Goal: Information Seeking & Learning: Check status

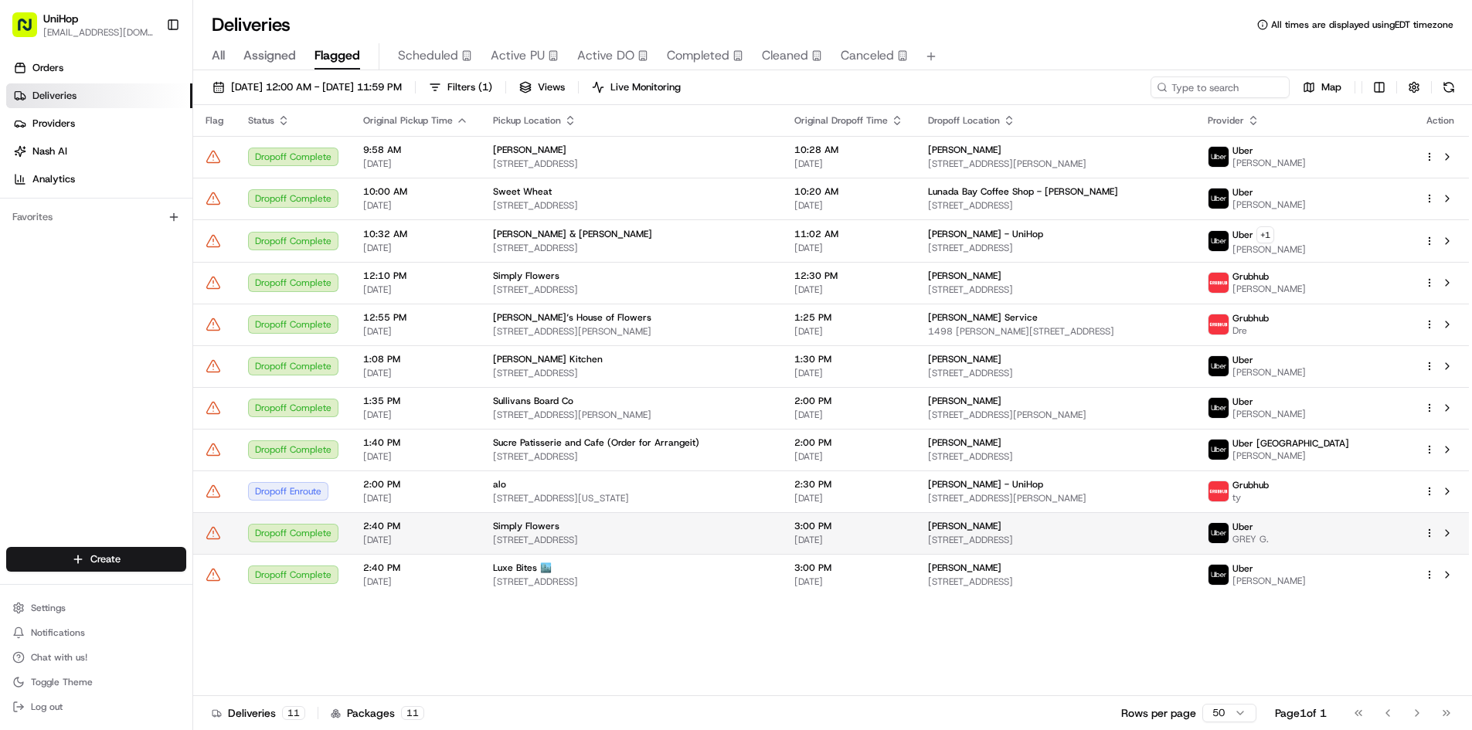
click at [1446, 535] on div at bounding box center [1440, 533] width 32 height 19
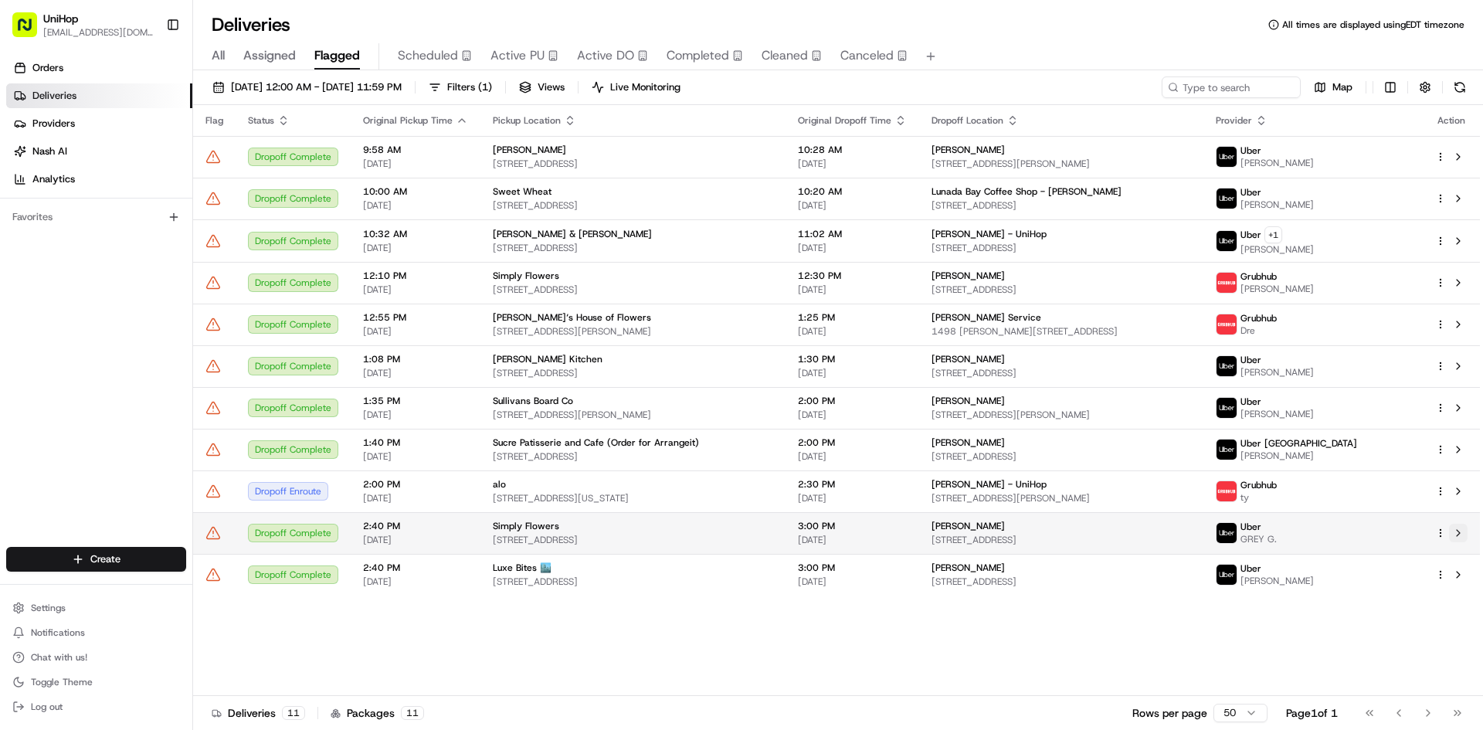
click at [1460, 535] on button at bounding box center [1458, 533] width 19 height 19
click at [524, 56] on span "Active PU" at bounding box center [518, 55] width 54 height 19
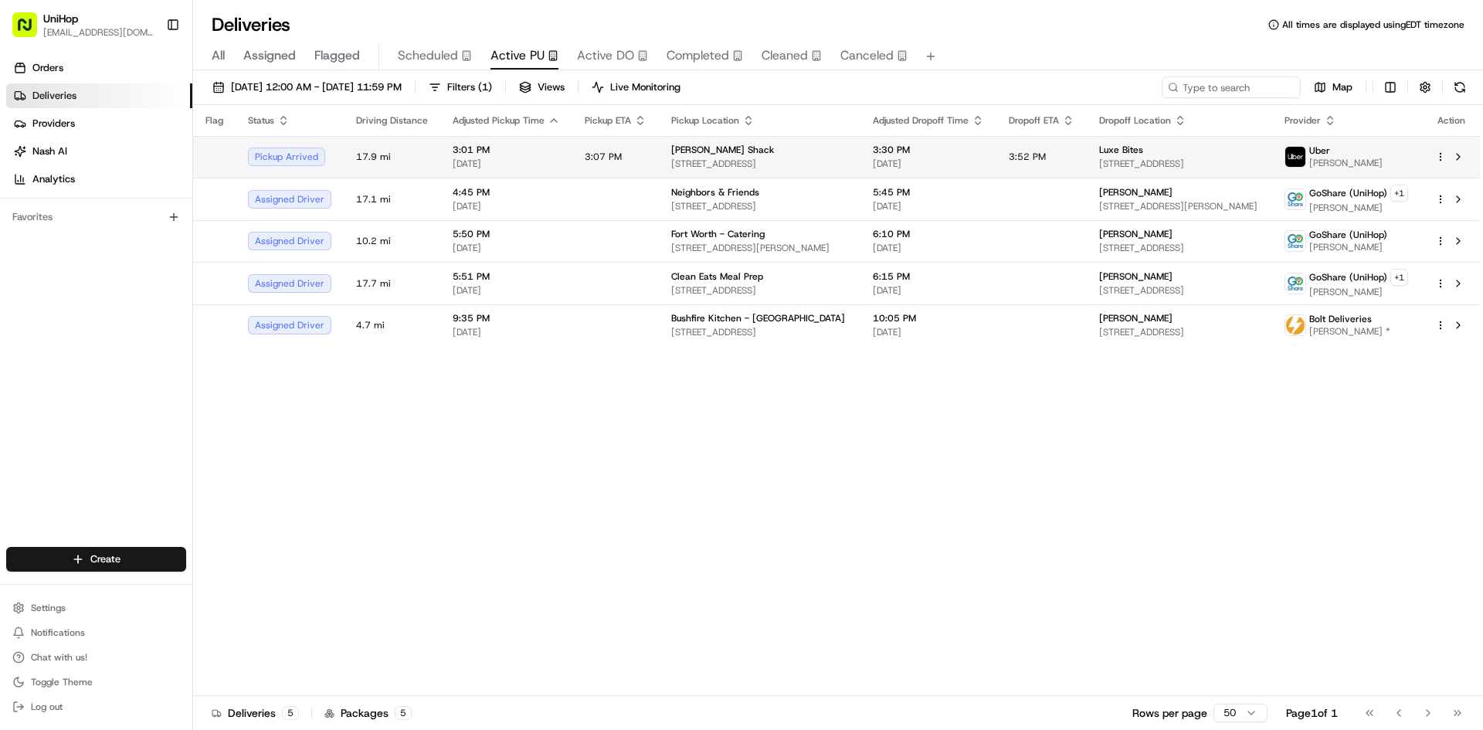
click at [790, 152] on div "Berry Shack" at bounding box center [759, 150] width 177 height 12
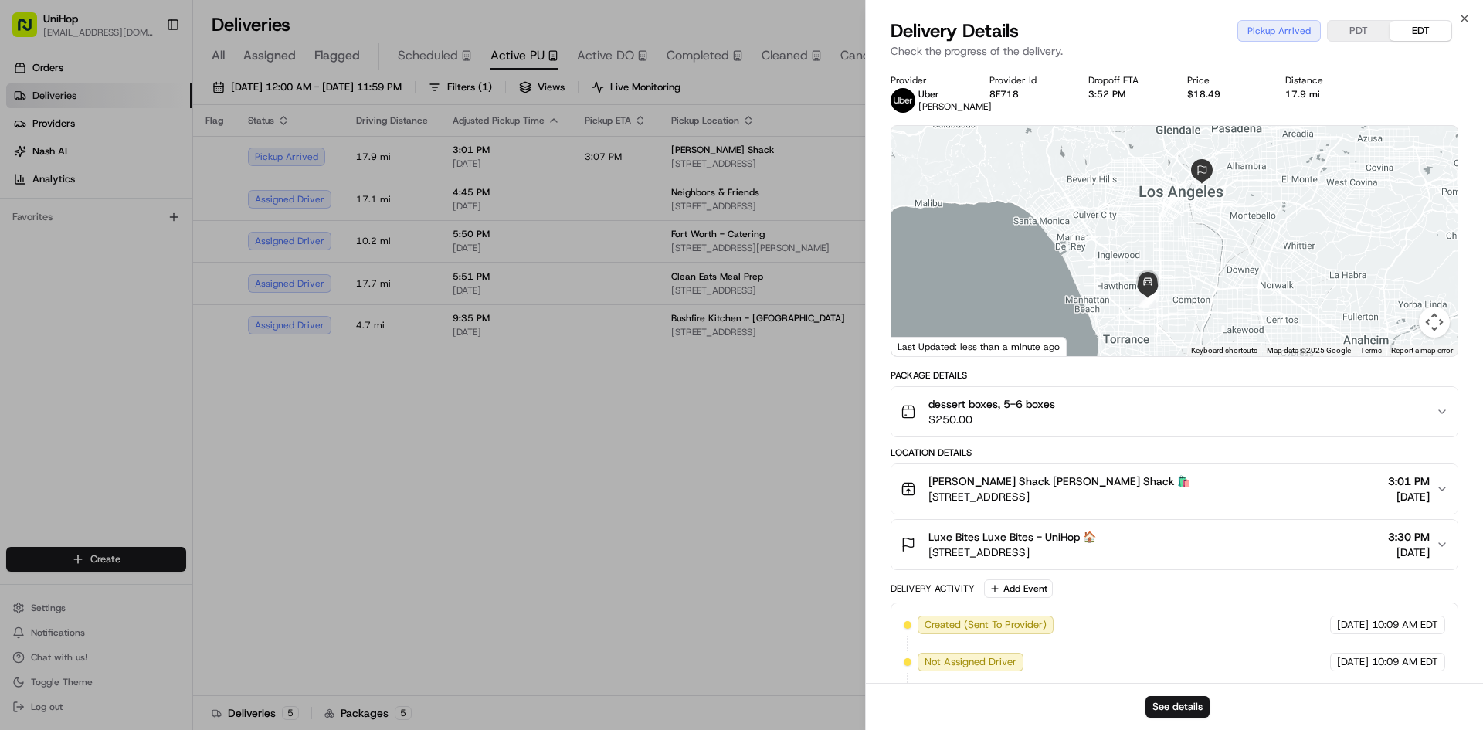
click at [1089, 459] on div "Location Details Berry Shack Berry Shack 🛍️ 14640 Halldale Ave, Gardena, CA 902…" at bounding box center [1175, 509] width 568 height 124
click at [1097, 483] on div "Berry Shack Berry Shack 🛍️" at bounding box center [1060, 481] width 262 height 15
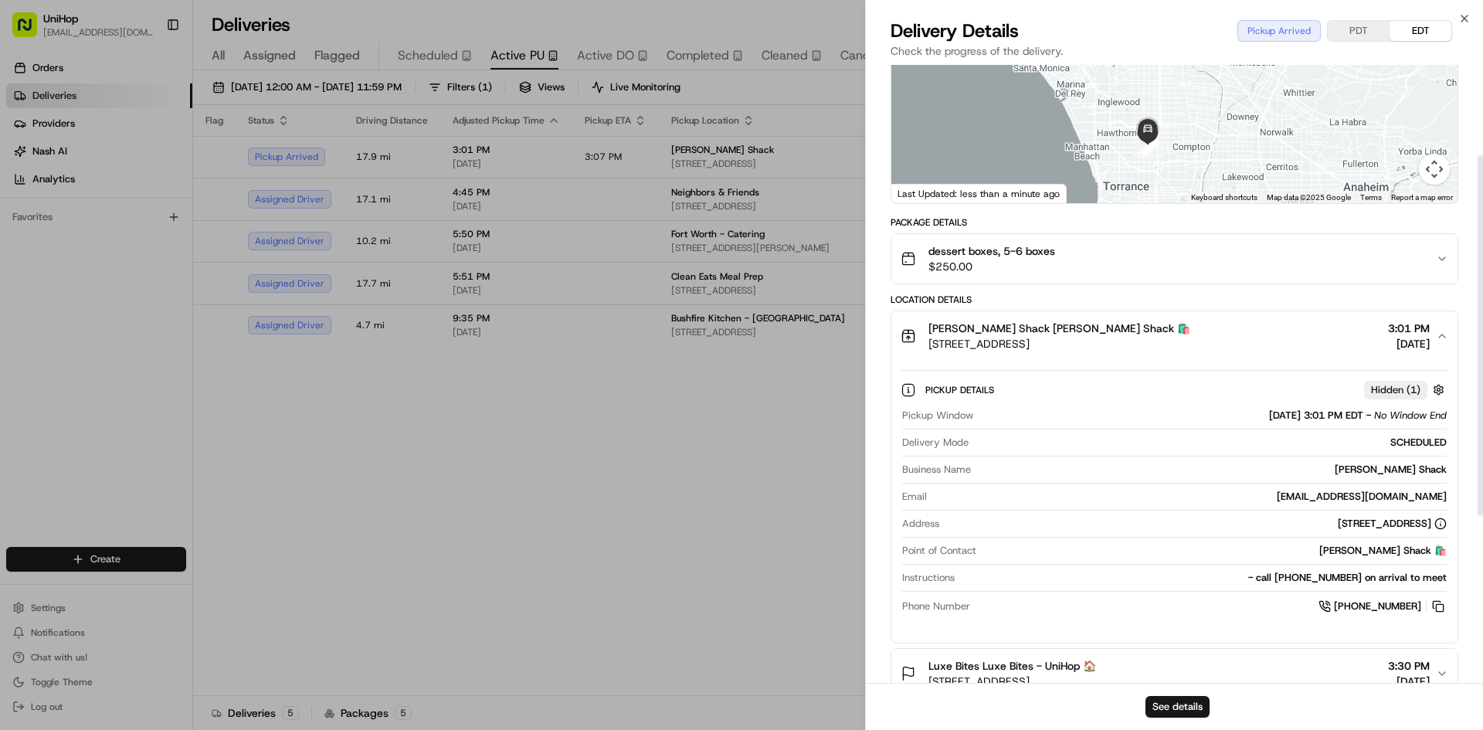
scroll to position [155, 0]
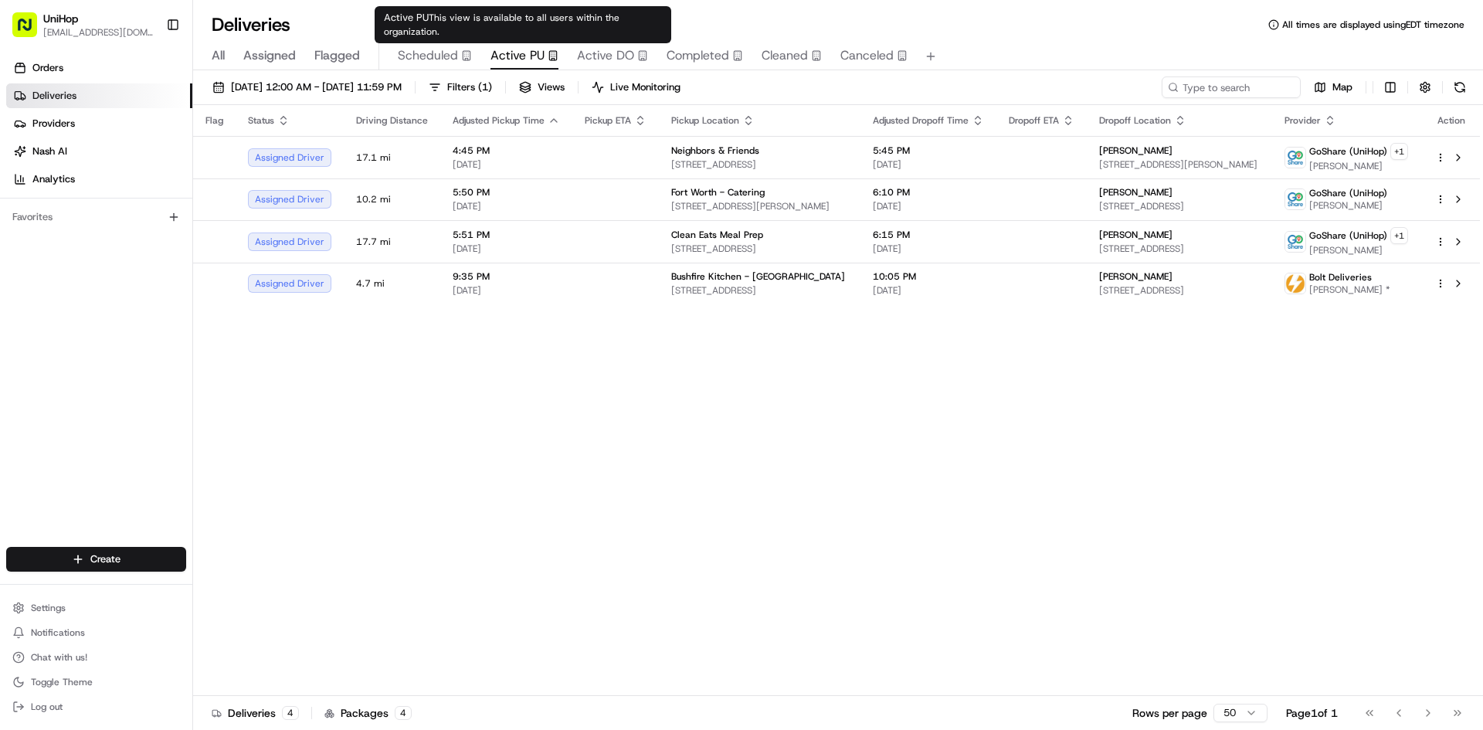
click at [456, 56] on span "Scheduled" at bounding box center [428, 55] width 60 height 19
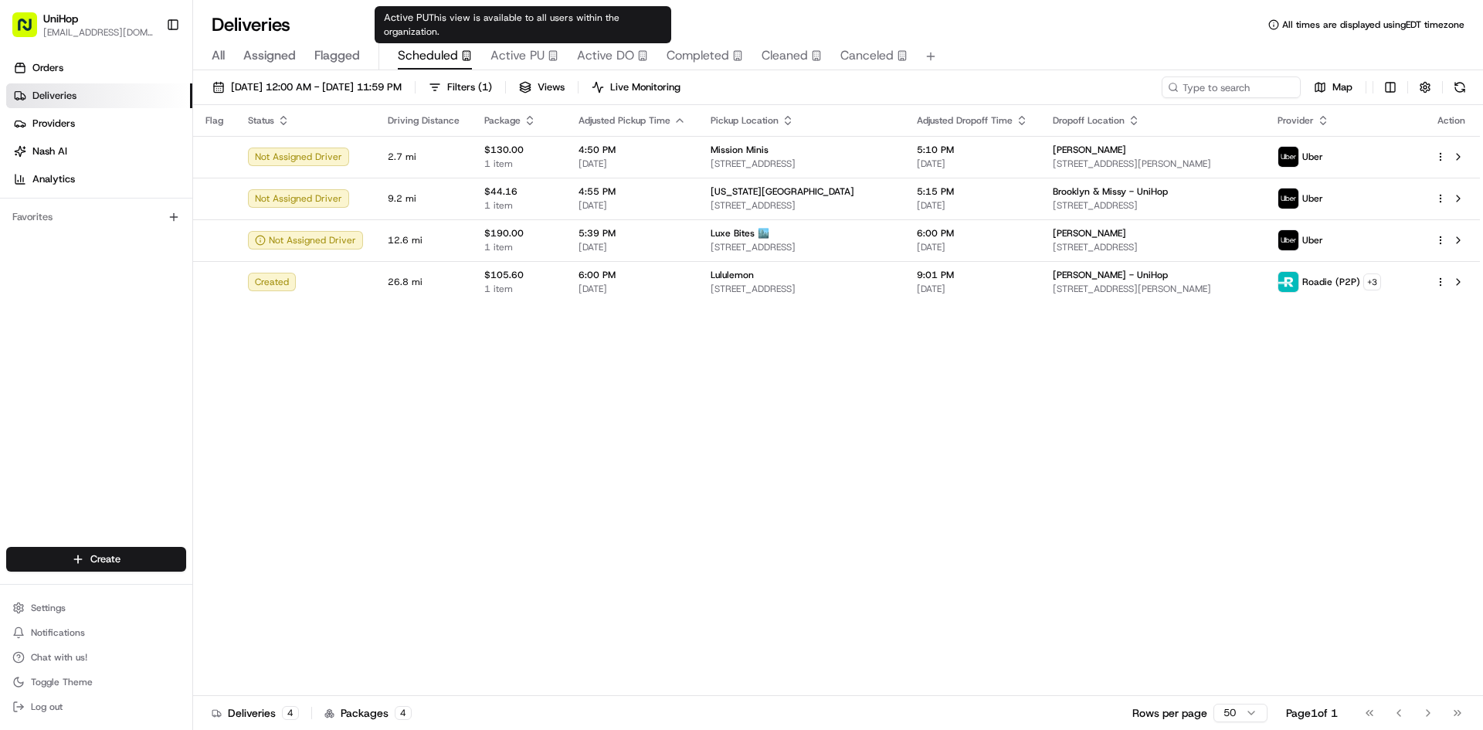
click at [535, 55] on span "Active PU" at bounding box center [518, 55] width 54 height 19
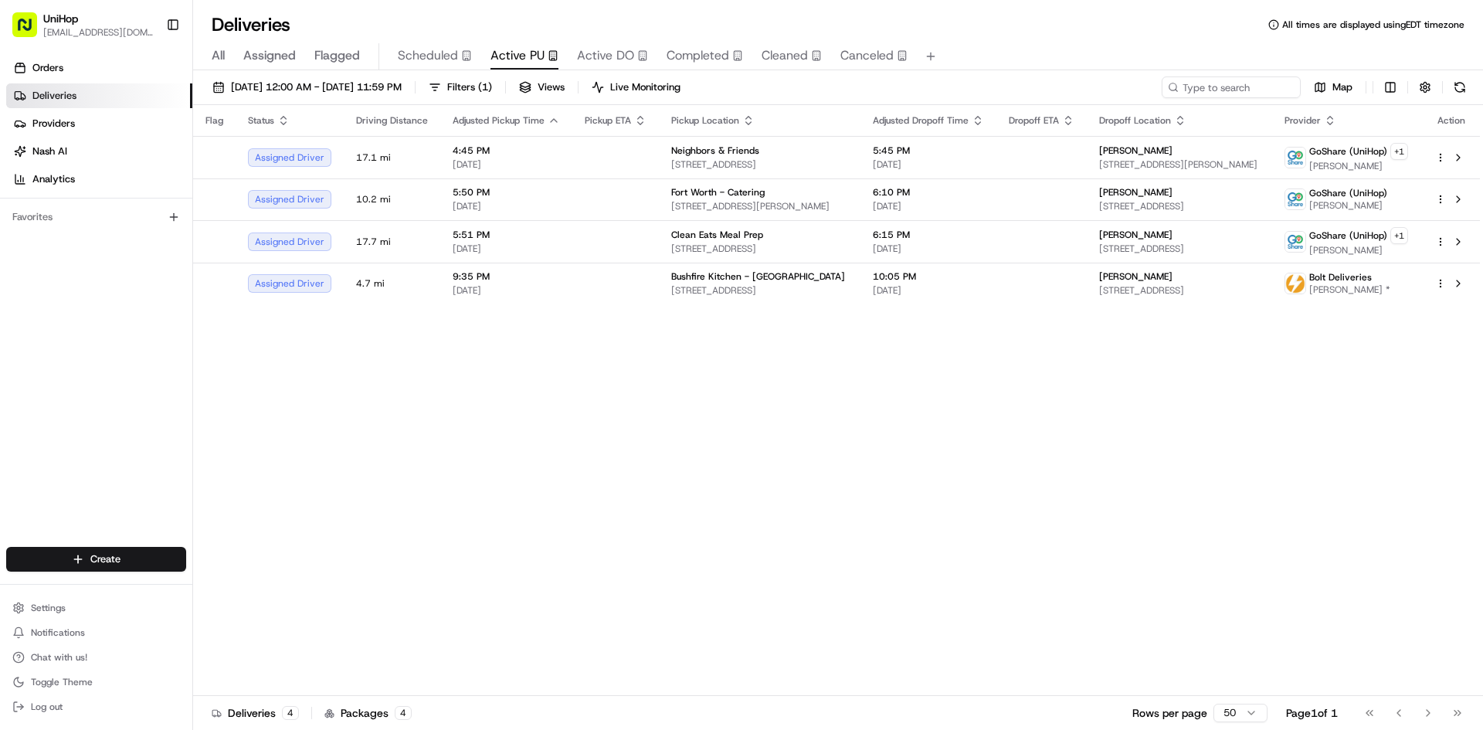
click at [629, 55] on span "Active DO" at bounding box center [605, 55] width 57 height 19
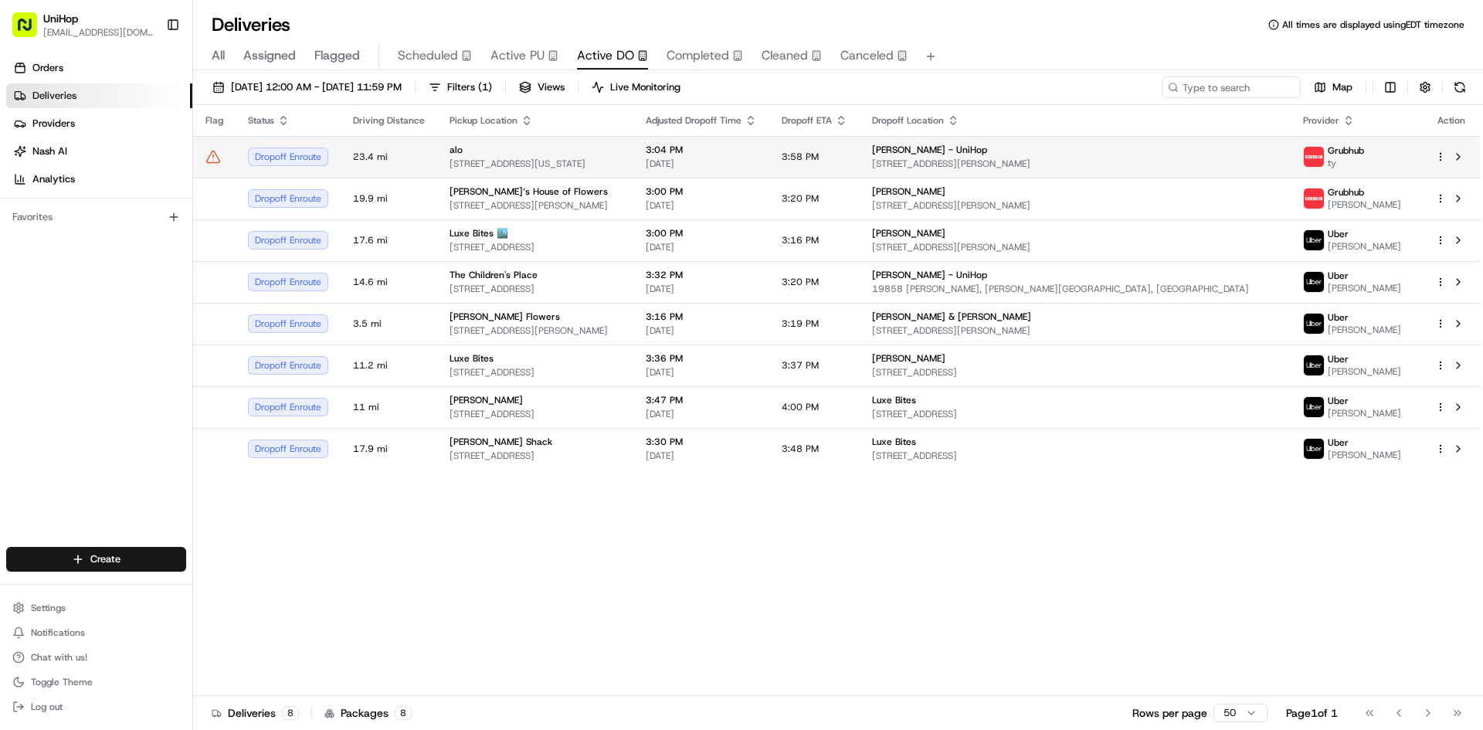
click at [621, 169] on span "[STREET_ADDRESS][US_STATE]" at bounding box center [536, 164] width 172 height 12
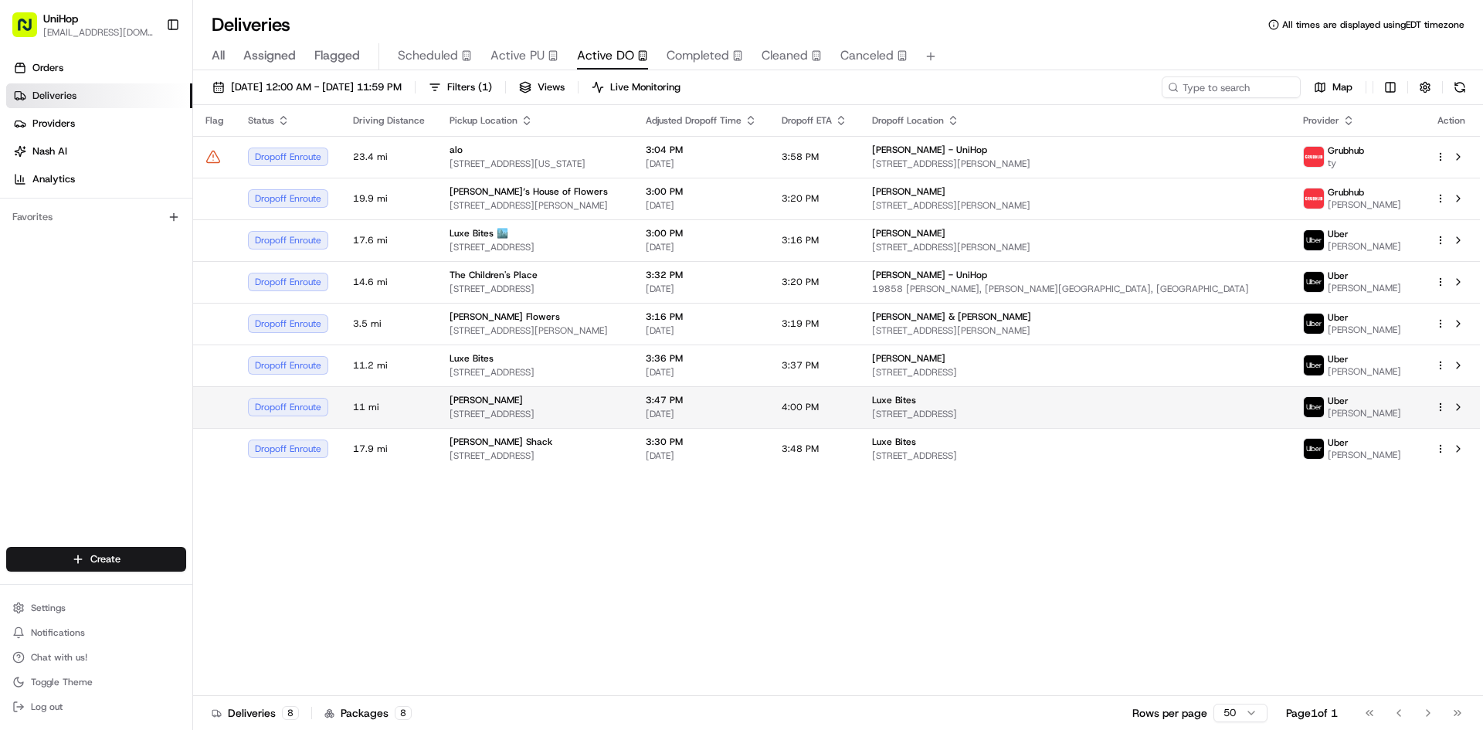
click at [548, 406] on div "Natalie Aliksanian" at bounding box center [536, 400] width 172 height 12
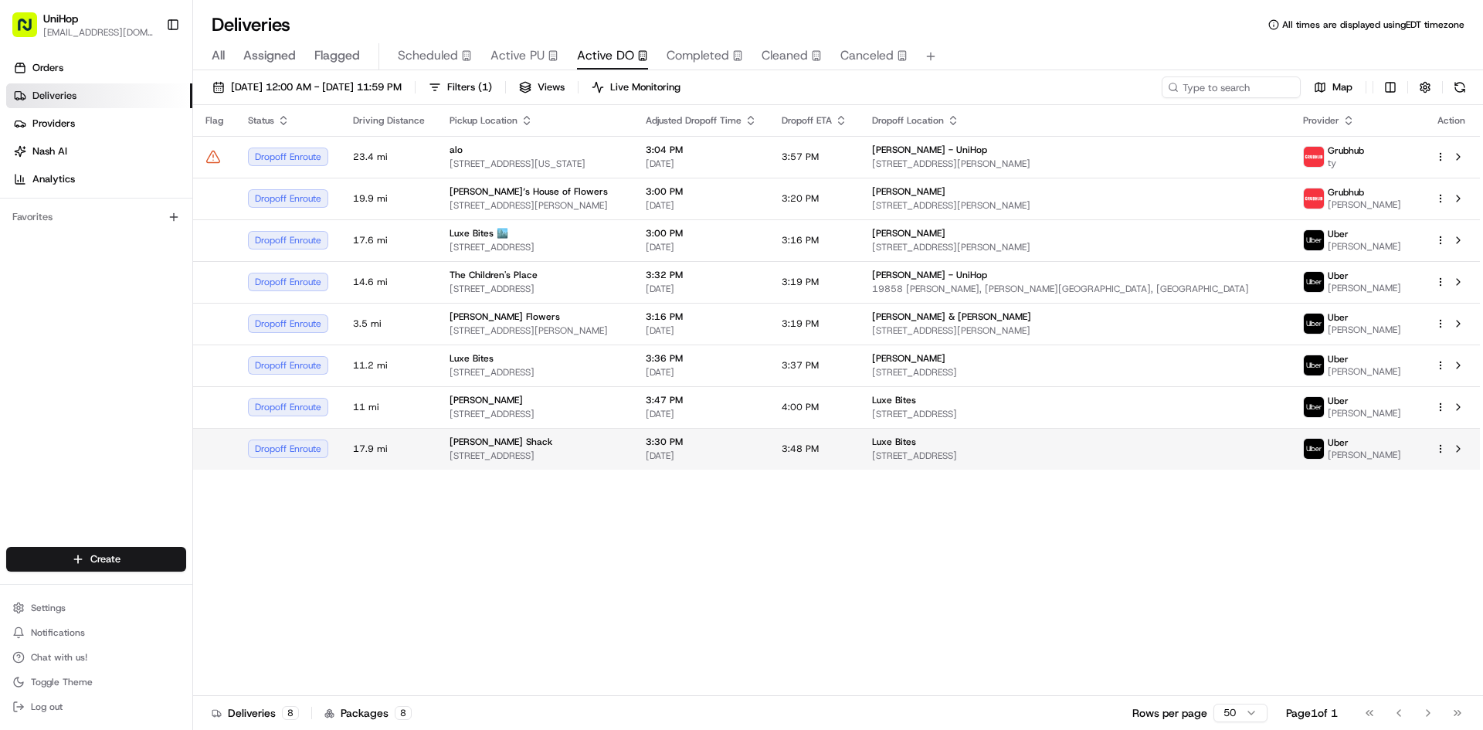
click at [621, 453] on span "14640 Halldale Ave, Gardena, CA 90247, USA" at bounding box center [536, 456] width 172 height 12
click at [634, 469] on td "Berry Shack 14640 Halldale Ave, Gardena, CA 90247, USA" at bounding box center [535, 449] width 196 height 42
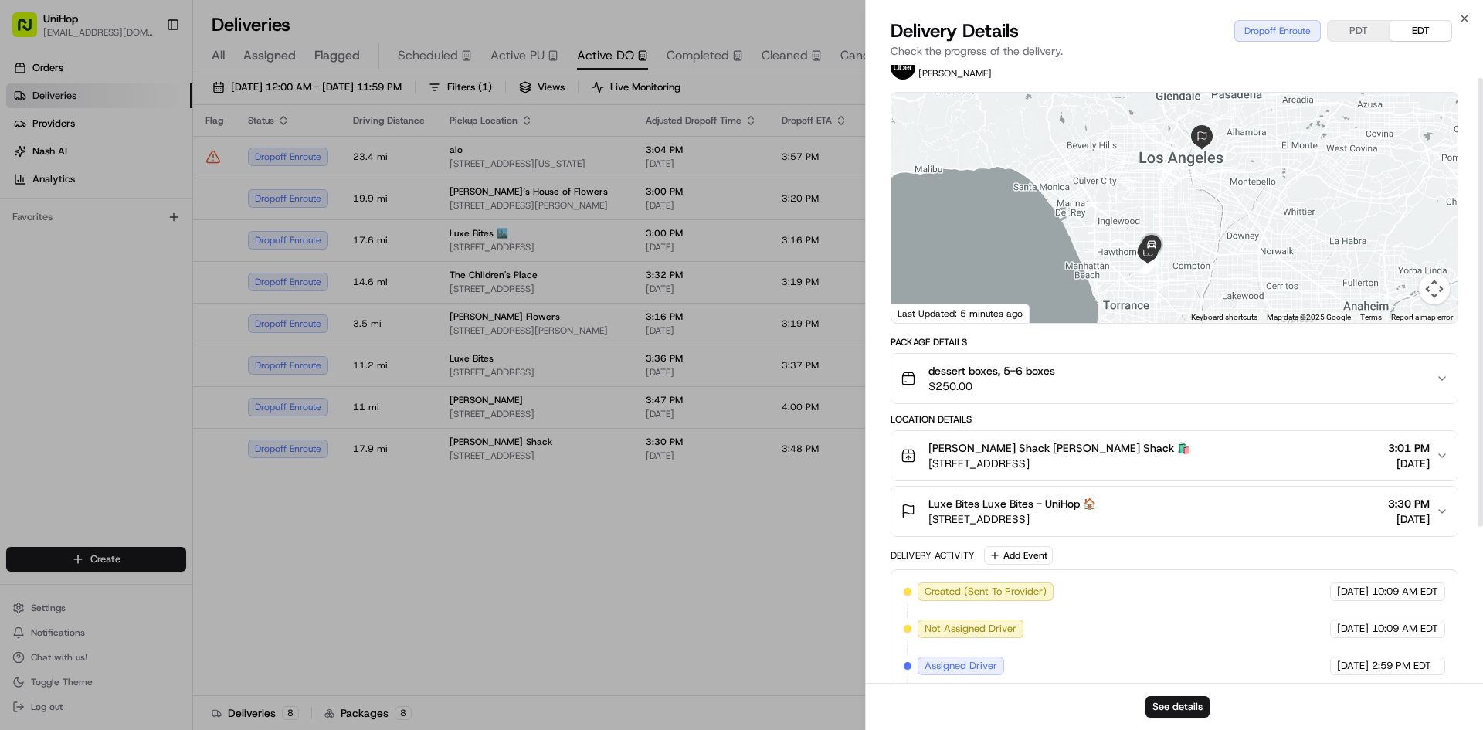
scroll to position [155, 0]
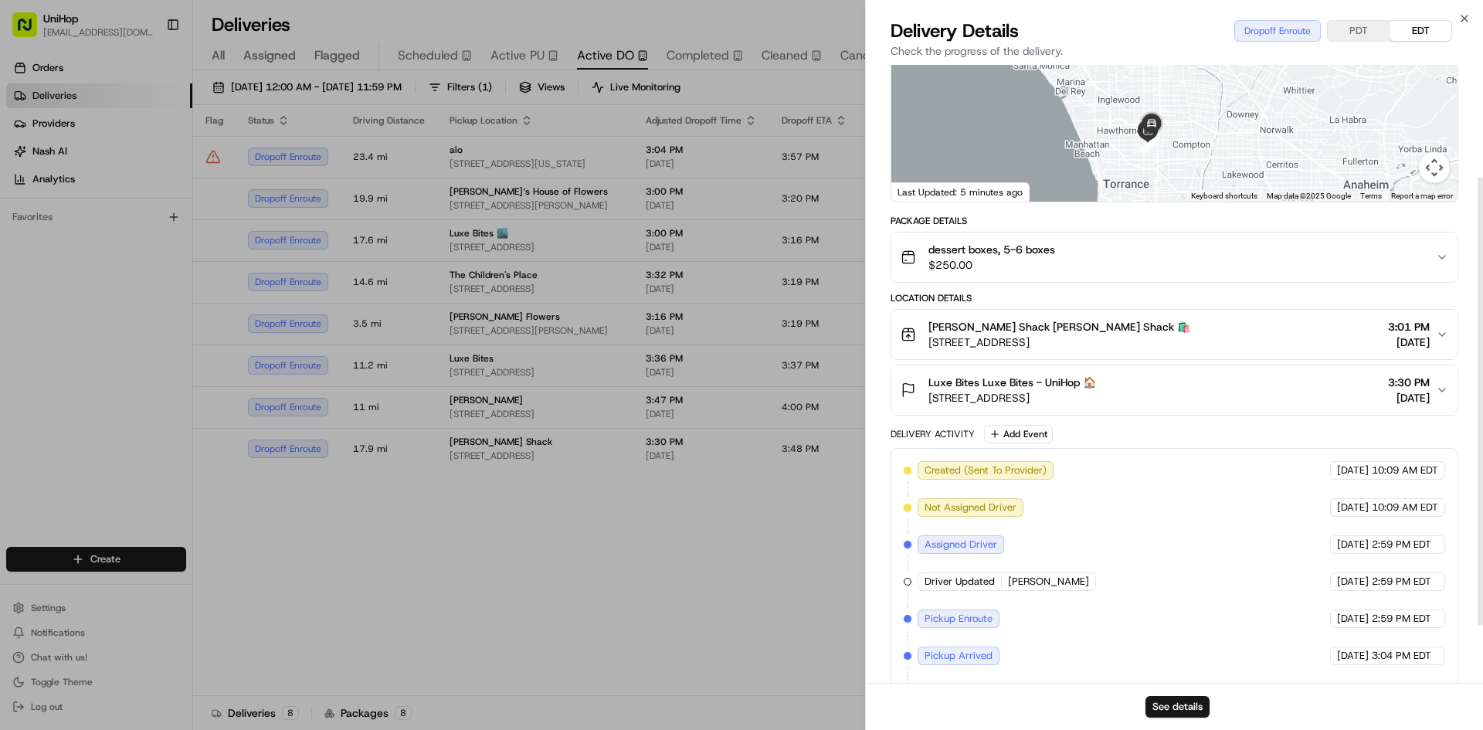
click at [1237, 409] on button "Luxe Bites Luxe Bites - UniHop 🏠 3317 N Mission Rd, Los Angeles, CA 90031, USA …" at bounding box center [1175, 389] width 566 height 49
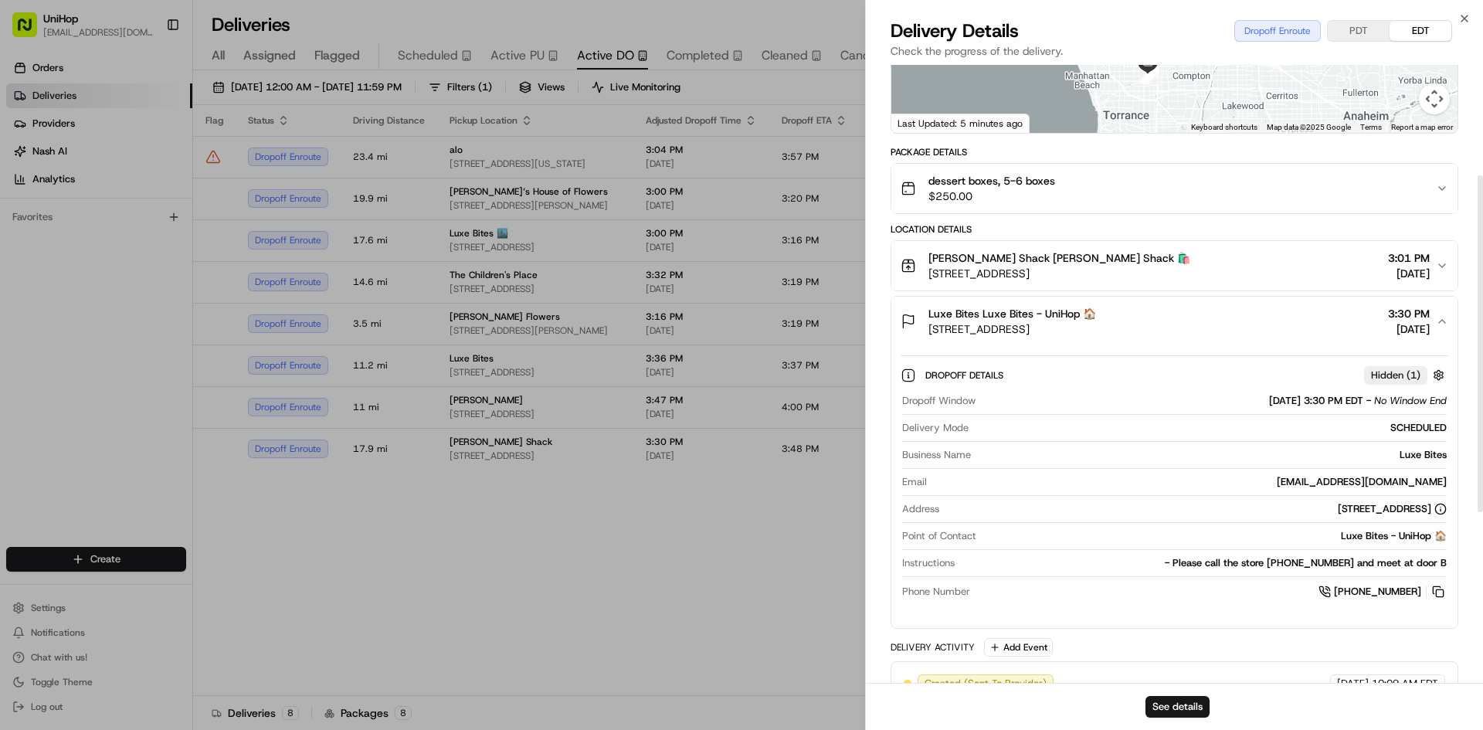
scroll to position [232, 0]
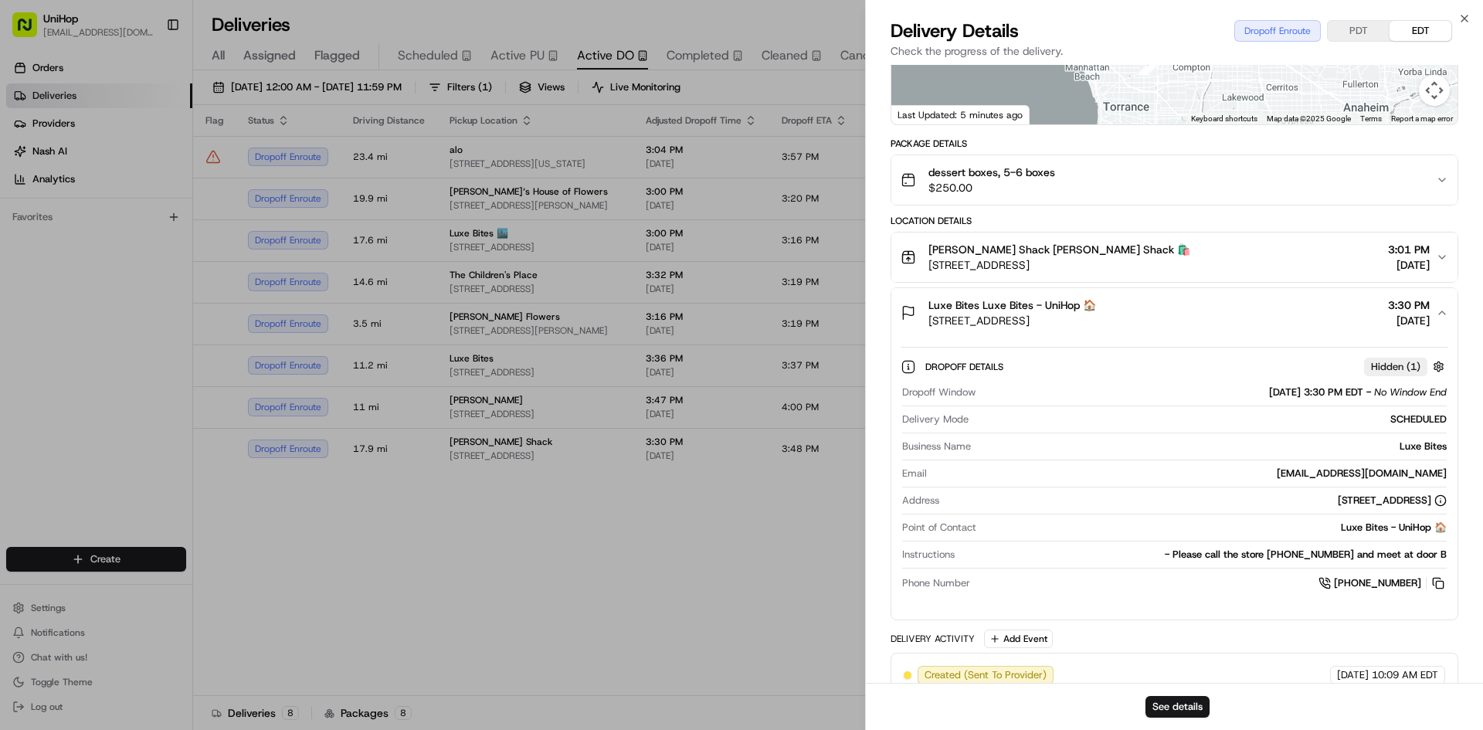
click at [1252, 259] on div "Berry Shack Berry Shack 🛍️ 14640 Halldale Ave, Gardena, CA 90247, USA 3:01 PM A…" at bounding box center [1168, 257] width 535 height 31
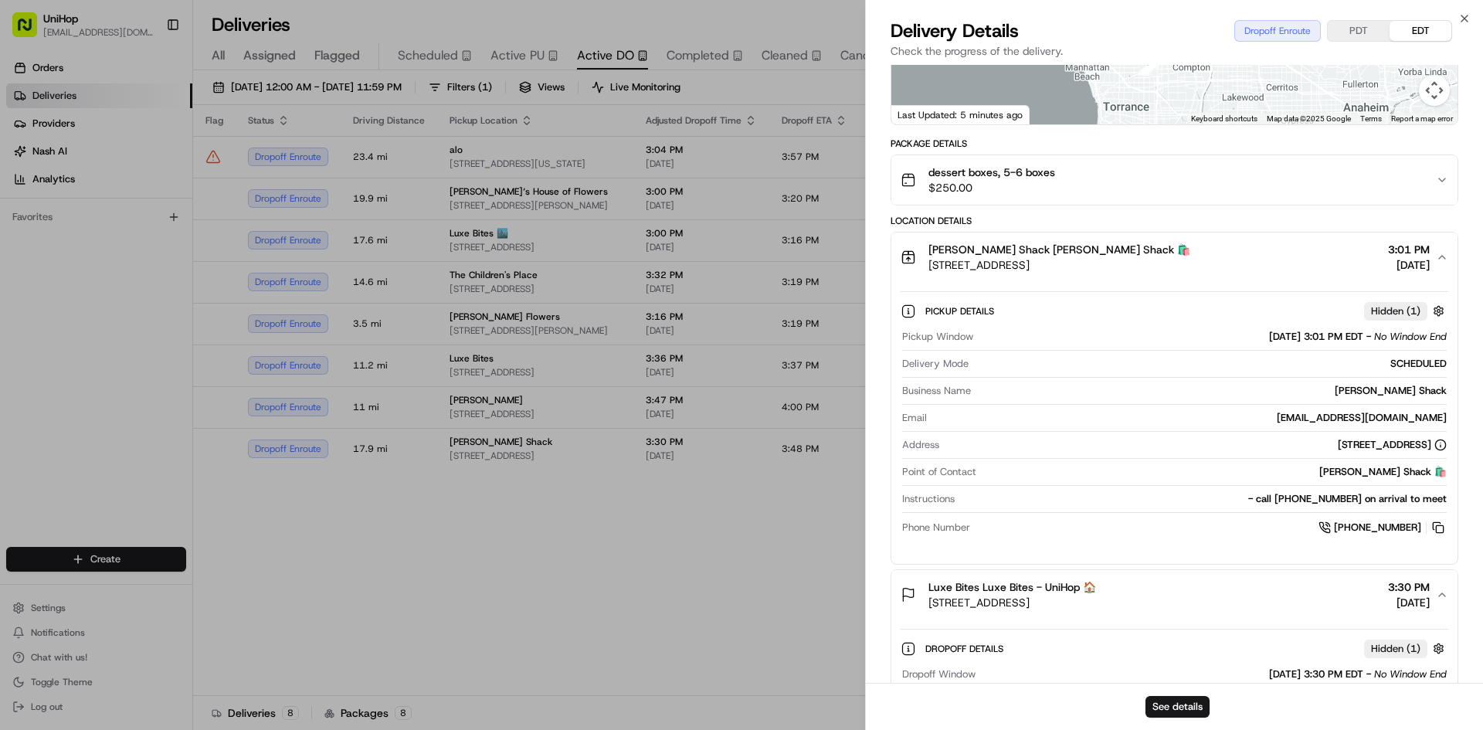
click at [1252, 259] on div "Berry Shack Berry Shack 🛍️ 14640 Halldale Ave, Gardena, CA 90247, USA 3:01 PM A…" at bounding box center [1168, 257] width 535 height 31
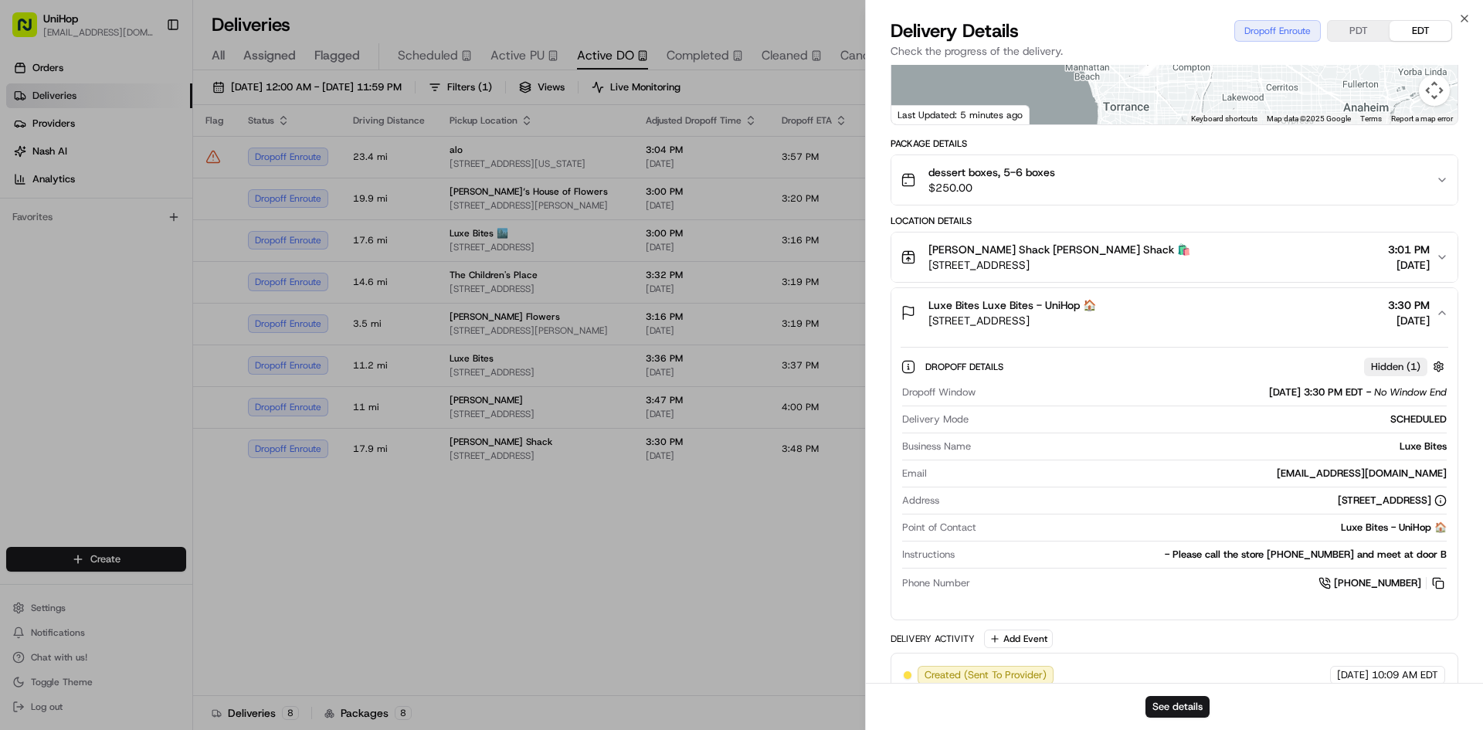
click at [1221, 317] on div "Luxe Bites Luxe Bites - UniHop 🏠 3317 N Mission Rd, Los Angeles, CA 90031, USA …" at bounding box center [1168, 312] width 535 height 31
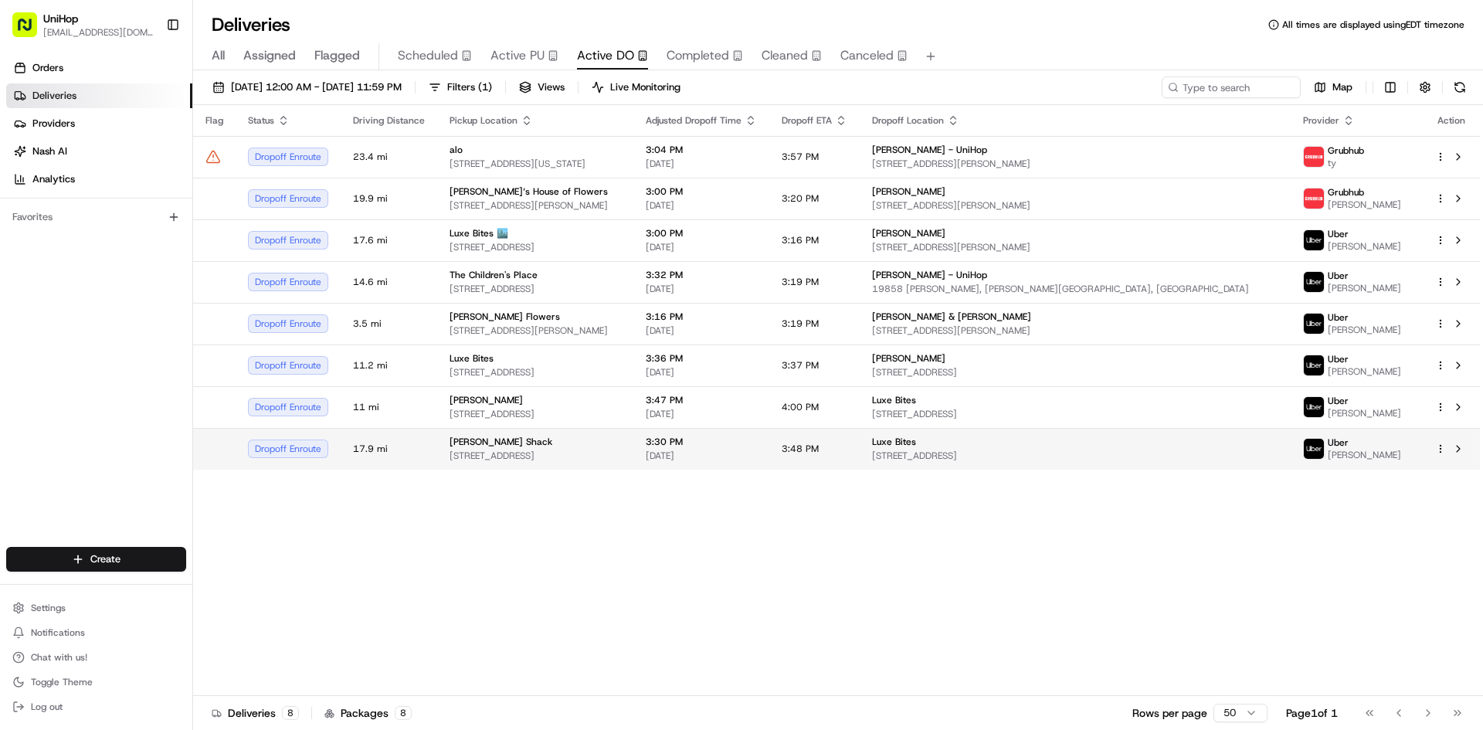
click at [621, 446] on div "Berry Shack" at bounding box center [536, 442] width 172 height 12
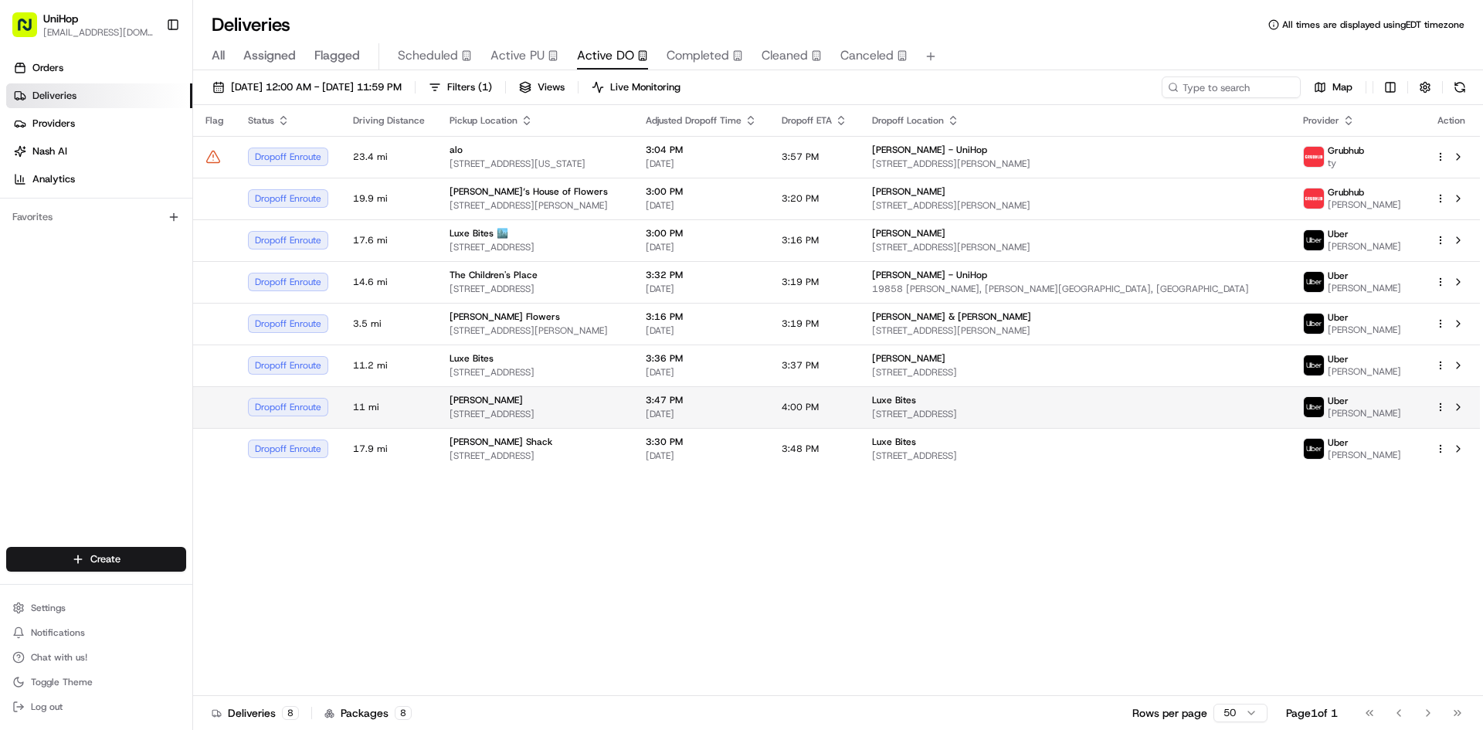
click at [621, 406] on div "Natalie Aliksanian" at bounding box center [536, 400] width 172 height 12
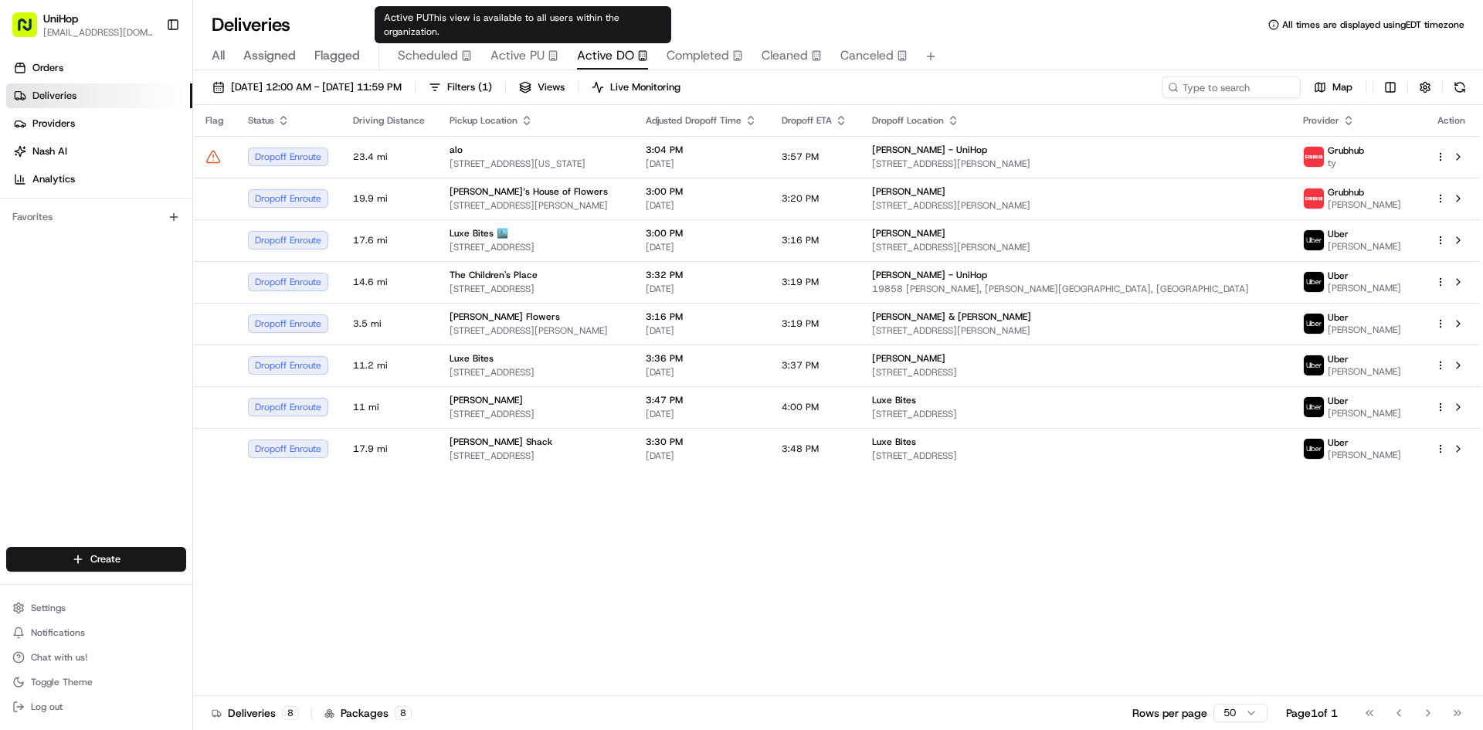
drag, startPoint x: 535, startPoint y: 60, endPoint x: 322, endPoint y: 0, distance: 220.9
click at [533, 59] on span "Active PU" at bounding box center [518, 55] width 54 height 19
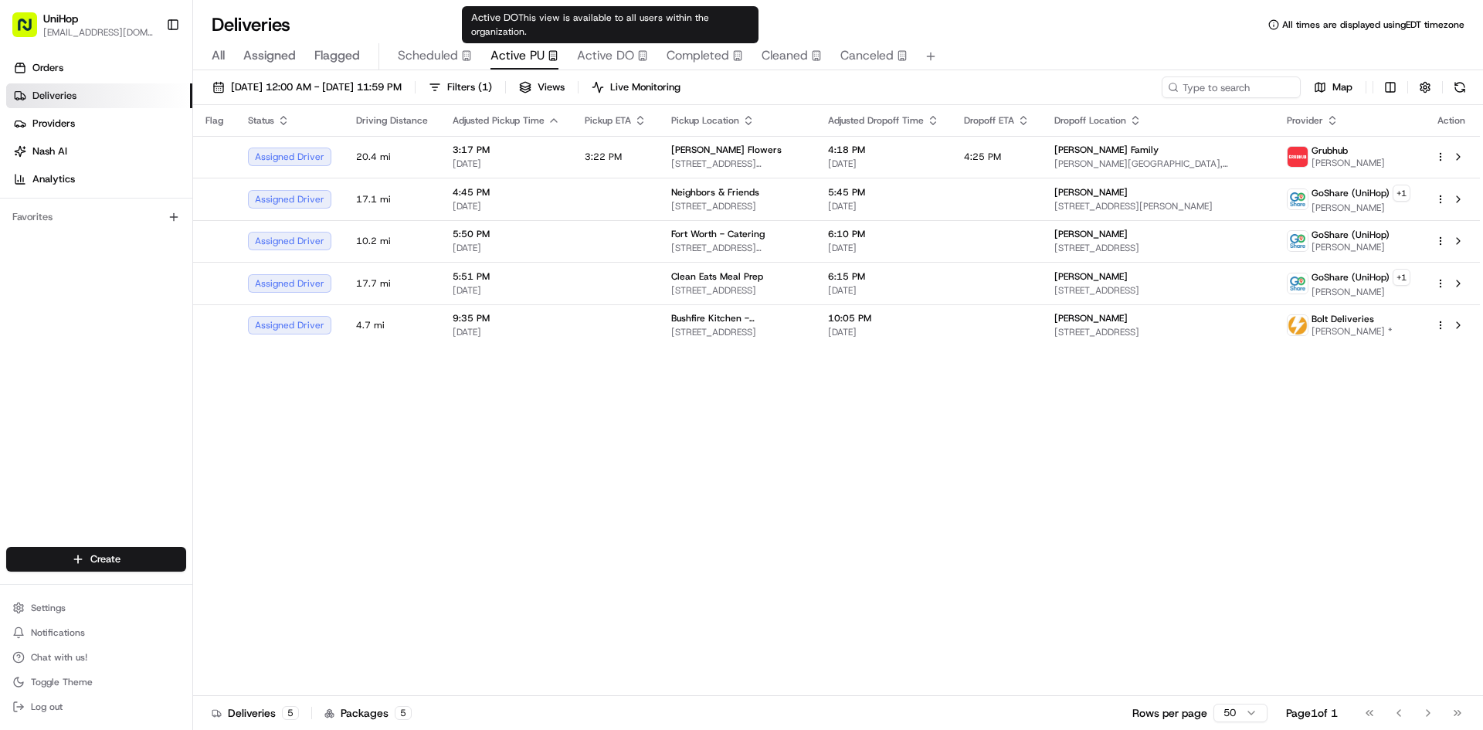
click at [607, 47] on span "Active DO" at bounding box center [605, 55] width 57 height 19
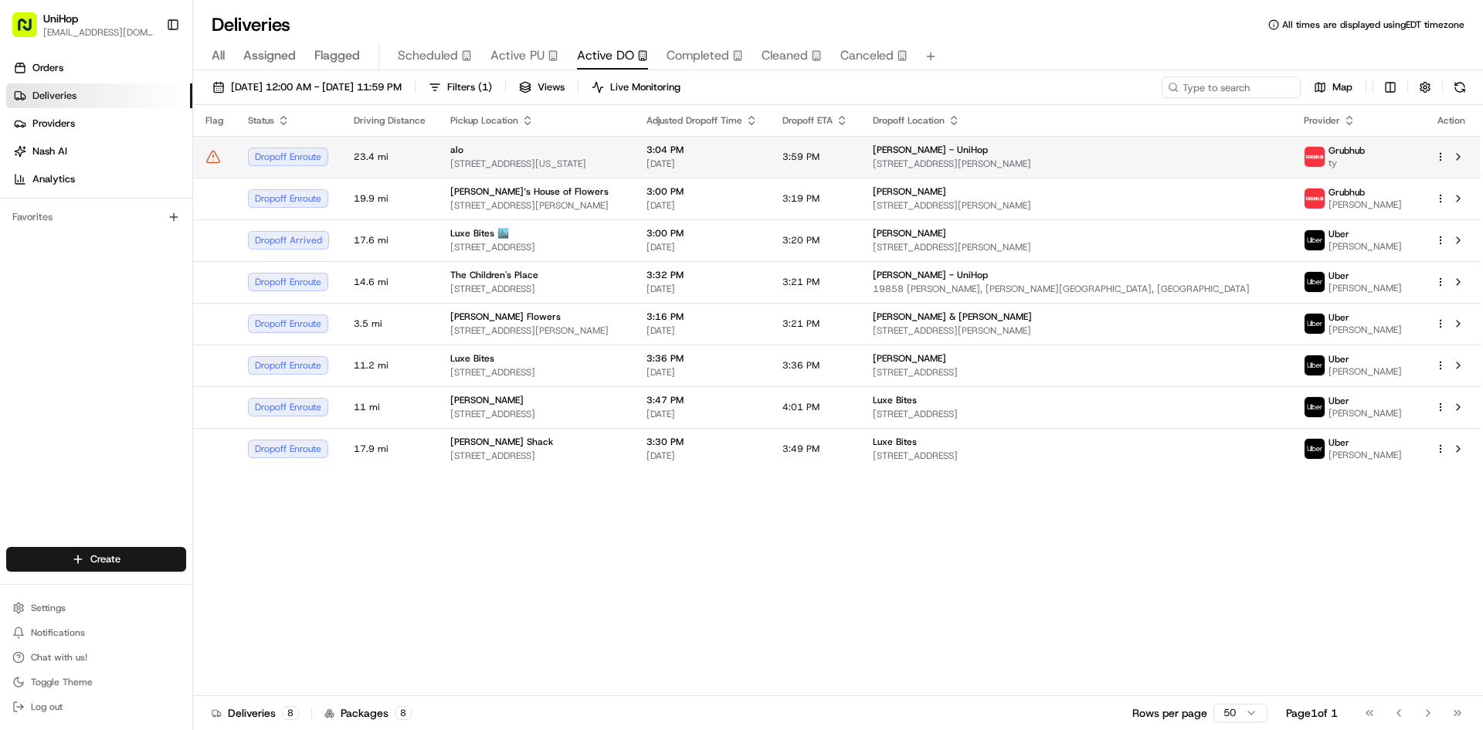
click at [634, 141] on td "alo 3200 M St NW, Washington, DC 20007, USA" at bounding box center [536, 157] width 196 height 42
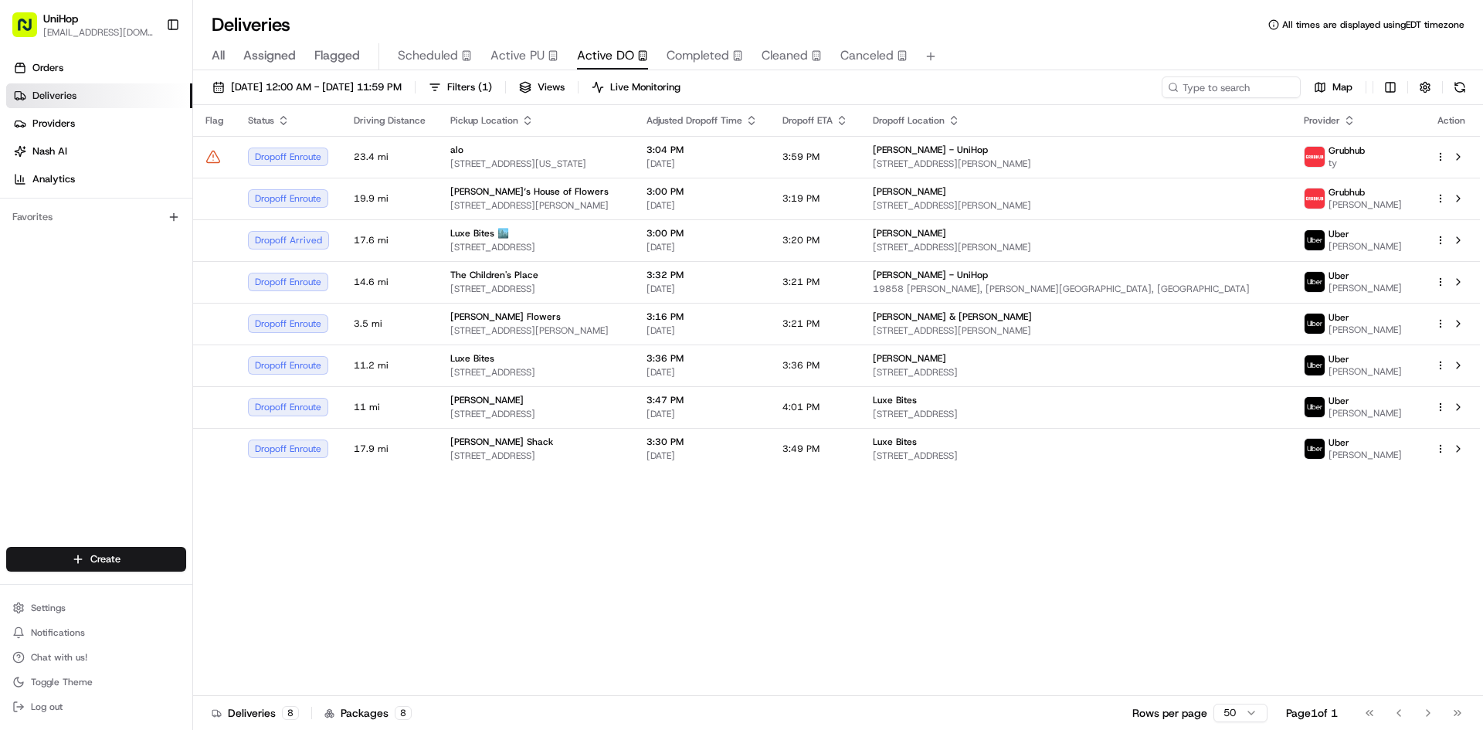
drag, startPoint x: 700, startPoint y: 531, endPoint x: 691, endPoint y: 516, distance: 17.4
click at [622, 240] on div "Luxe Bites 🏙️ 3317 North Mission Road K1K1, Los AngelesLos Angeles, CA 90031-31…" at bounding box center [536, 240] width 172 height 26
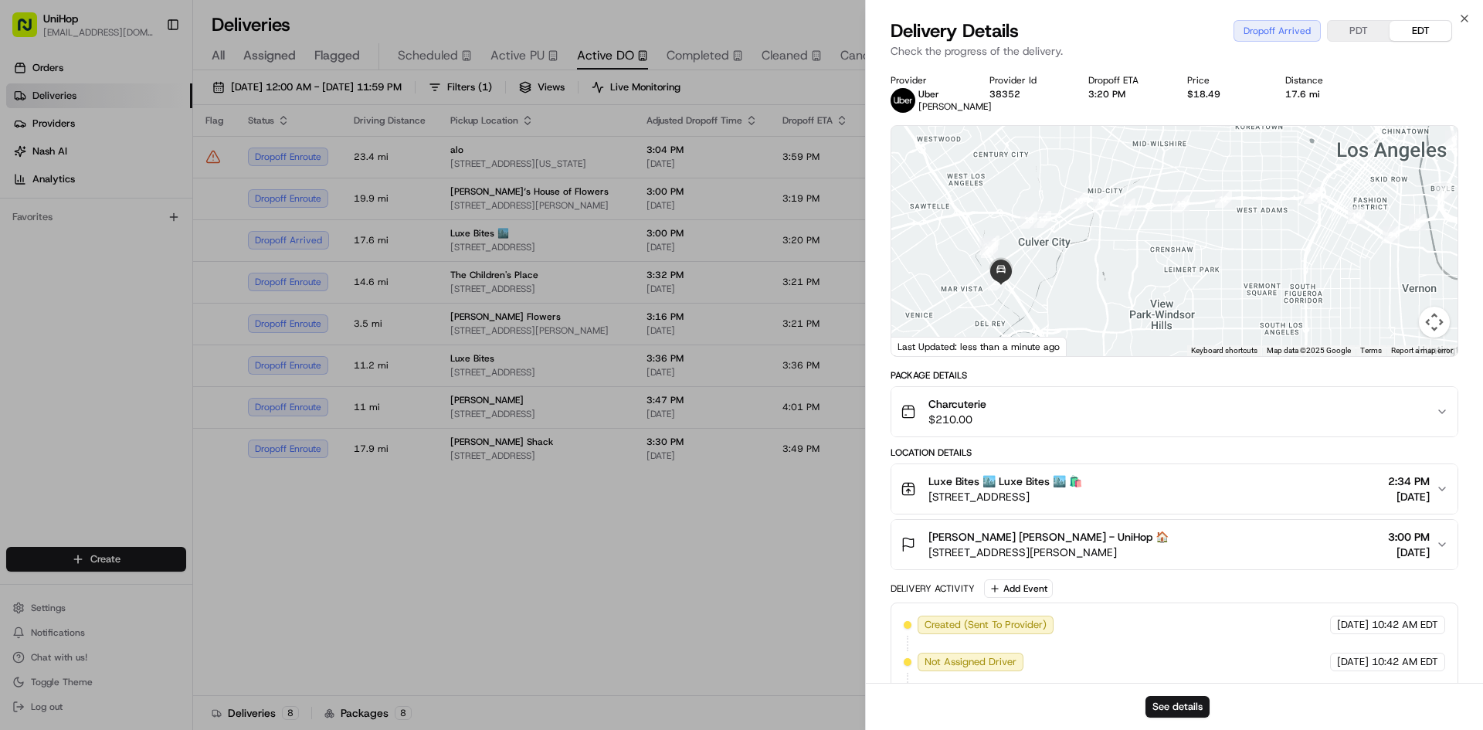
drag, startPoint x: 1005, startPoint y: 290, endPoint x: 1057, endPoint y: 250, distance: 65.1
click at [1062, 252] on div at bounding box center [1175, 241] width 566 height 230
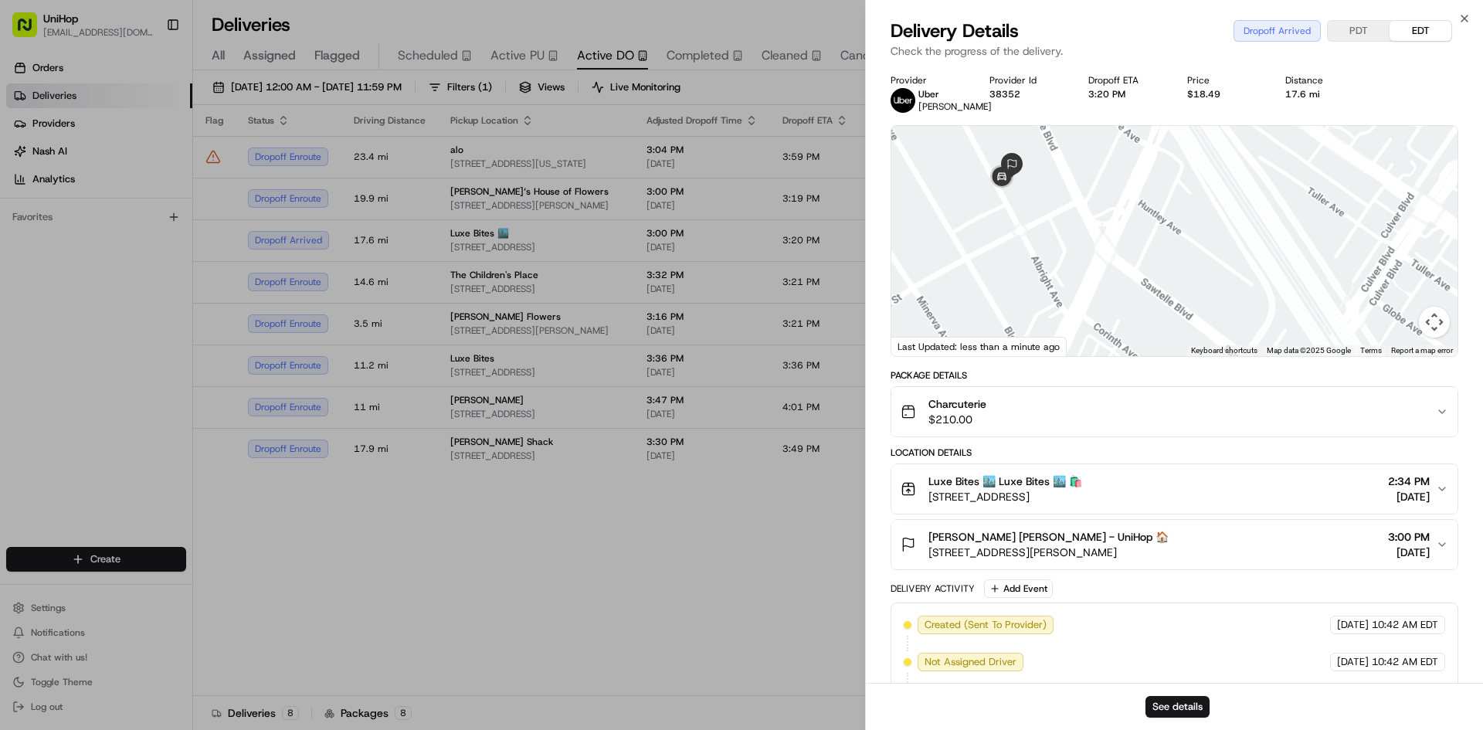
drag, startPoint x: 1011, startPoint y: 235, endPoint x: 1048, endPoint y: 260, distance: 45.2
click at [1049, 284] on div at bounding box center [1175, 241] width 566 height 230
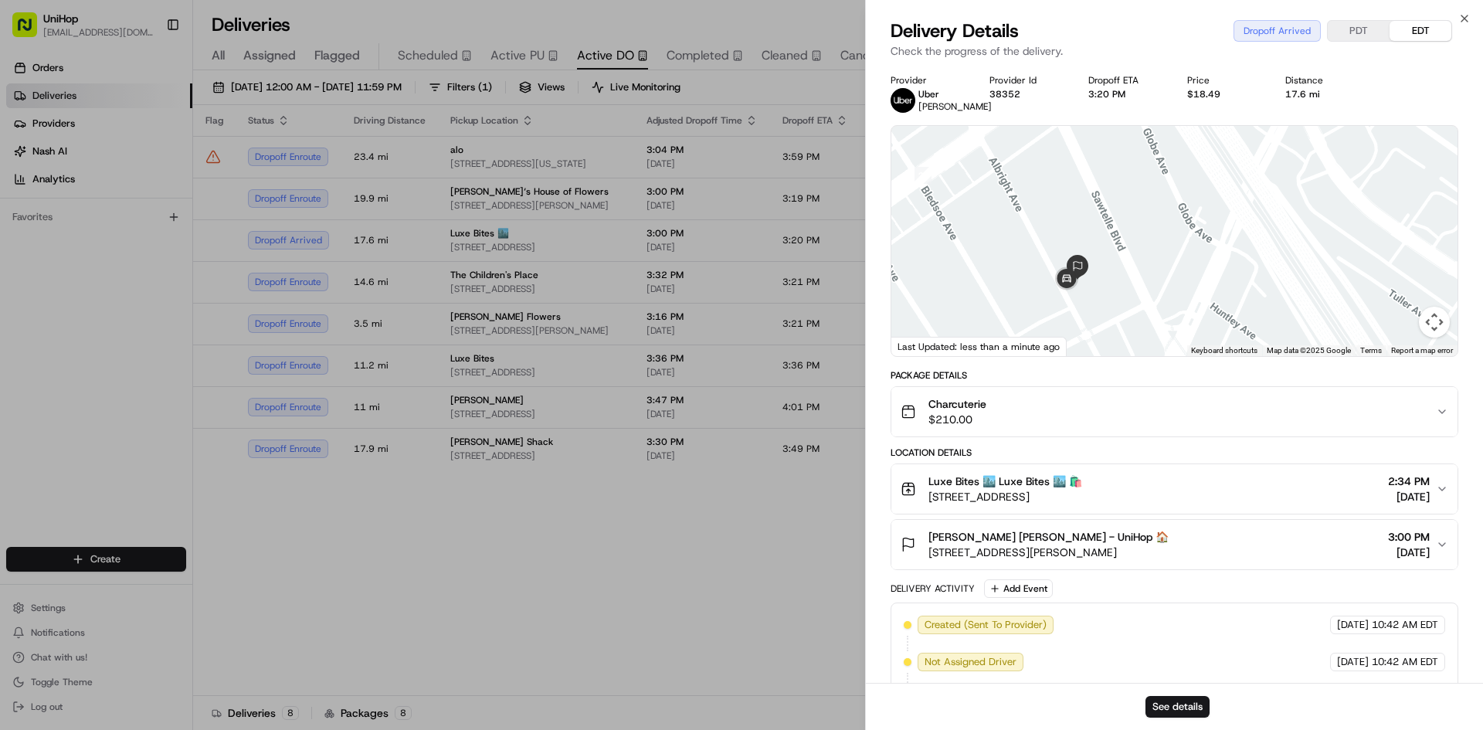
drag, startPoint x: 1041, startPoint y: 199, endPoint x: 1103, endPoint y: 289, distance: 109.9
click at [1103, 289] on div at bounding box center [1175, 241] width 566 height 230
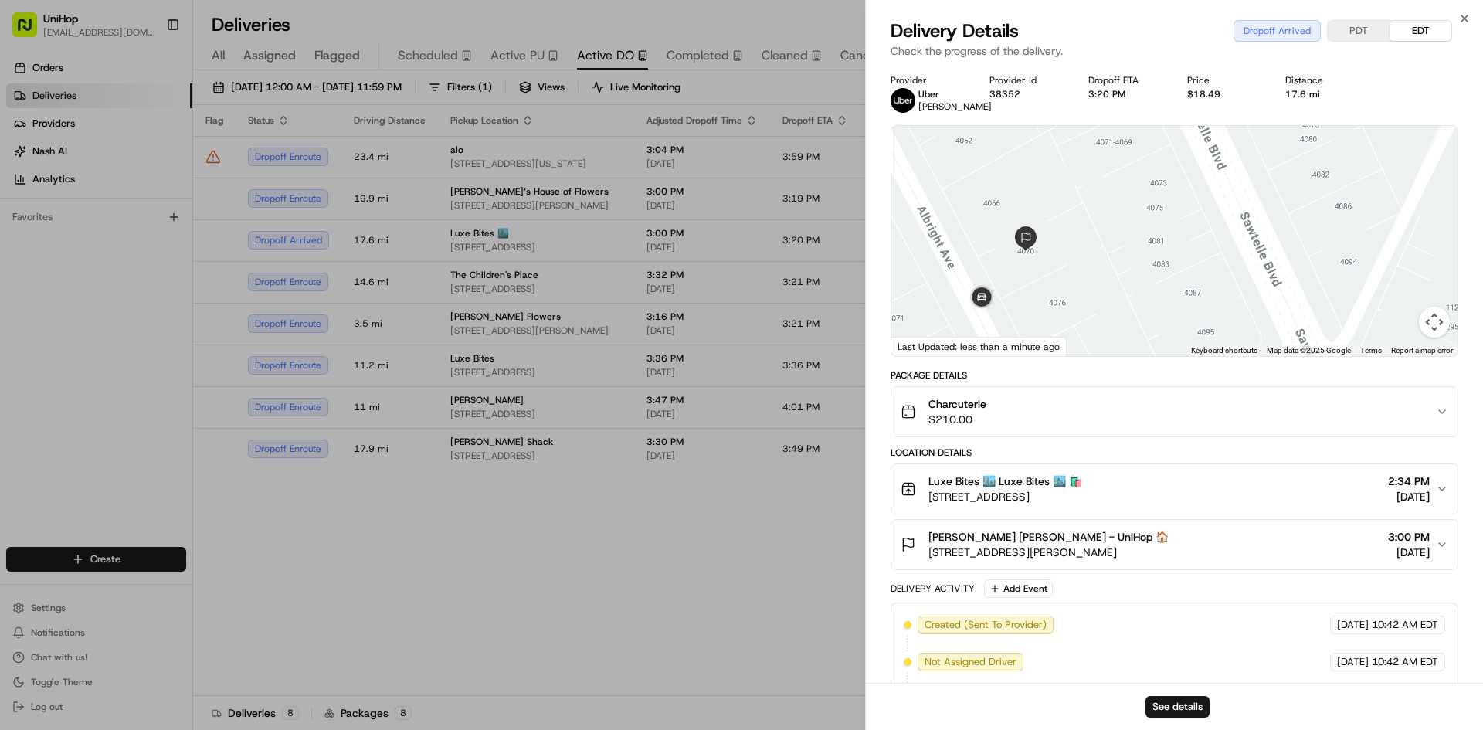
click at [1090, 522] on button "Tracie Rose Tracie Rose - UniHop 🏠 4070 Albright Ave, Los Angeles, CA 90066, US…" at bounding box center [1175, 544] width 566 height 49
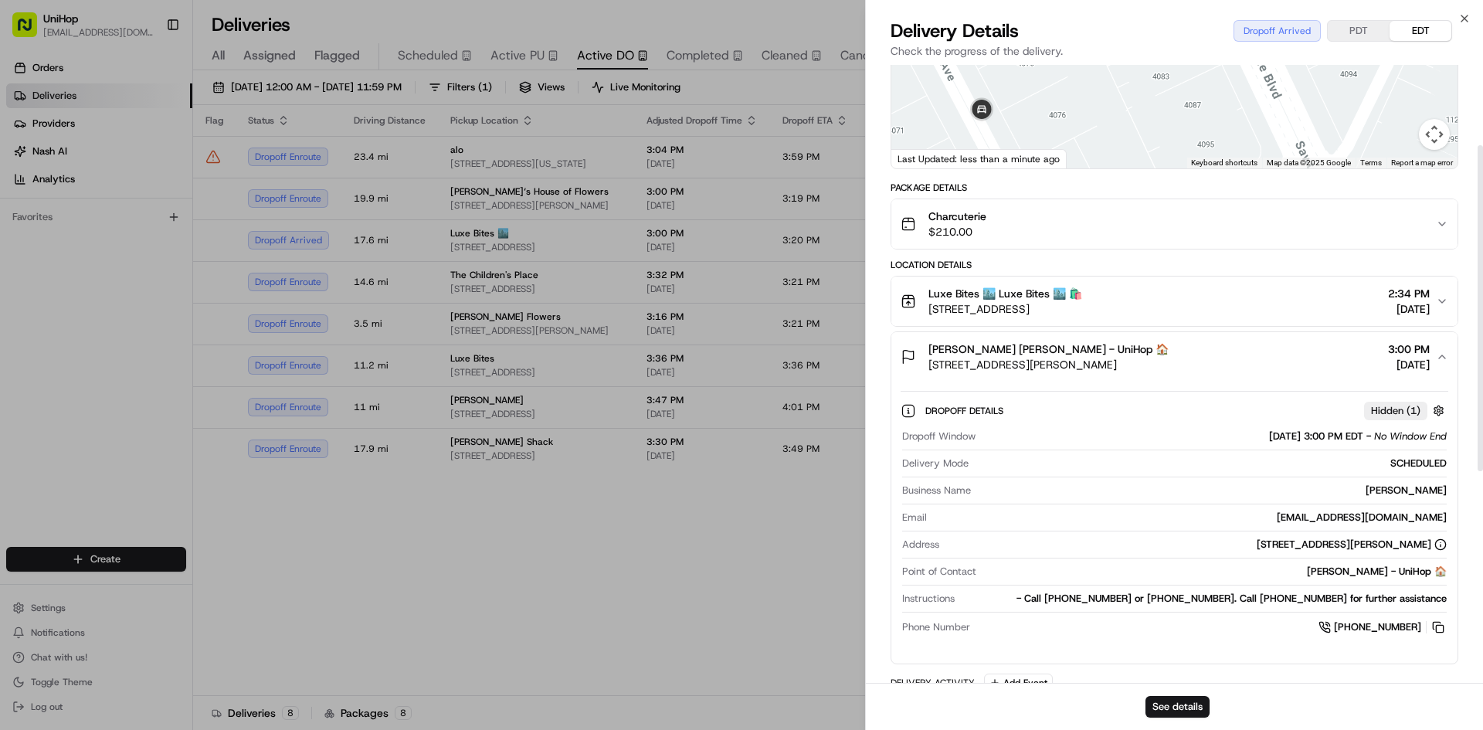
scroll to position [309, 0]
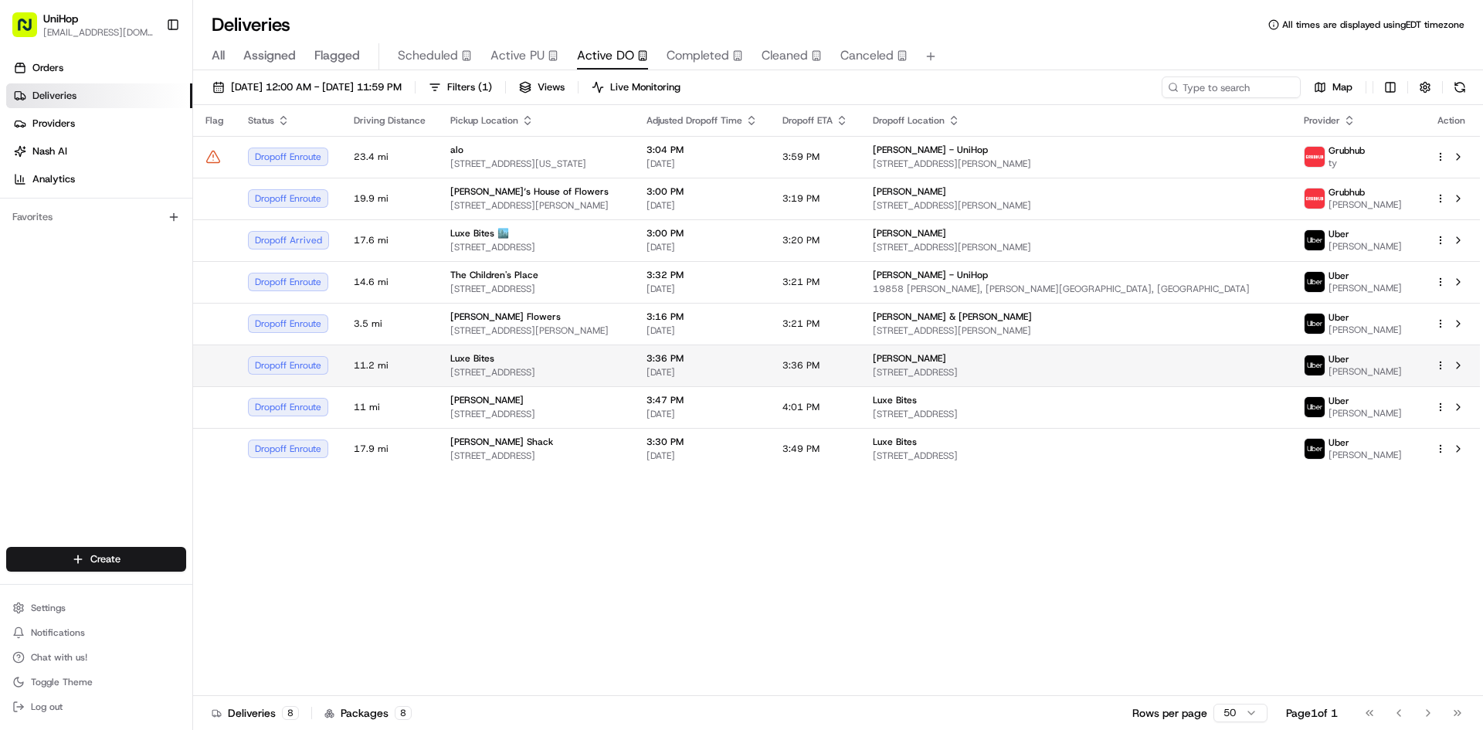
click at [549, 380] on td "Luxe Bites [STREET_ADDRESS]" at bounding box center [536, 366] width 196 height 42
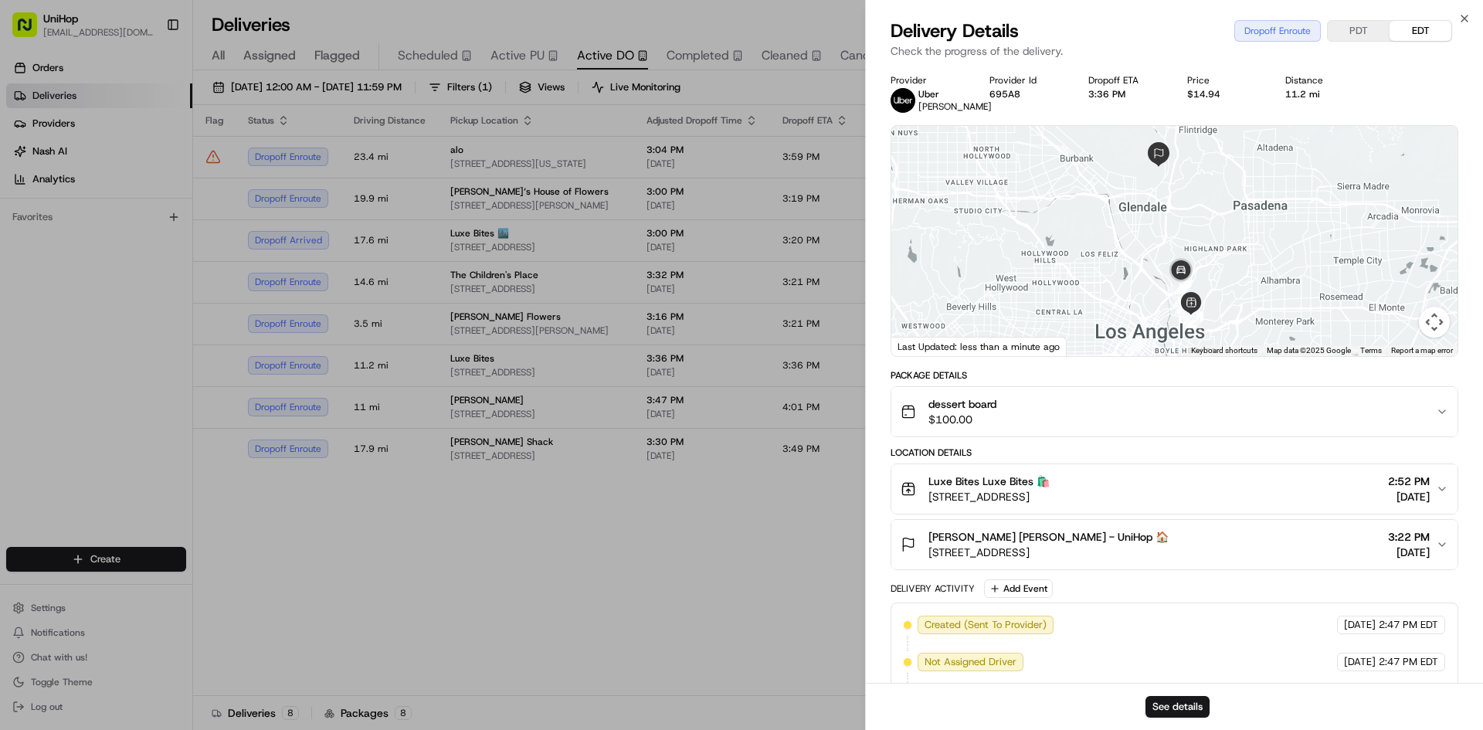
drag, startPoint x: 1186, startPoint y: 189, endPoint x: 1193, endPoint y: 221, distance: 32.4
click at [1193, 221] on div at bounding box center [1175, 241] width 566 height 230
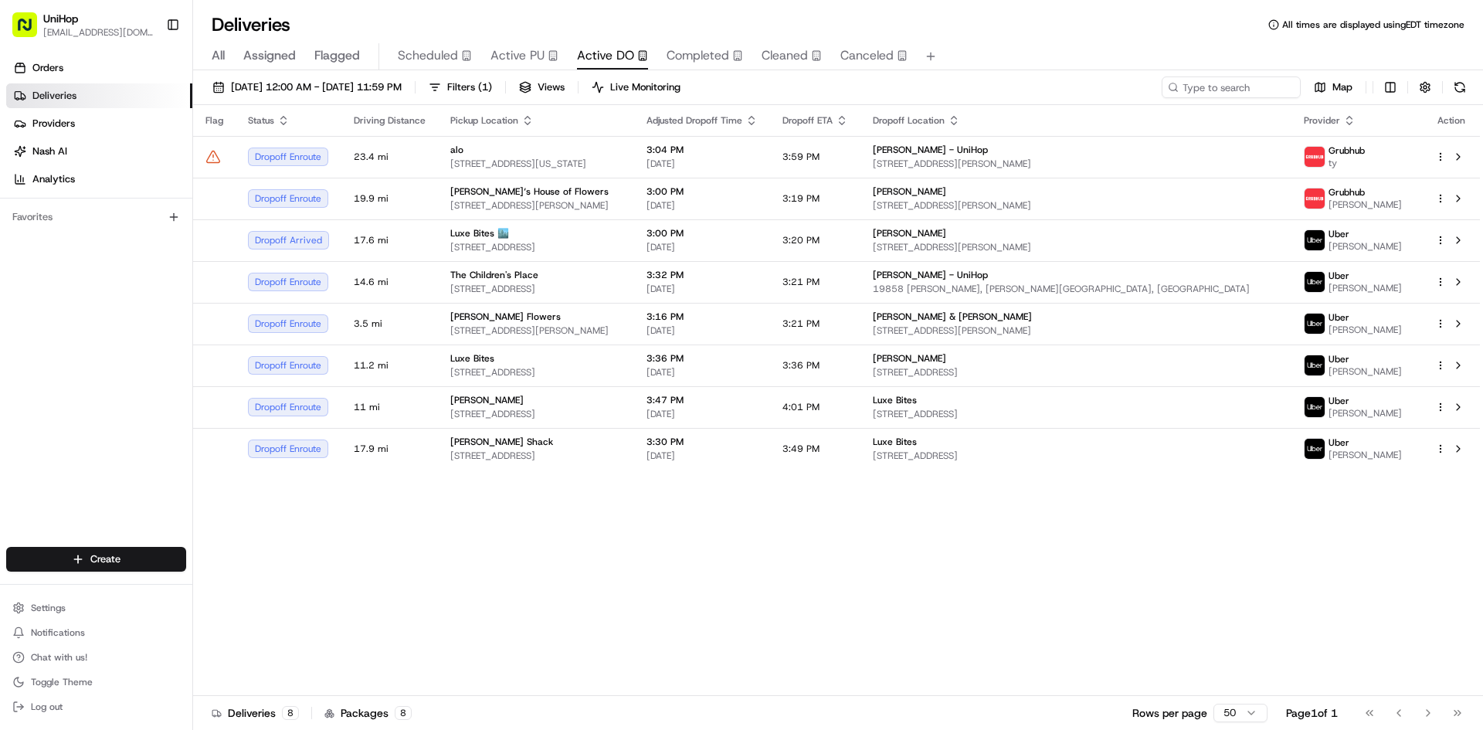
drag, startPoint x: 729, startPoint y: 620, endPoint x: 723, endPoint y: 549, distance: 71.4
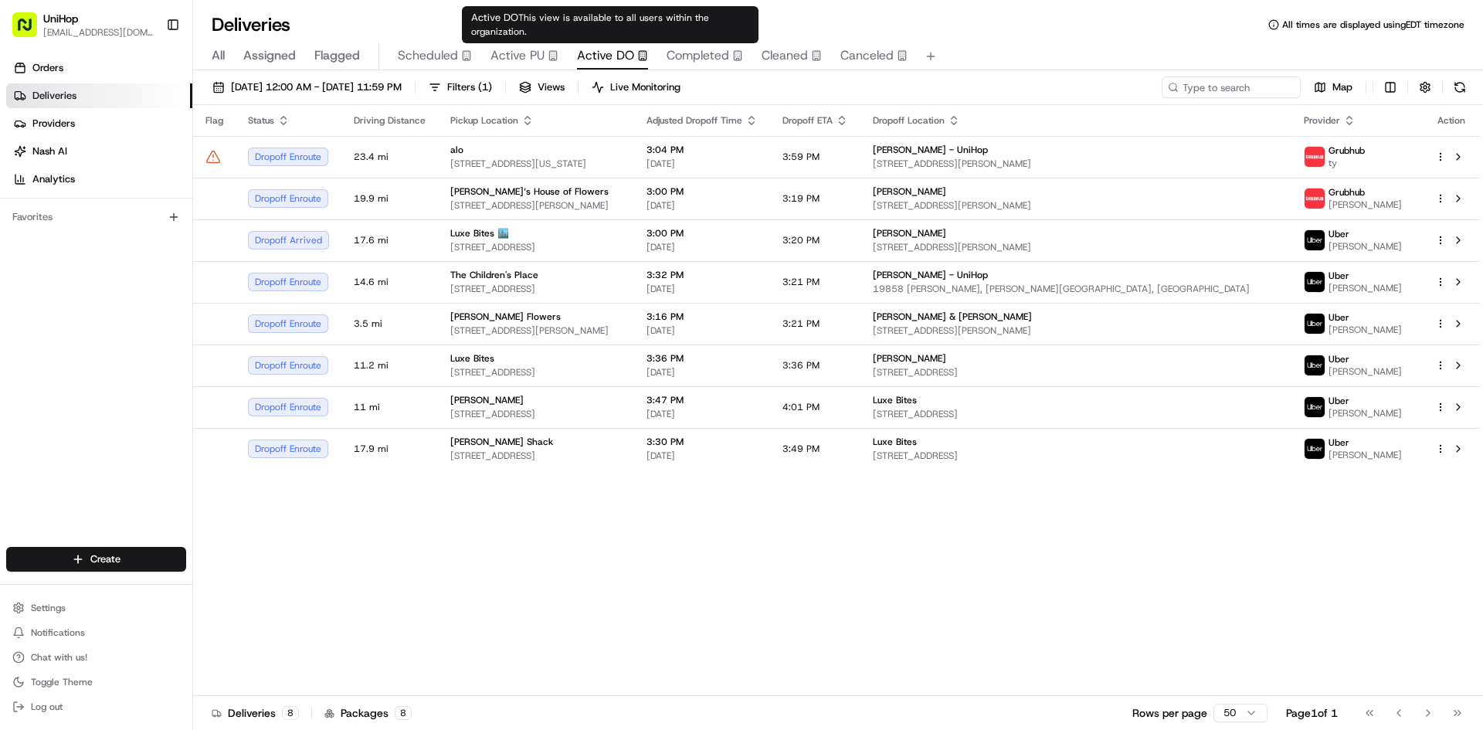
click at [508, 46] on button "Active PU" at bounding box center [525, 56] width 68 height 26
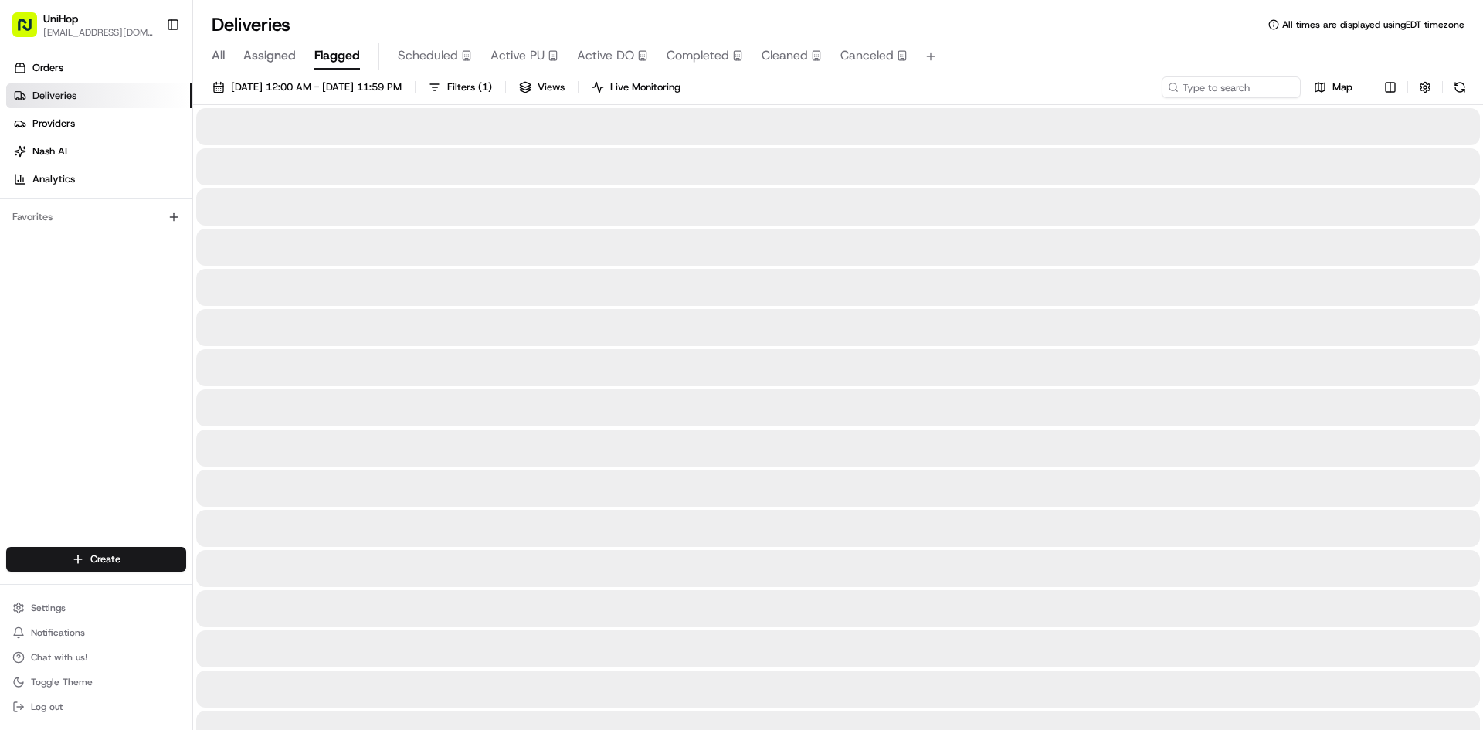
click at [335, 63] on span "Flagged" at bounding box center [337, 55] width 46 height 19
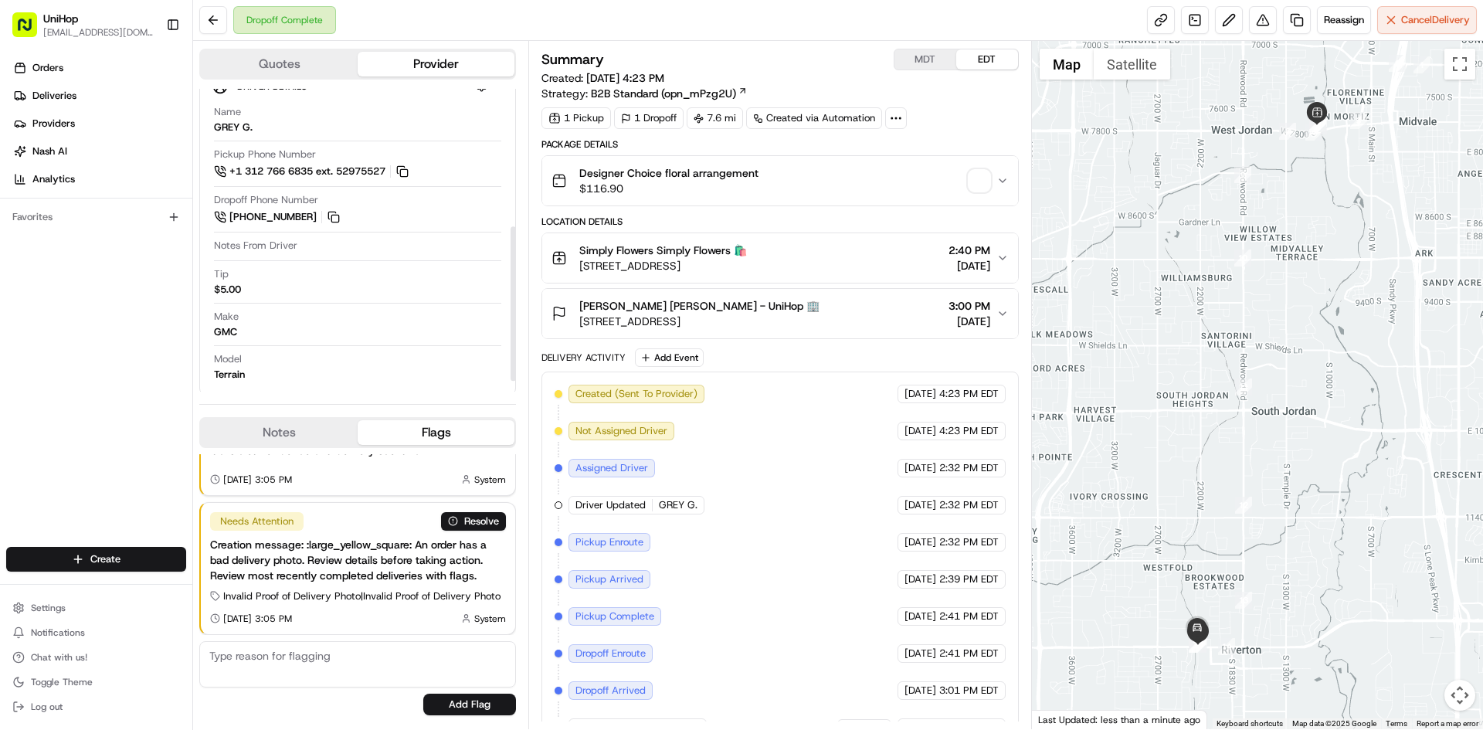
scroll to position [292, 0]
click at [263, 432] on button "Notes" at bounding box center [279, 432] width 157 height 25
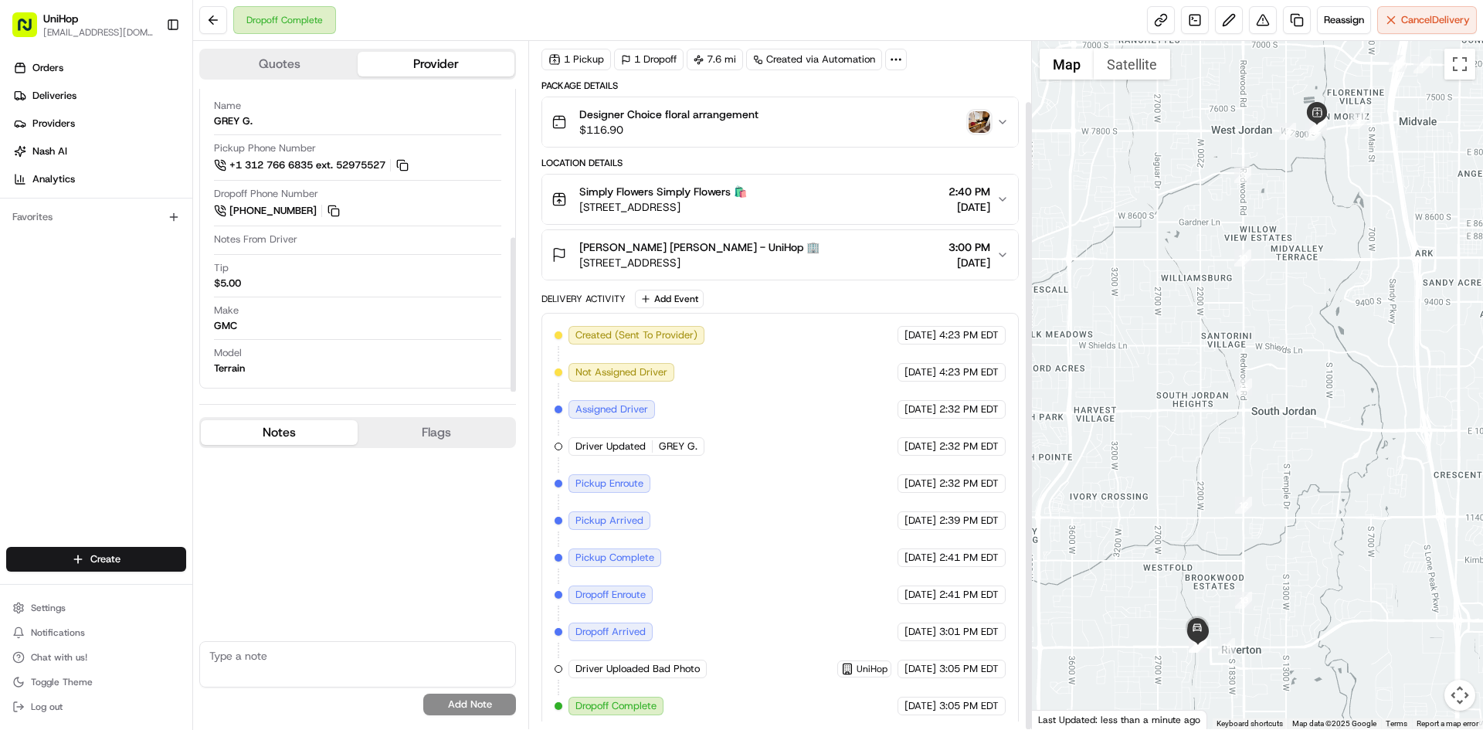
scroll to position [66, 0]
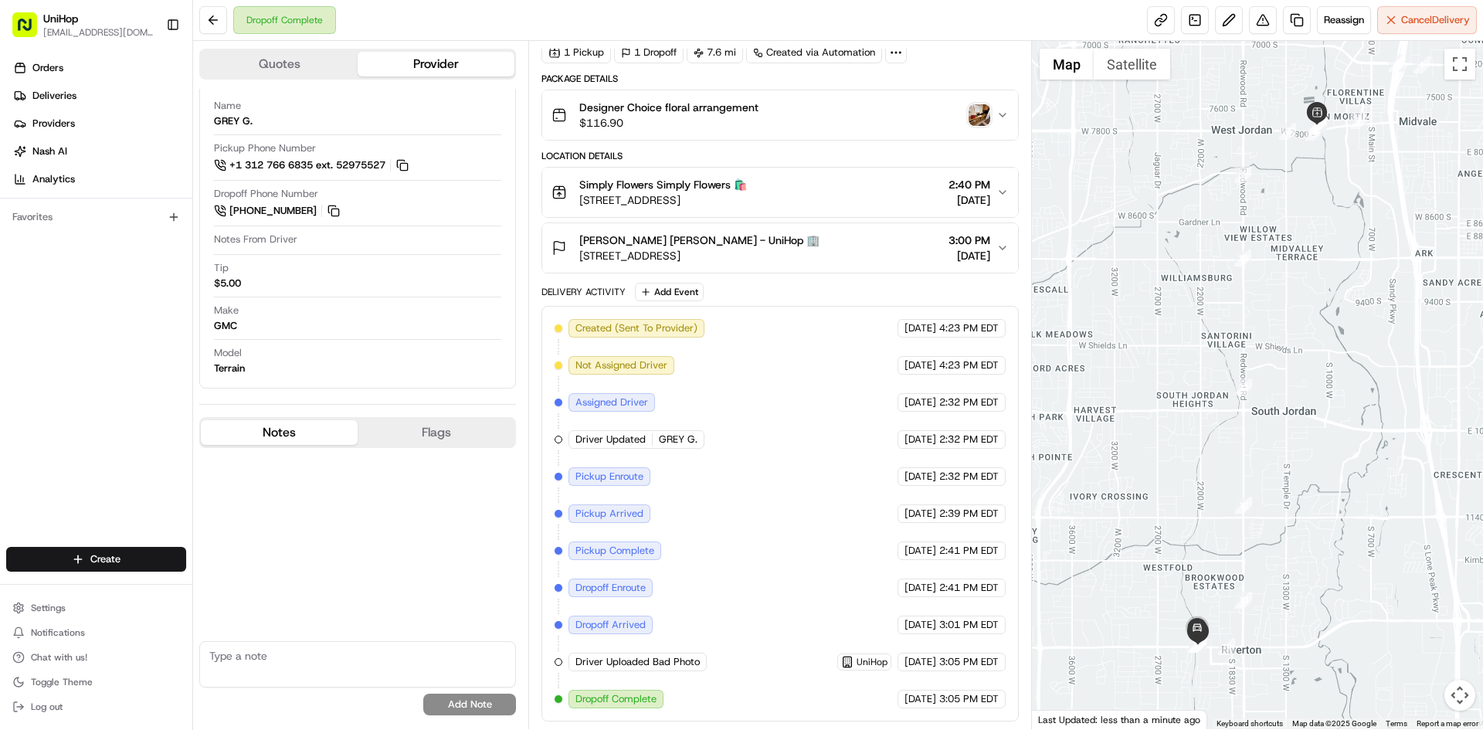
click at [990, 117] on div "Designer Choice floral arrangement $116.90" at bounding box center [774, 115] width 444 height 31
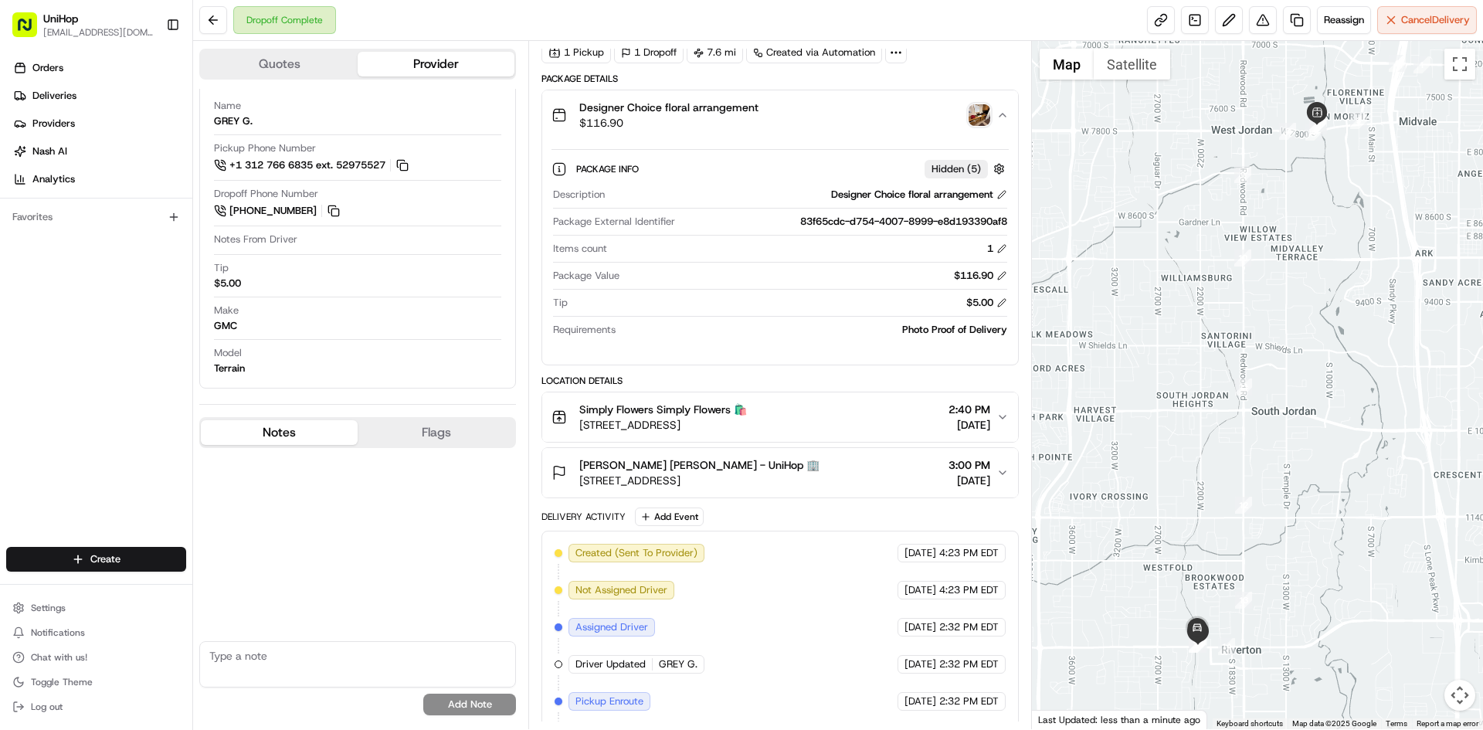
click at [985, 117] on img "button" at bounding box center [980, 115] width 22 height 22
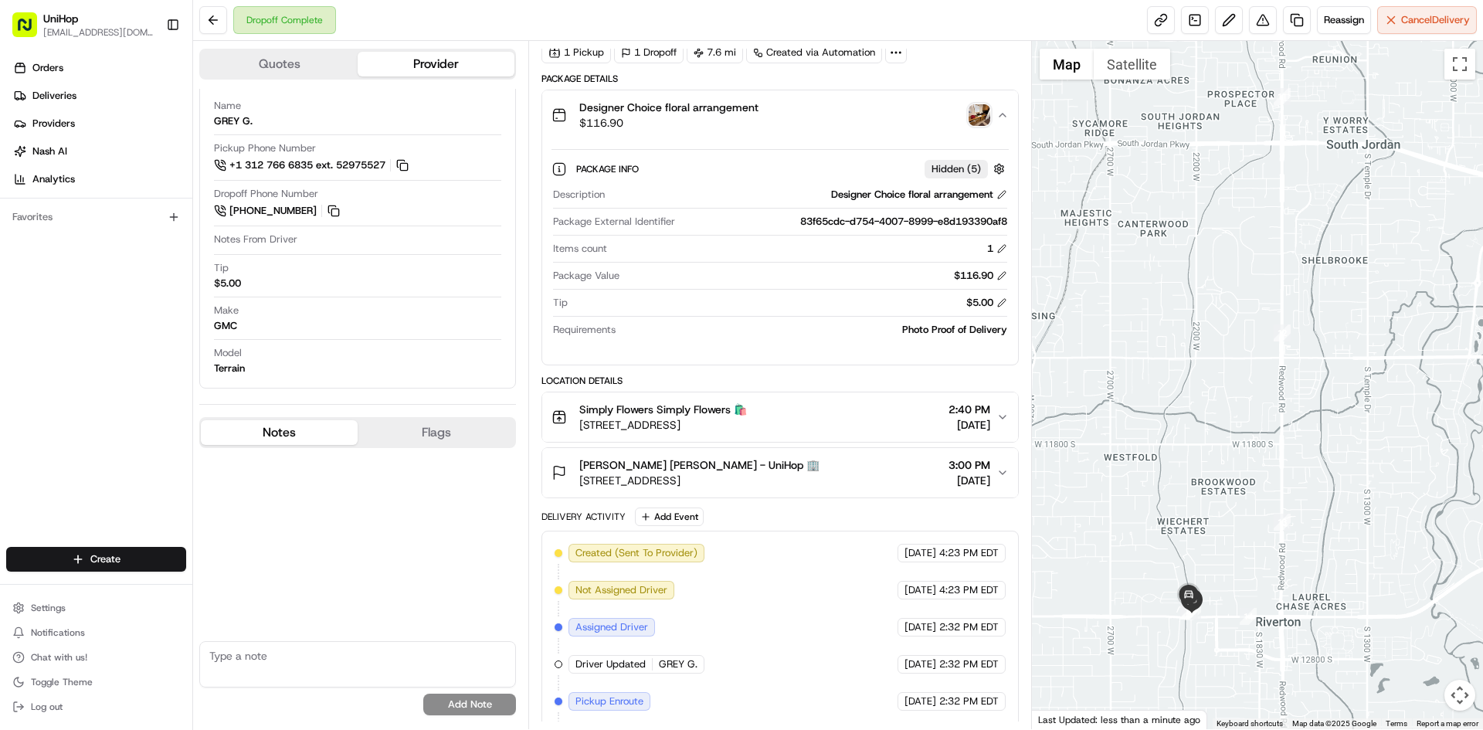
drag, startPoint x: 799, startPoint y: 440, endPoint x: 812, endPoint y: 488, distance: 49.7
click at [799, 443] on div "Location Details Simply Flowers Simply Flowers 🛍️ 1100 W 7800 S #9, West Jordan…" at bounding box center [780, 437] width 477 height 124
click at [813, 488] on button "Richard Shafer Richard Shafer - UniHop 🏢 12600 2200 W, Riverton, UT 84065, USA …" at bounding box center [779, 472] width 475 height 49
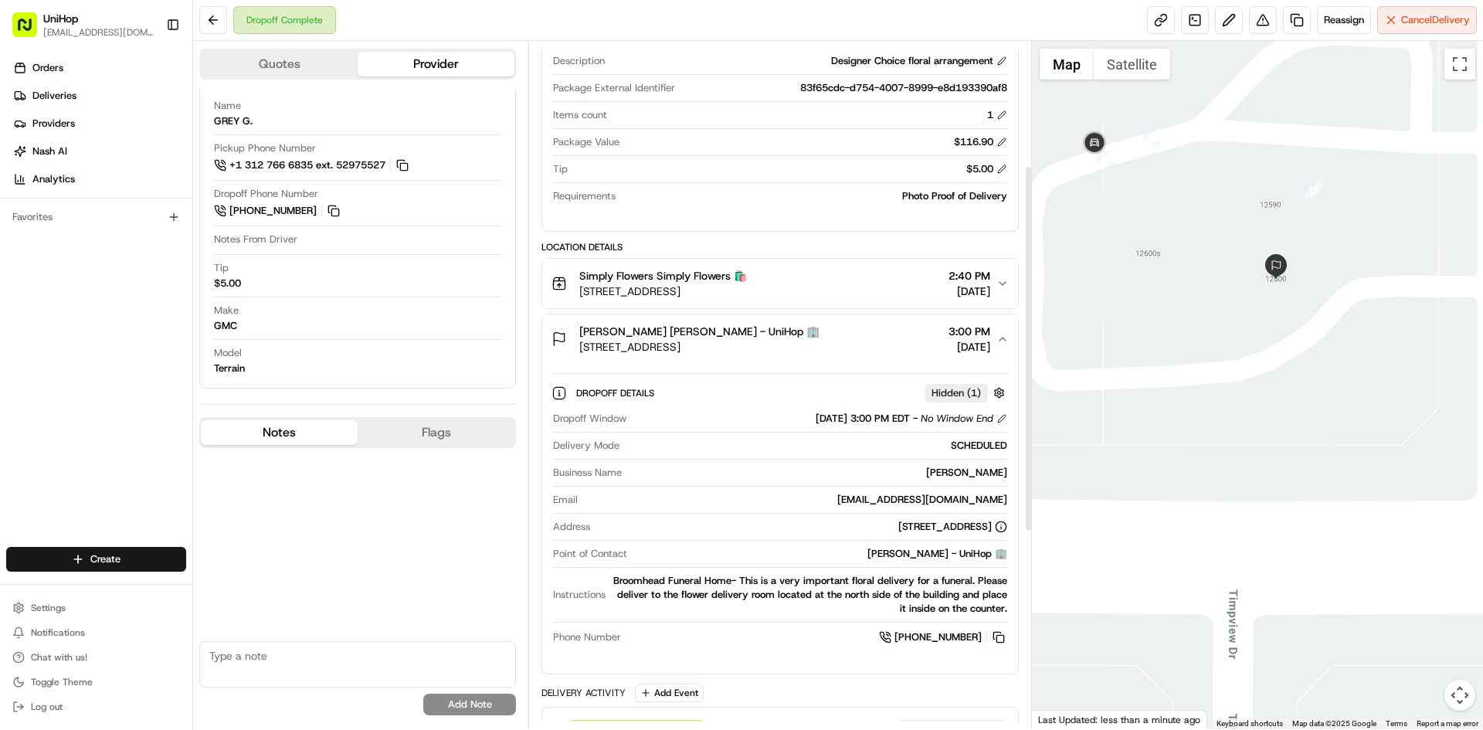
scroll to position [0, 0]
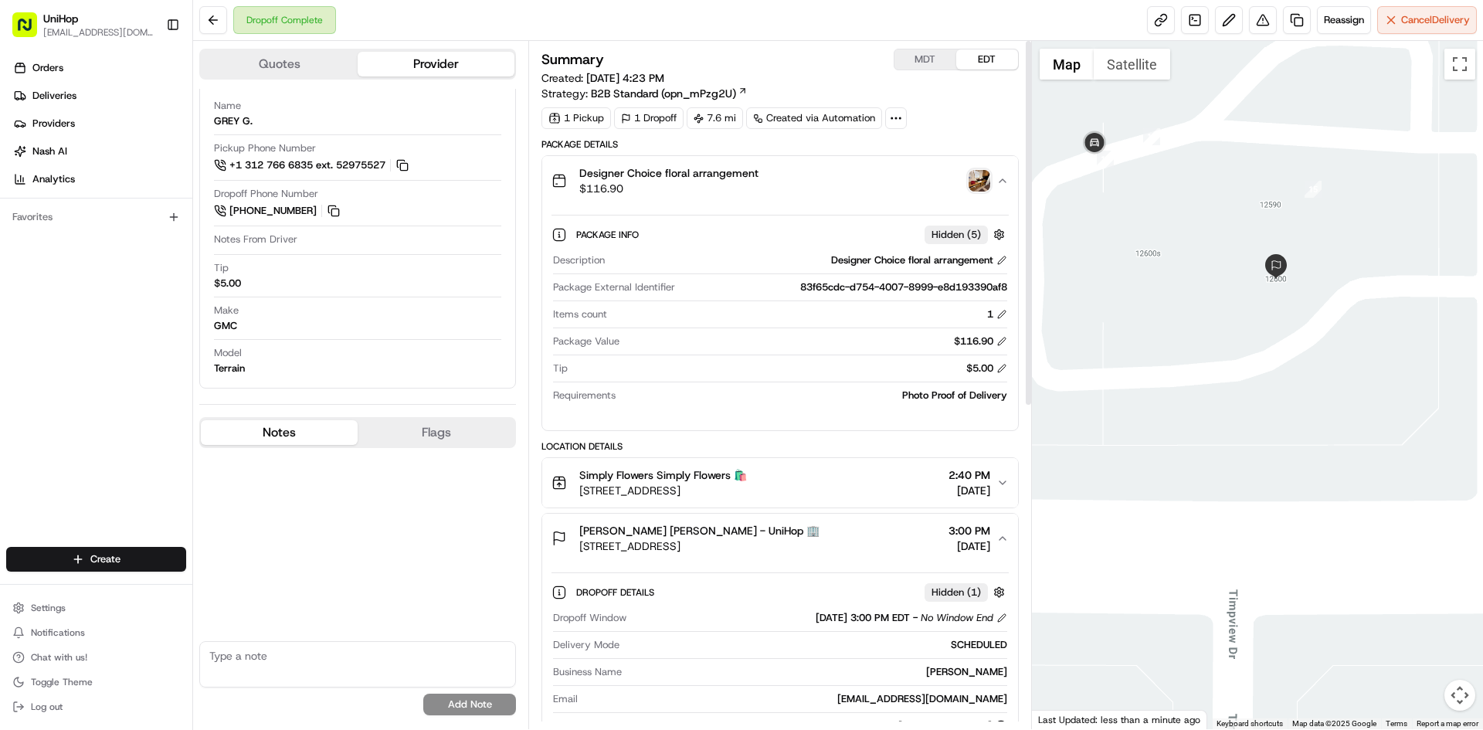
click at [768, 176] on div "Designer Choice floral arrangement $116.90" at bounding box center [774, 180] width 444 height 31
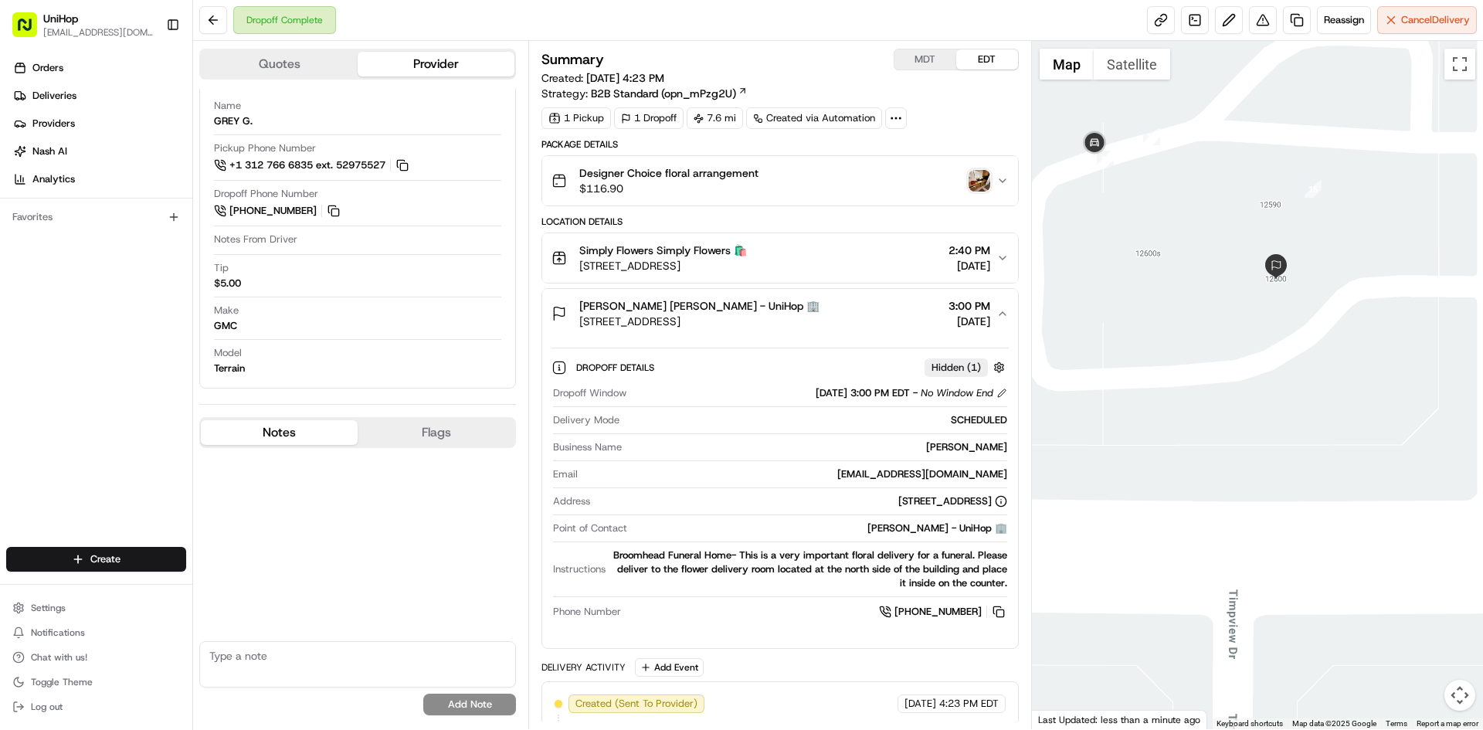
click at [768, 175] on div "Designer Choice floral arrangement $116.90" at bounding box center [774, 180] width 444 height 31
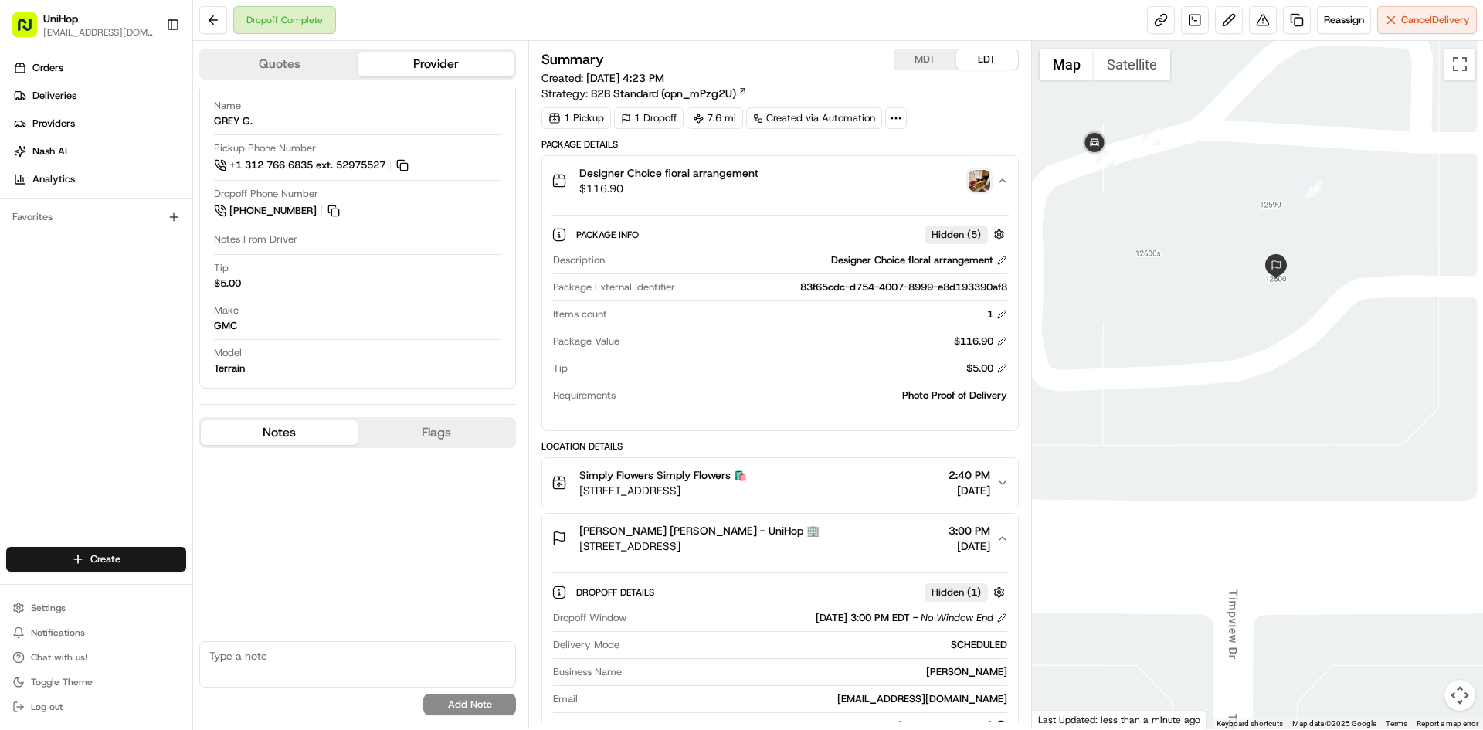
click at [0, 410] on div "Orders Deliveries Providers [PERSON_NAME] Analytics Favorites" at bounding box center [96, 302] width 192 height 507
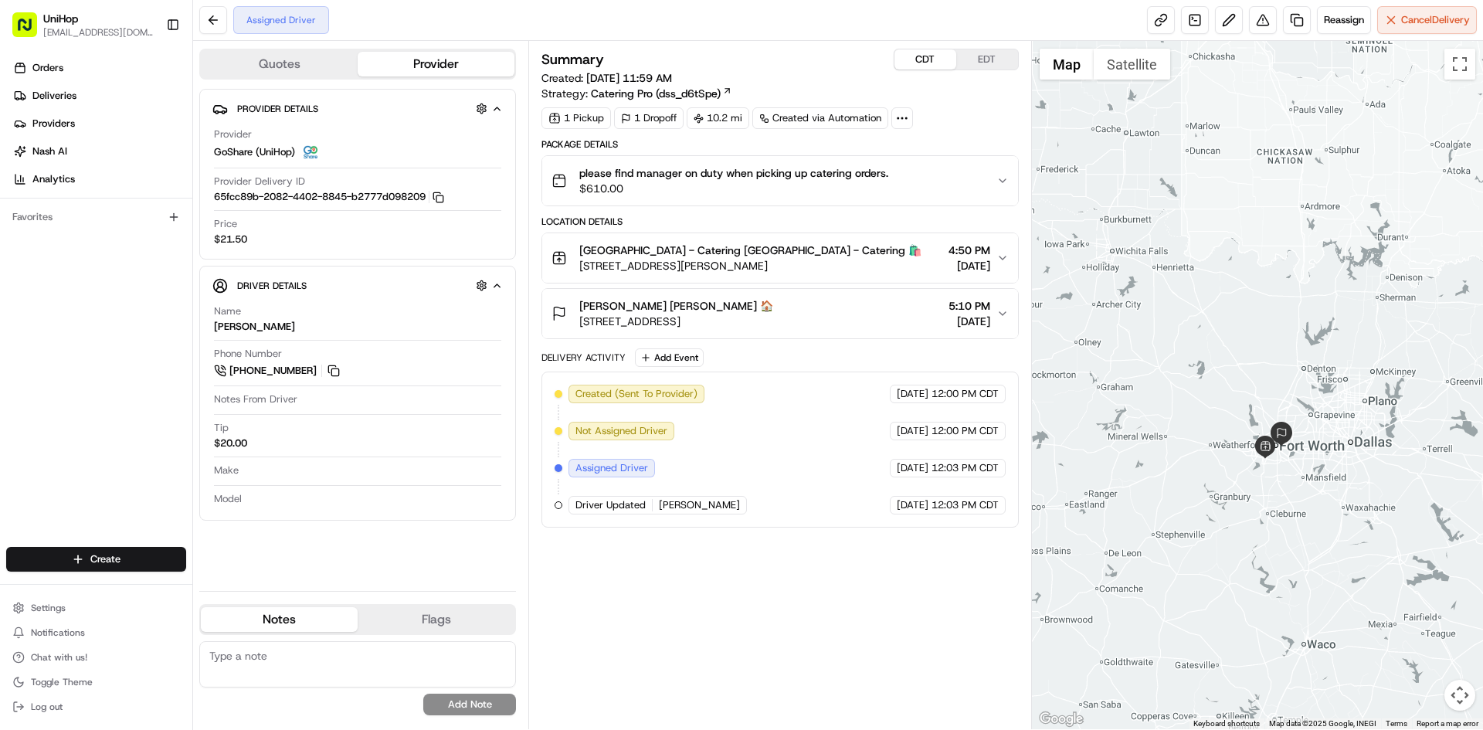
click at [1262, 297] on div at bounding box center [1258, 385] width 452 height 688
drag, startPoint x: 1194, startPoint y: 264, endPoint x: 1193, endPoint y: 251, distance: 13.2
click at [1198, 266] on div at bounding box center [1258, 385] width 452 height 688
click at [777, 581] on div "Summary CDT EDT Created: Aug 23 2025 11:59 AM Strategy: Catering Pro (dss_d6tSp…" at bounding box center [780, 385] width 477 height 673
click at [989, 62] on button "EDT" at bounding box center [988, 59] width 62 height 20
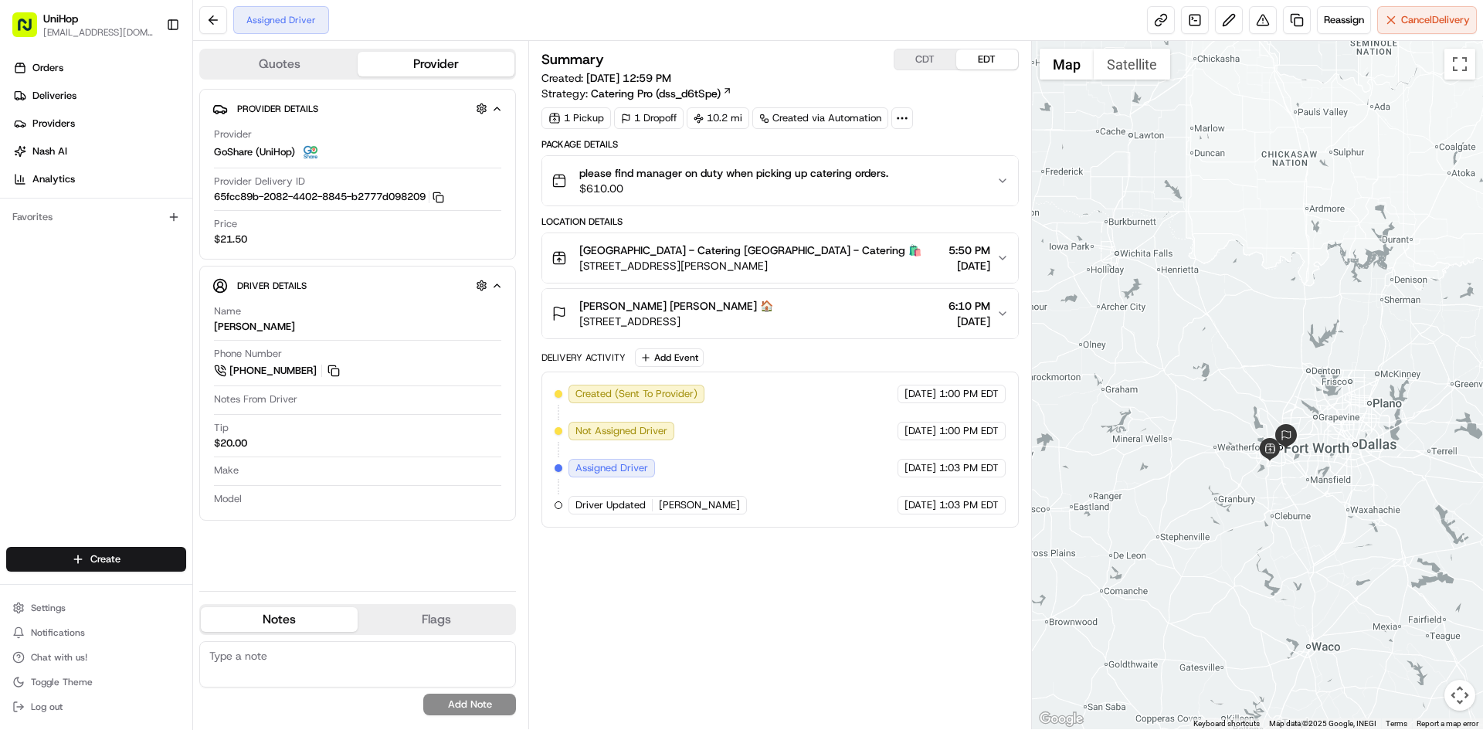
click at [989, 62] on button "EDT" at bounding box center [988, 59] width 62 height 20
drag, startPoint x: 1000, startPoint y: 42, endPoint x: 992, endPoint y: 56, distance: 15.2
click at [1001, 42] on div "Summary CDT EDT Created: Aug 23 2025 12:59 PM Strategy: Catering Pro (dss_d6tSp…" at bounding box center [779, 385] width 503 height 688
click at [991, 56] on button "EDT" at bounding box center [988, 59] width 62 height 20
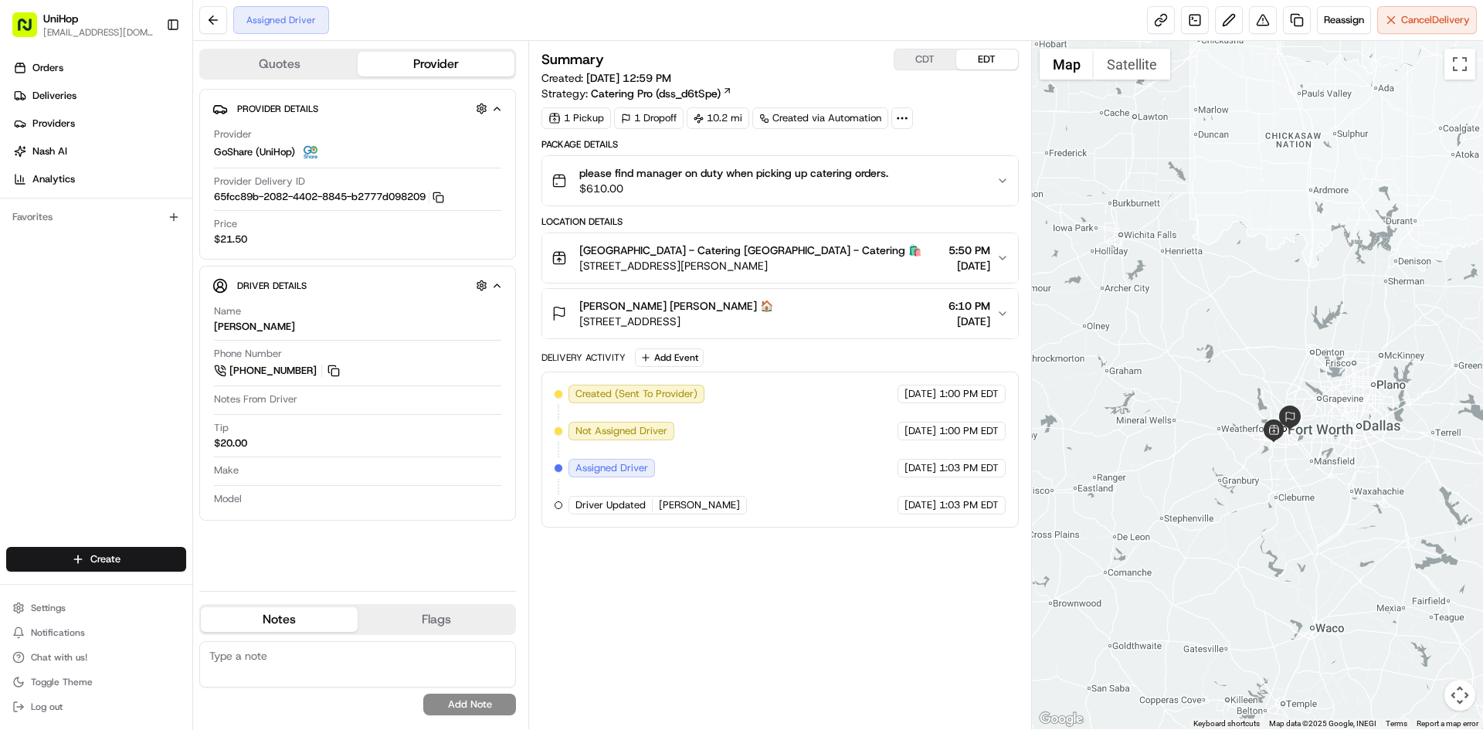
drag, startPoint x: 1350, startPoint y: 515, endPoint x: 1352, endPoint y: 498, distance: 16.4
click at [1352, 498] on div at bounding box center [1258, 385] width 452 height 688
click at [773, 304] on div "Brian Cropp Brian Cropp 🏠" at bounding box center [676, 305] width 194 height 15
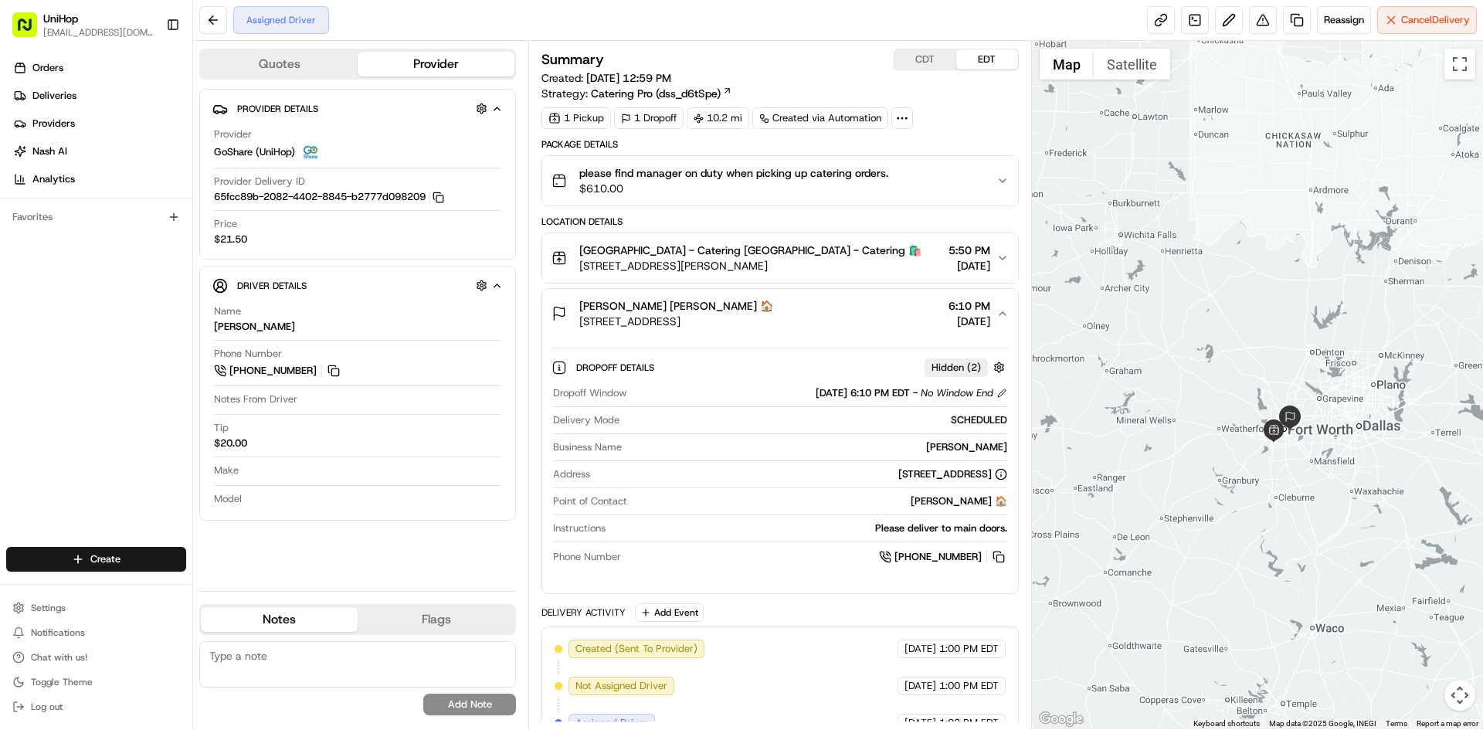
click at [777, 294] on button "Brian Cropp Brian Cropp 🏠 1750 Beach St, Fort Worth, TX 76103, USA 6:10 PM Aug …" at bounding box center [779, 313] width 475 height 49
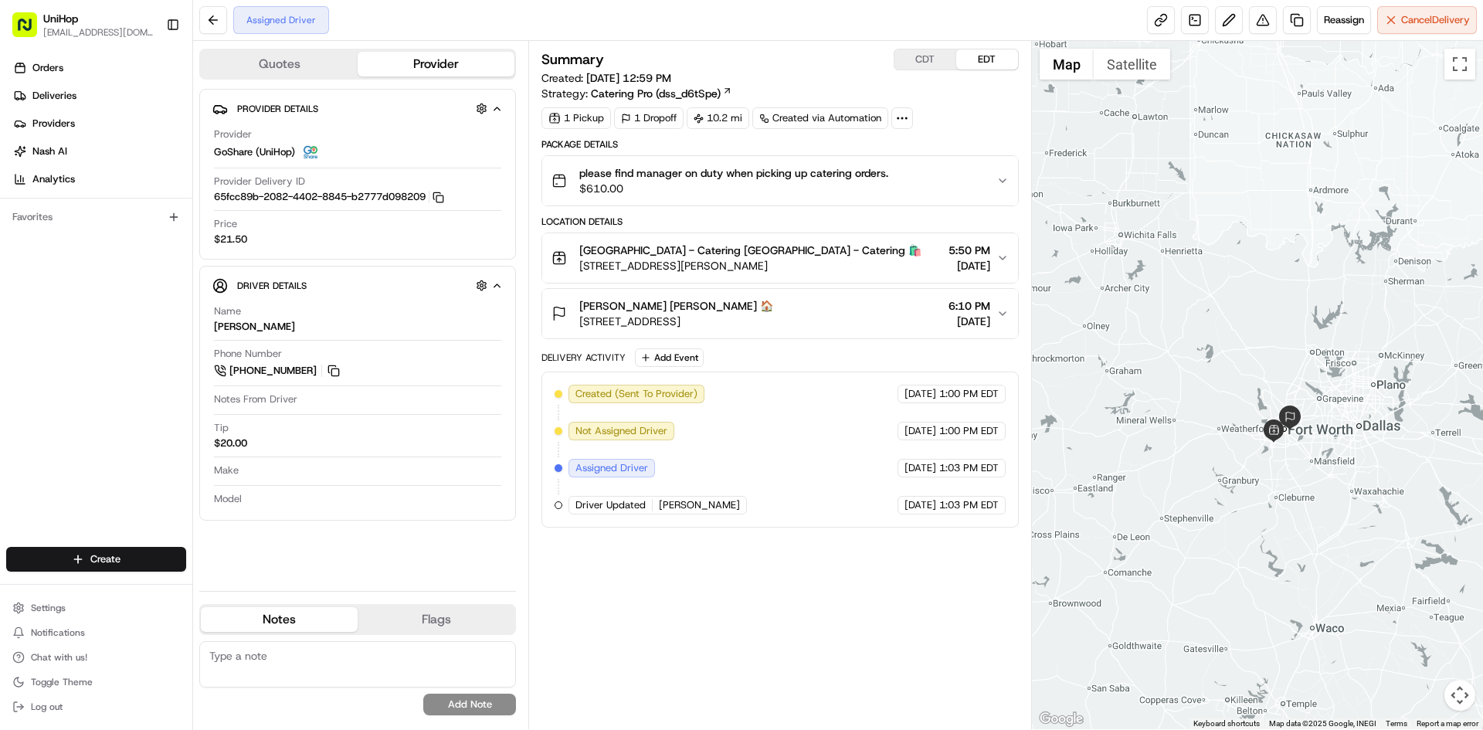
click at [823, 291] on button "Brian Cropp Brian Cropp 🏠 1750 Beach St, Fort Worth, TX 76103, USA 6:10 PM Aug …" at bounding box center [779, 313] width 475 height 49
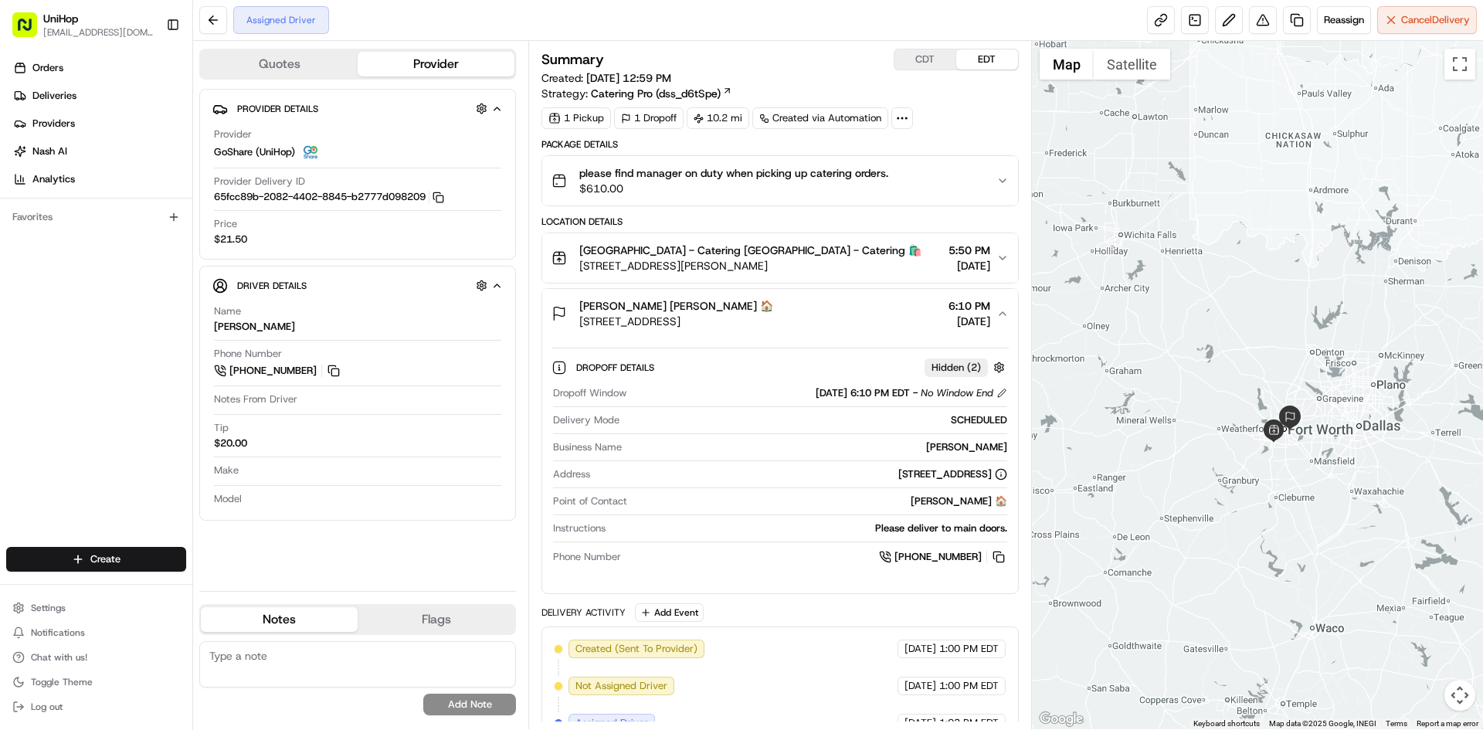
click at [824, 291] on button "Brian Cropp Brian Cropp 🏠 1750 Beach St, Fort Worth, TX 76103, USA 6:10 PM Aug …" at bounding box center [779, 313] width 475 height 49
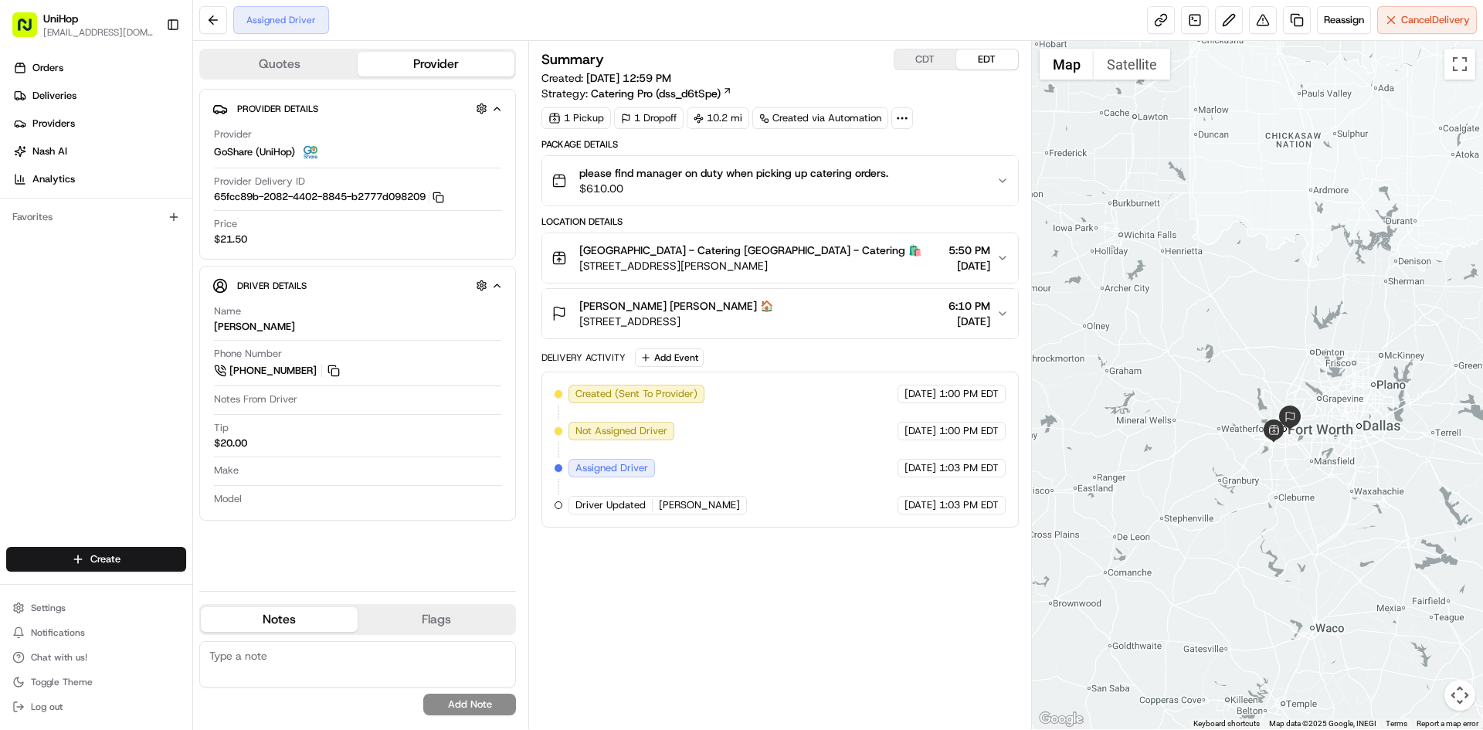
drag, startPoint x: 0, startPoint y: 334, endPoint x: 70, endPoint y: 231, distance: 124.1
click at [1, 330] on div "Orders Deliveries Providers [PERSON_NAME] Analytics Favorites" at bounding box center [96, 302] width 192 height 507
click at [49, 359] on div "Orders Deliveries Providers [PERSON_NAME] Analytics Favorites" at bounding box center [96, 302] width 192 height 507
click at [798, 679] on div "Summary CDT EDT Created: Aug 23 2025 12:59 PM Strategy: Catering Pro (dss_d6tSp…" at bounding box center [780, 385] width 477 height 673
drag, startPoint x: 583, startPoint y: 250, endPoint x: 688, endPoint y: 253, distance: 104.4
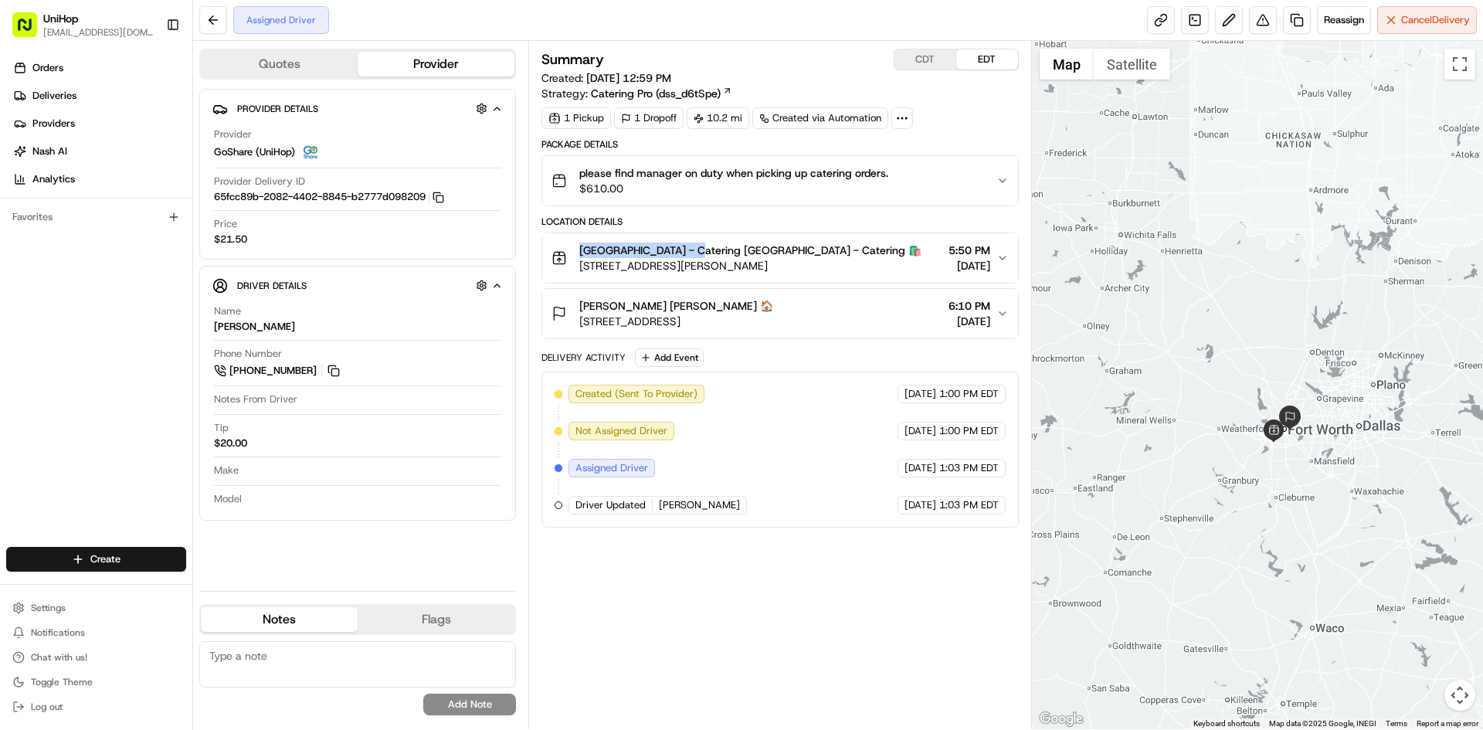
click at [688, 253] on div "Fort Worth - Catering Fort Worth - Catering 🛍️ 4972 Overton Ridge Blvd, Fort Wo…" at bounding box center [737, 258] width 370 height 31
copy span "Fort Worth - Catering"
drag, startPoint x: 579, startPoint y: 306, endPoint x: 636, endPoint y: 310, distance: 56.5
click at [636, 310] on span "Brian Cropp Brian Cropp 🏠" at bounding box center [676, 305] width 194 height 15
copy span "[PERSON_NAME]"
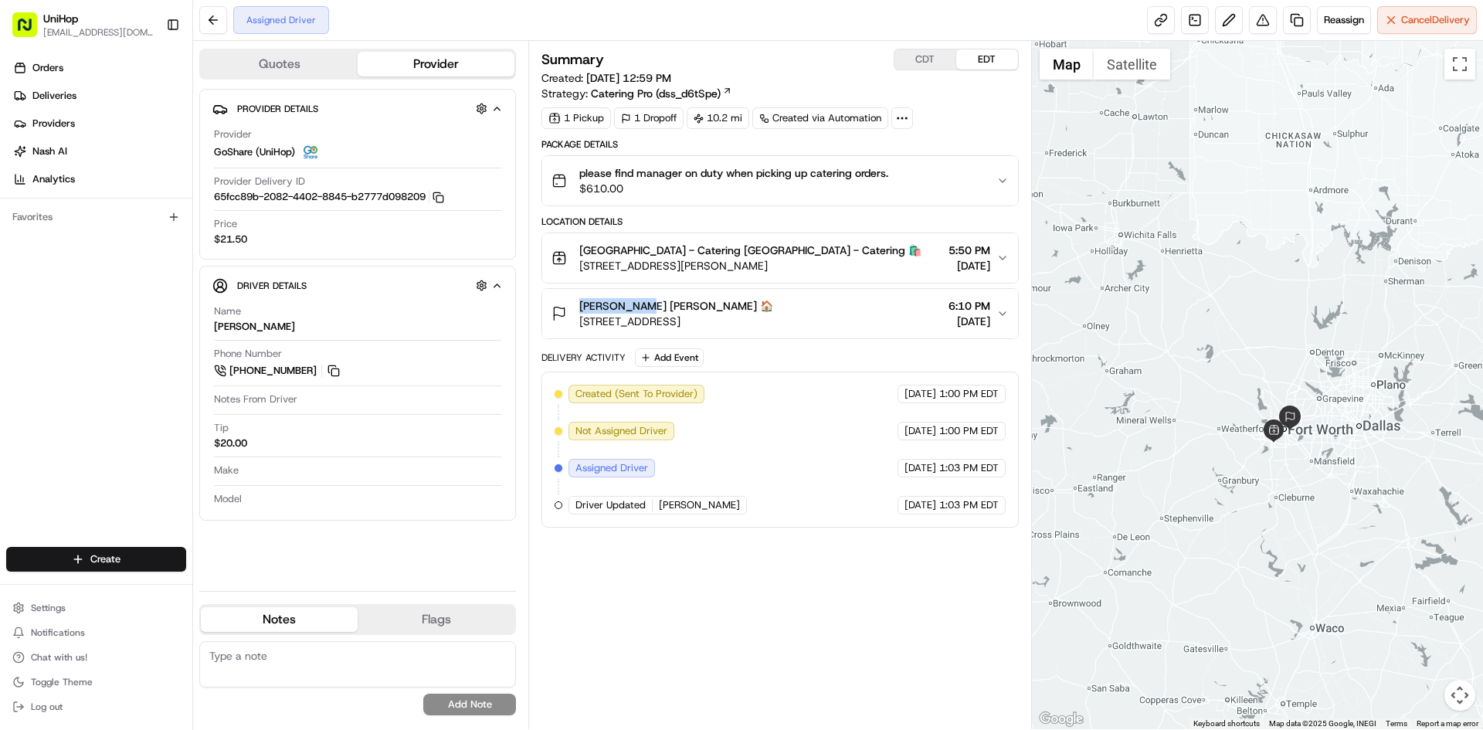
click at [920, 60] on button "CDT" at bounding box center [926, 59] width 62 height 20
click at [987, 69] on button "EDT" at bounding box center [988, 59] width 62 height 20
drag, startPoint x: 988, startPoint y: 66, endPoint x: 997, endPoint y: 56, distance: 14.2
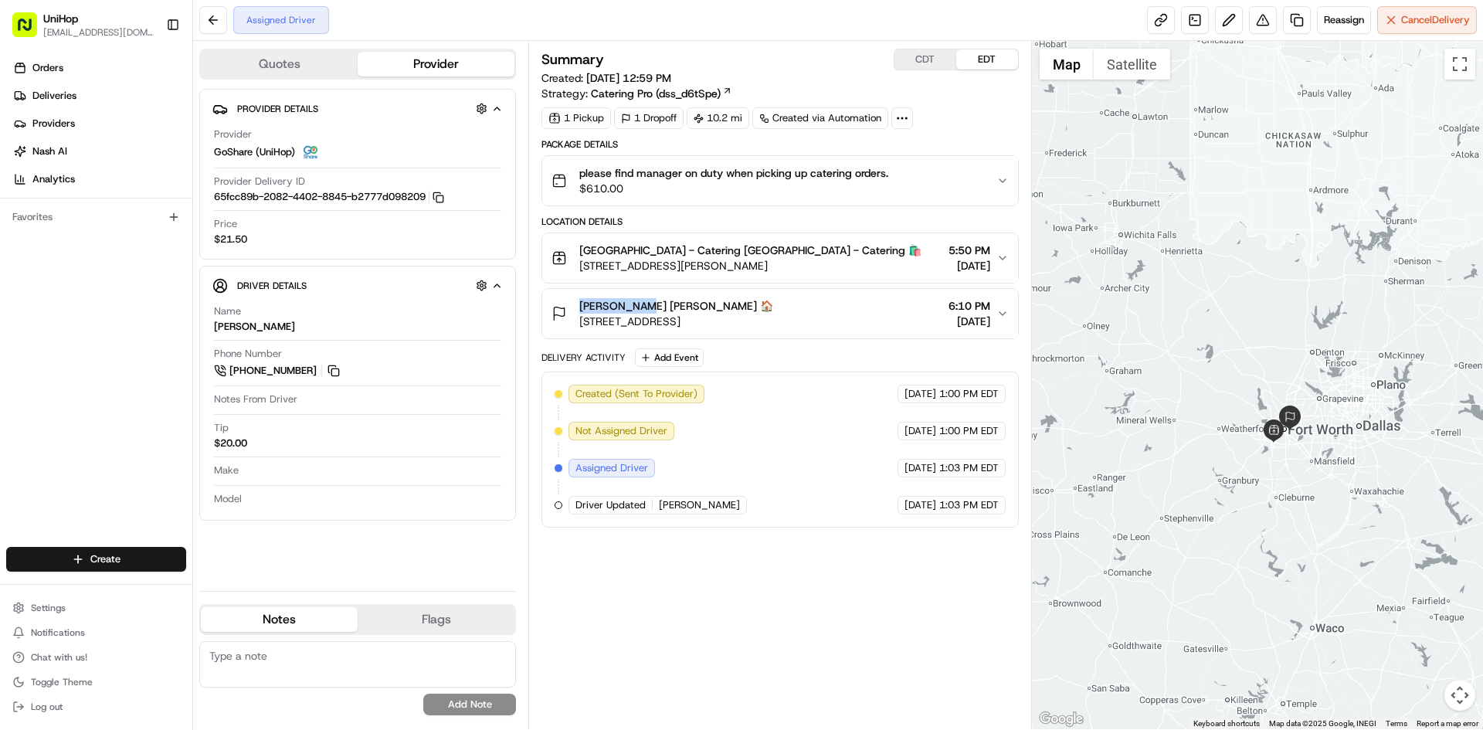
click at [989, 66] on button "EDT" at bounding box center [988, 59] width 62 height 20
click at [698, 352] on button "Add Event" at bounding box center [669, 357] width 69 height 19
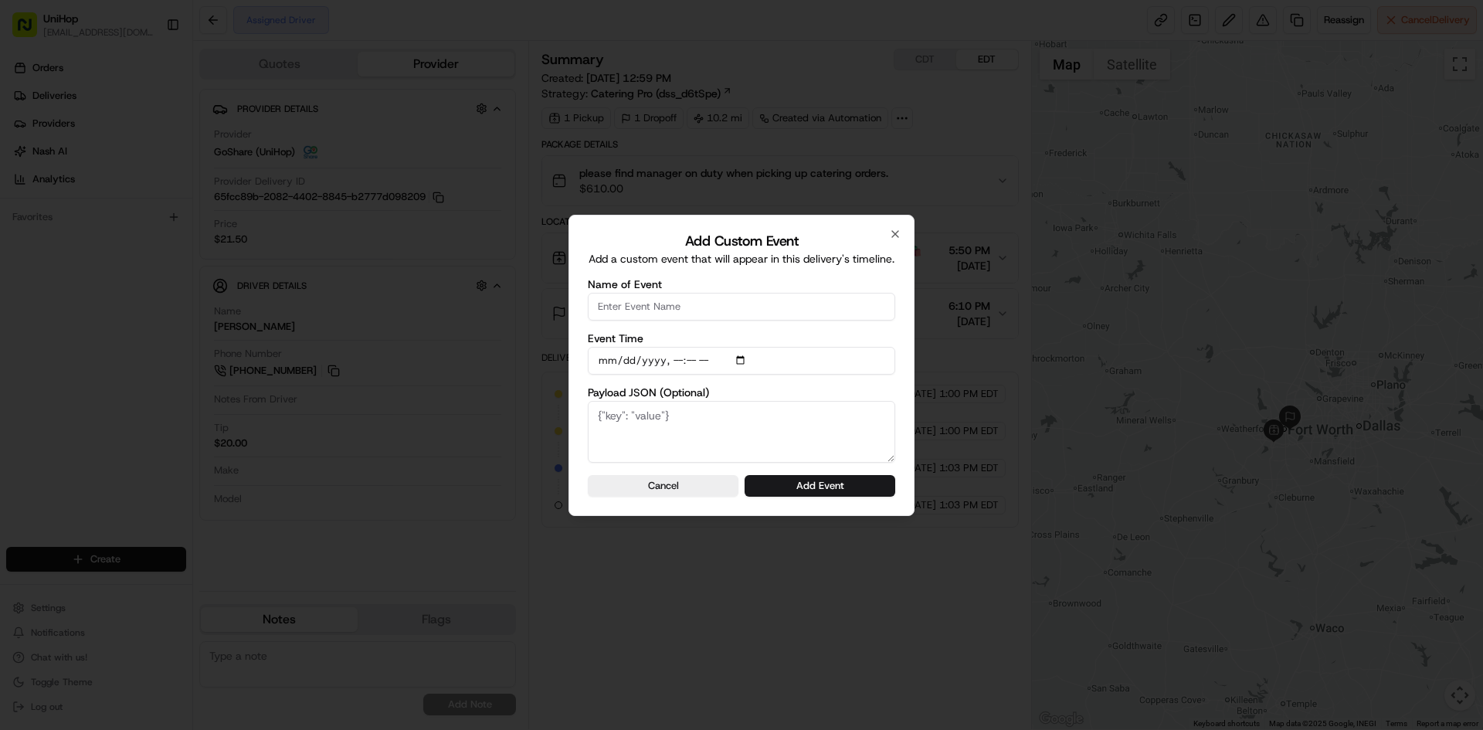
click at [713, 305] on input "Name of Event" at bounding box center [742, 307] width 308 height 28
type input "Driver Confirmed"
click at [743, 355] on input "Event Time" at bounding box center [742, 361] width 308 height 28
type input "2025-08-23T16:04"
click at [909, 381] on div "Add Custom Event Add a custom event that will appear in this delivery's timelin…" at bounding box center [742, 365] width 346 height 301
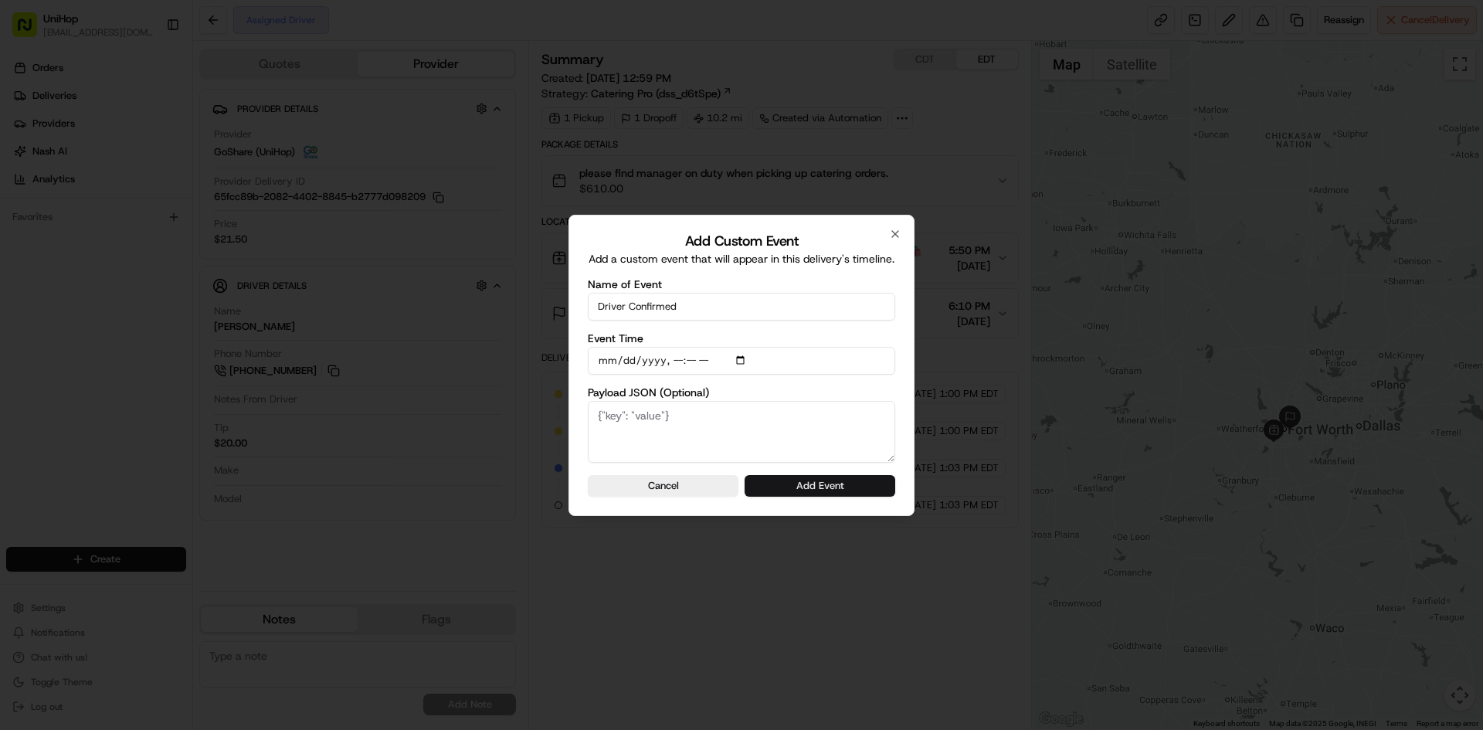
click at [853, 487] on button "Add Event" at bounding box center [820, 486] width 151 height 22
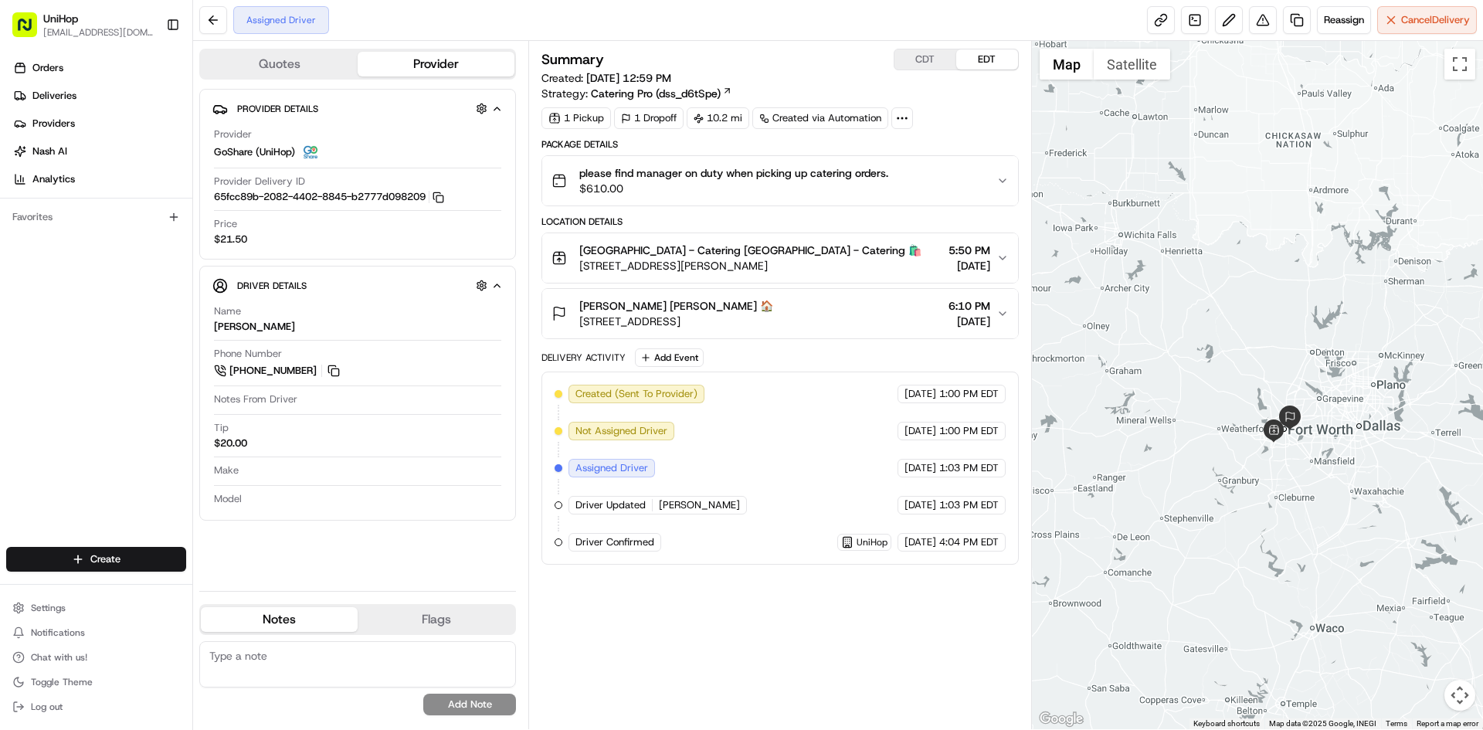
drag, startPoint x: 72, startPoint y: 411, endPoint x: 116, endPoint y: 28, distance: 385.8
click at [74, 399] on div "Orders Deliveries Providers Nash AI Analytics Favorites" at bounding box center [96, 302] width 192 height 507
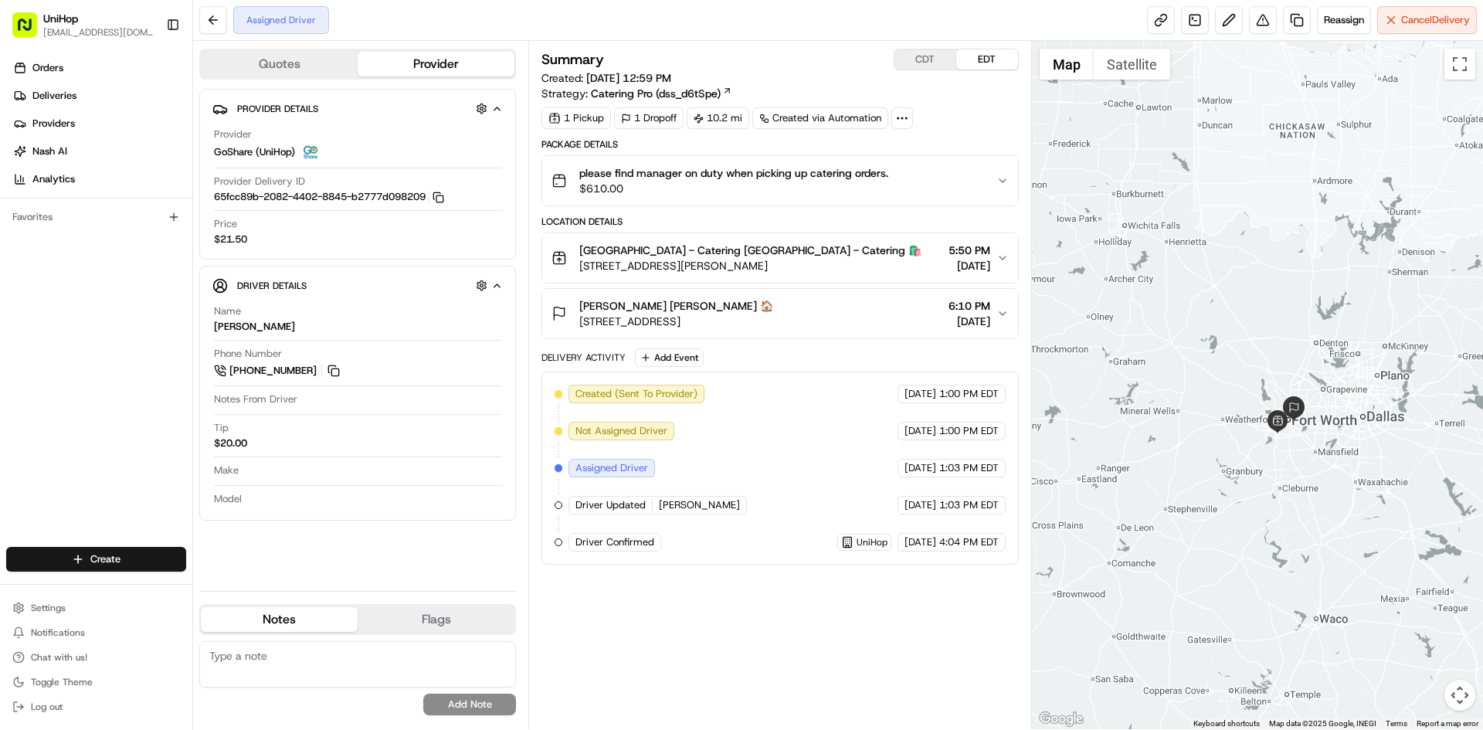
drag, startPoint x: 1181, startPoint y: 240, endPoint x: 1184, endPoint y: 227, distance: 13.0
click at [1186, 229] on div at bounding box center [1258, 385] width 452 height 688
click at [808, 619] on div "Summary CDT EDT Created: Aug 23 2025 12:59 PM Strategy: Catering Pro (dss_d6tSp…" at bounding box center [780, 385] width 477 height 673
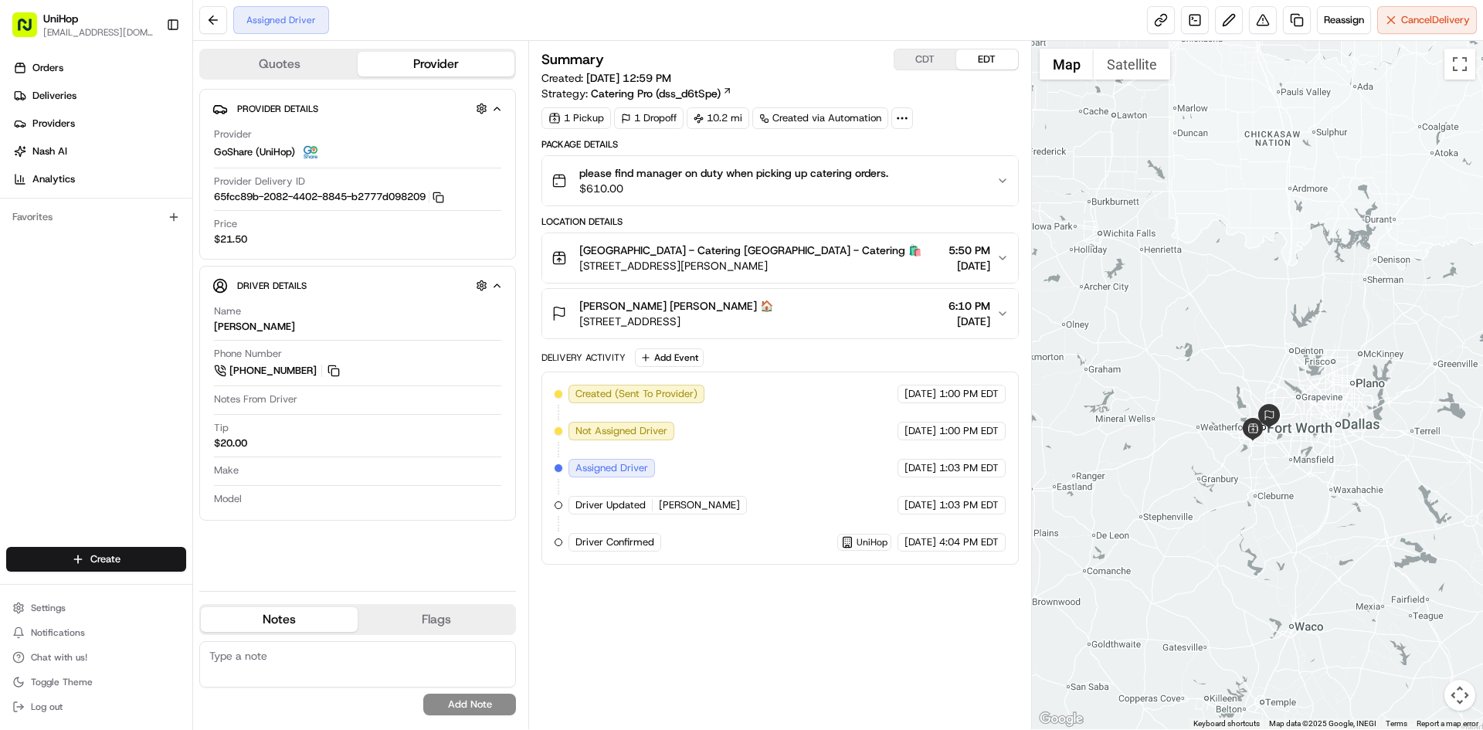
drag, startPoint x: 1209, startPoint y: 296, endPoint x: 1215, endPoint y: 334, distance: 38.4
click at [1215, 334] on div at bounding box center [1258, 385] width 452 height 688
click at [814, 611] on div "Summary CDT EDT Created: Aug 23 2025 12:59 PM Strategy: Catering Pro (dss_d6tSp…" at bounding box center [780, 385] width 477 height 673
click at [810, 308] on div "Brian Cropp Brian Cropp 🏠 1750 Beach St, Fort Worth, TX 76103, USA 6:10 PM Aug …" at bounding box center [774, 313] width 444 height 31
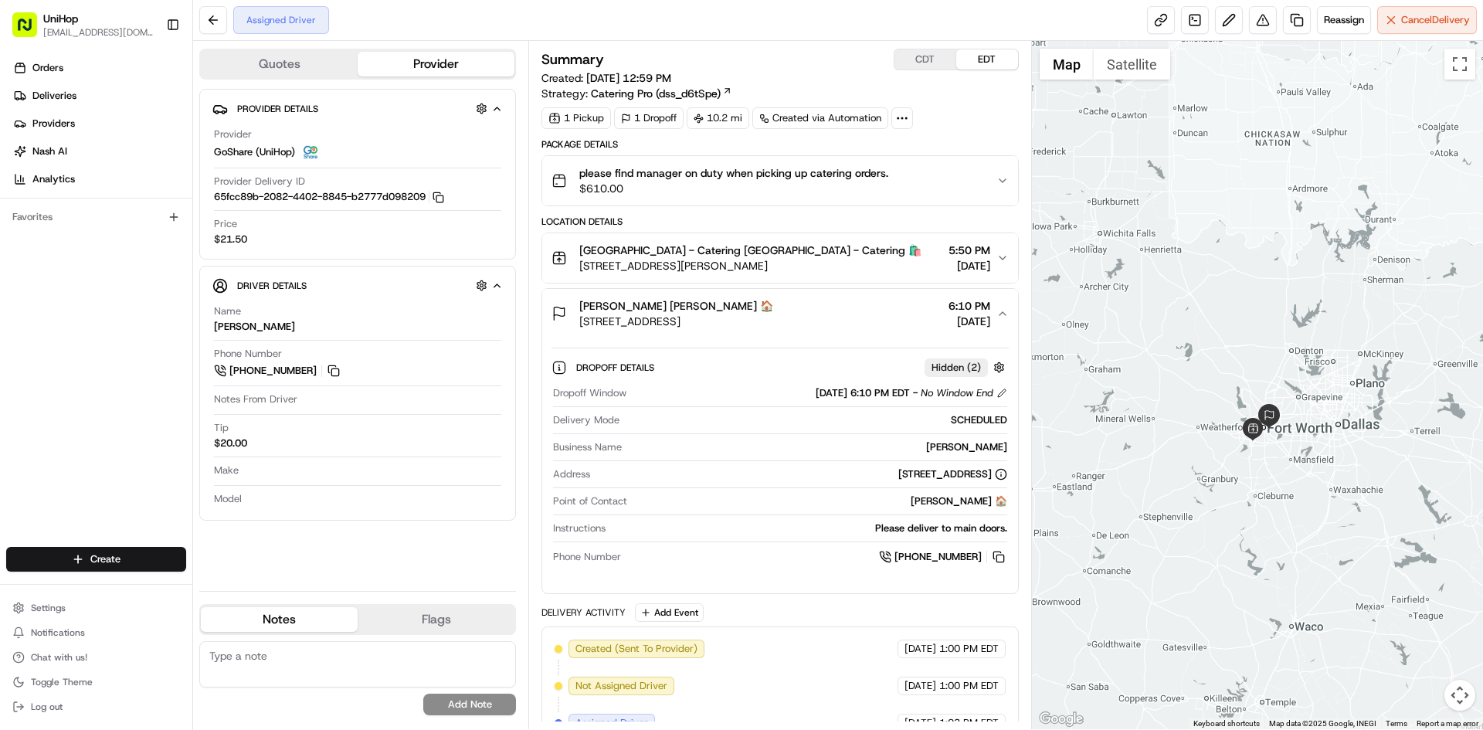
click at [810, 308] on div "Brian Cropp Brian Cropp 🏠 1750 Beach St, Fort Worth, TX 76103, USA 6:10 PM Aug …" at bounding box center [774, 313] width 444 height 31
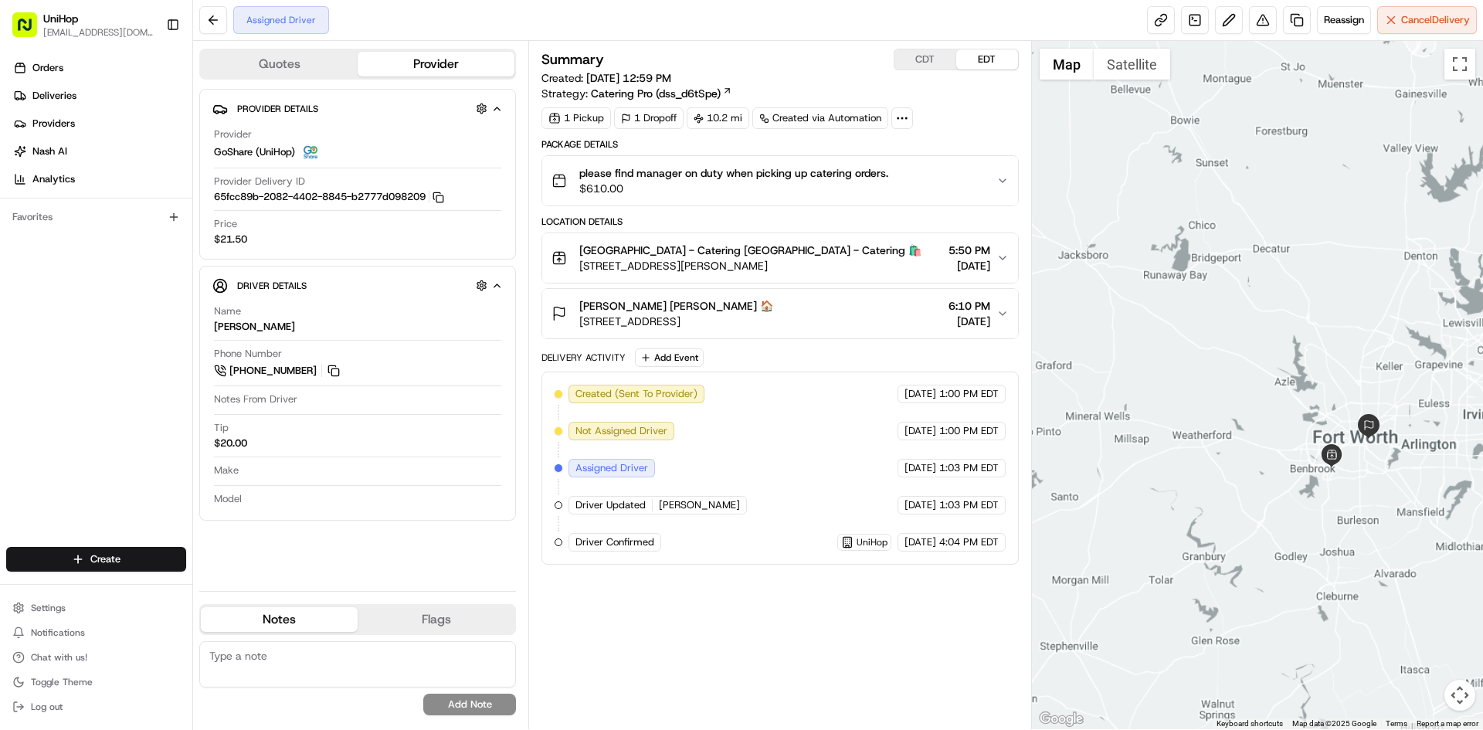
drag, startPoint x: 1361, startPoint y: 490, endPoint x: 1293, endPoint y: 480, distance: 68.7
click at [1334, 488] on div at bounding box center [1258, 385] width 452 height 688
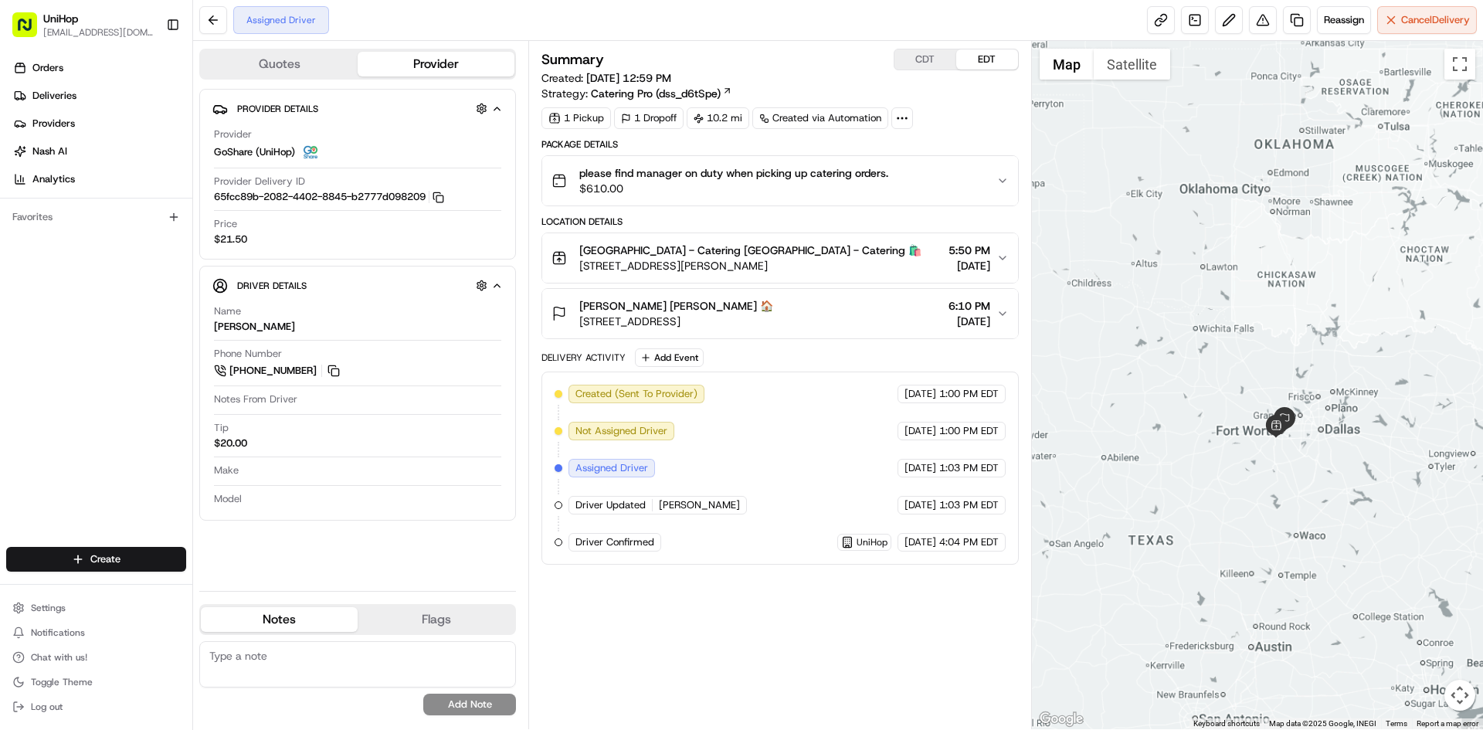
drag, startPoint x: 1307, startPoint y: 487, endPoint x: 1321, endPoint y: 448, distance: 41.1
click at [1321, 448] on div at bounding box center [1258, 385] width 452 height 688
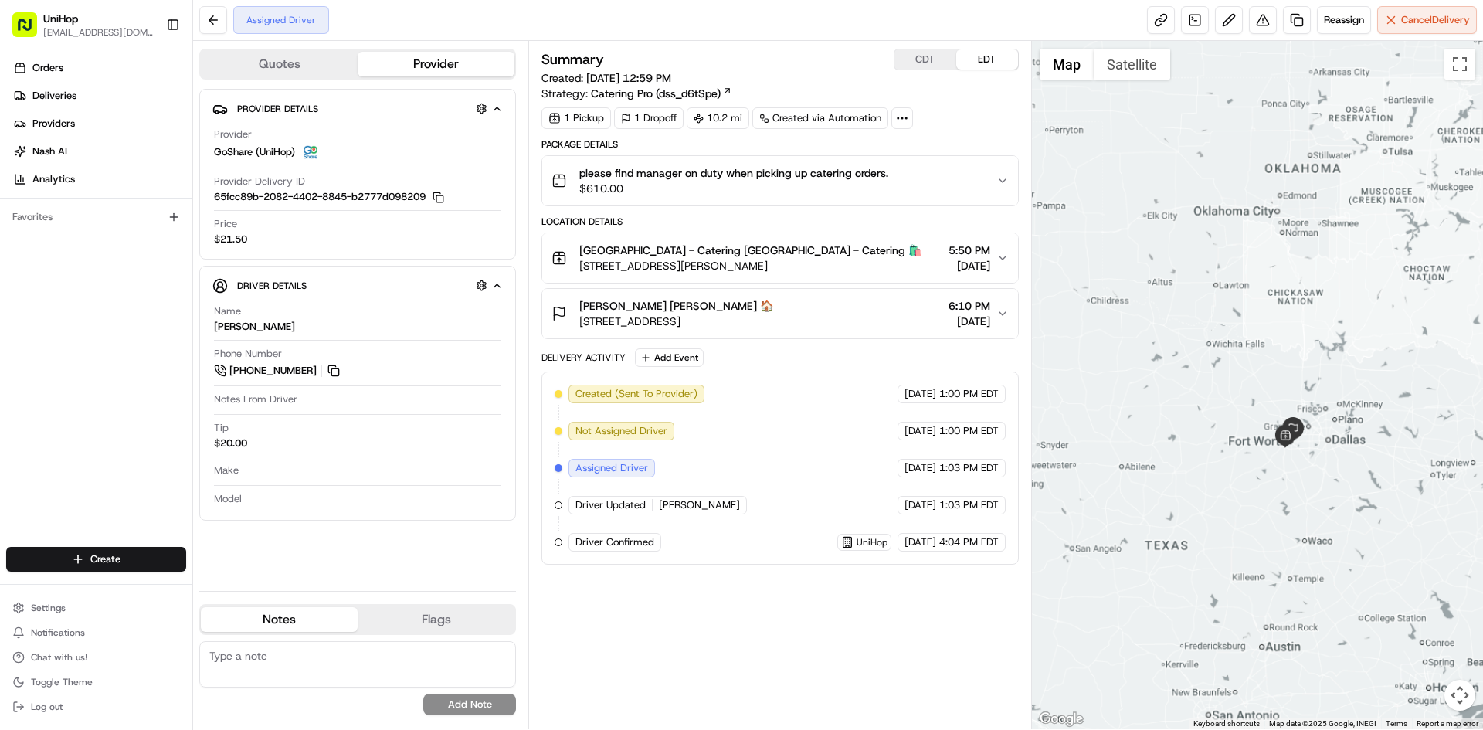
click at [1106, 361] on div at bounding box center [1258, 385] width 452 height 688
click at [1222, 319] on div at bounding box center [1258, 385] width 452 height 688
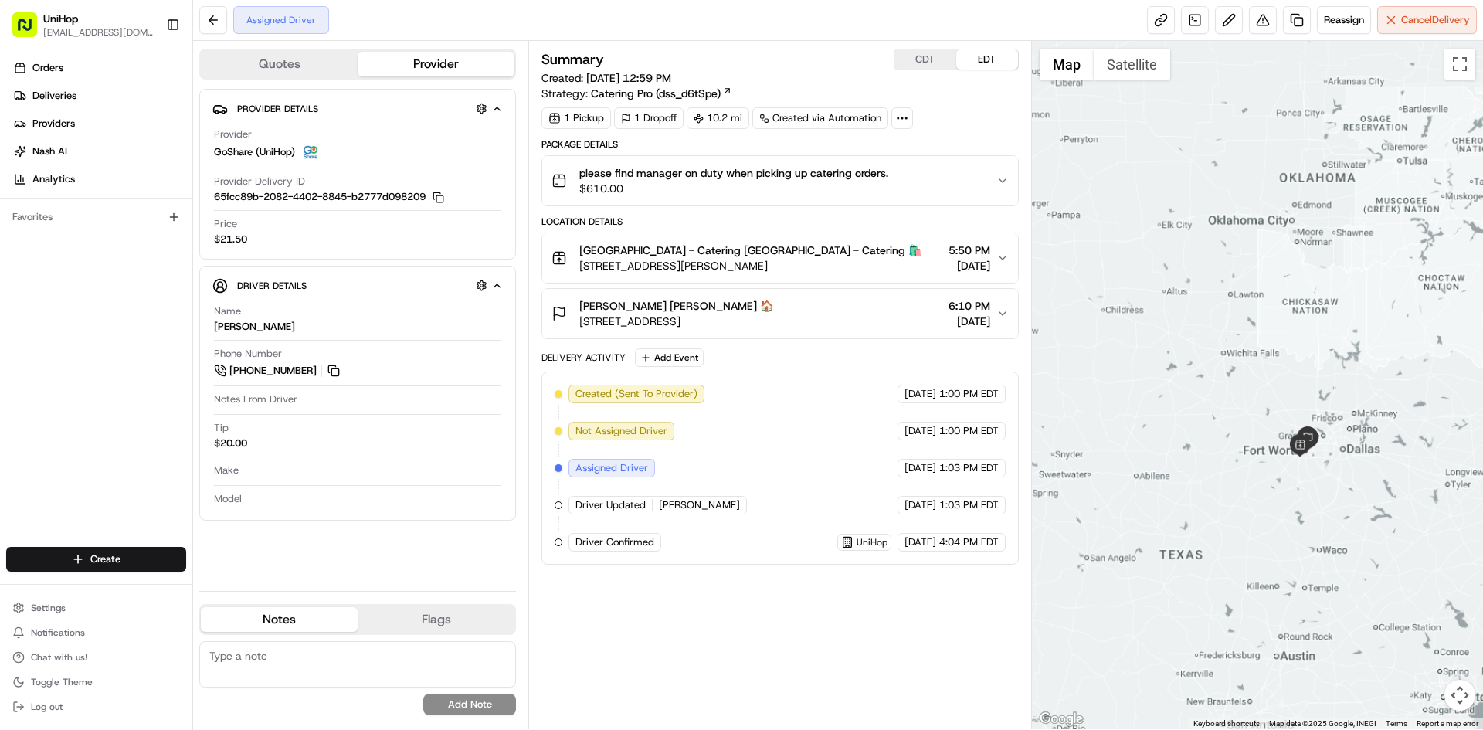
drag, startPoint x: 1222, startPoint y: 403, endPoint x: 1244, endPoint y: 417, distance: 26.1
click at [1244, 417] on div at bounding box center [1258, 385] width 452 height 688
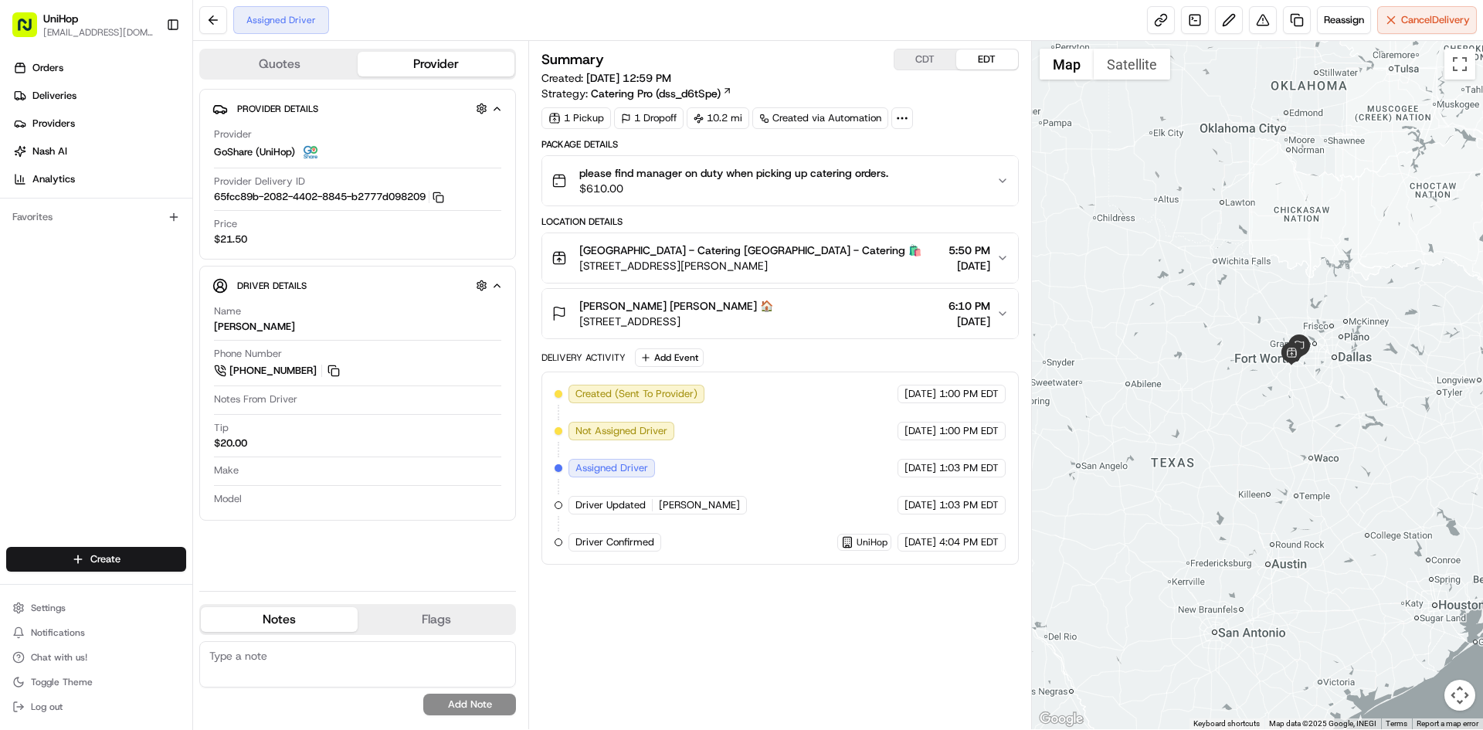
drag, startPoint x: 1217, startPoint y: 338, endPoint x: 1307, endPoint y: 321, distance: 91.8
click at [1307, 321] on div at bounding box center [1258, 385] width 452 height 688
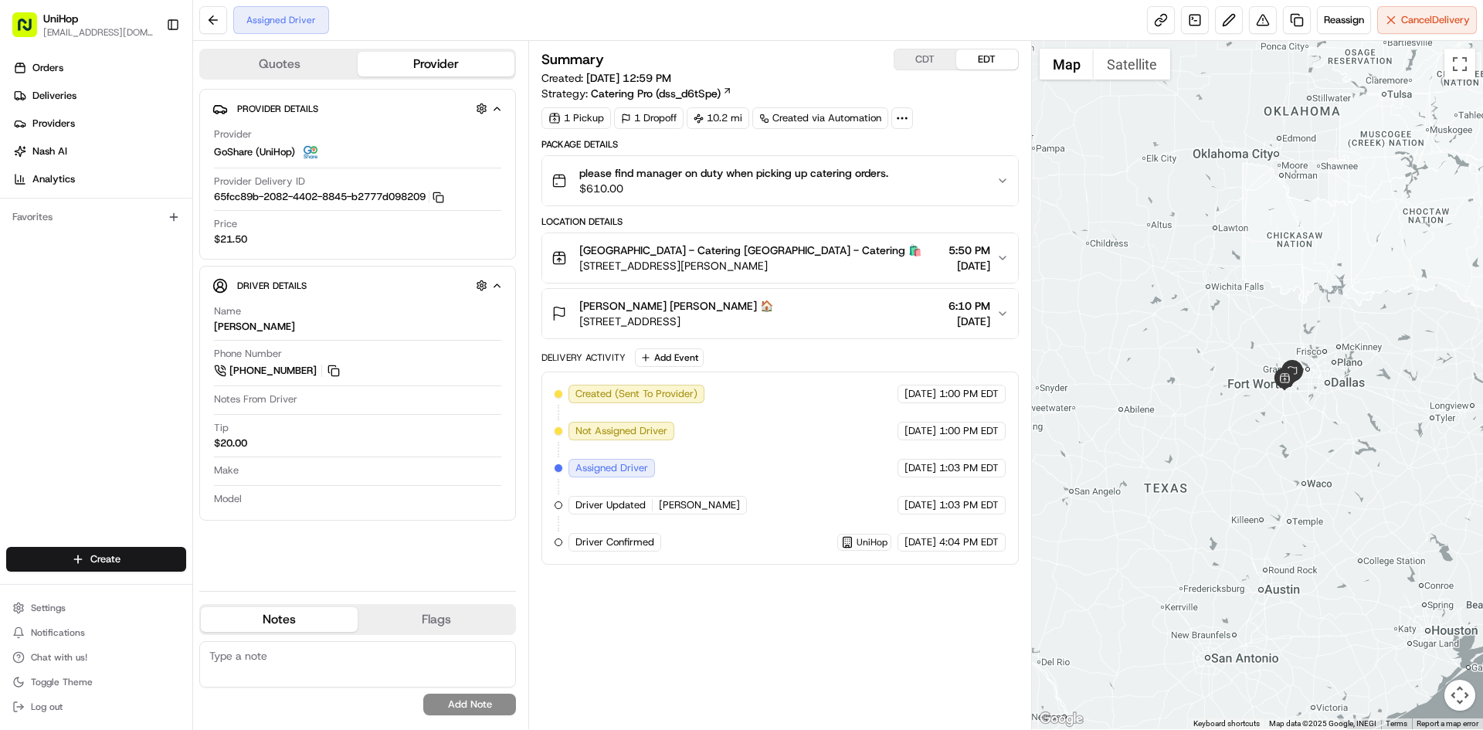
drag, startPoint x: 1202, startPoint y: 272, endPoint x: 1210, endPoint y: 288, distance: 18.0
click at [1210, 288] on div at bounding box center [1258, 385] width 452 height 688
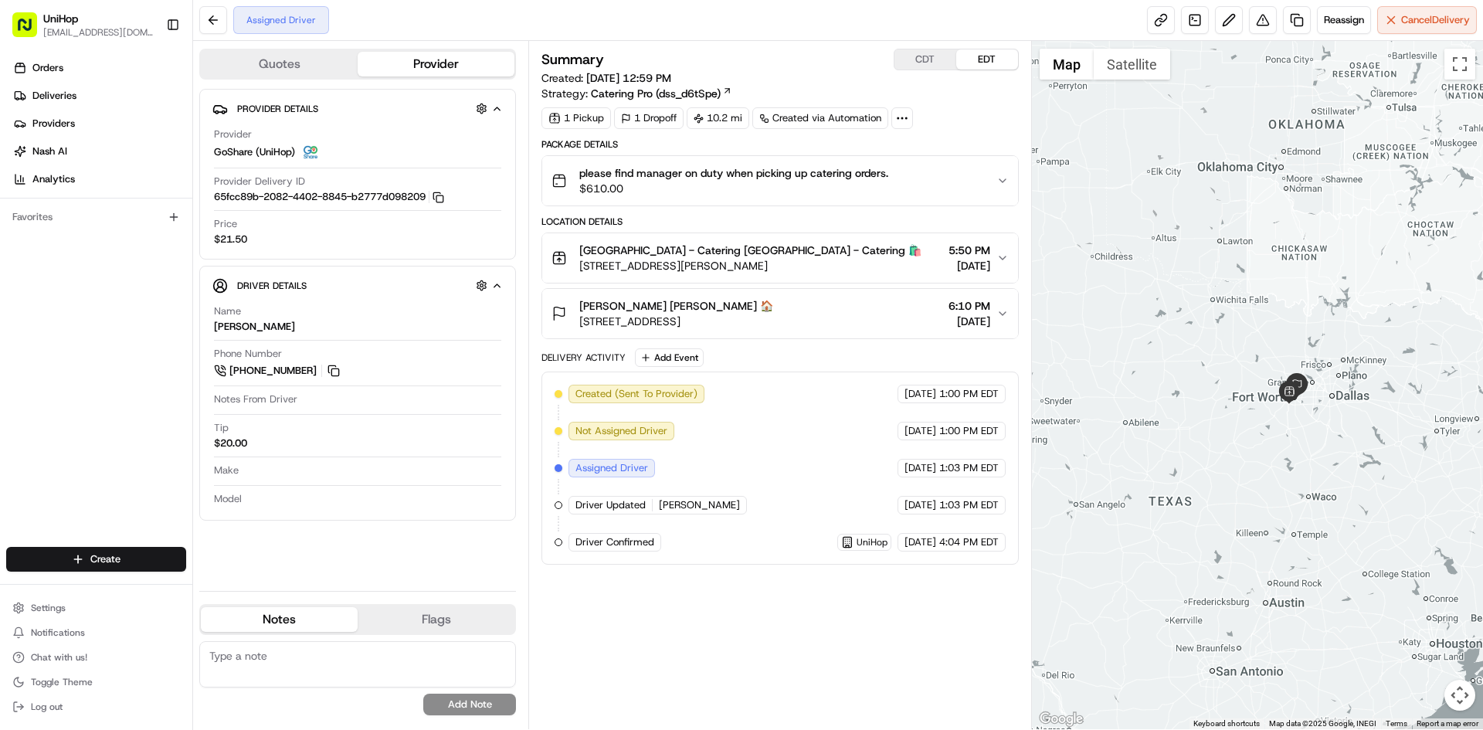
drag, startPoint x: 1223, startPoint y: 312, endPoint x: 1229, endPoint y: 327, distance: 15.6
click at [1229, 327] on div at bounding box center [1258, 385] width 452 height 688
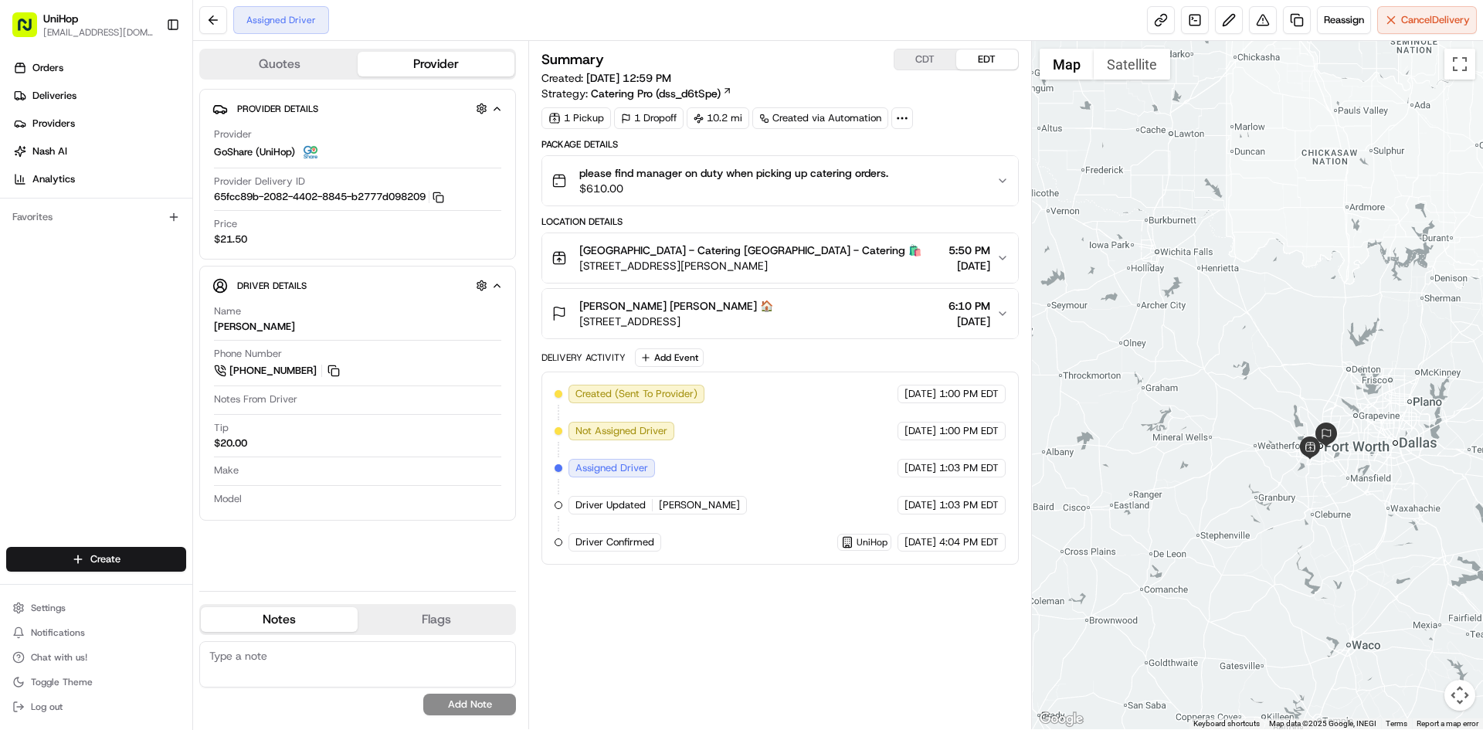
drag, startPoint x: 1142, startPoint y: 275, endPoint x: 1197, endPoint y: 338, distance: 83.8
click at [1197, 338] on div at bounding box center [1258, 385] width 452 height 688
drag, startPoint x: 1259, startPoint y: 239, endPoint x: 1242, endPoint y: 250, distance: 20.8
click at [1242, 250] on div at bounding box center [1258, 385] width 452 height 688
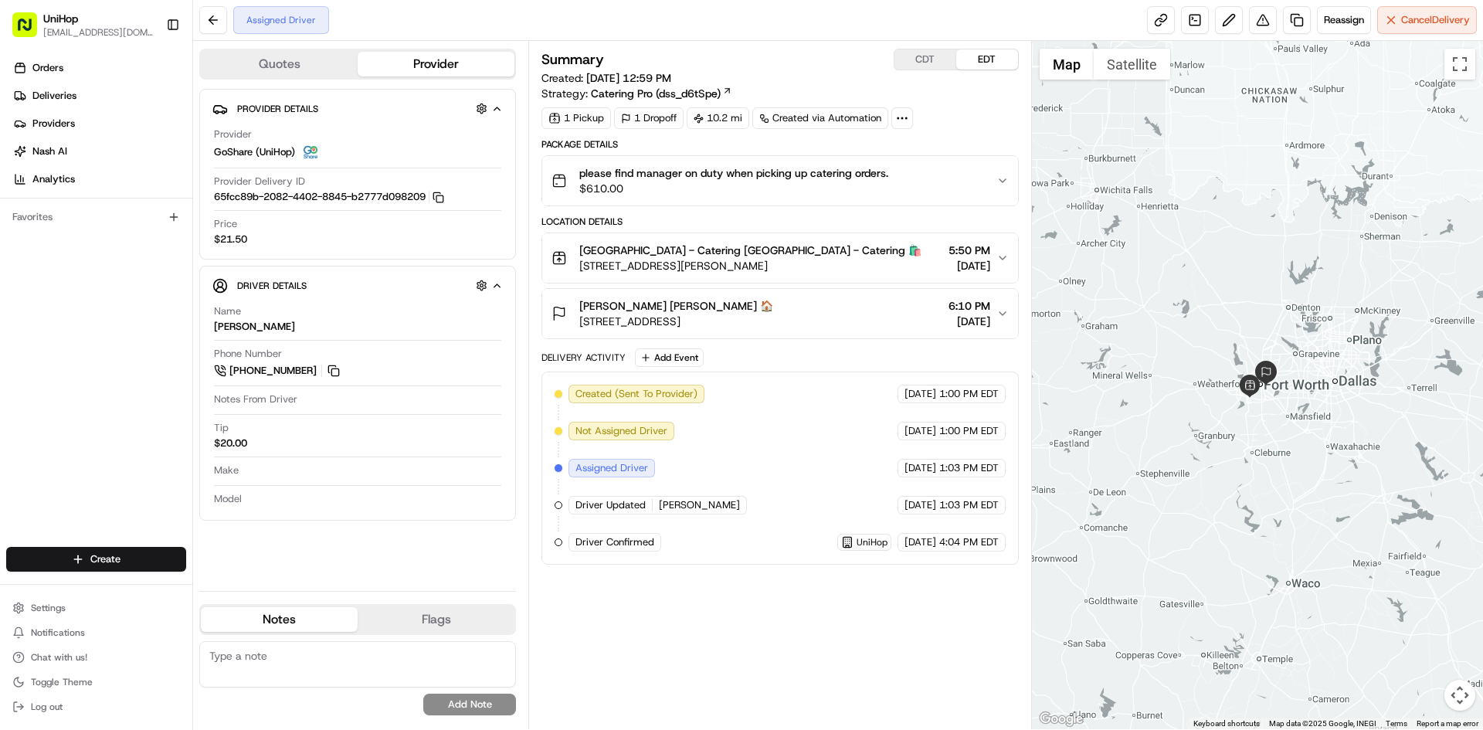
drag, startPoint x: 1266, startPoint y: 410, endPoint x: 1224, endPoint y: 344, distance: 78.9
click at [1224, 344] on div at bounding box center [1258, 385] width 452 height 688
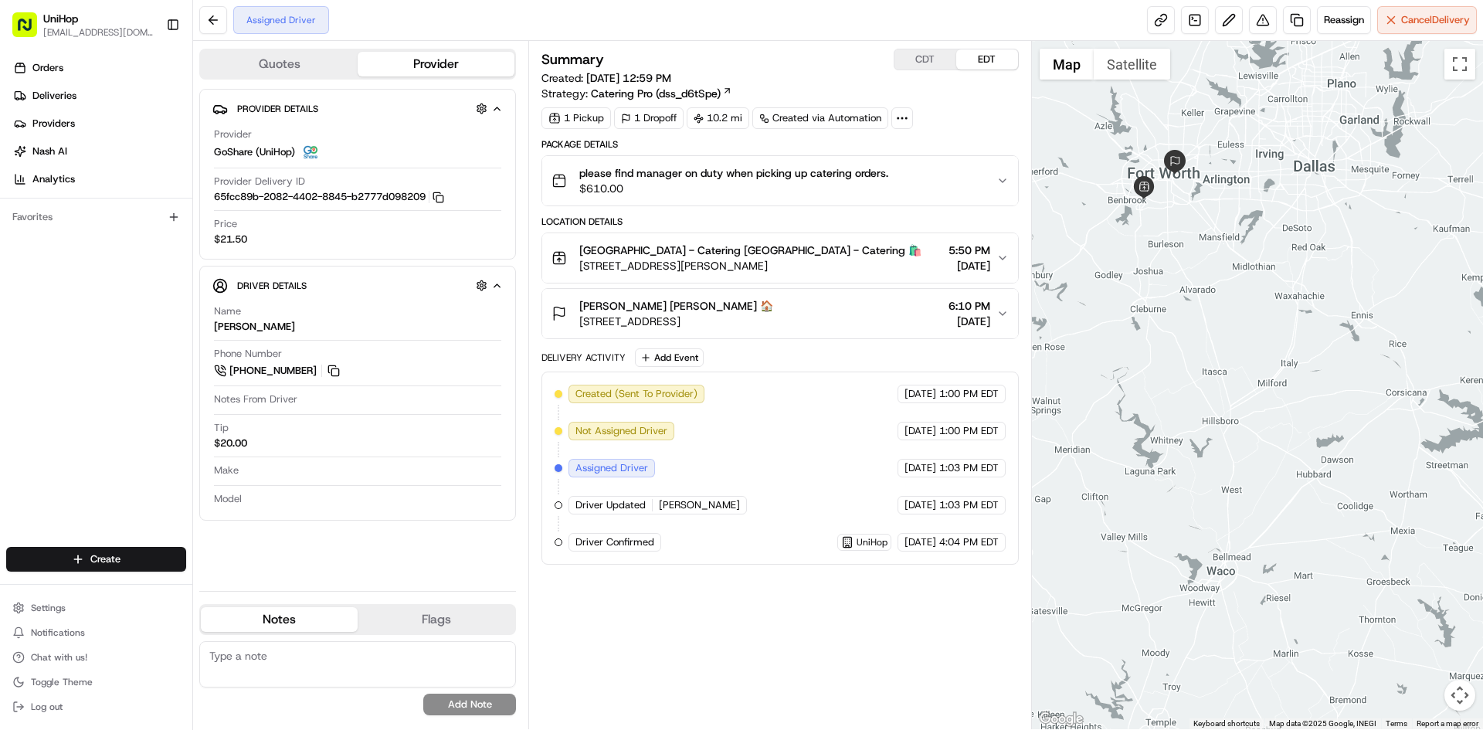
click at [1273, 286] on div at bounding box center [1258, 385] width 452 height 688
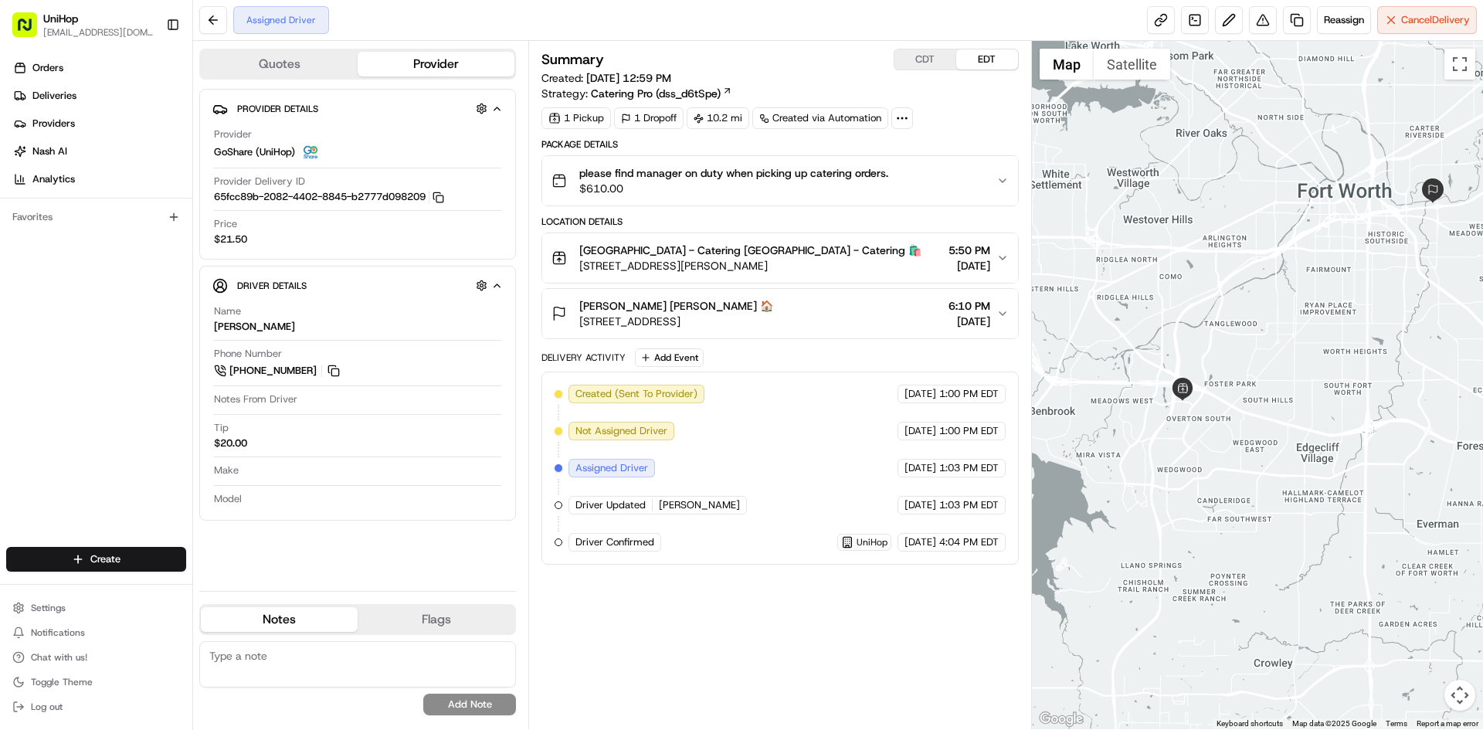
drag, startPoint x: 1212, startPoint y: 300, endPoint x: 1245, endPoint y: 387, distance: 93.4
click at [1245, 387] on div at bounding box center [1258, 385] width 452 height 688
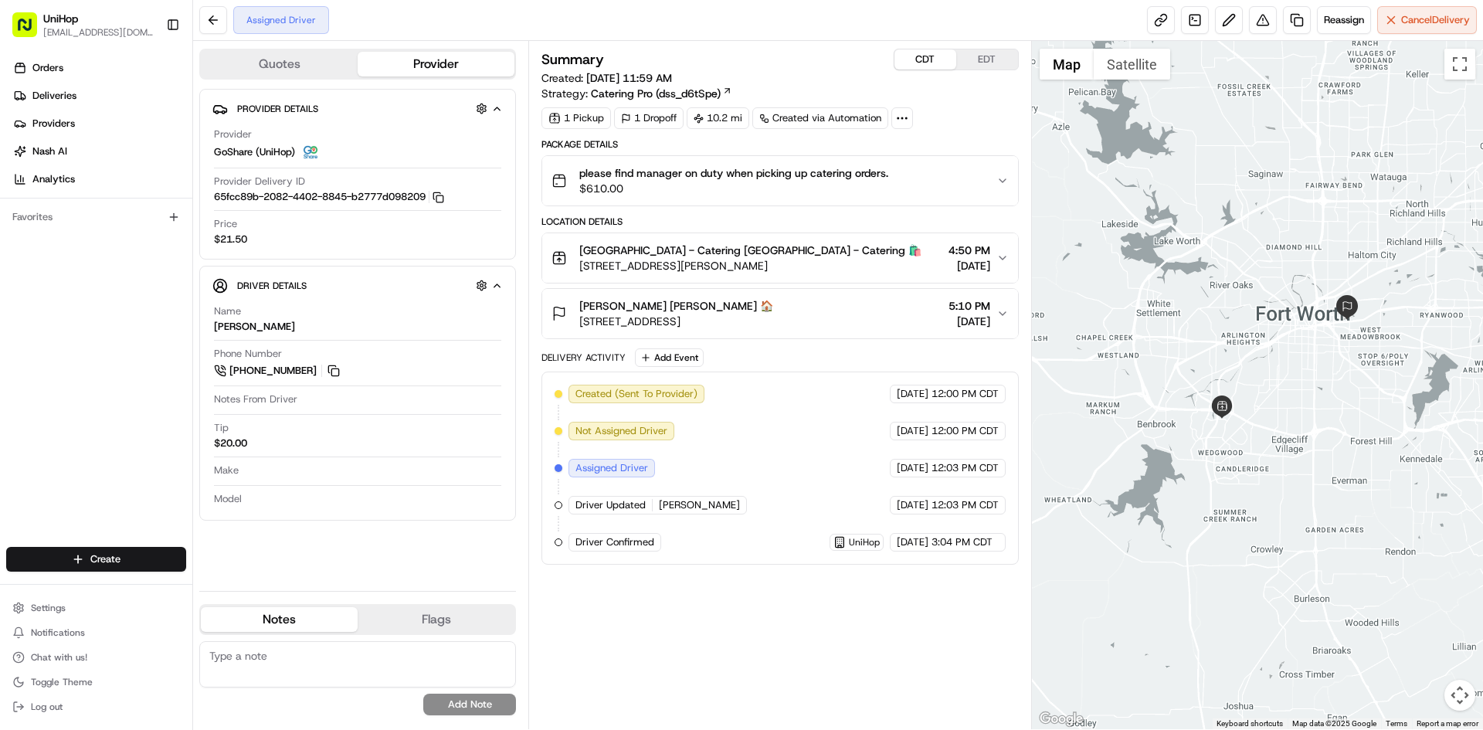
click at [922, 60] on button "CDT" at bounding box center [926, 59] width 62 height 20
click at [967, 60] on button "EDT" at bounding box center [988, 59] width 62 height 20
click at [1208, 202] on div at bounding box center [1258, 385] width 452 height 688
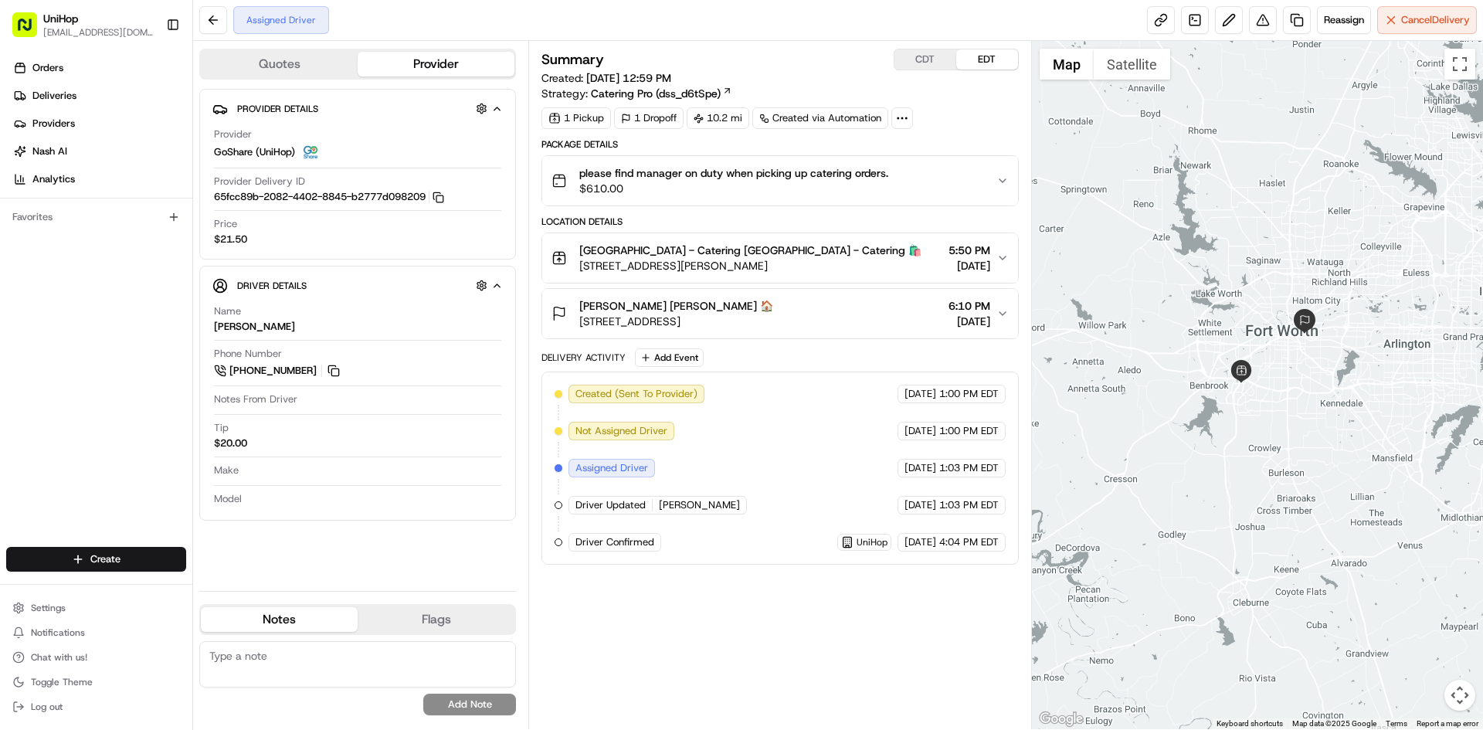
drag, startPoint x: 1215, startPoint y: 241, endPoint x: 1235, endPoint y: 287, distance: 50.2
click at [1235, 287] on div at bounding box center [1258, 385] width 452 height 688
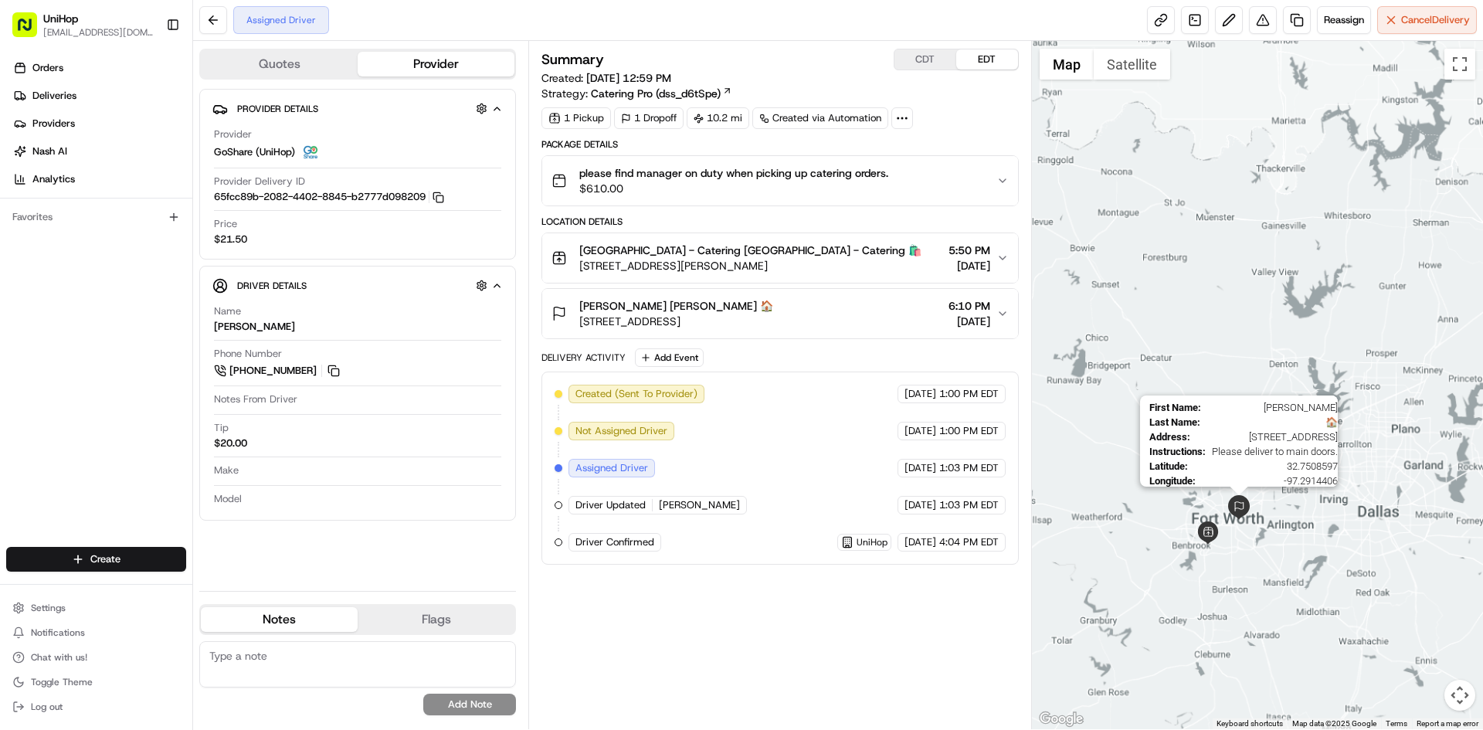
drag, startPoint x: 1249, startPoint y: 496, endPoint x: 1239, endPoint y: 513, distance: 19.7
click at [1239, 513] on img at bounding box center [1239, 507] width 25 height 25
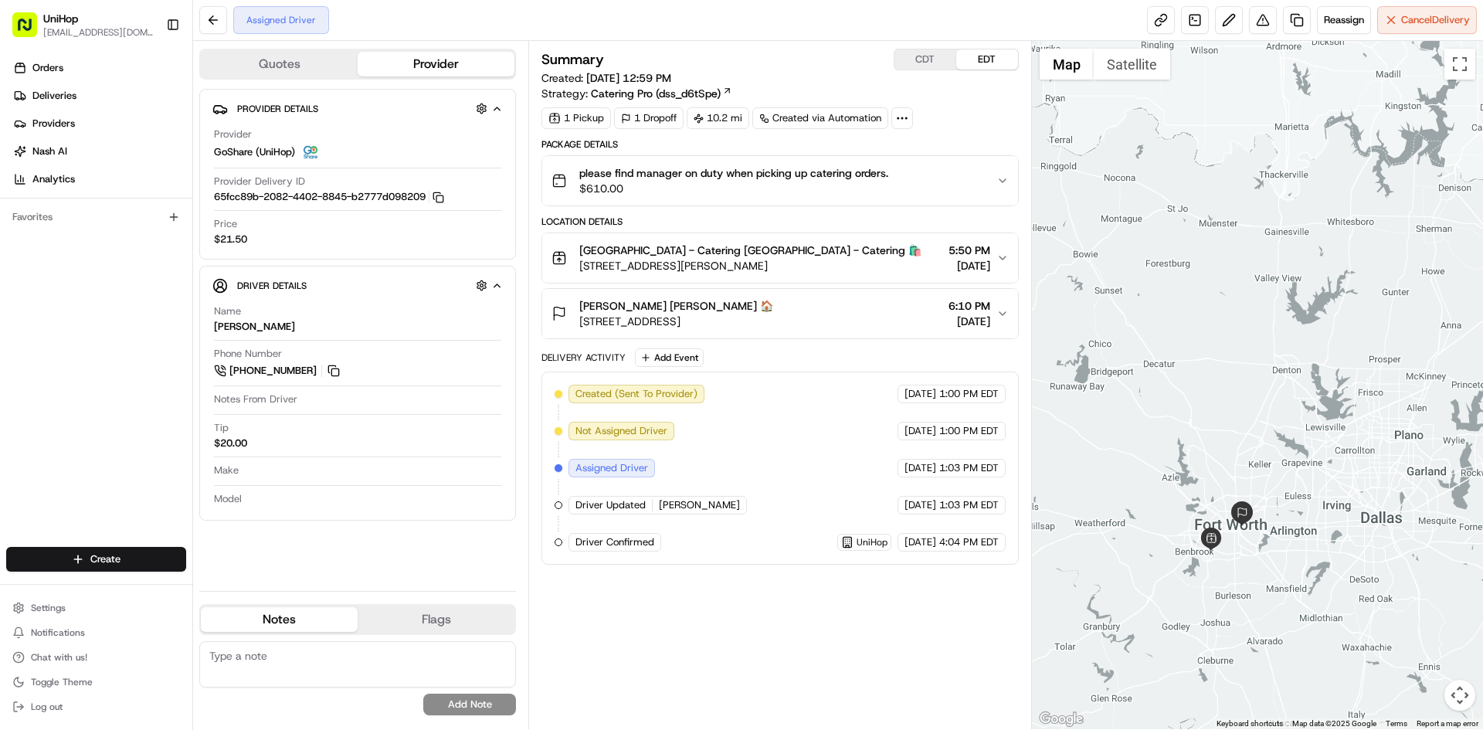
click at [1290, 541] on div at bounding box center [1258, 385] width 452 height 688
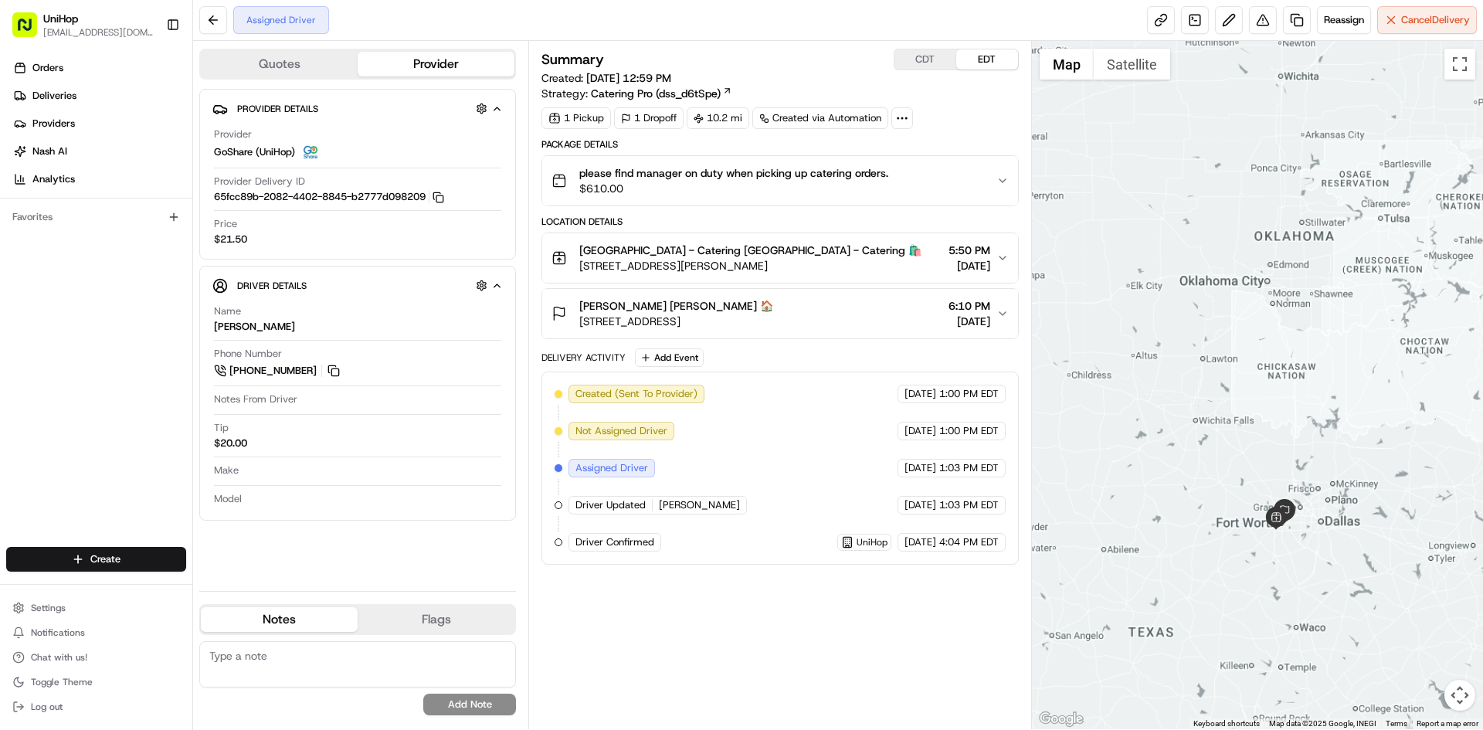
click at [1264, 550] on div at bounding box center [1258, 385] width 452 height 688
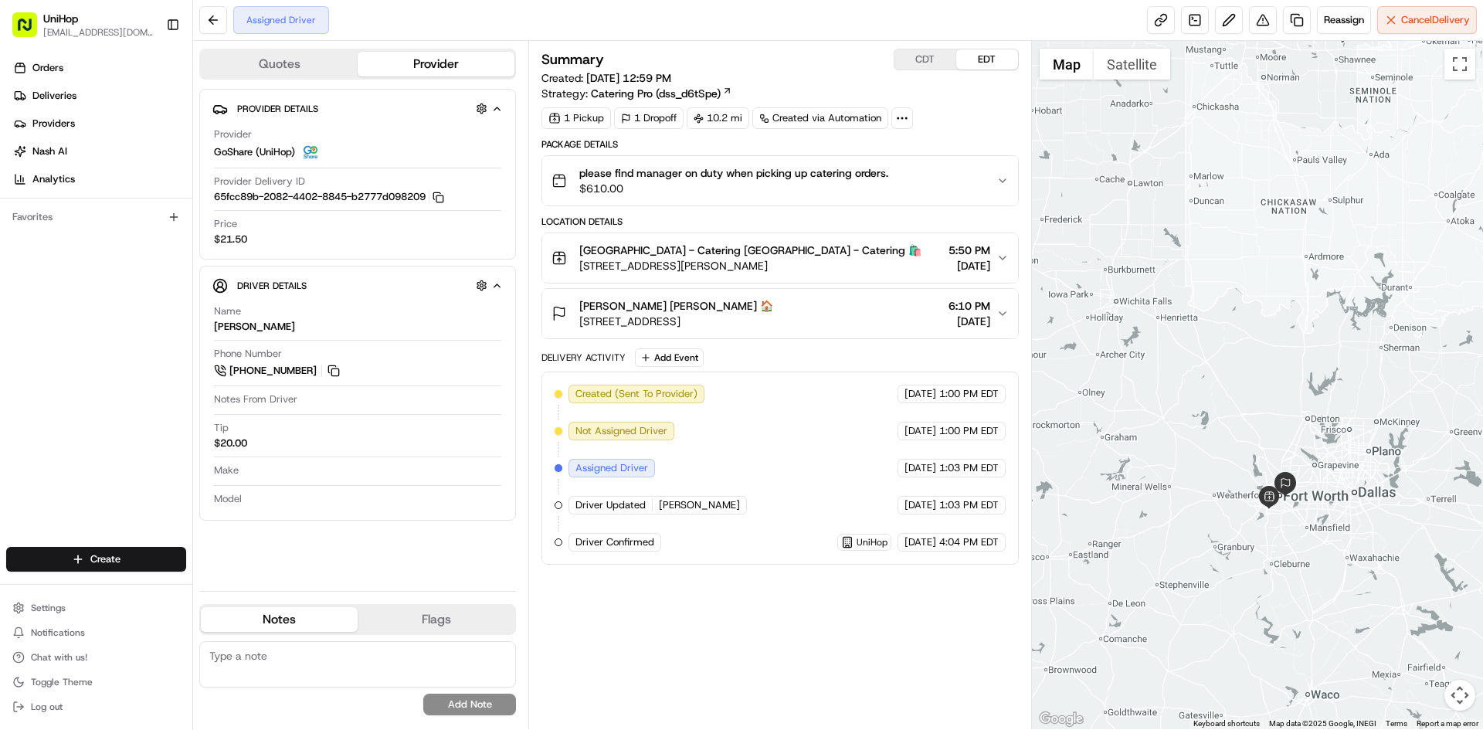
click at [1283, 551] on div at bounding box center [1258, 385] width 452 height 688
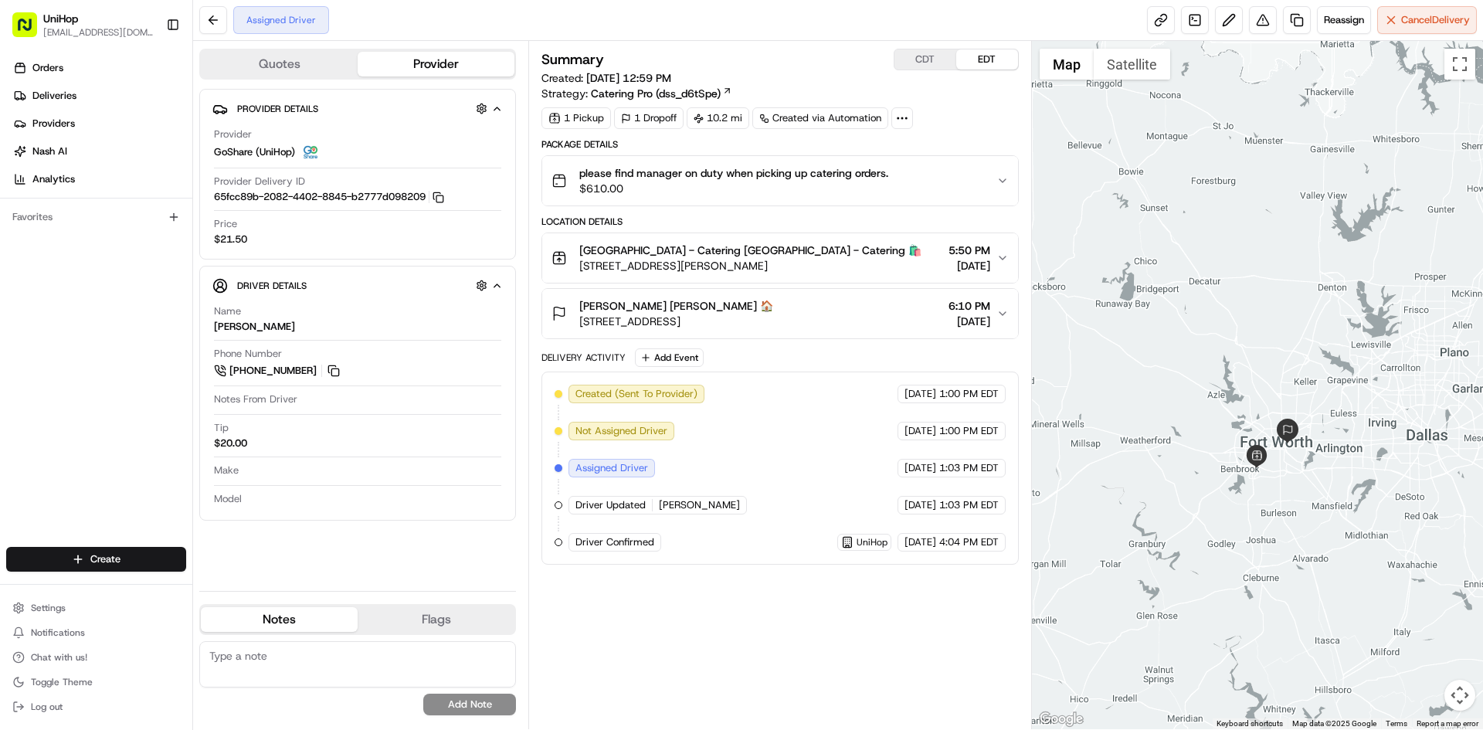
drag, startPoint x: 1269, startPoint y: 516, endPoint x: 1271, endPoint y: 525, distance: 9.4
click at [1271, 525] on div at bounding box center [1258, 385] width 452 height 688
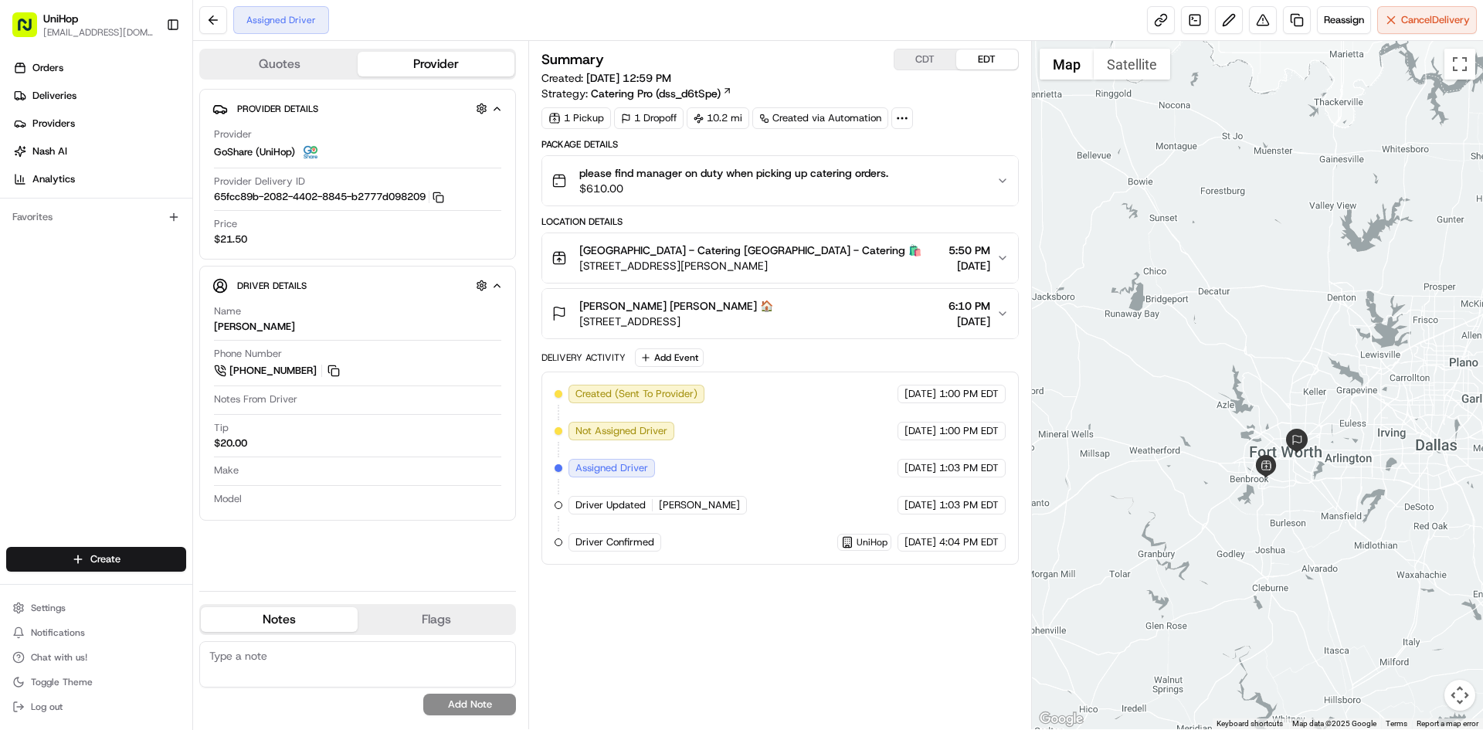
drag, startPoint x: 1256, startPoint y: 537, endPoint x: 1266, endPoint y: 551, distance: 17.6
click at [1266, 551] on div at bounding box center [1258, 385] width 452 height 688
click at [1258, 534] on div at bounding box center [1258, 385] width 452 height 688
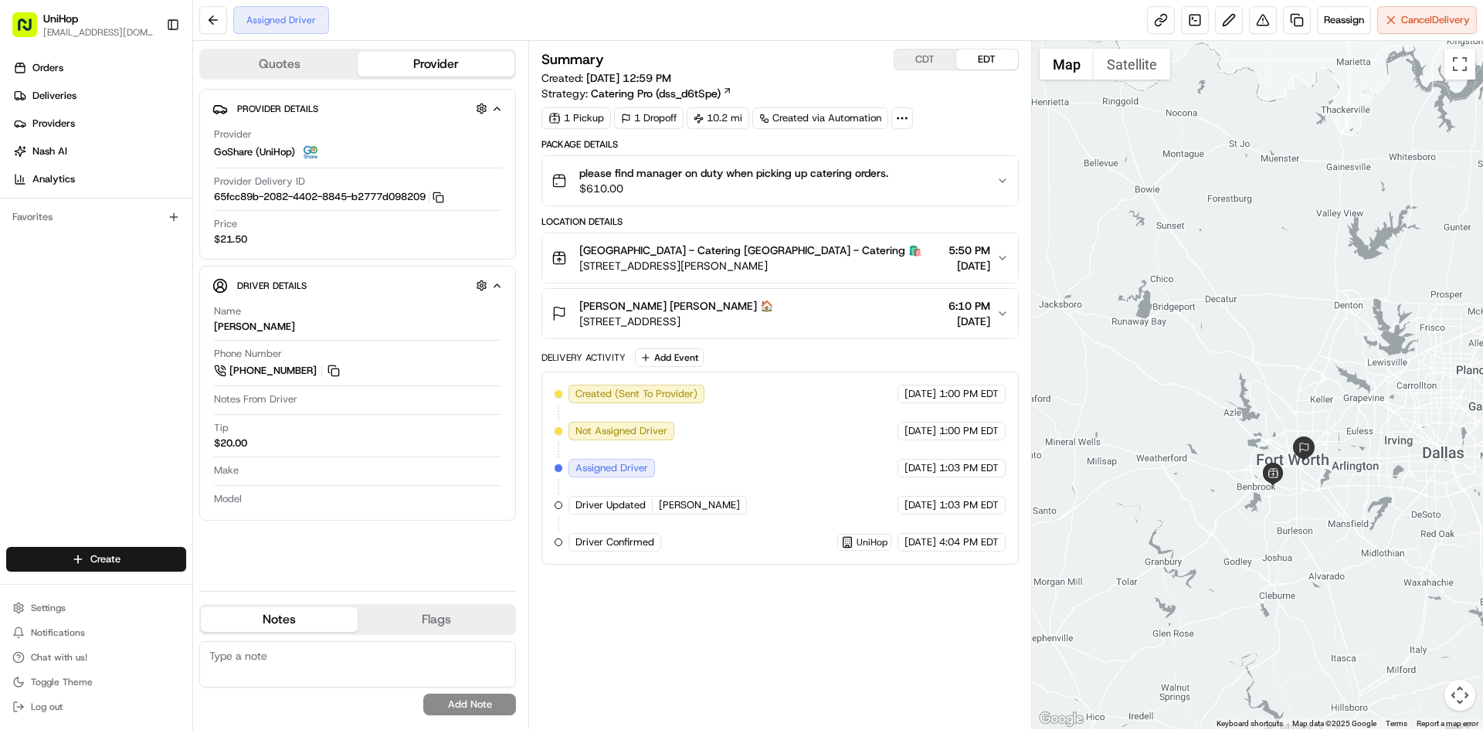
drag, startPoint x: 1262, startPoint y: 535, endPoint x: 1277, endPoint y: 551, distance: 22.4
click at [1277, 551] on div at bounding box center [1258, 385] width 452 height 688
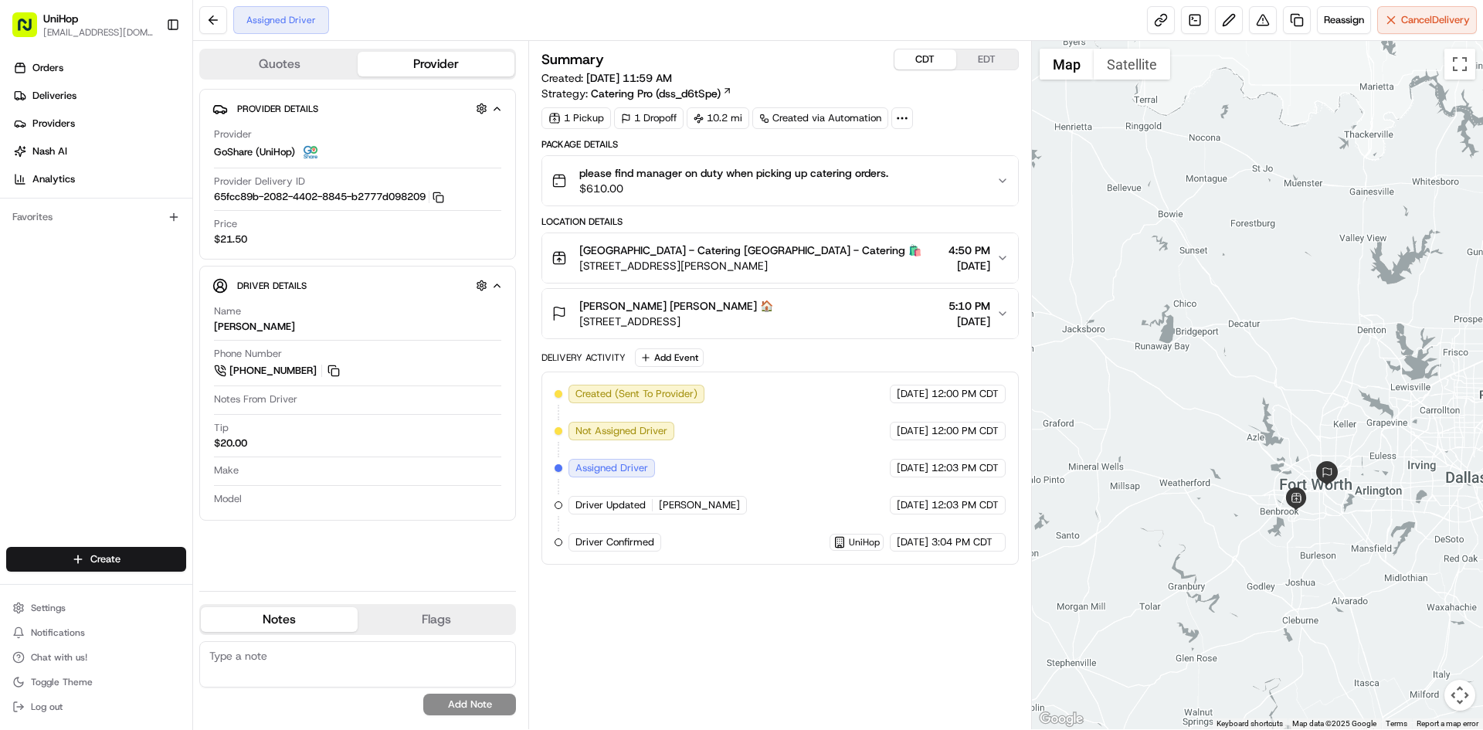
click at [917, 58] on button "CDT" at bounding box center [926, 59] width 62 height 20
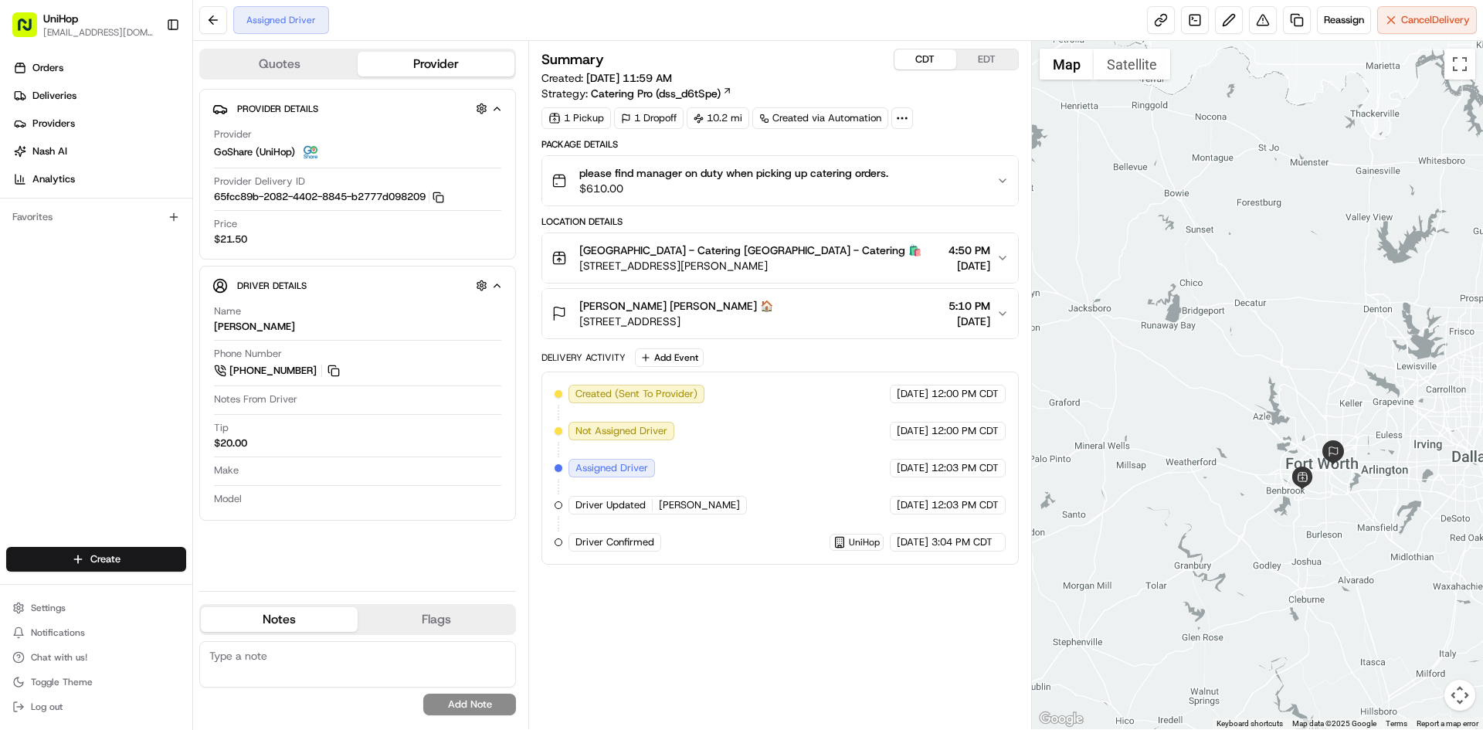
drag, startPoint x: 1210, startPoint y: 348, endPoint x: 1218, endPoint y: 322, distance: 26.9
click at [1218, 322] on div at bounding box center [1258, 385] width 452 height 688
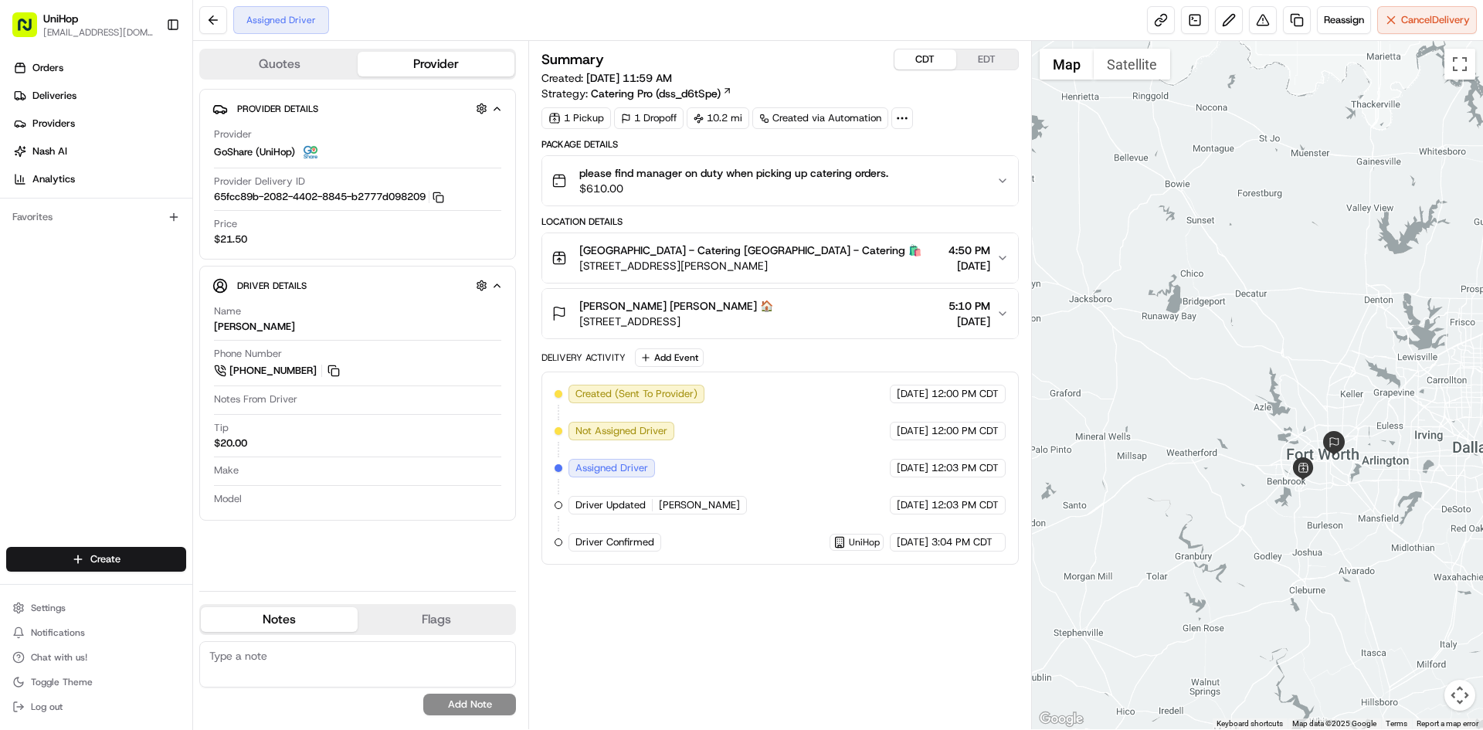
click at [1225, 334] on div at bounding box center [1258, 385] width 452 height 688
click at [1215, 357] on div at bounding box center [1258, 385] width 452 height 688
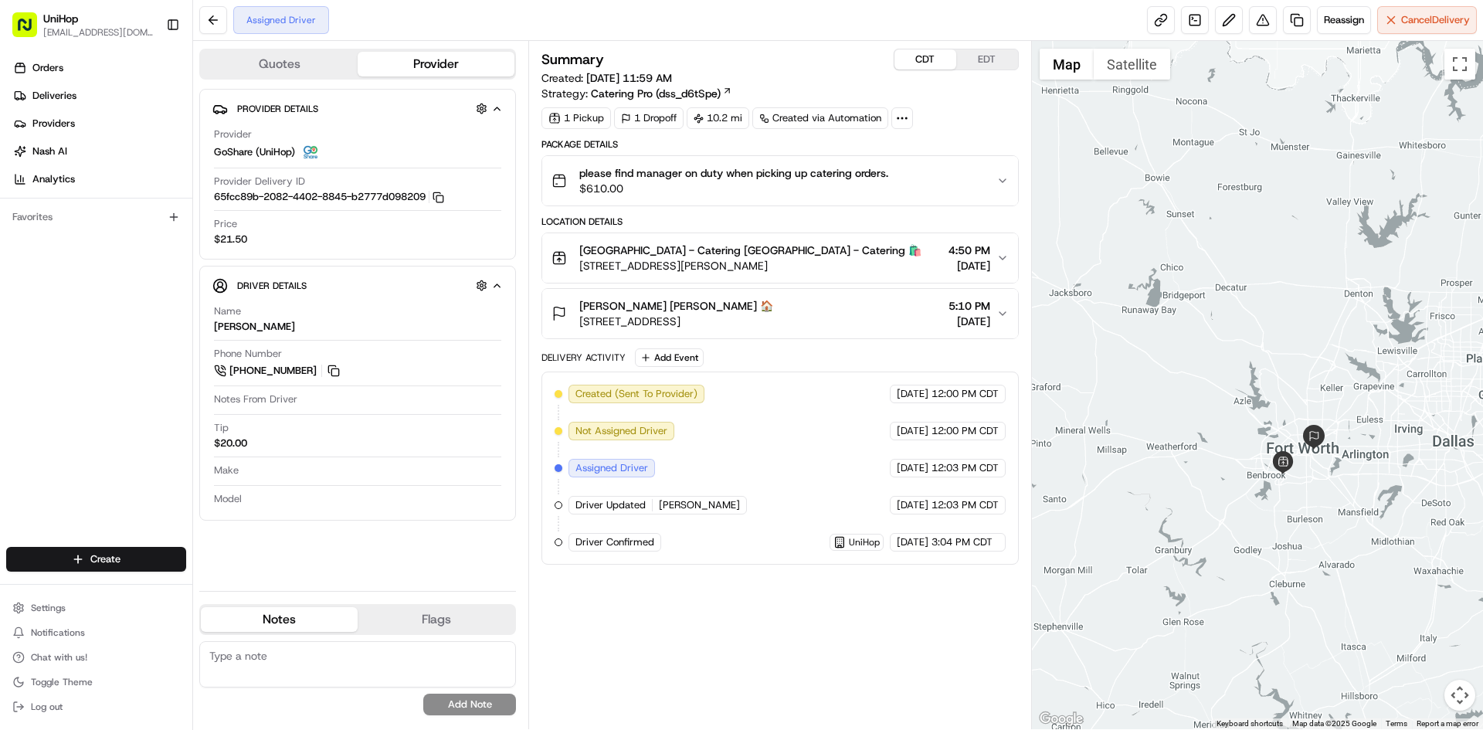
drag, startPoint x: 1183, startPoint y: 315, endPoint x: 1161, endPoint y: 310, distance: 23.1
click at [1161, 310] on div at bounding box center [1258, 385] width 452 height 688
drag, startPoint x: 1218, startPoint y: 382, endPoint x: 1208, endPoint y: 377, distance: 10.4
click at [1208, 377] on div at bounding box center [1258, 385] width 452 height 688
click at [1205, 370] on div at bounding box center [1258, 385] width 452 height 688
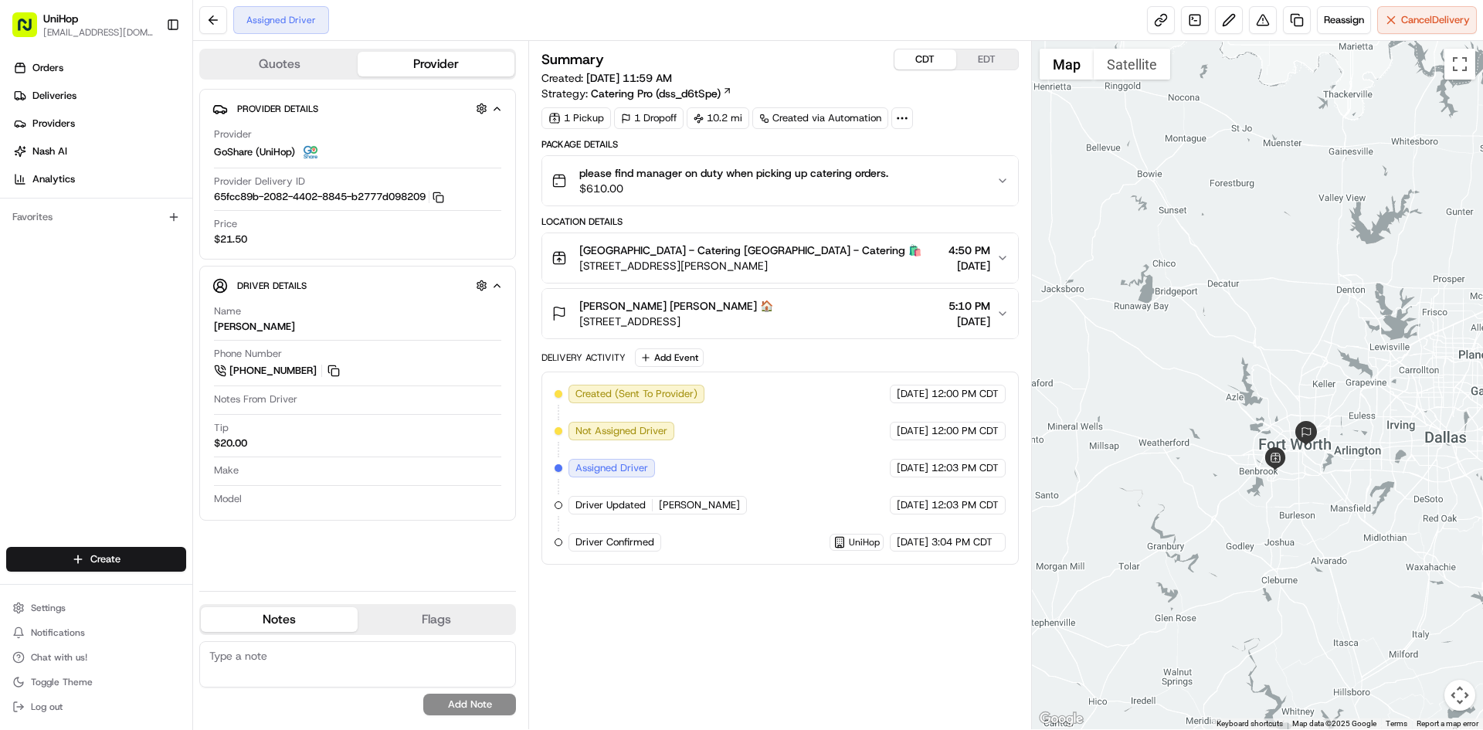
click at [1198, 380] on div at bounding box center [1258, 385] width 452 height 688
drag, startPoint x: 1235, startPoint y: 384, endPoint x: 1218, endPoint y: 376, distance: 18.0
click at [1218, 376] on div at bounding box center [1258, 385] width 452 height 688
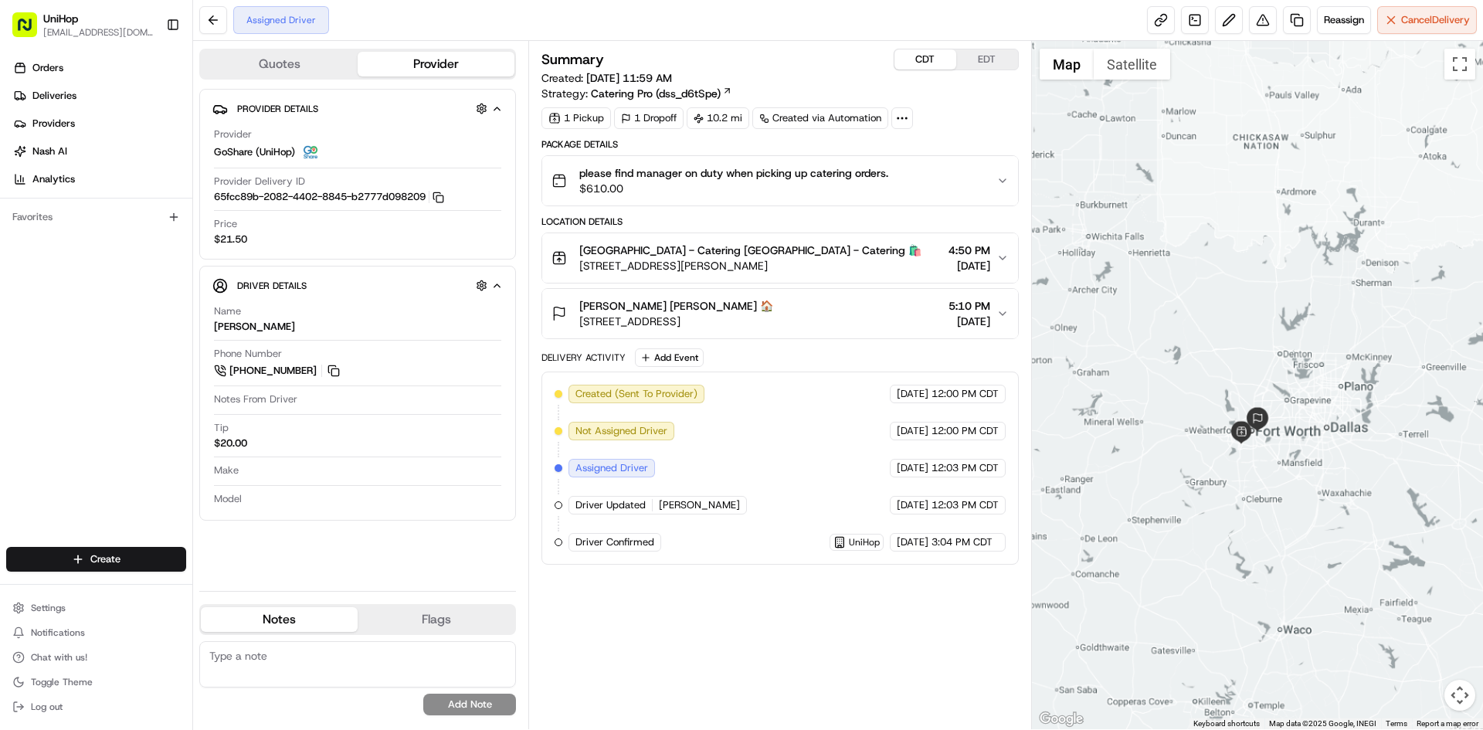
drag, startPoint x: 1211, startPoint y: 351, endPoint x: 1222, endPoint y: 381, distance: 32.0
click at [1222, 381] on div at bounding box center [1258, 385] width 452 height 688
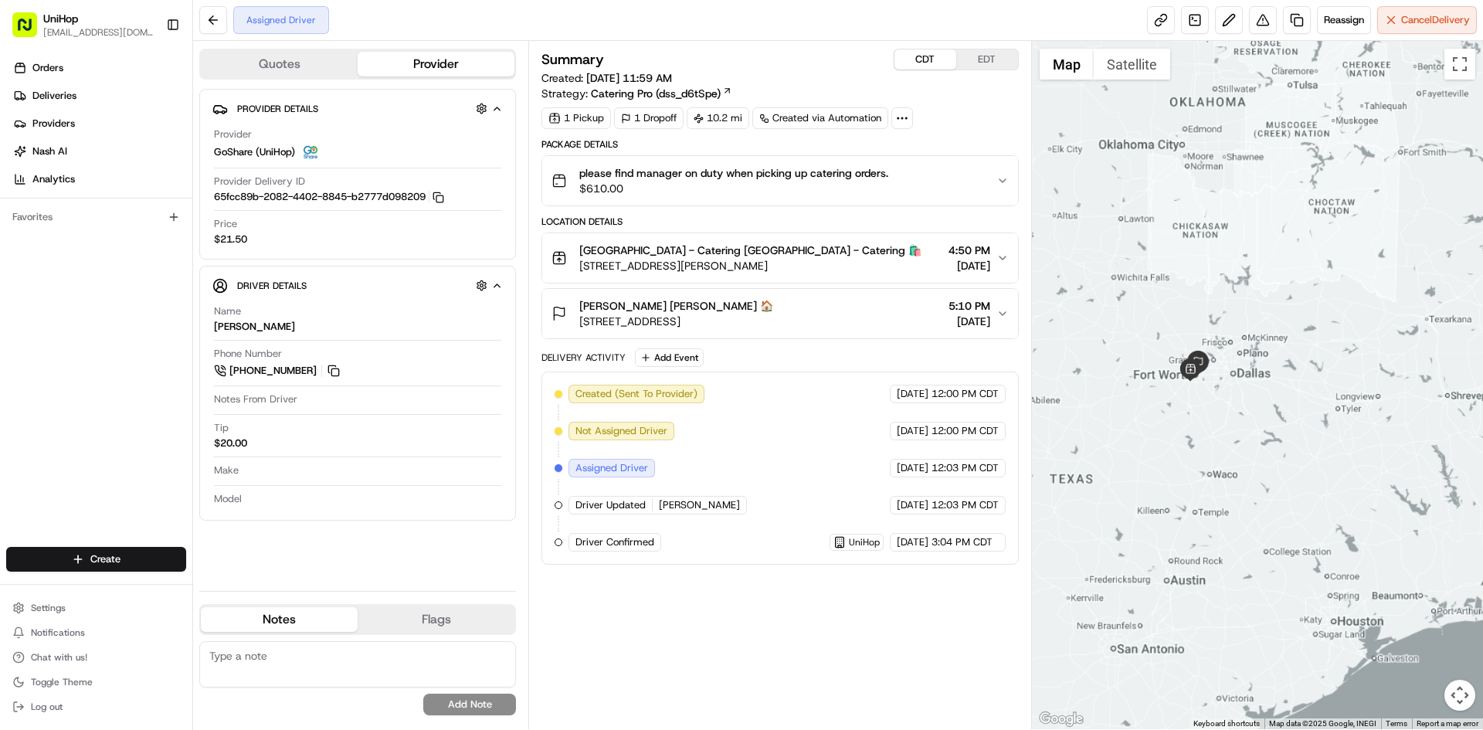
drag, startPoint x: 1142, startPoint y: 304, endPoint x: 1159, endPoint y: 309, distance: 17.8
click at [1159, 309] on div at bounding box center [1258, 385] width 452 height 688
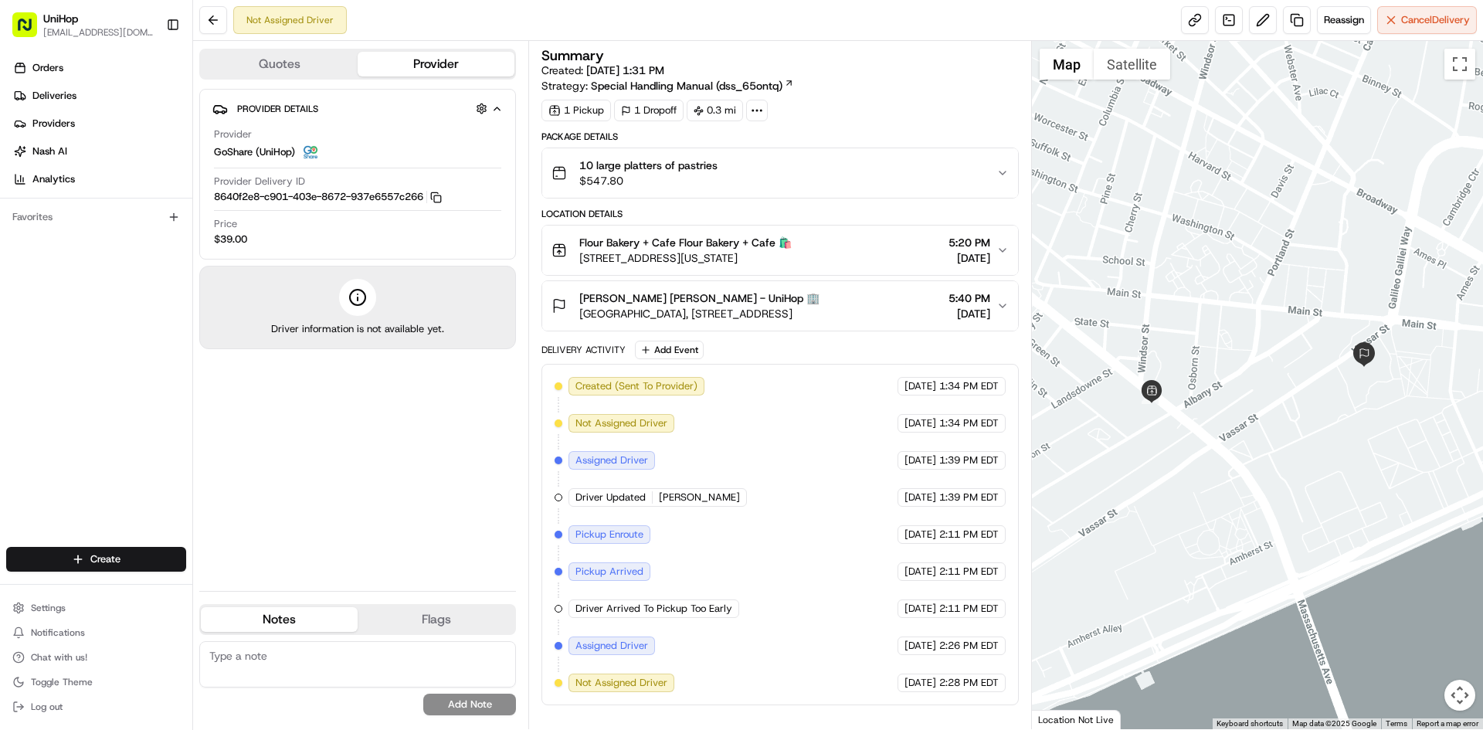
click at [406, 528] on div "Provider Details Hidden ( 4 ) Provider GoShare (UniHop) Provider Delivery ID 86…" at bounding box center [357, 334] width 317 height 490
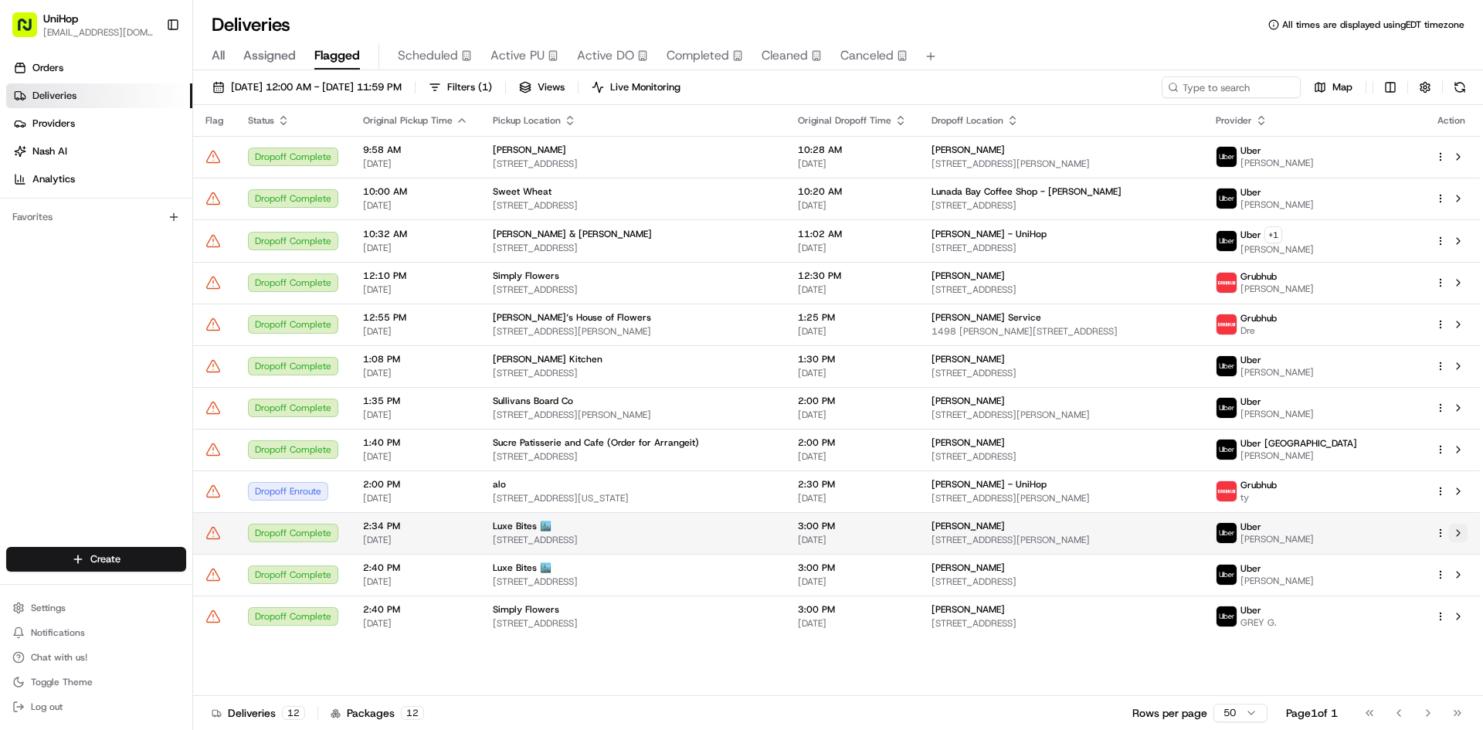
click at [1459, 533] on button at bounding box center [1458, 533] width 19 height 19
click at [513, 57] on span "Active PU" at bounding box center [518, 55] width 54 height 19
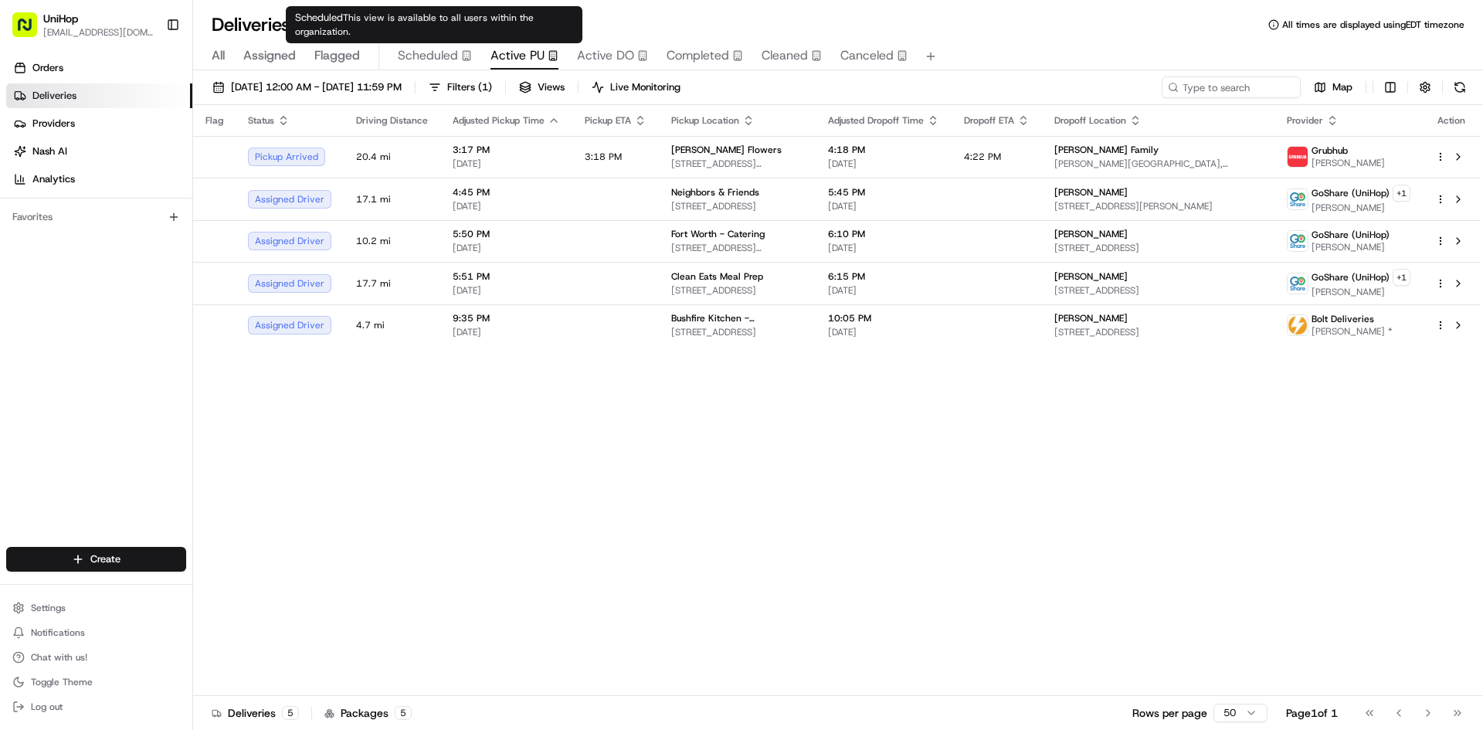
click at [338, 52] on span "Flagged" at bounding box center [337, 55] width 46 height 19
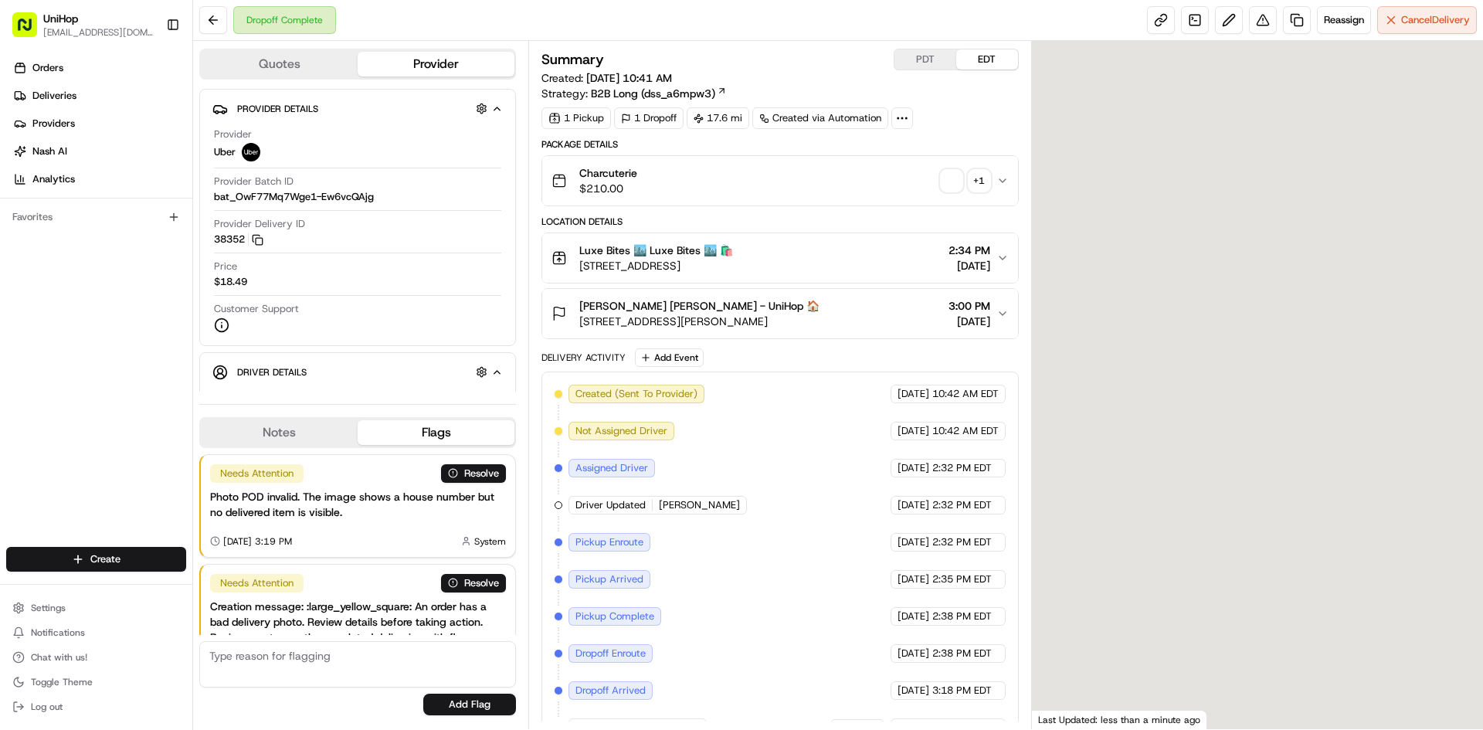
scroll to position [76, 0]
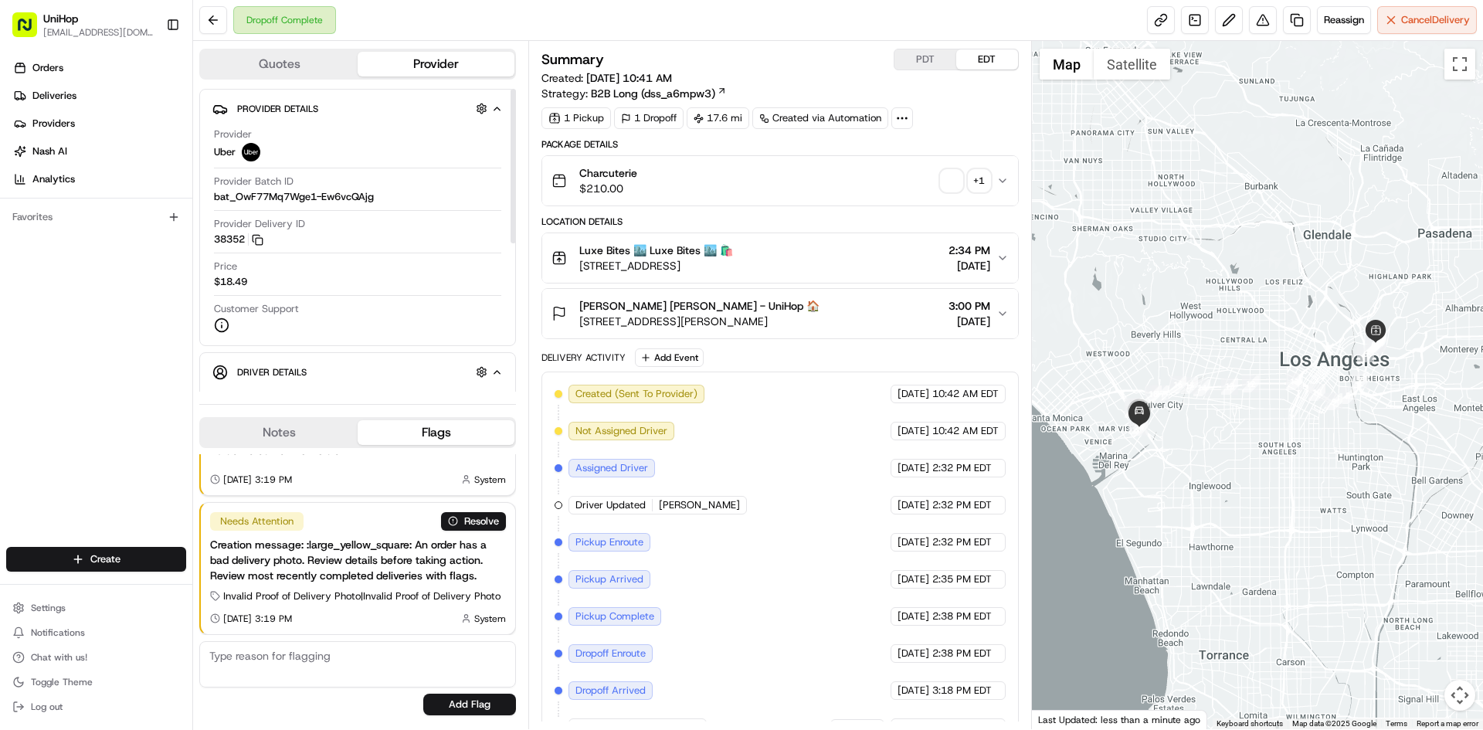
click at [313, 430] on button "Notes" at bounding box center [279, 432] width 157 height 25
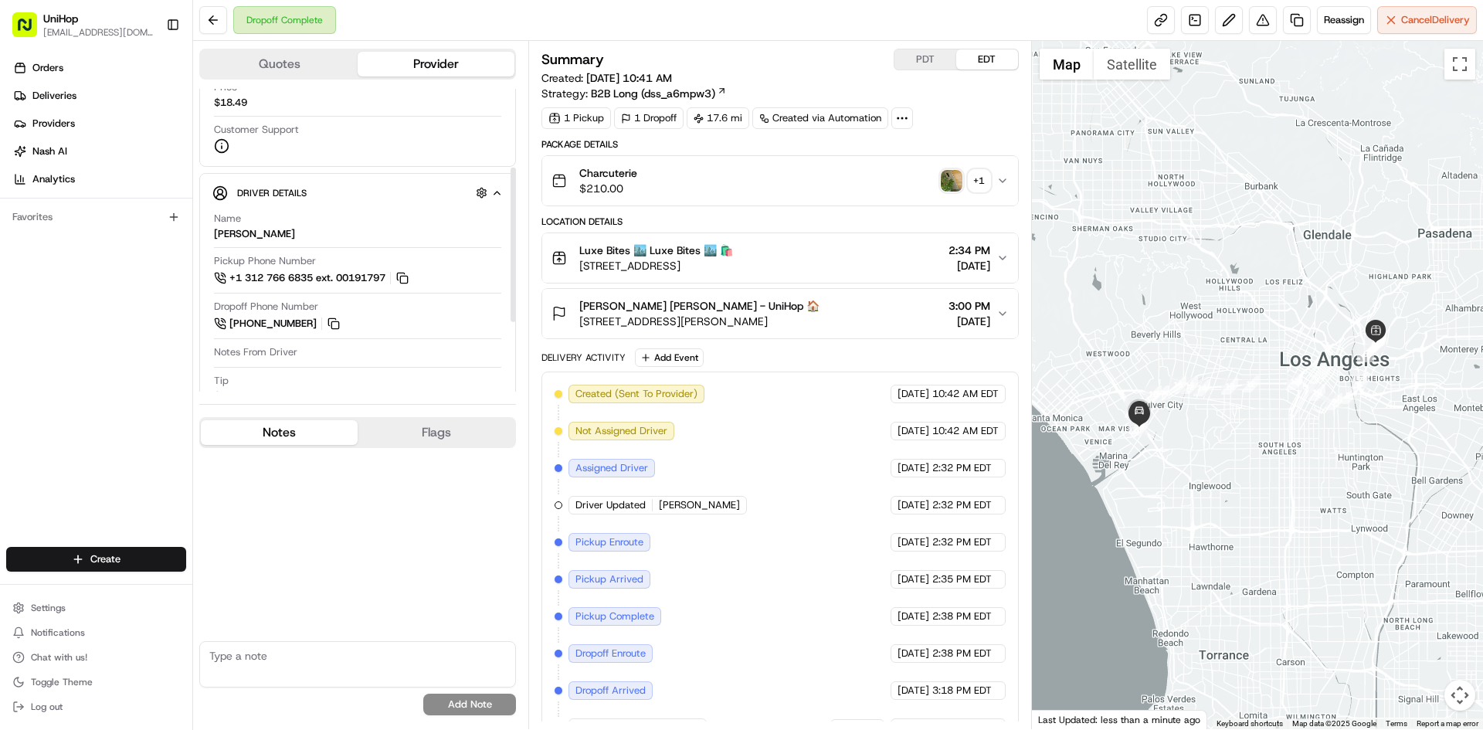
scroll to position [232, 0]
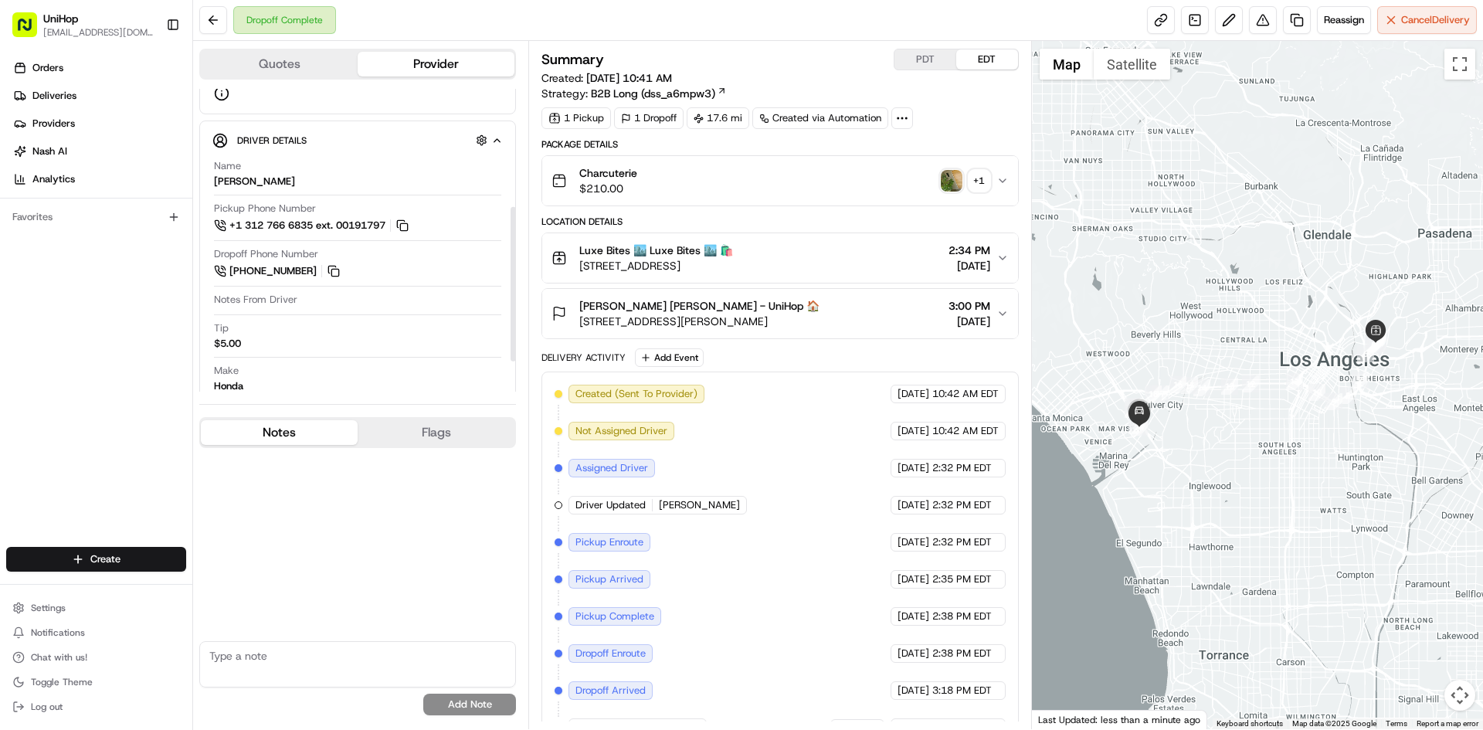
click at [949, 182] on img "button" at bounding box center [952, 181] width 22 height 22
click at [941, 180] on img "button" at bounding box center [952, 181] width 22 height 22
click at [1, 403] on div "Orders Deliveries Providers Nash AI Analytics Favorites" at bounding box center [96, 302] width 192 height 507
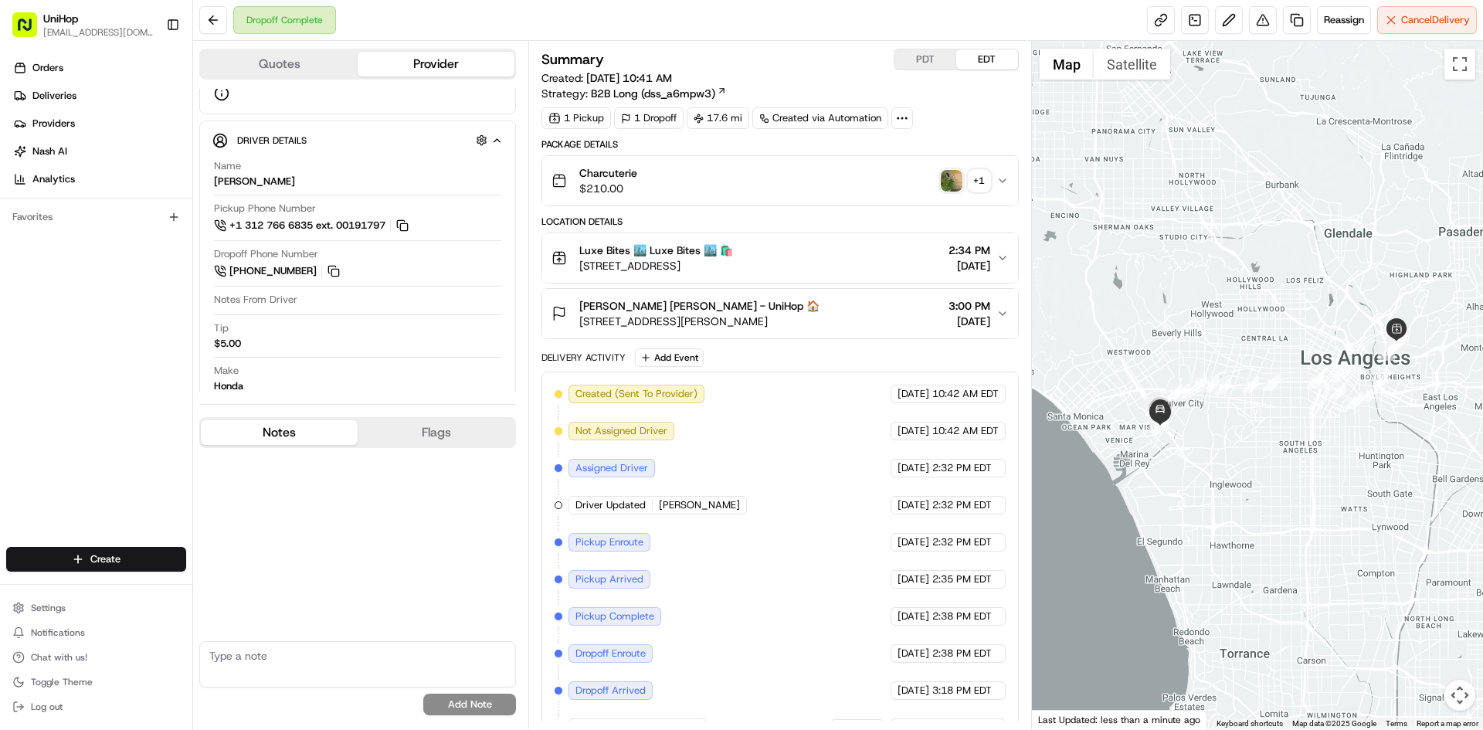
drag, startPoint x: 1154, startPoint y: 467, endPoint x: 1182, endPoint y: 466, distance: 28.6
click at [1182, 466] on div at bounding box center [1258, 385] width 452 height 688
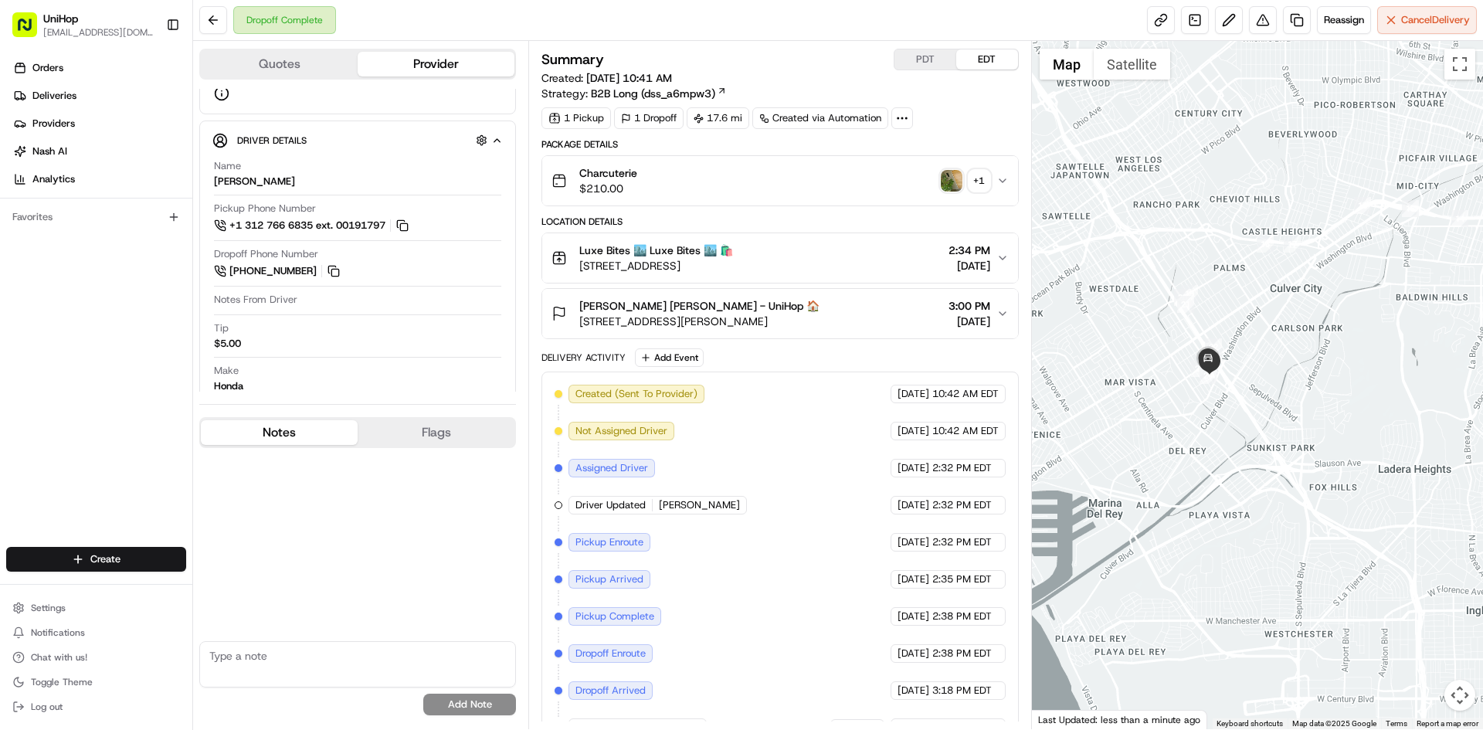
drag, startPoint x: 1196, startPoint y: 378, endPoint x: 1205, endPoint y: 396, distance: 20.4
click at [1205, 396] on div at bounding box center [1258, 385] width 452 height 688
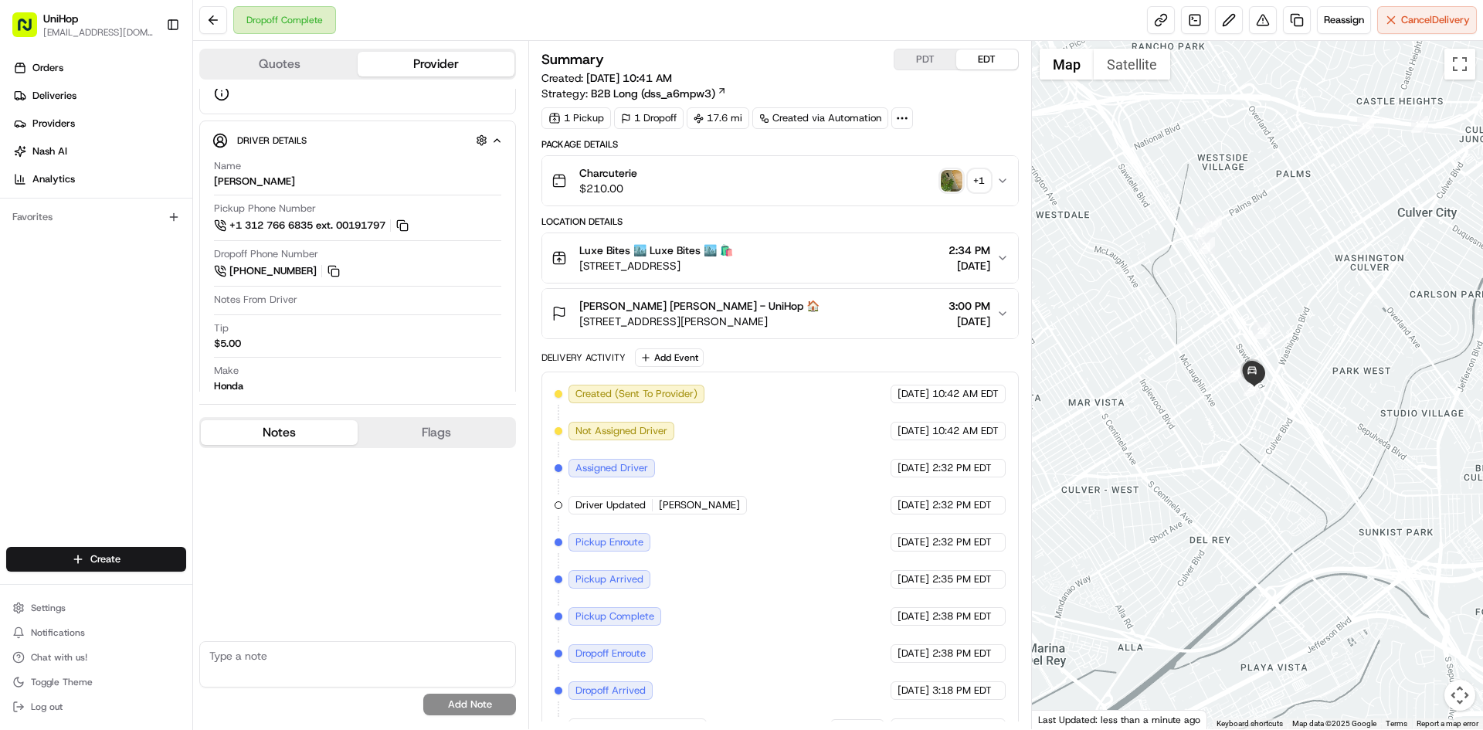
drag, startPoint x: 1206, startPoint y: 404, endPoint x: 1246, endPoint y: 440, distance: 53.1
click at [1246, 440] on div at bounding box center [1258, 385] width 452 height 688
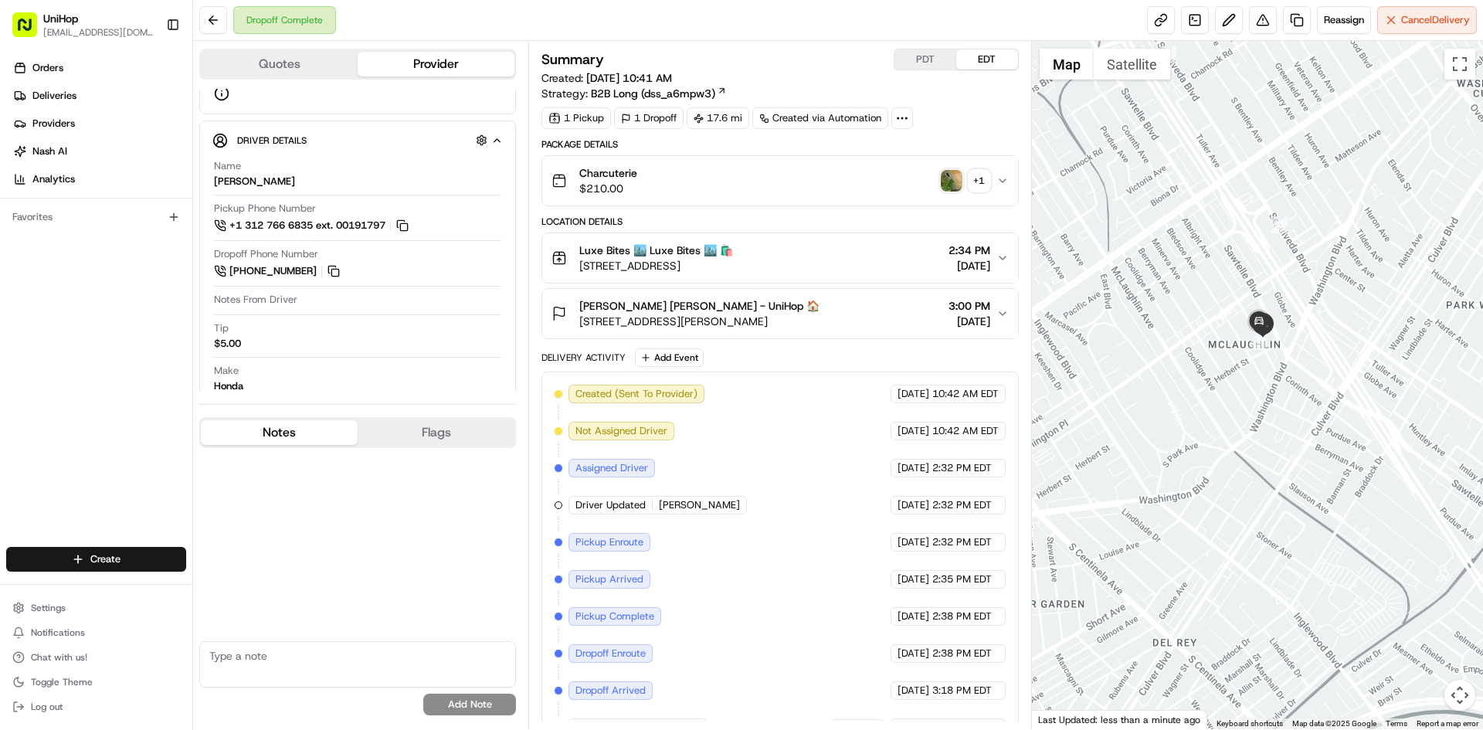
click at [7, 437] on div "Orders Deliveries Providers [PERSON_NAME] Analytics Favorites" at bounding box center [96, 302] width 192 height 507
drag, startPoint x: 578, startPoint y: 299, endPoint x: 635, endPoint y: 312, distance: 58.7
click at [635, 312] on div "Tracie Rose Tracie Rose - UniHop 🏠 4070 Albright Ave, Los Angeles, CA 90066, USA" at bounding box center [686, 313] width 268 height 31
copy span "Tracie Rose"
drag, startPoint x: 579, startPoint y: 250, endPoint x: 629, endPoint y: 253, distance: 50.3
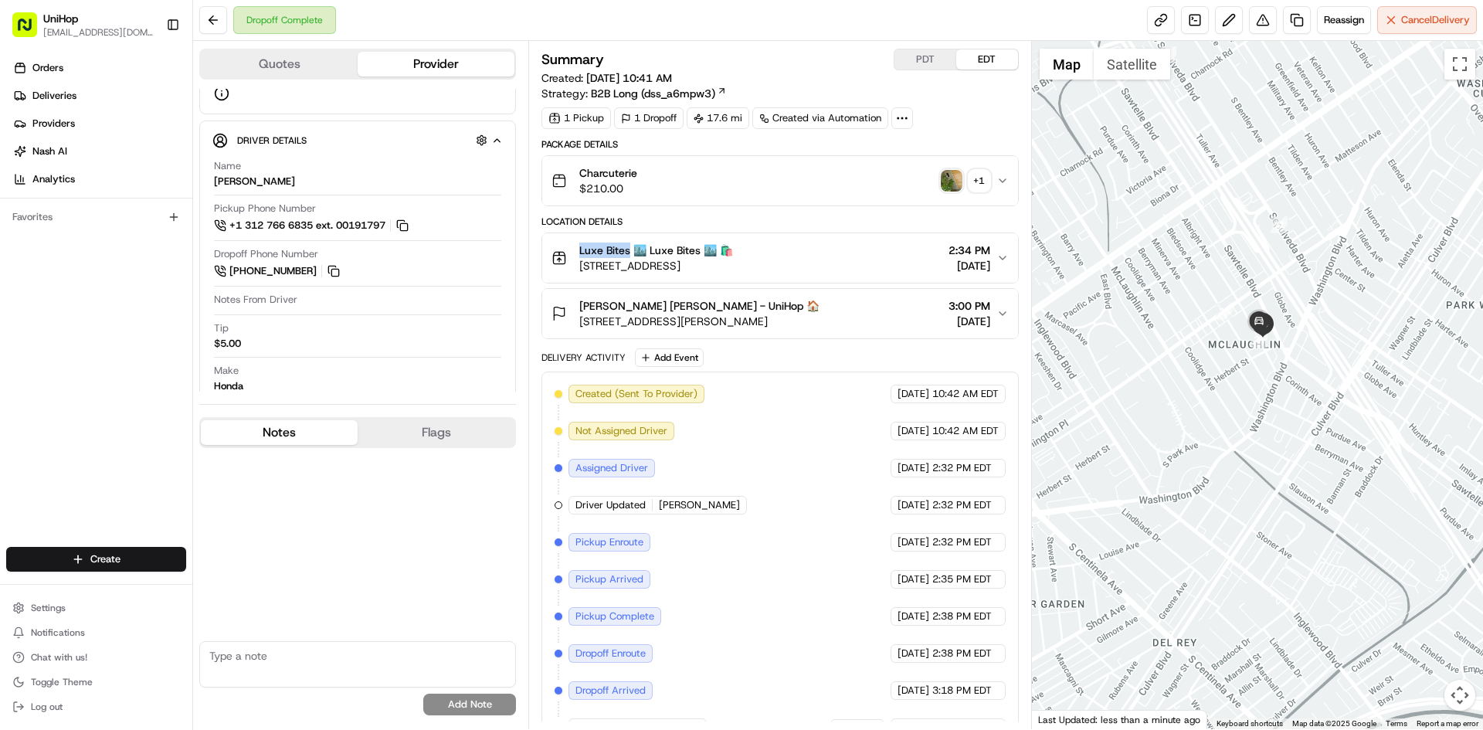
click at [629, 253] on div "Luxe Bites 🏙️ Luxe Bites 🏙️ 🛍️ 3317 North Mission Road K1K1, Los AngelesLos Ang…" at bounding box center [643, 258] width 182 height 31
copy span "Luxe Bites"
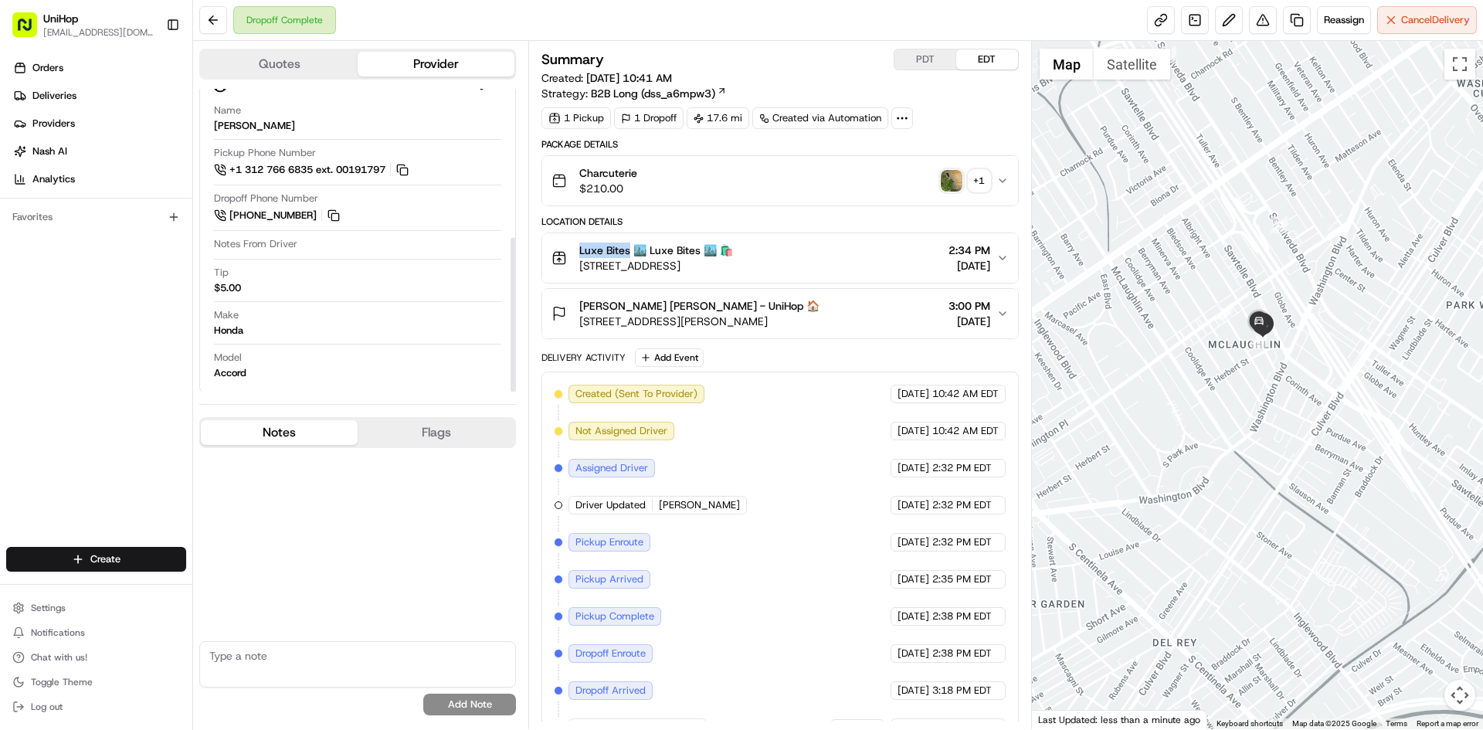
scroll to position [292, 0]
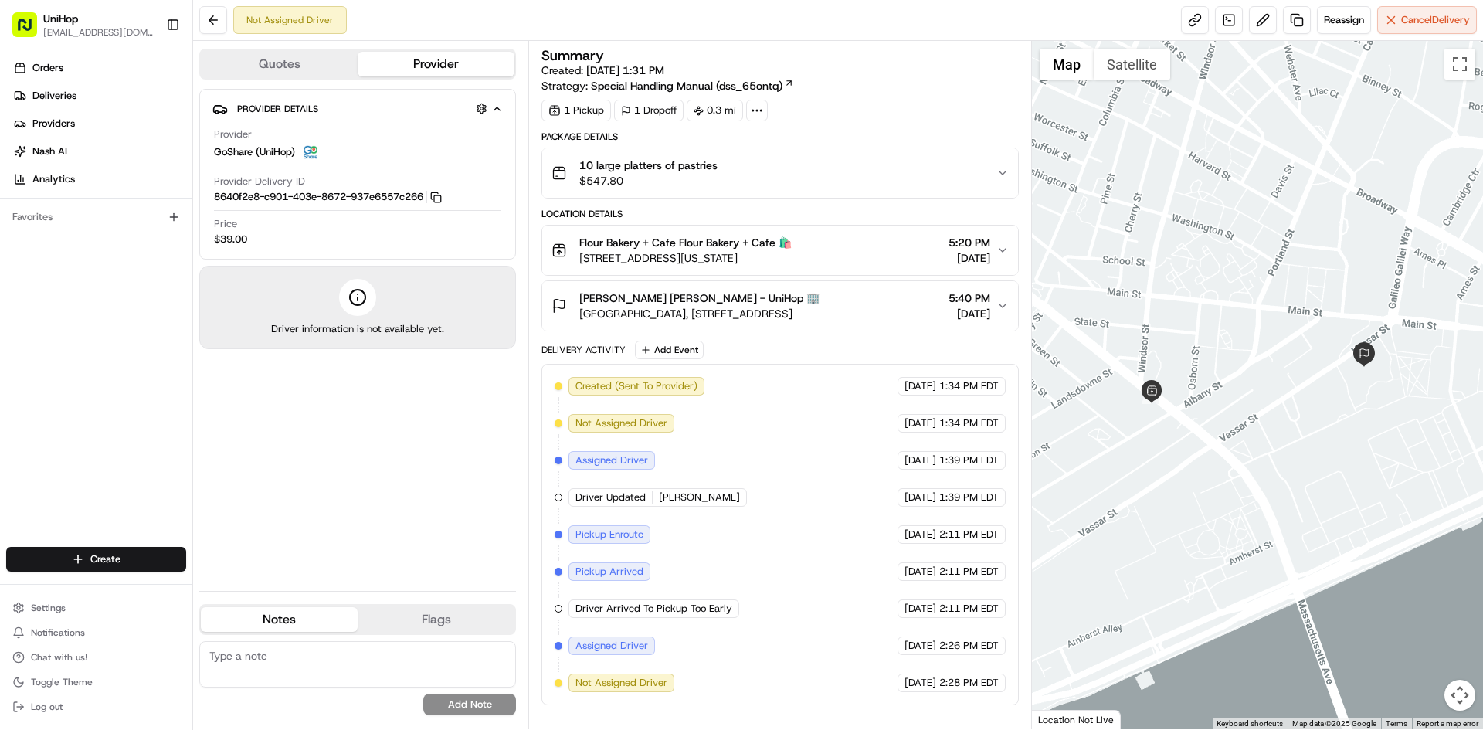
click at [2, 416] on div "Orders Deliveries Providers [PERSON_NAME] Analytics Favorites" at bounding box center [96, 302] width 192 height 507
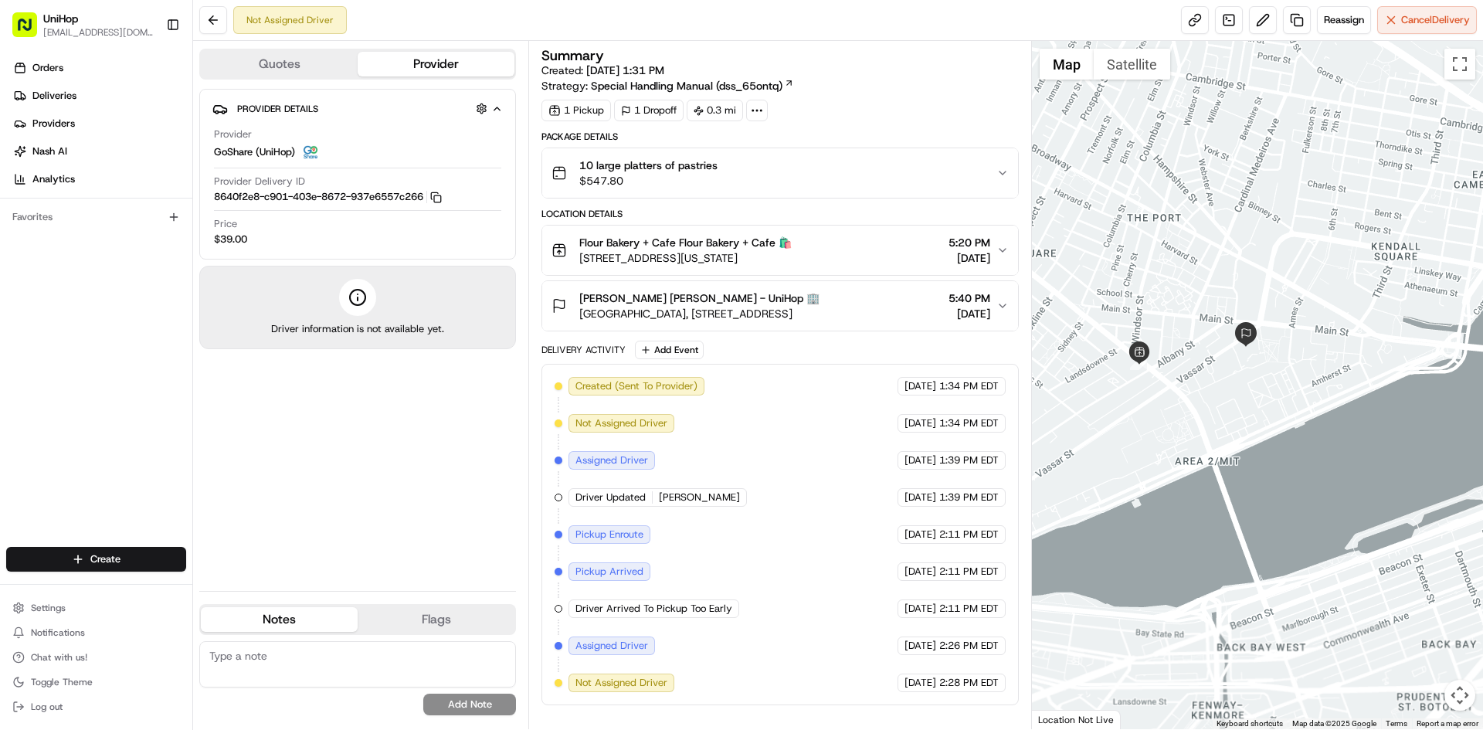
drag, startPoint x: 1184, startPoint y: 301, endPoint x: 1222, endPoint y: 315, distance: 41.3
click at [1222, 315] on div at bounding box center [1258, 385] width 452 height 688
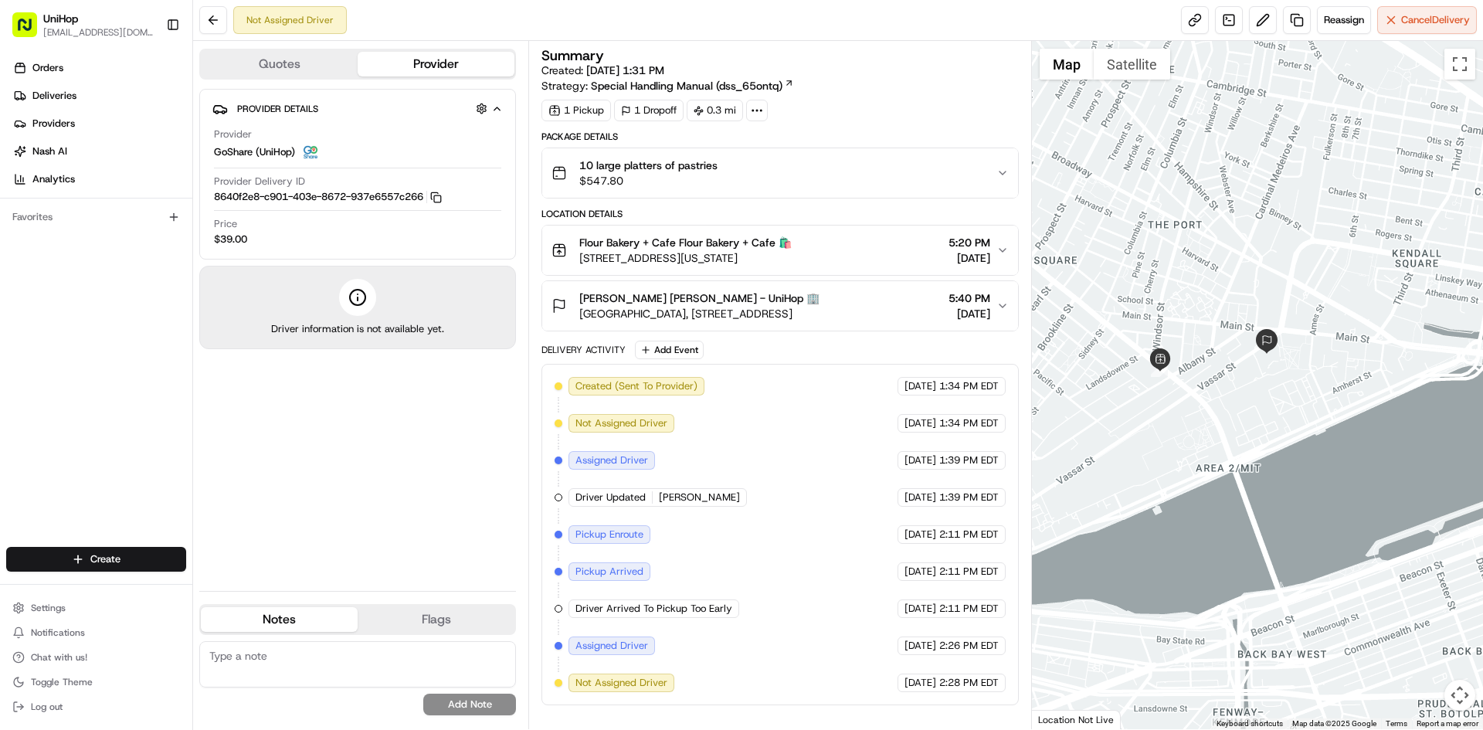
click at [465, 471] on div "Provider Details Hidden ( 4 ) Provider GoShare (UniHop) Provider Delivery ID 86…" at bounding box center [357, 334] width 317 height 490
click at [167, 408] on div "Orders Deliveries Providers [PERSON_NAME] Analytics Favorites" at bounding box center [96, 302] width 192 height 507
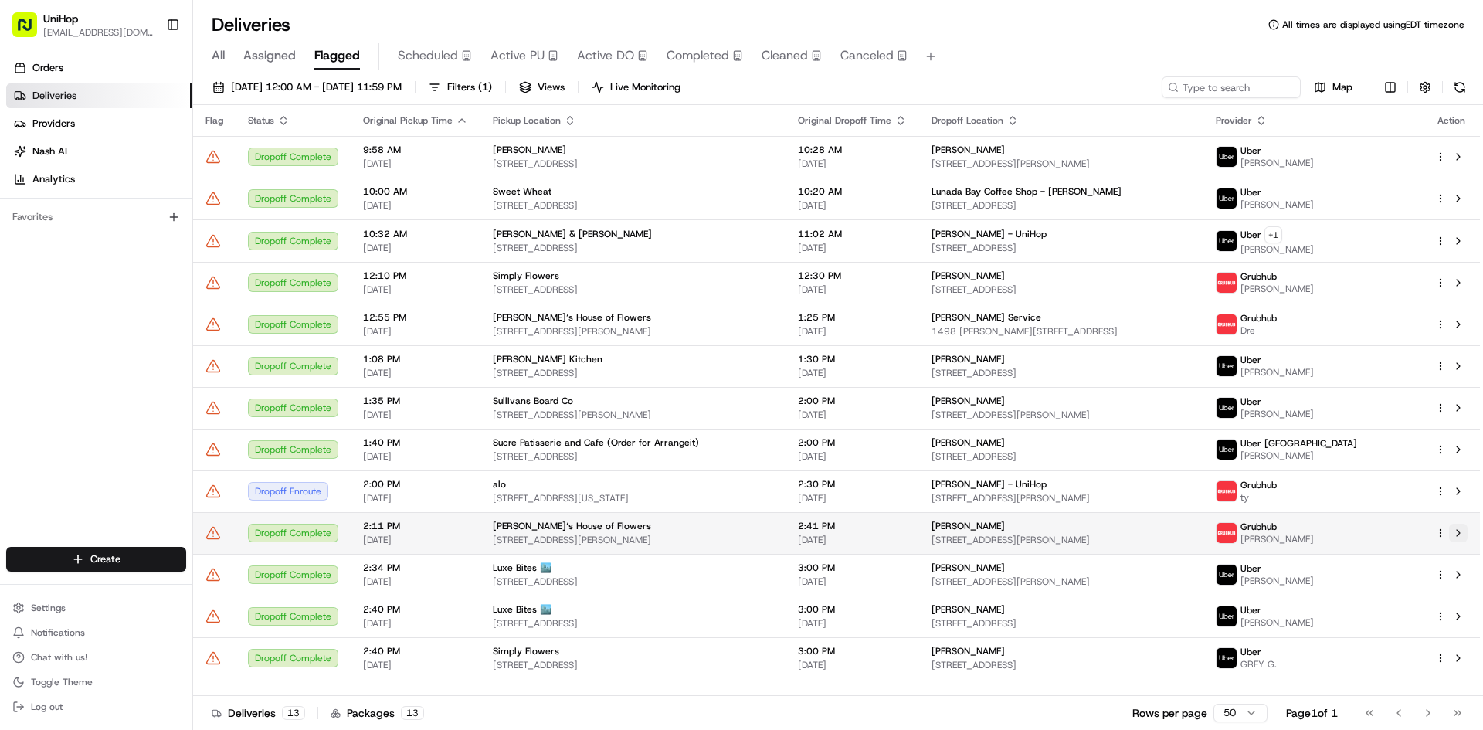
click at [1459, 538] on button at bounding box center [1458, 533] width 19 height 19
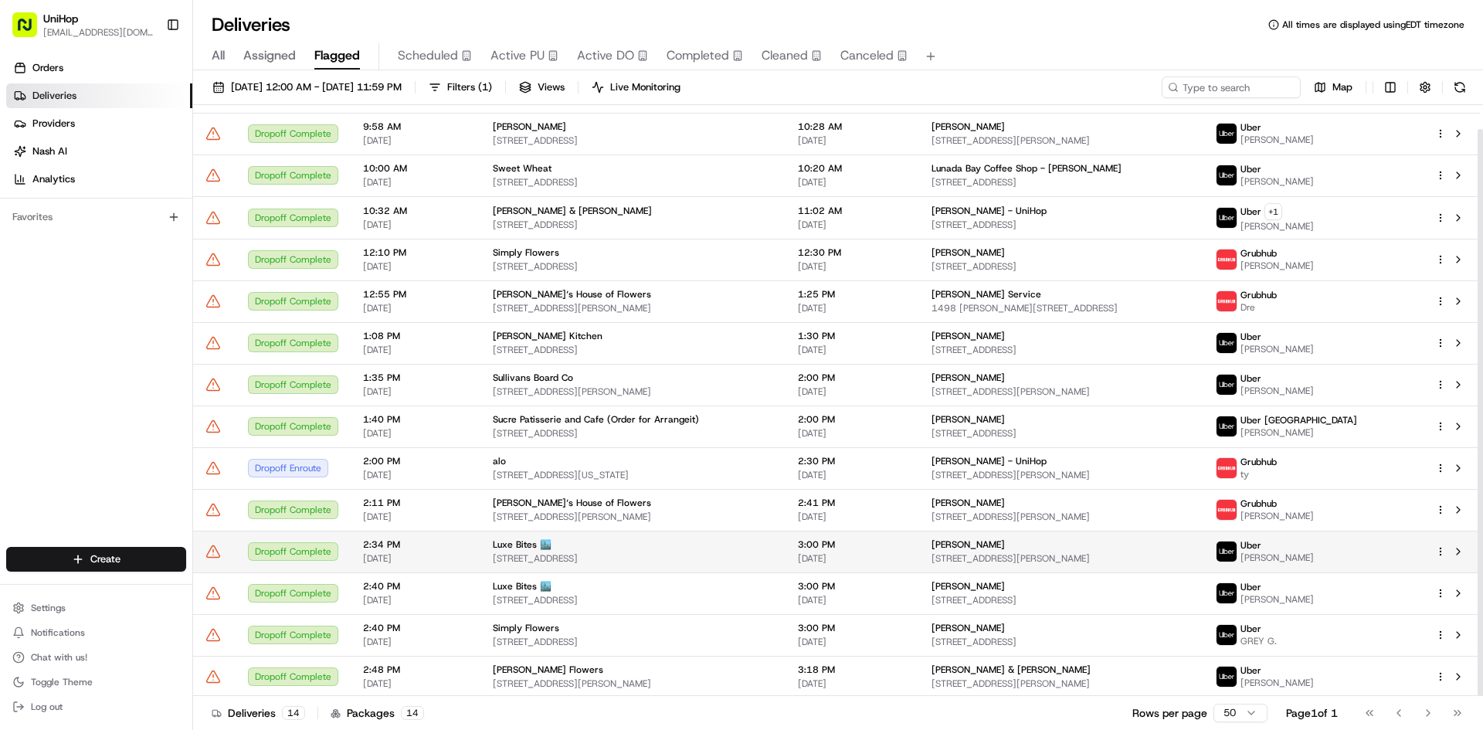
scroll to position [25, 0]
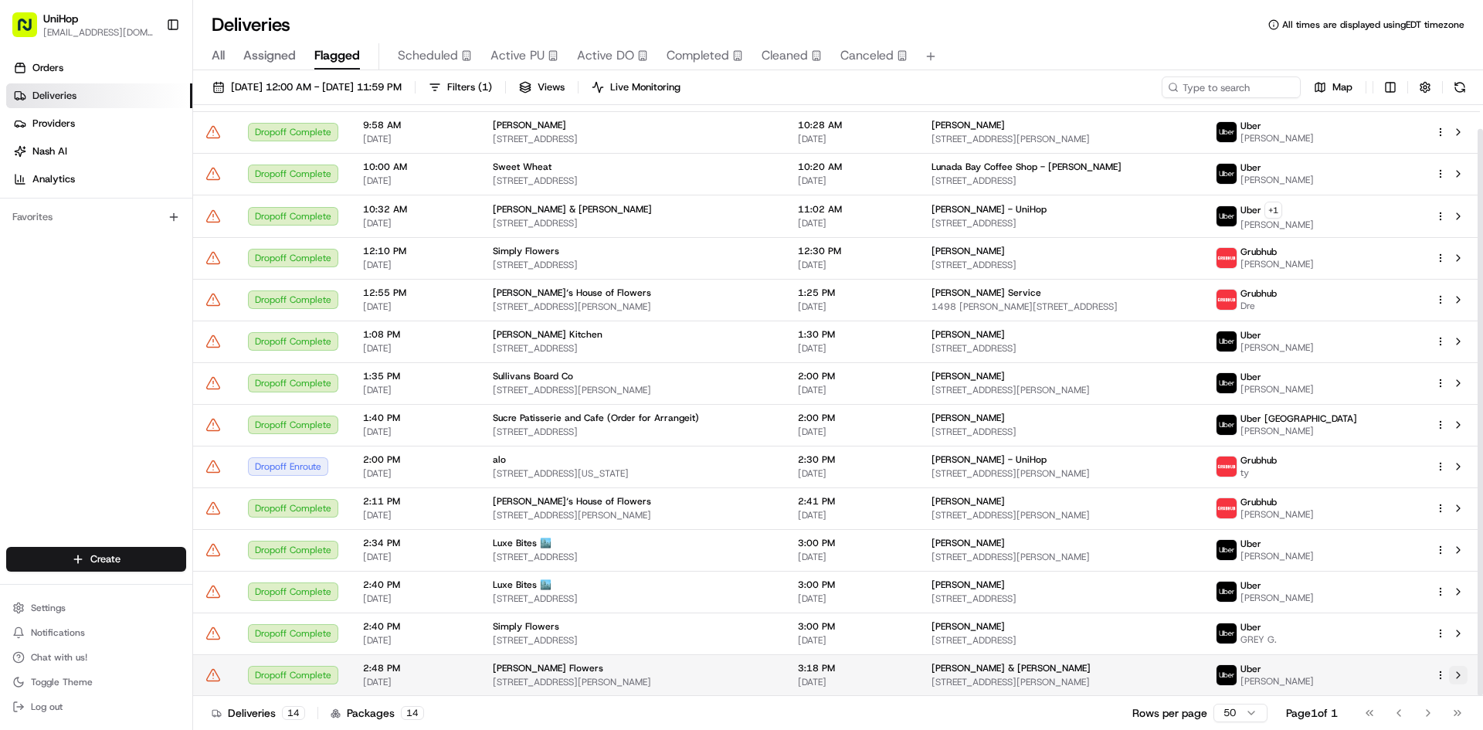
click at [1458, 676] on button at bounding box center [1458, 675] width 19 height 19
click at [536, 56] on span "Active PU" at bounding box center [518, 55] width 54 height 19
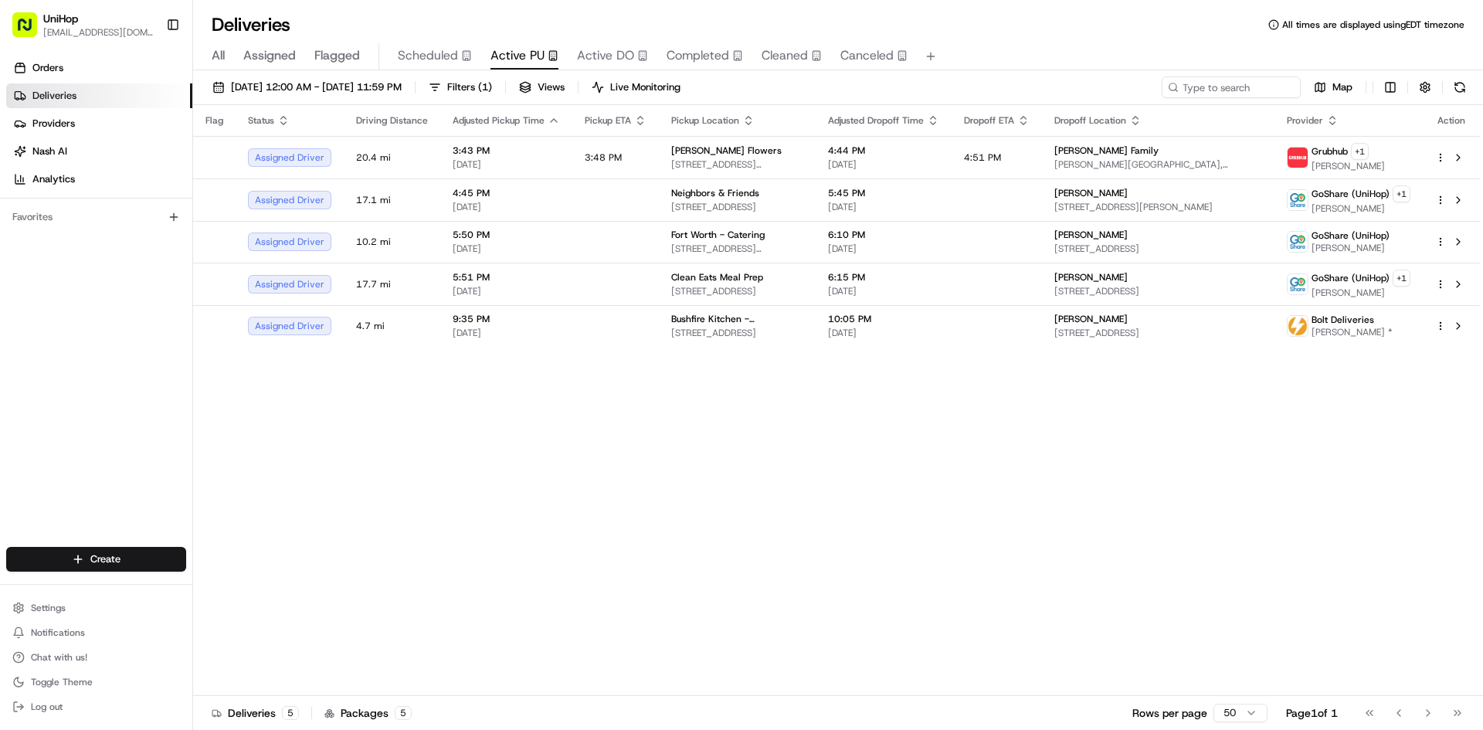
click at [355, 56] on span "Flagged" at bounding box center [337, 55] width 46 height 19
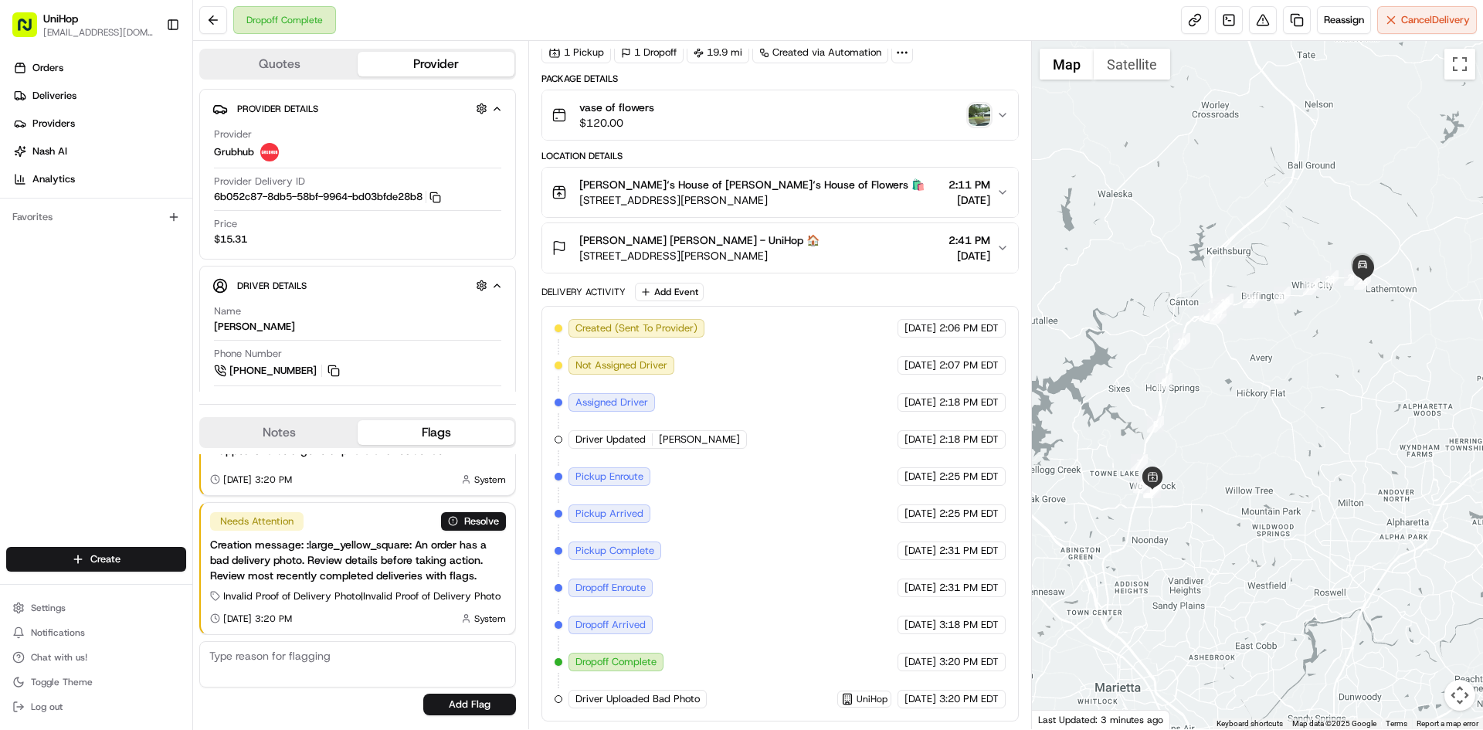
click at [32, 443] on div "Orders Deliveries Providers [PERSON_NAME] Analytics Favorites" at bounding box center [96, 302] width 192 height 507
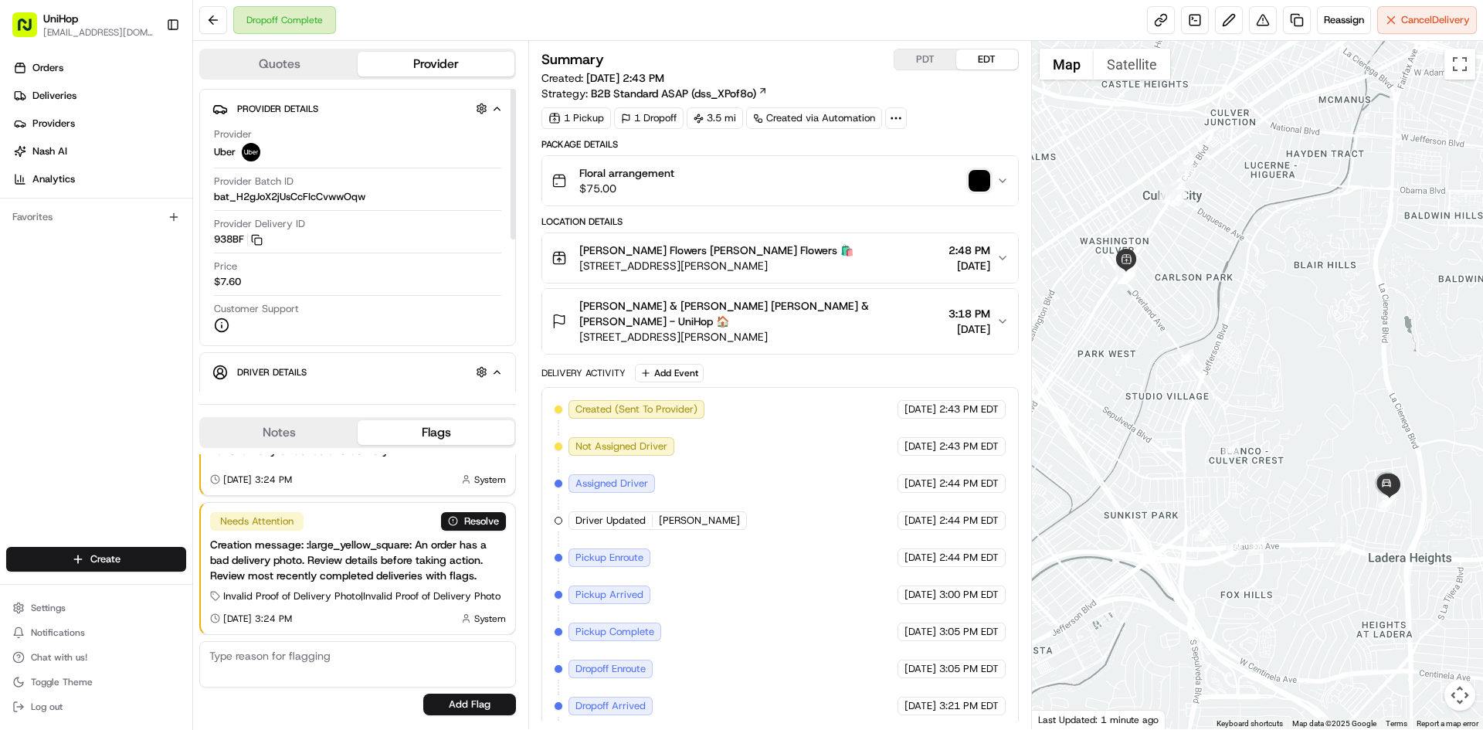
click at [290, 425] on button "Notes" at bounding box center [279, 432] width 157 height 25
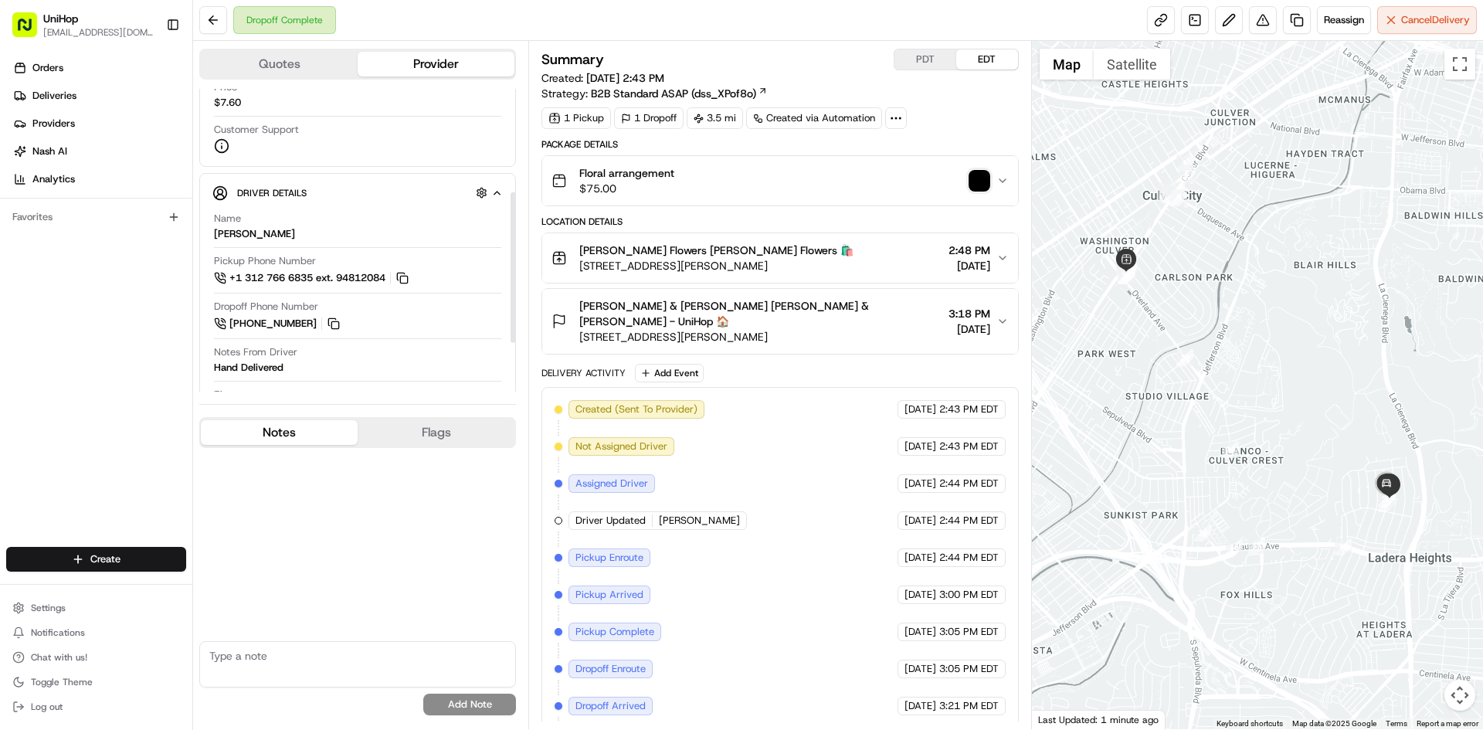
scroll to position [232, 0]
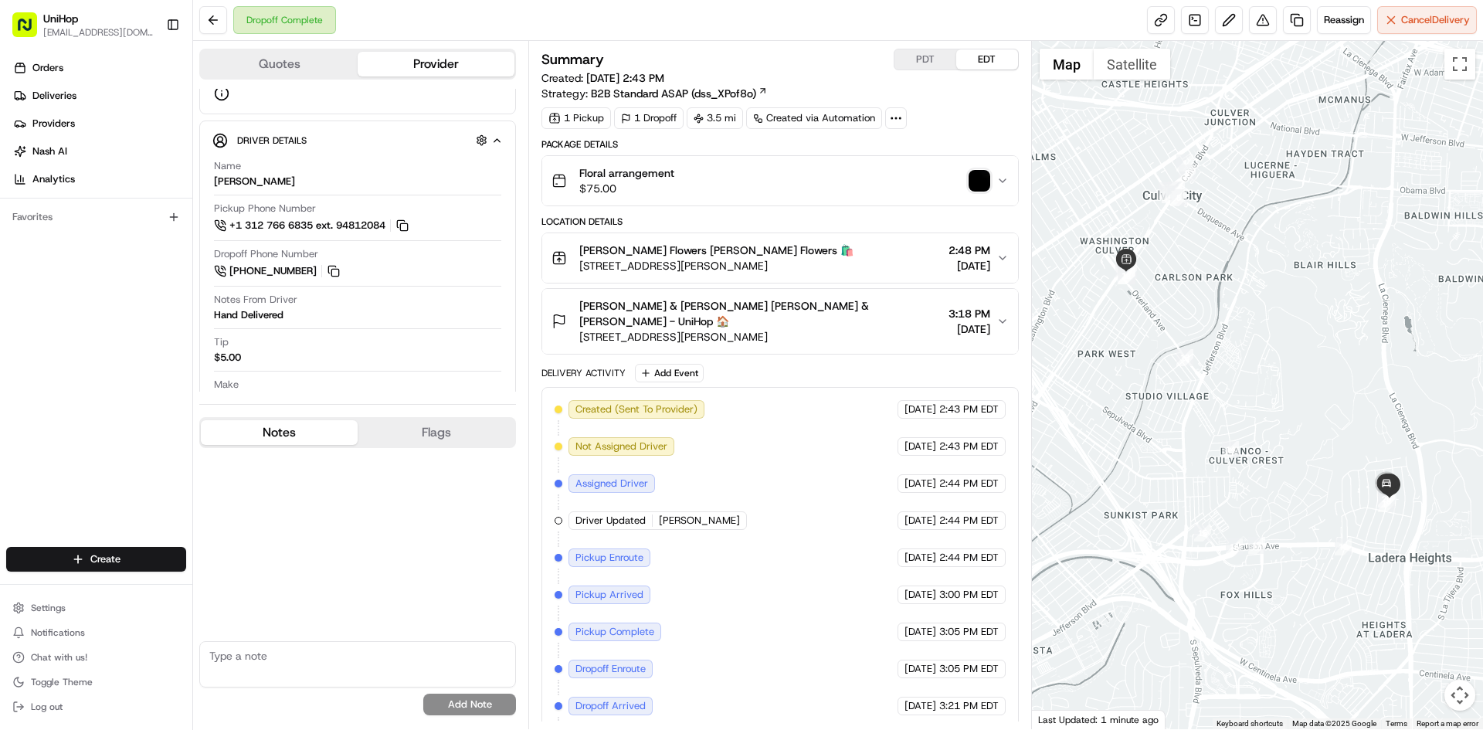
click at [0, 449] on div "Orders Deliveries Providers [PERSON_NAME] Analytics Favorites" at bounding box center [96, 302] width 192 height 507
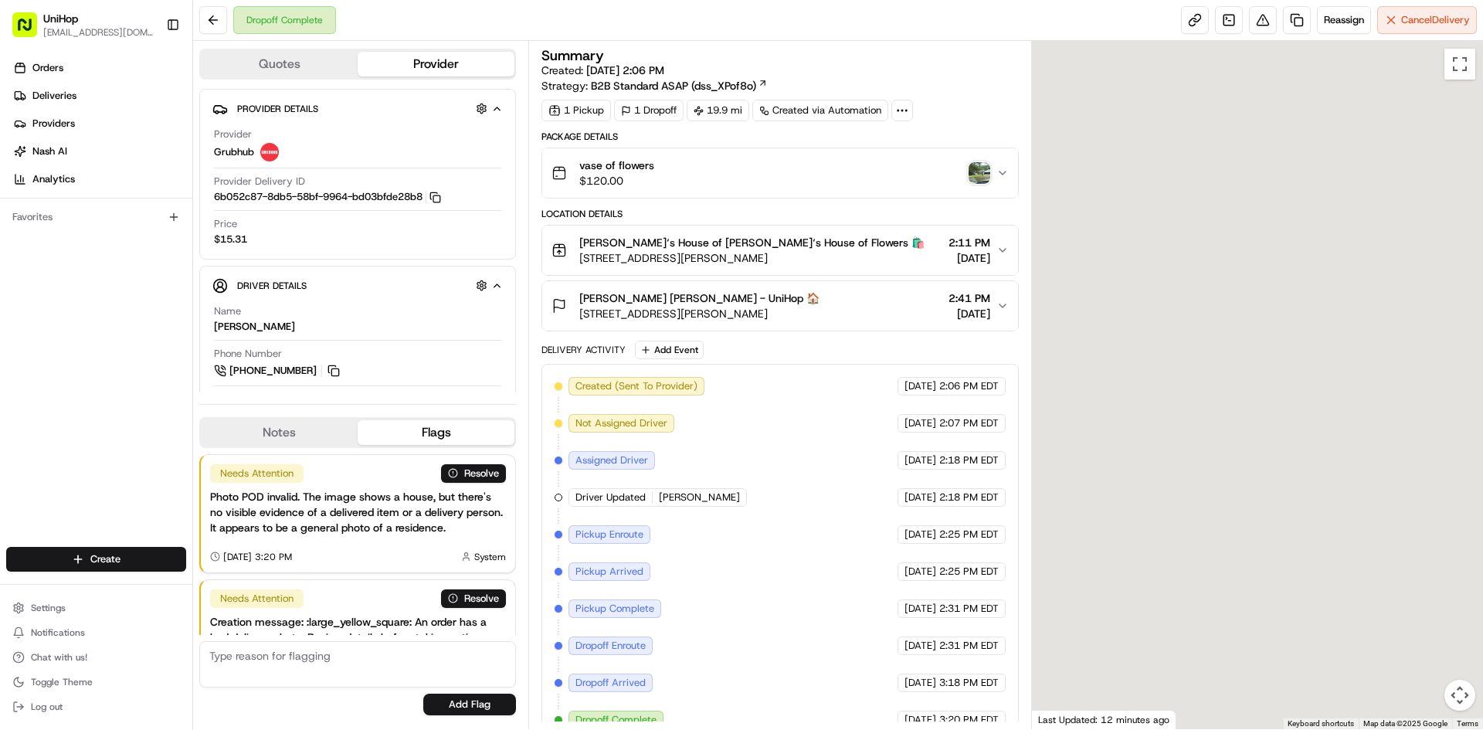
scroll to position [91, 0]
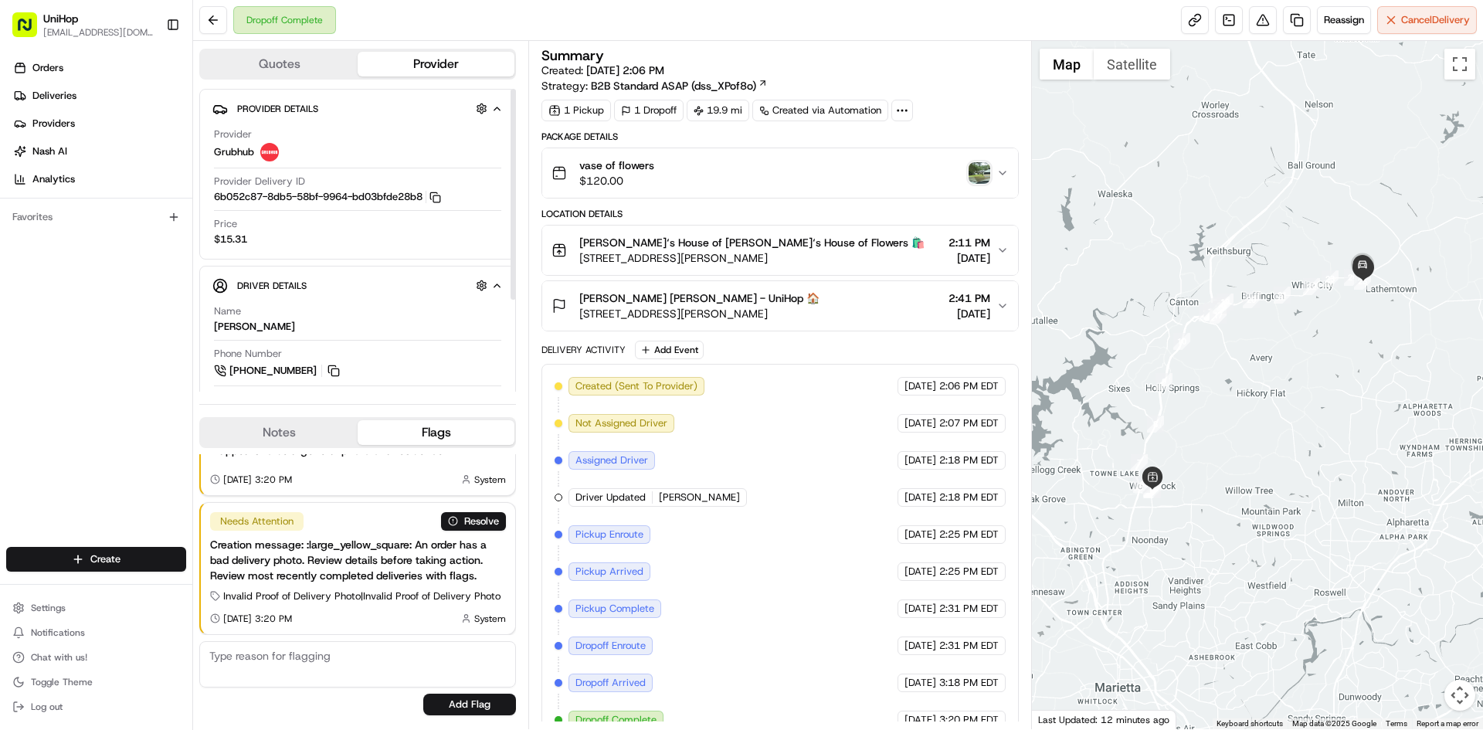
click at [288, 438] on button "Notes" at bounding box center [279, 432] width 157 height 25
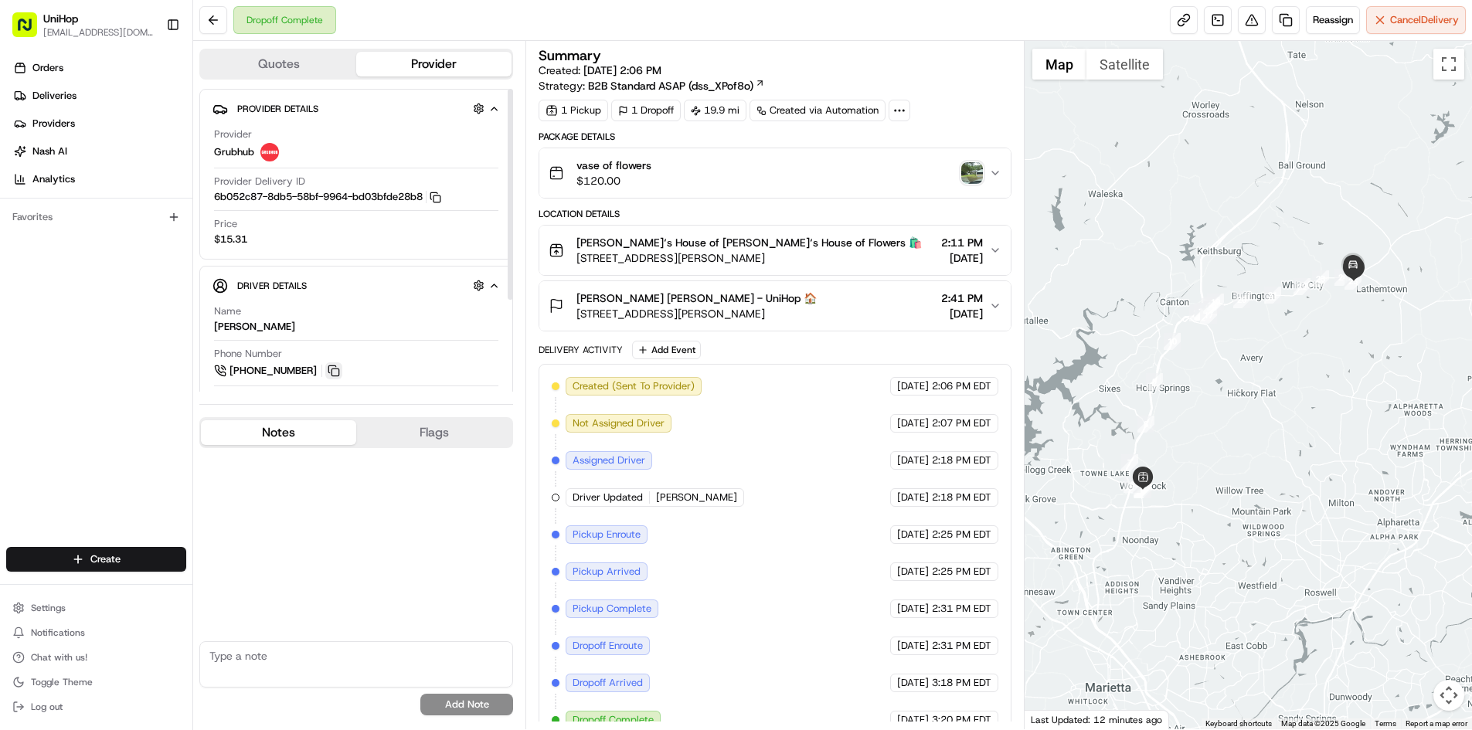
click at [338, 372] on button at bounding box center [333, 370] width 17 height 17
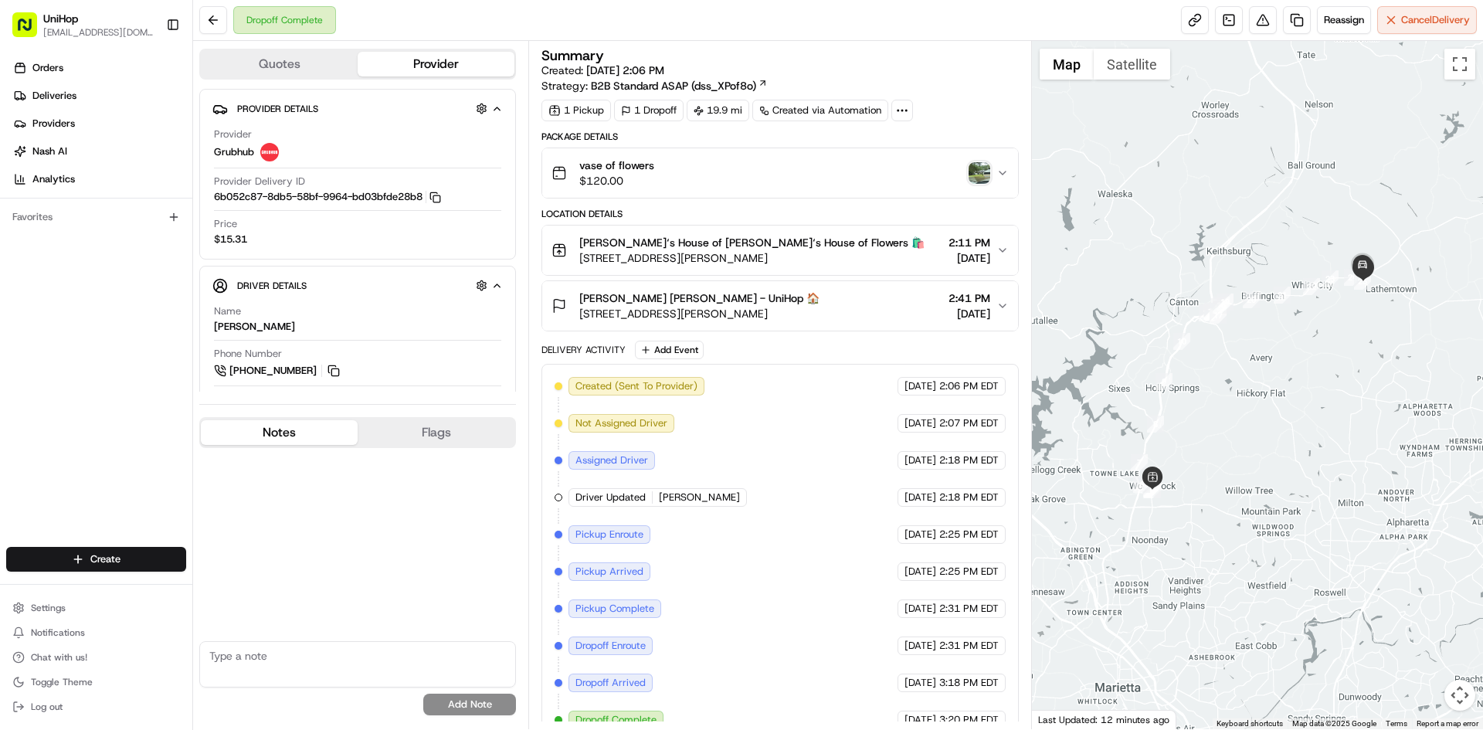
click at [0, 369] on div "Orders Deliveries Providers [PERSON_NAME] Analytics Favorites" at bounding box center [96, 302] width 192 height 507
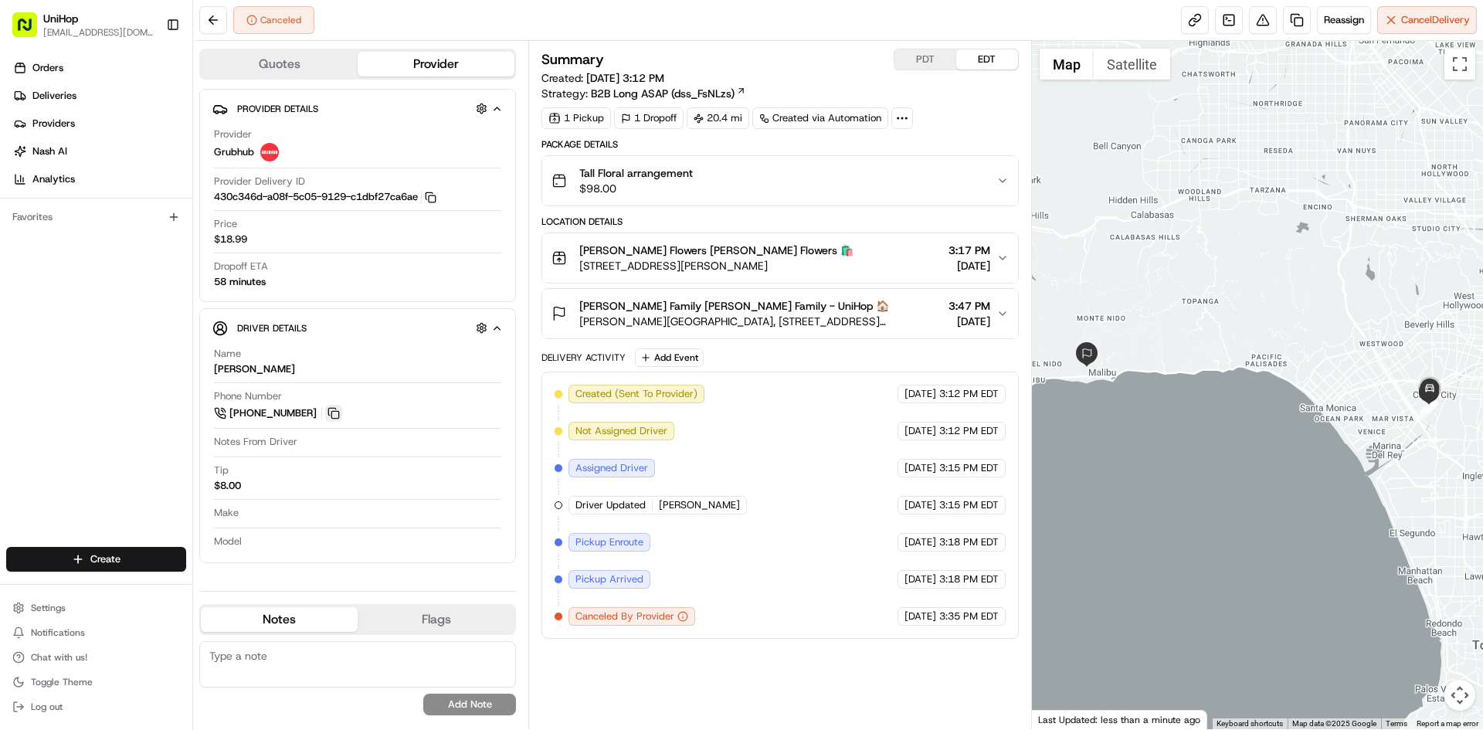
click at [334, 410] on button at bounding box center [333, 413] width 17 height 17
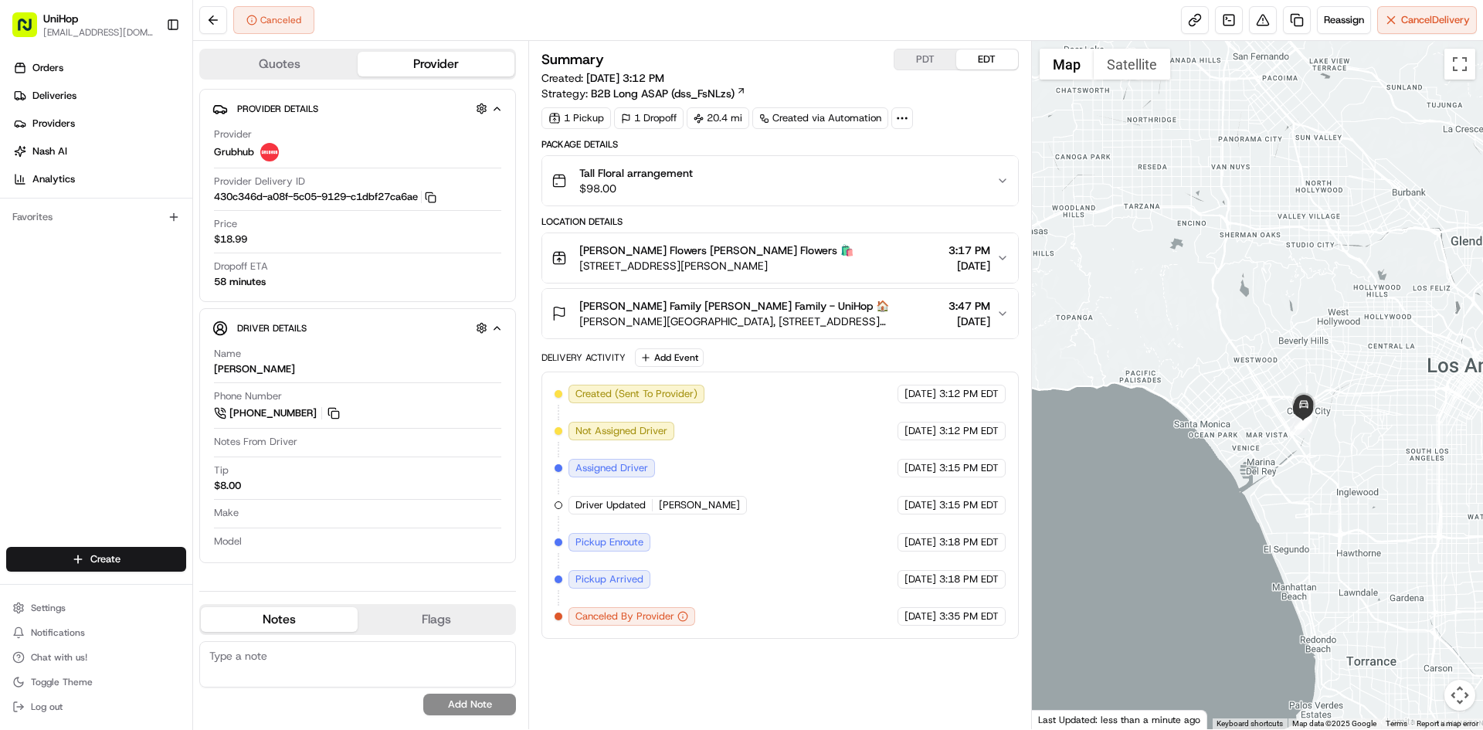
drag, startPoint x: 1261, startPoint y: 304, endPoint x: 1123, endPoint y: 321, distance: 138.7
click at [1123, 321] on div at bounding box center [1258, 385] width 452 height 688
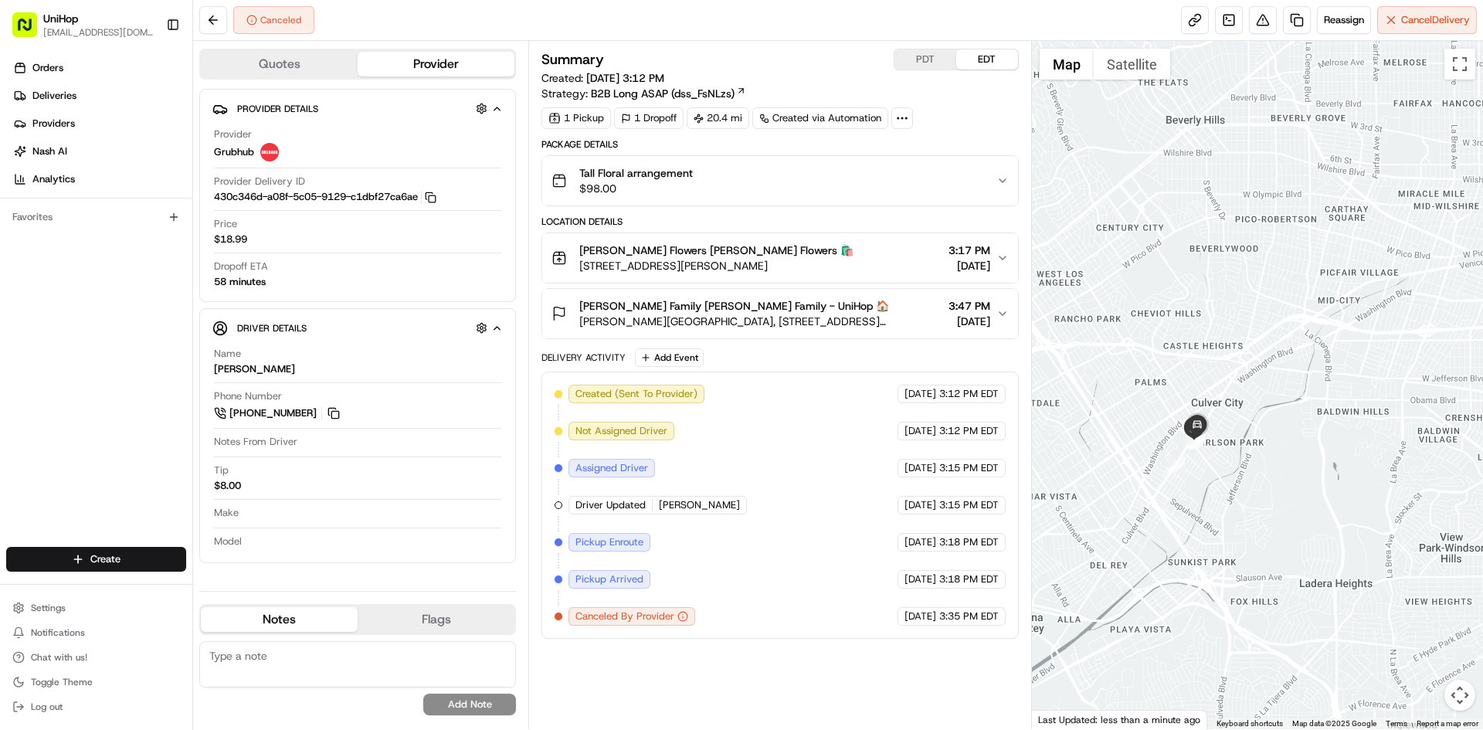
drag, startPoint x: 1278, startPoint y: 437, endPoint x: 1338, endPoint y: 385, distance: 79.4
click at [1338, 385] on div at bounding box center [1258, 385] width 452 height 688
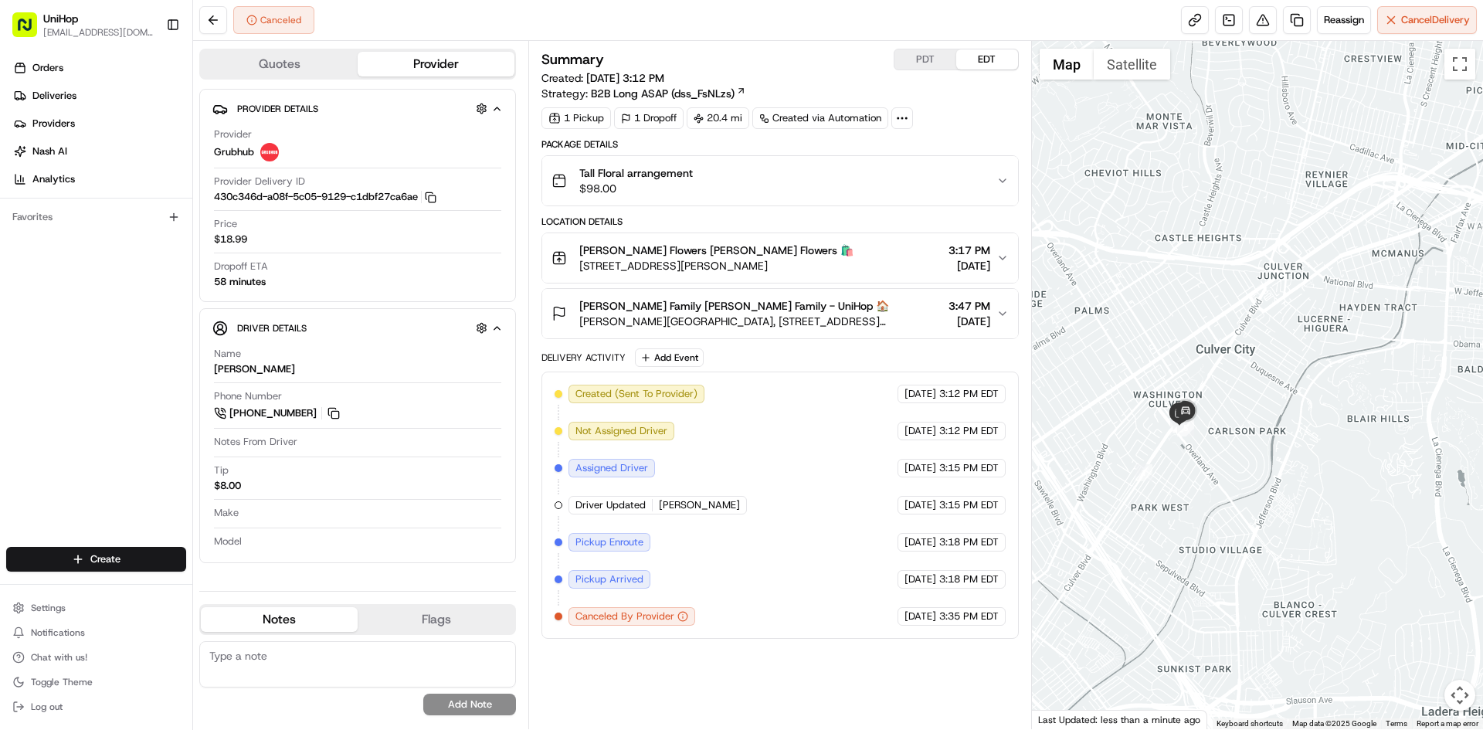
drag, startPoint x: 1195, startPoint y: 443, endPoint x: 1256, endPoint y: 445, distance: 61.8
click at [1255, 445] on div at bounding box center [1258, 385] width 452 height 688
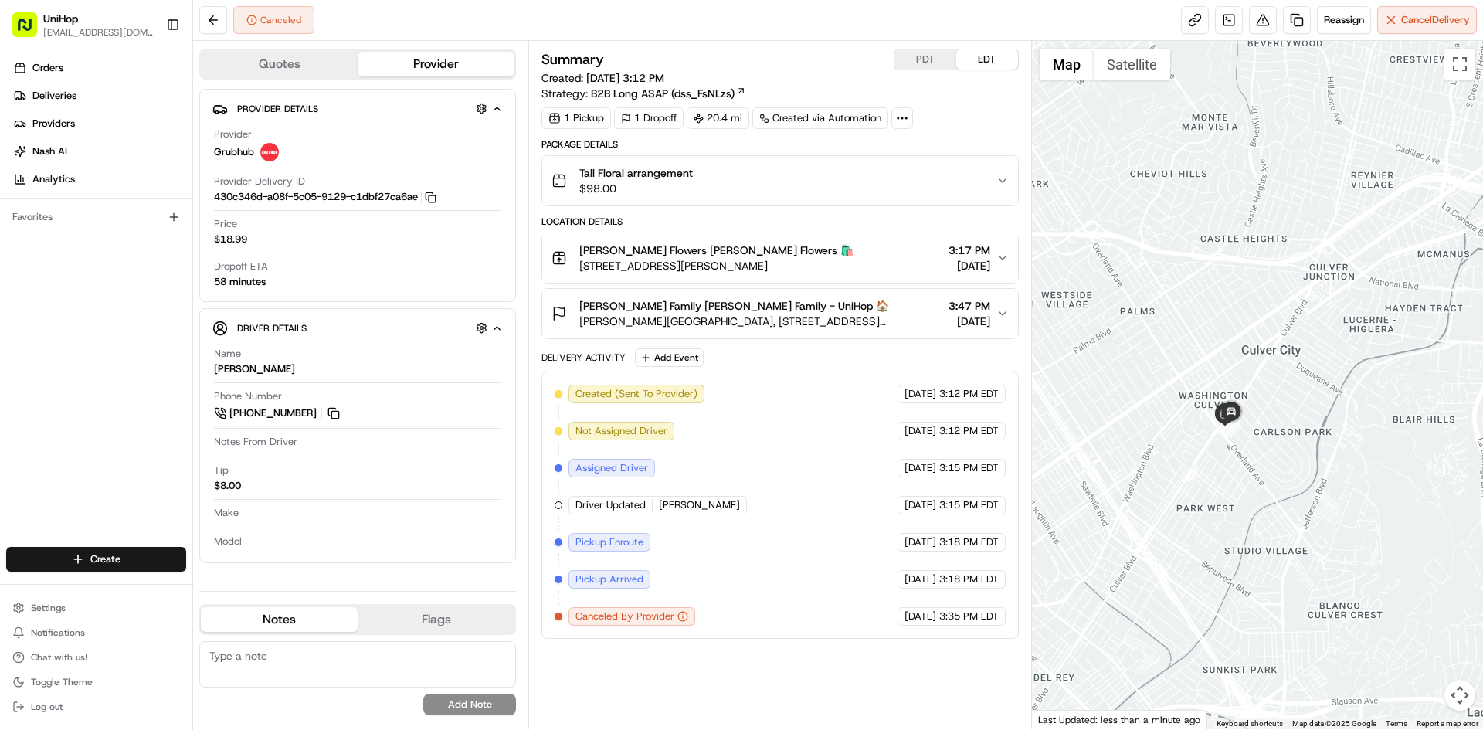
drag, startPoint x: 1201, startPoint y: 328, endPoint x: 1213, endPoint y: 315, distance: 16.9
click at [1213, 315] on div at bounding box center [1258, 385] width 452 height 688
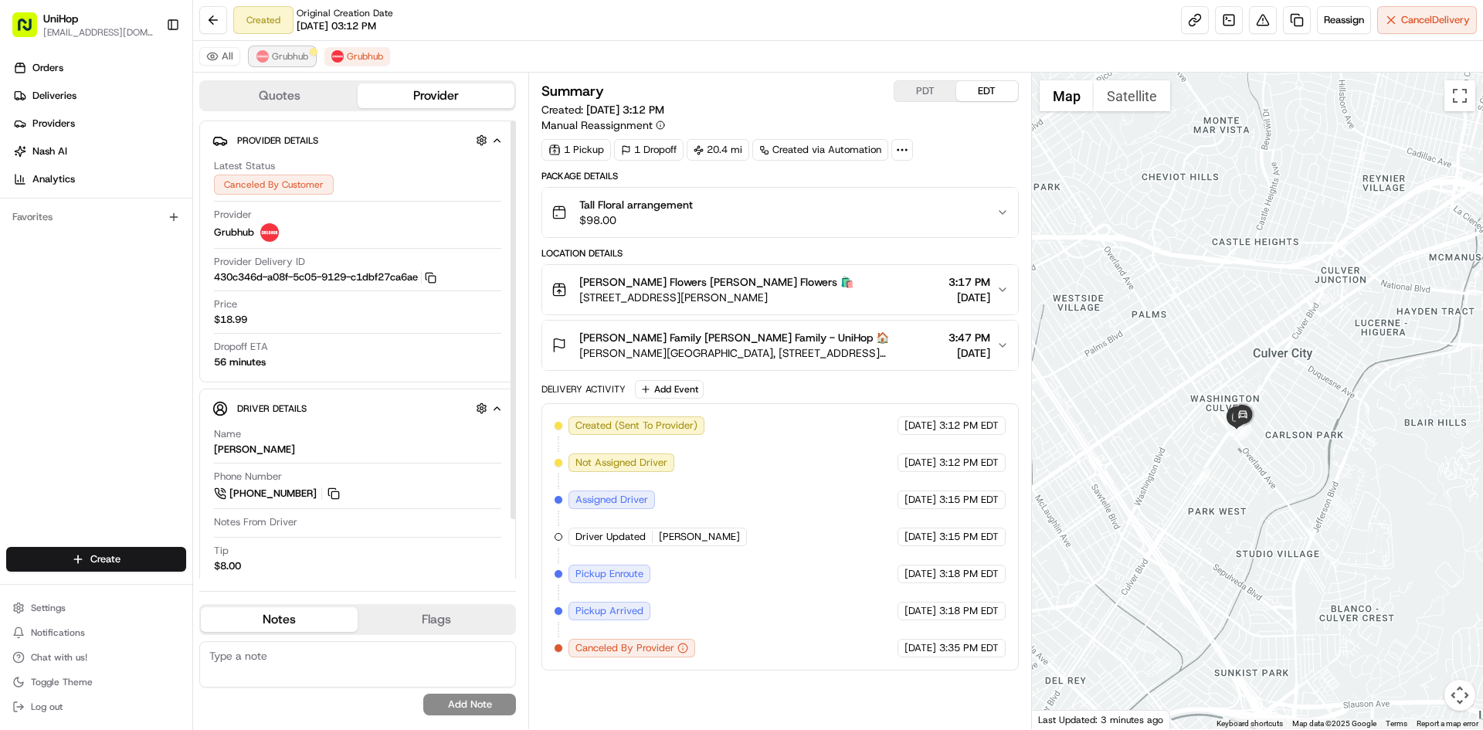
click at [284, 61] on span "Grubhub" at bounding box center [290, 56] width 36 height 12
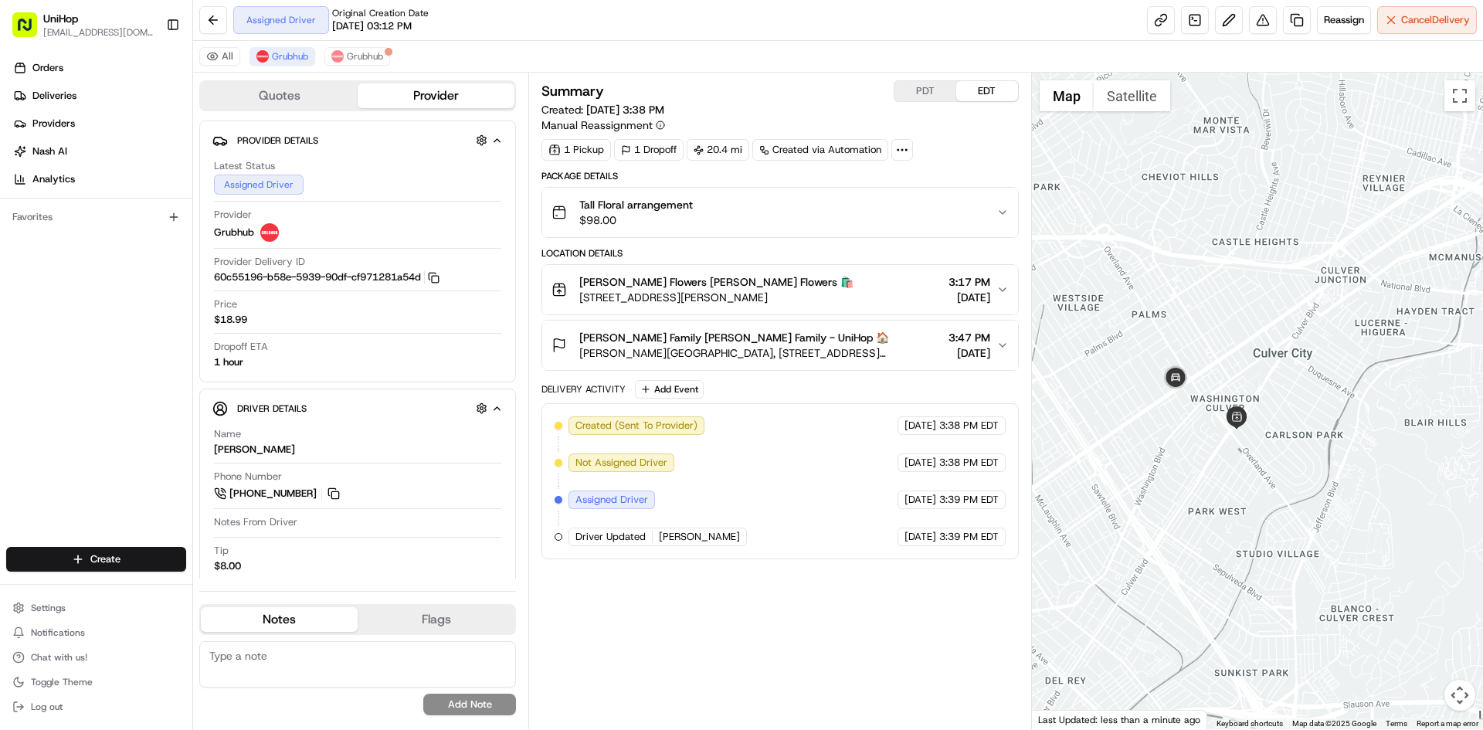
drag, startPoint x: 0, startPoint y: 404, endPoint x: 88, endPoint y: 172, distance: 248.7
click at [0, 403] on div "Orders Deliveries Providers [PERSON_NAME] Analytics Favorites" at bounding box center [96, 302] width 192 height 507
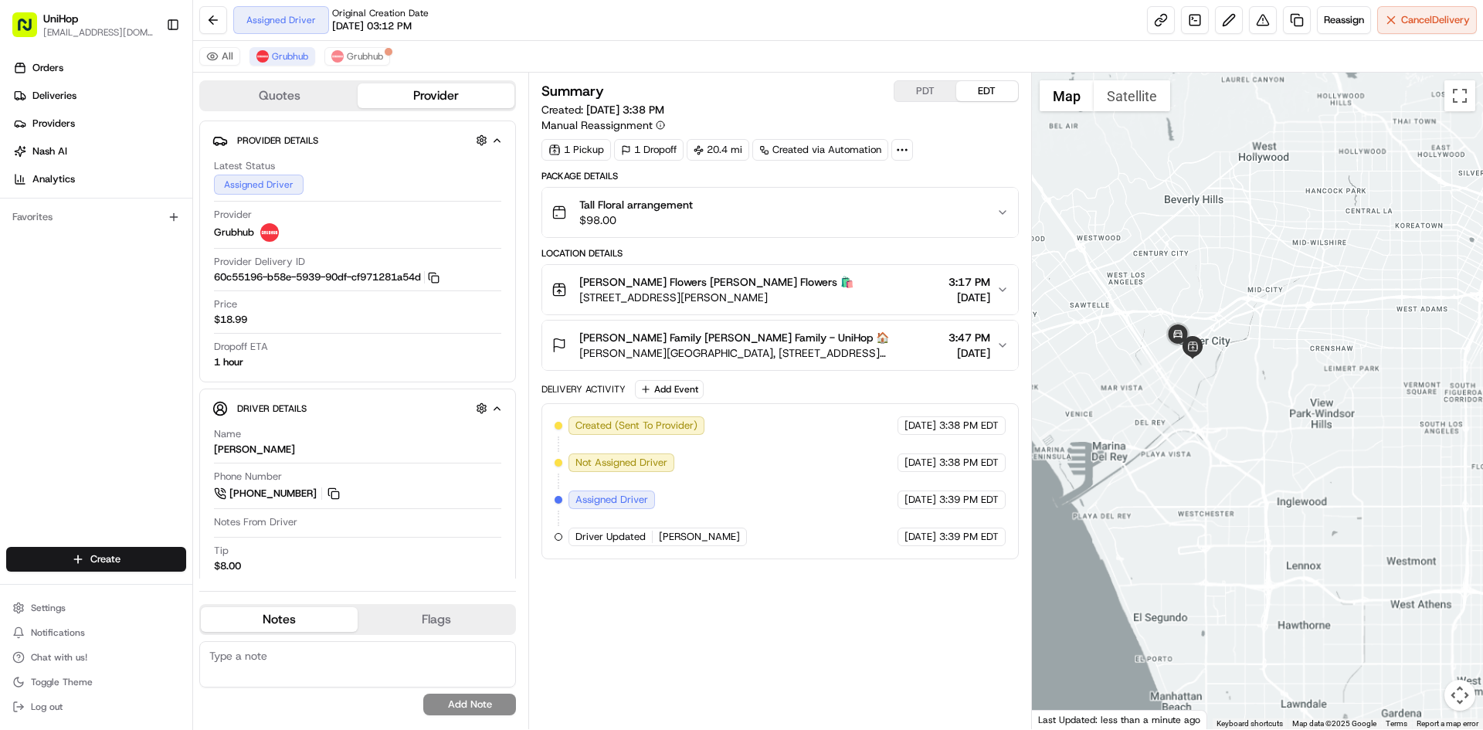
drag, startPoint x: 1169, startPoint y: 260, endPoint x: 1213, endPoint y: 348, distance: 98.5
click at [1212, 348] on div at bounding box center [1258, 401] width 452 height 657
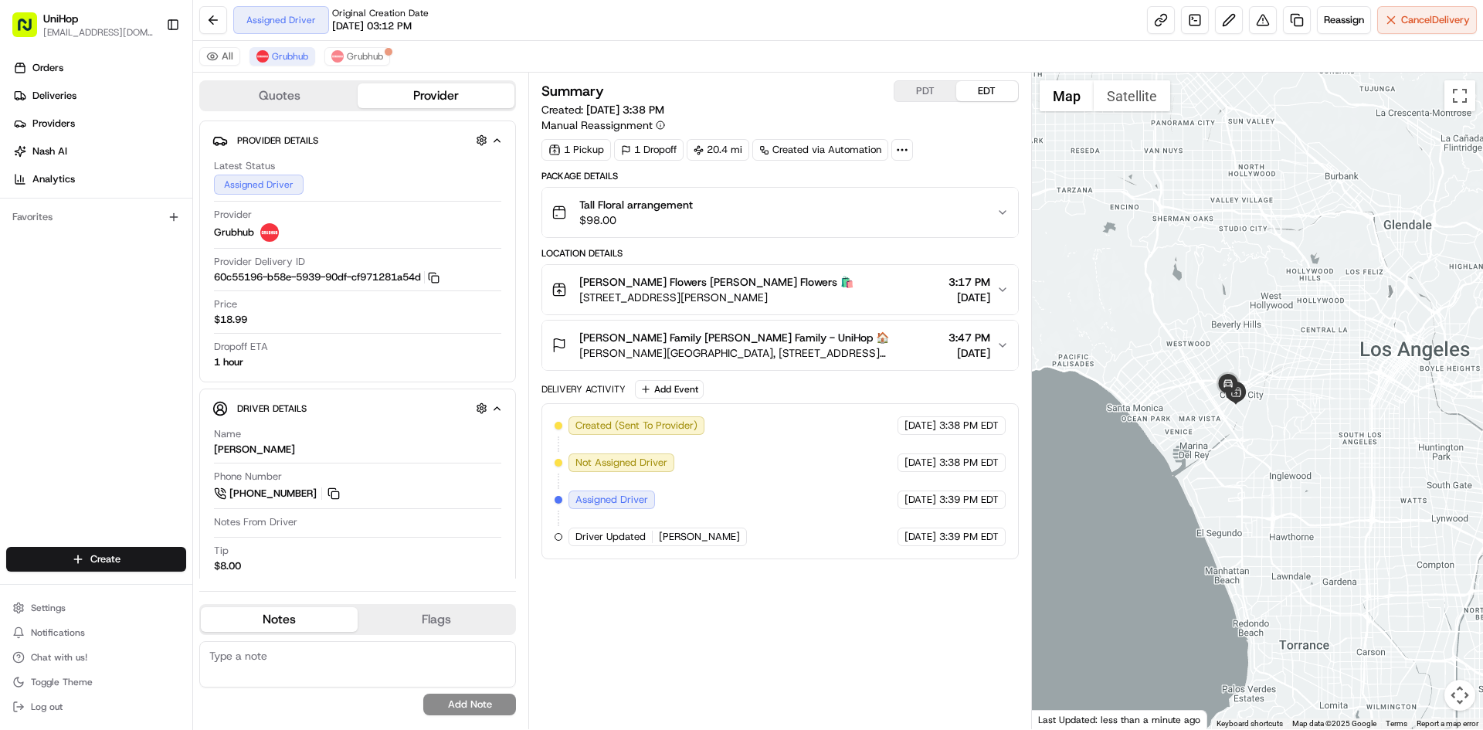
drag, startPoint x: 1225, startPoint y: 280, endPoint x: 1217, endPoint y: 335, distance: 55.4
click at [1217, 335] on div at bounding box center [1258, 401] width 452 height 657
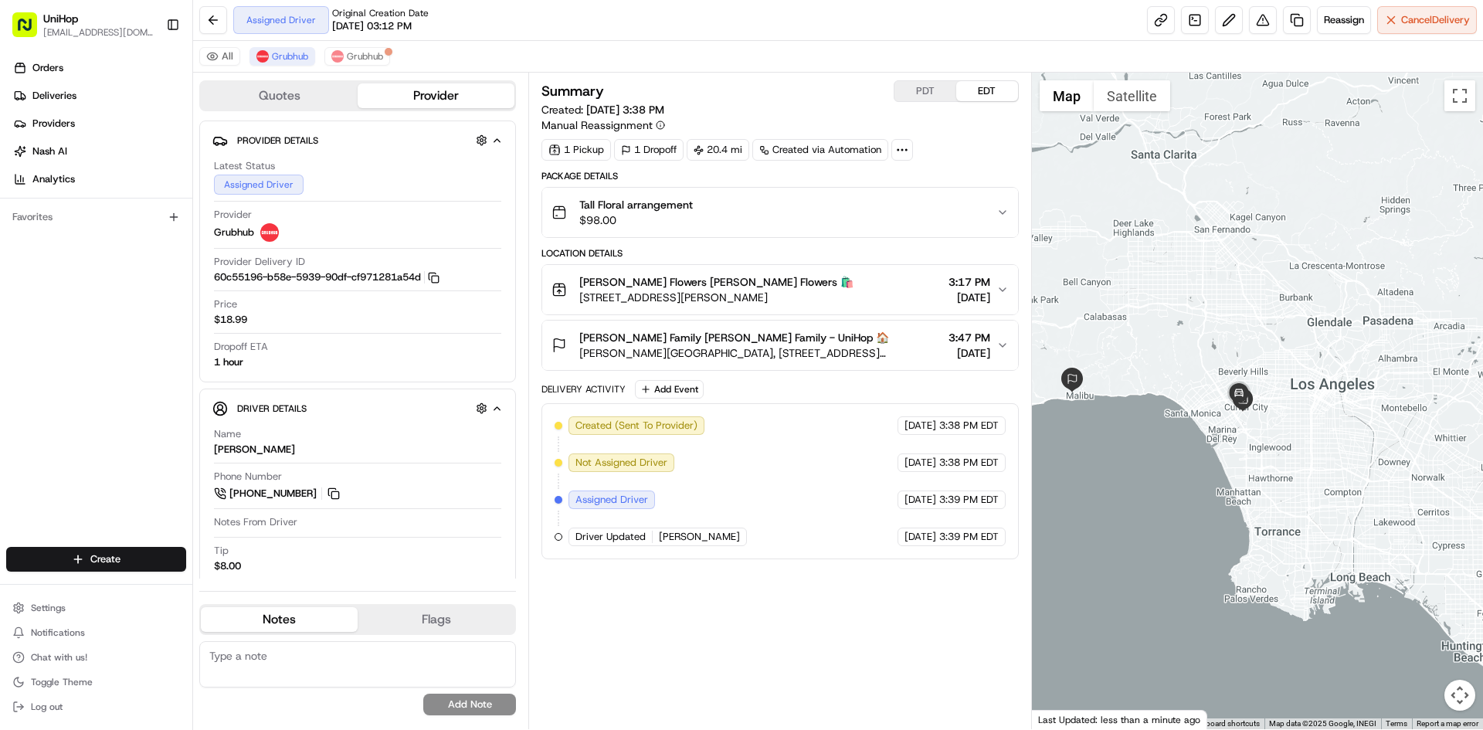
drag, startPoint x: 1220, startPoint y: 318, endPoint x: 1267, endPoint y: 292, distance: 54.0
click at [1267, 294] on div at bounding box center [1258, 401] width 452 height 657
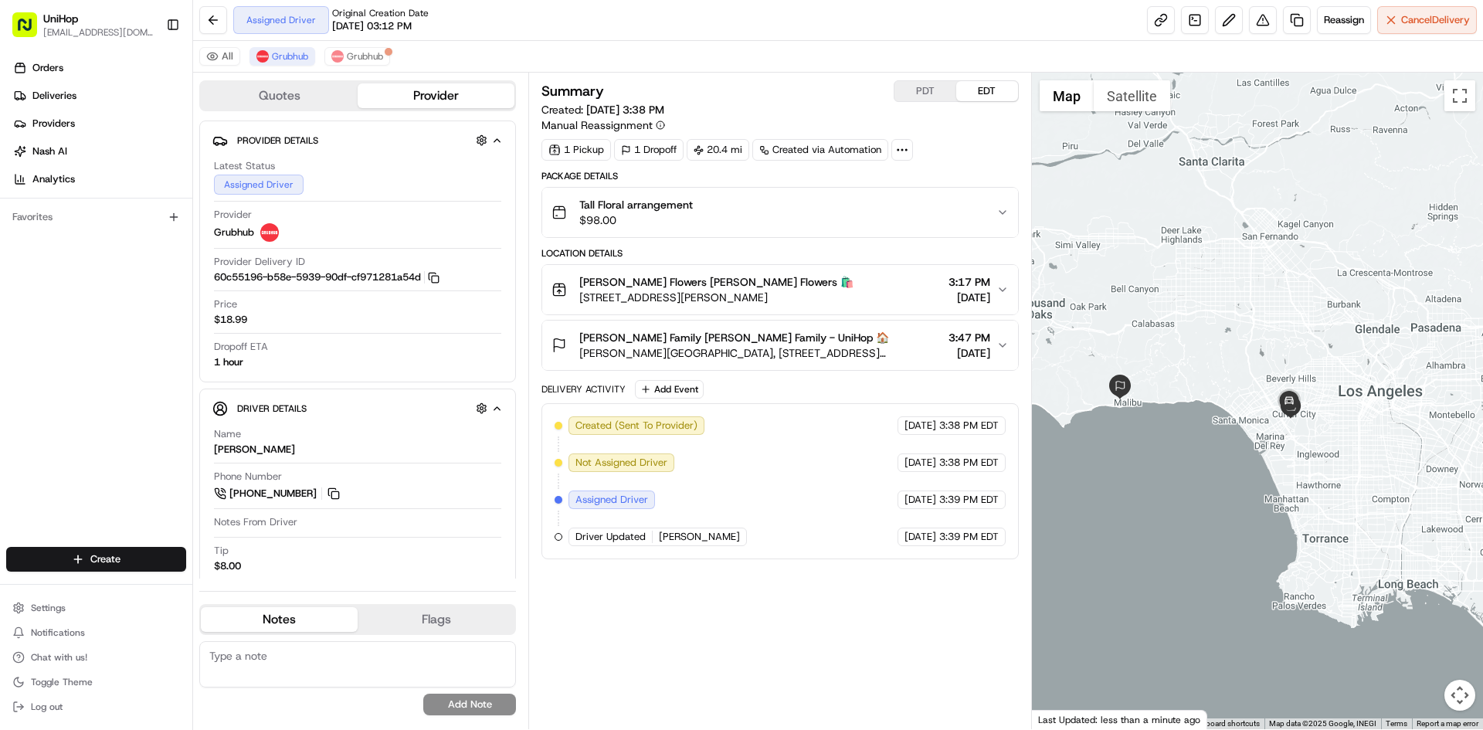
drag, startPoint x: 1198, startPoint y: 325, endPoint x: 1223, endPoint y: 343, distance: 31.5
click at [1223, 343] on div at bounding box center [1258, 401] width 452 height 657
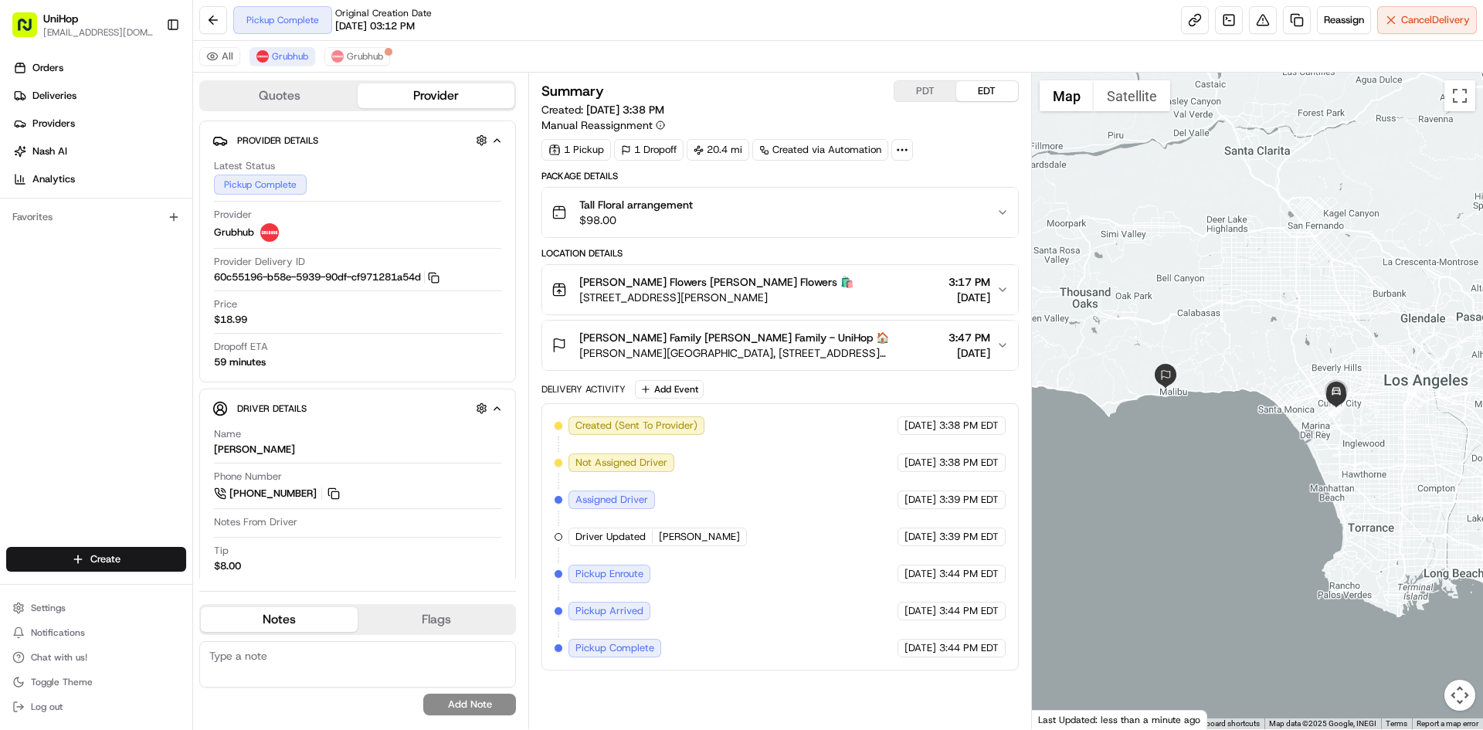
drag, startPoint x: 1198, startPoint y: 234, endPoint x: 1245, endPoint y: 223, distance: 47.8
click at [1245, 223] on div at bounding box center [1258, 401] width 452 height 657
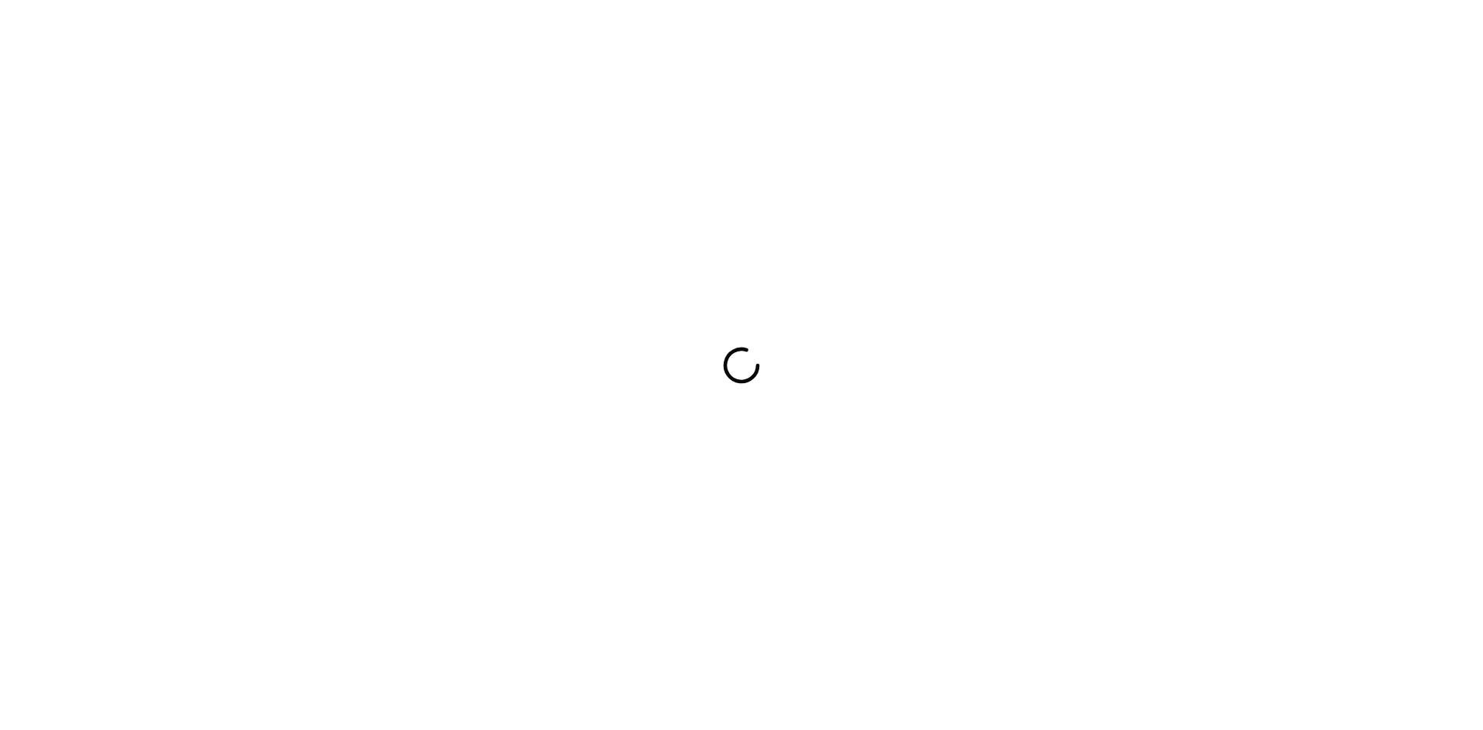
drag, startPoint x: 0, startPoint y: 459, endPoint x: 12, endPoint y: 452, distance: 14.2
click at [0, 459] on div at bounding box center [741, 365] width 1483 height 730
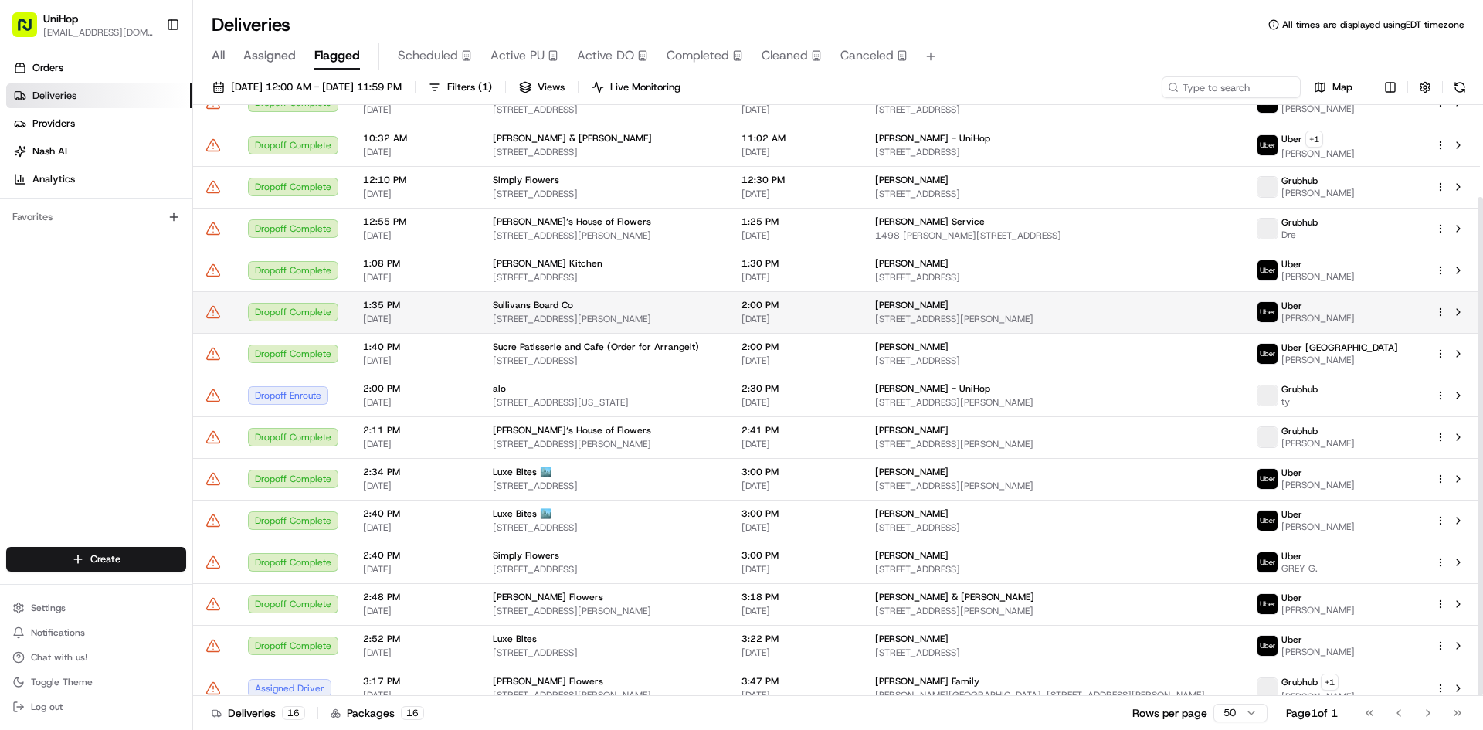
scroll to position [109, 0]
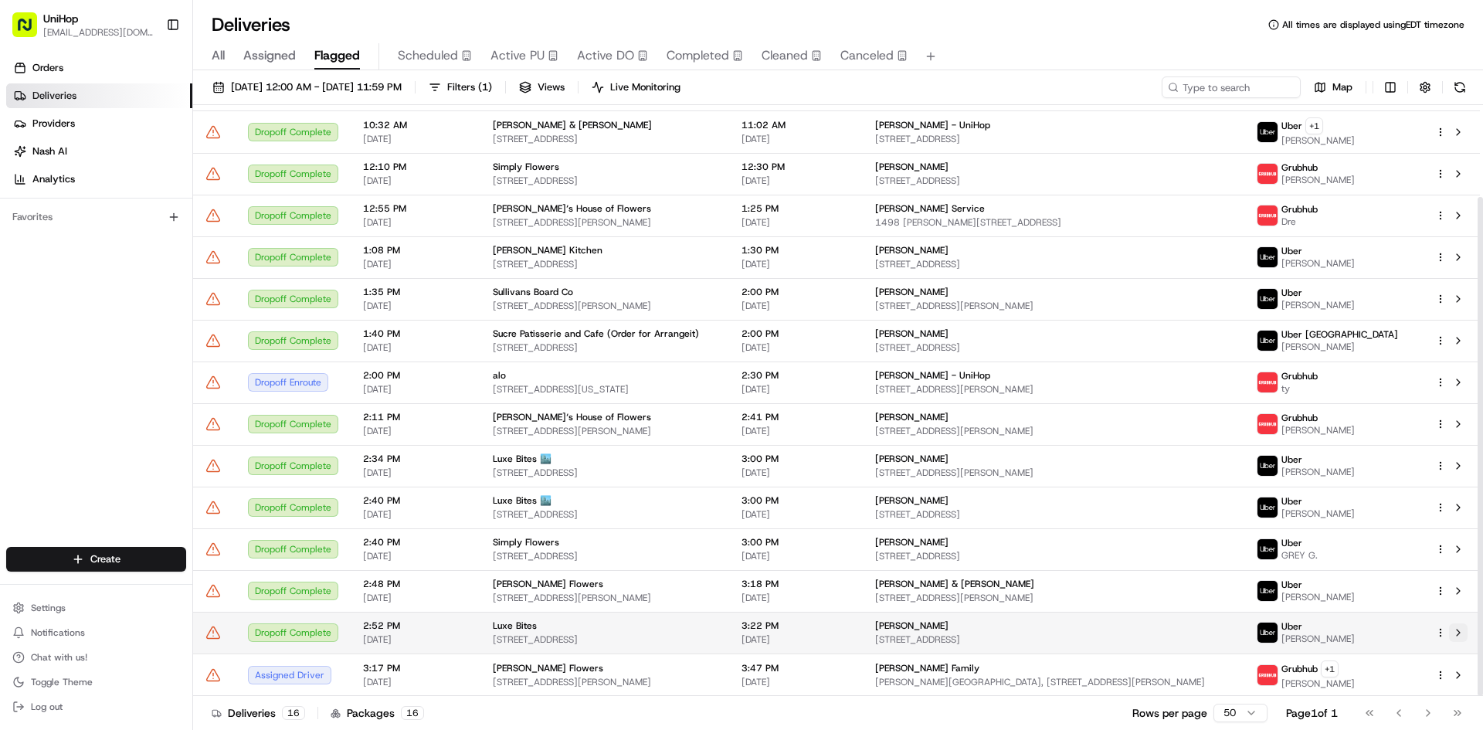
click at [1454, 636] on button at bounding box center [1458, 633] width 19 height 19
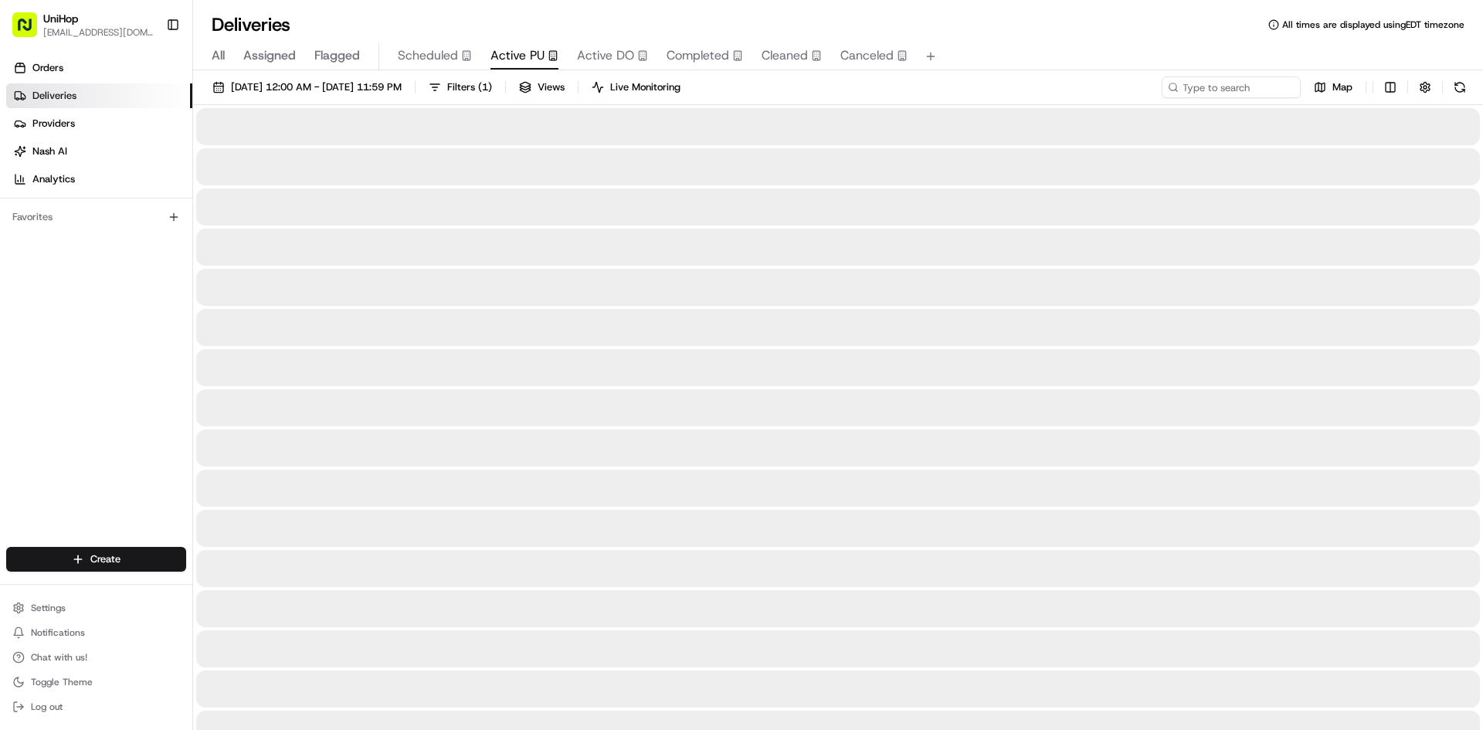
click at [535, 49] on span "Active PU" at bounding box center [518, 55] width 54 height 19
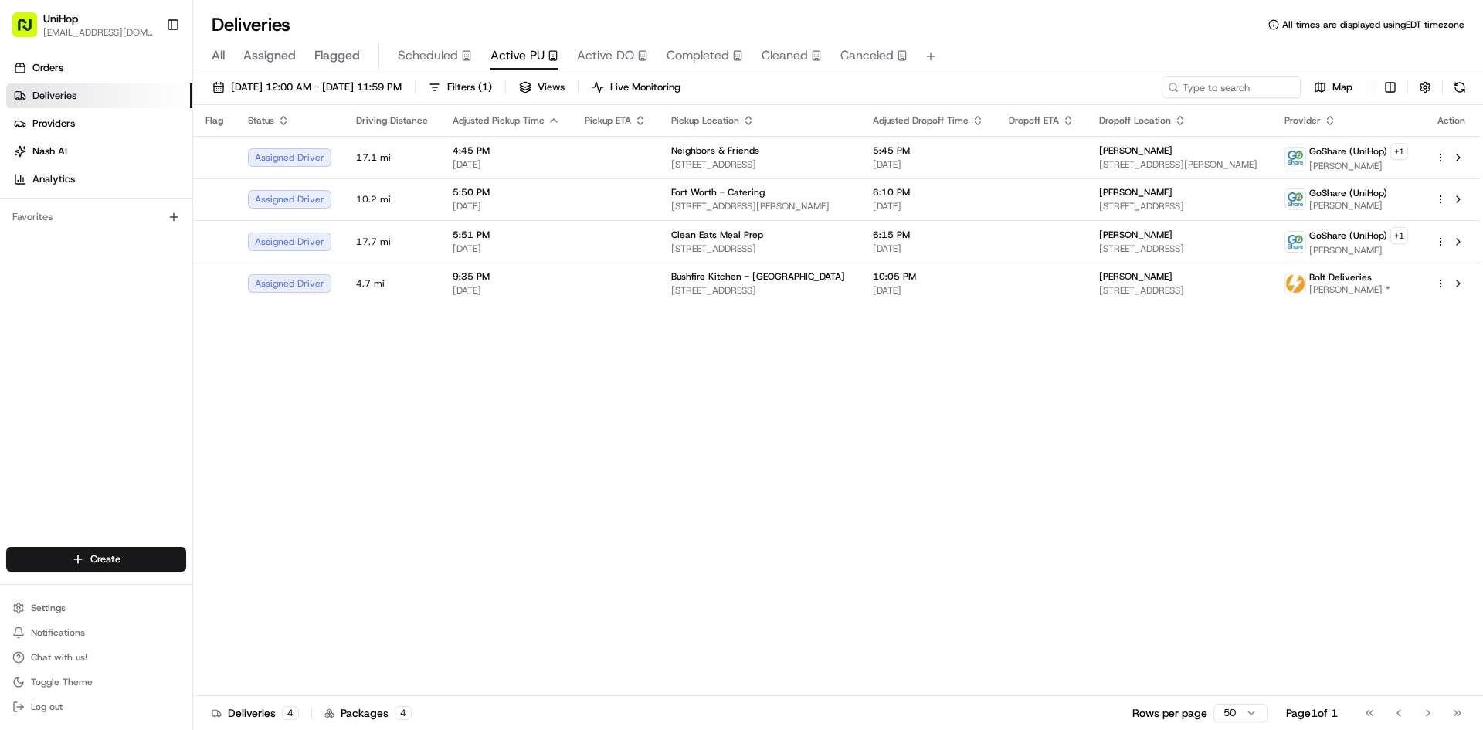
click at [426, 48] on span "Scheduled" at bounding box center [428, 55] width 60 height 19
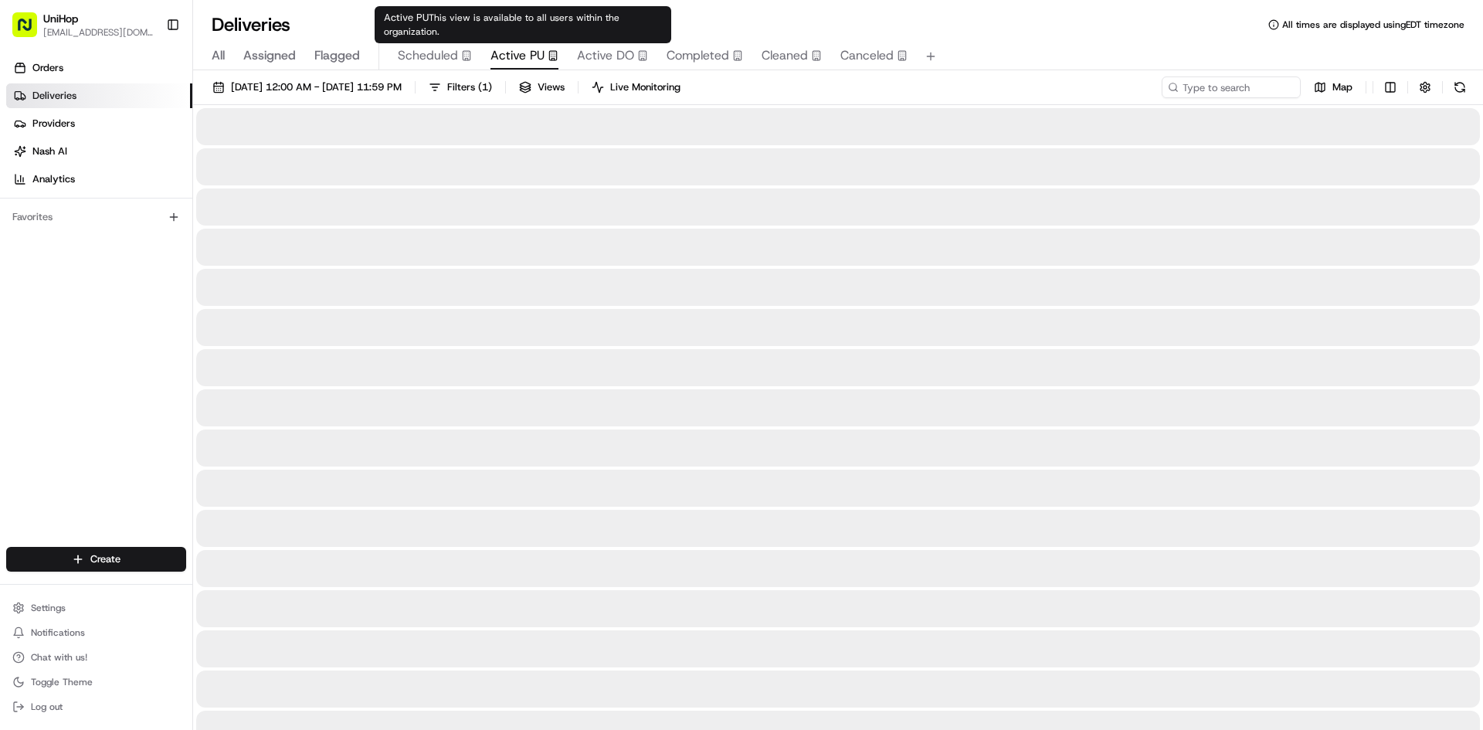
click at [527, 61] on span "Active PU" at bounding box center [518, 55] width 54 height 19
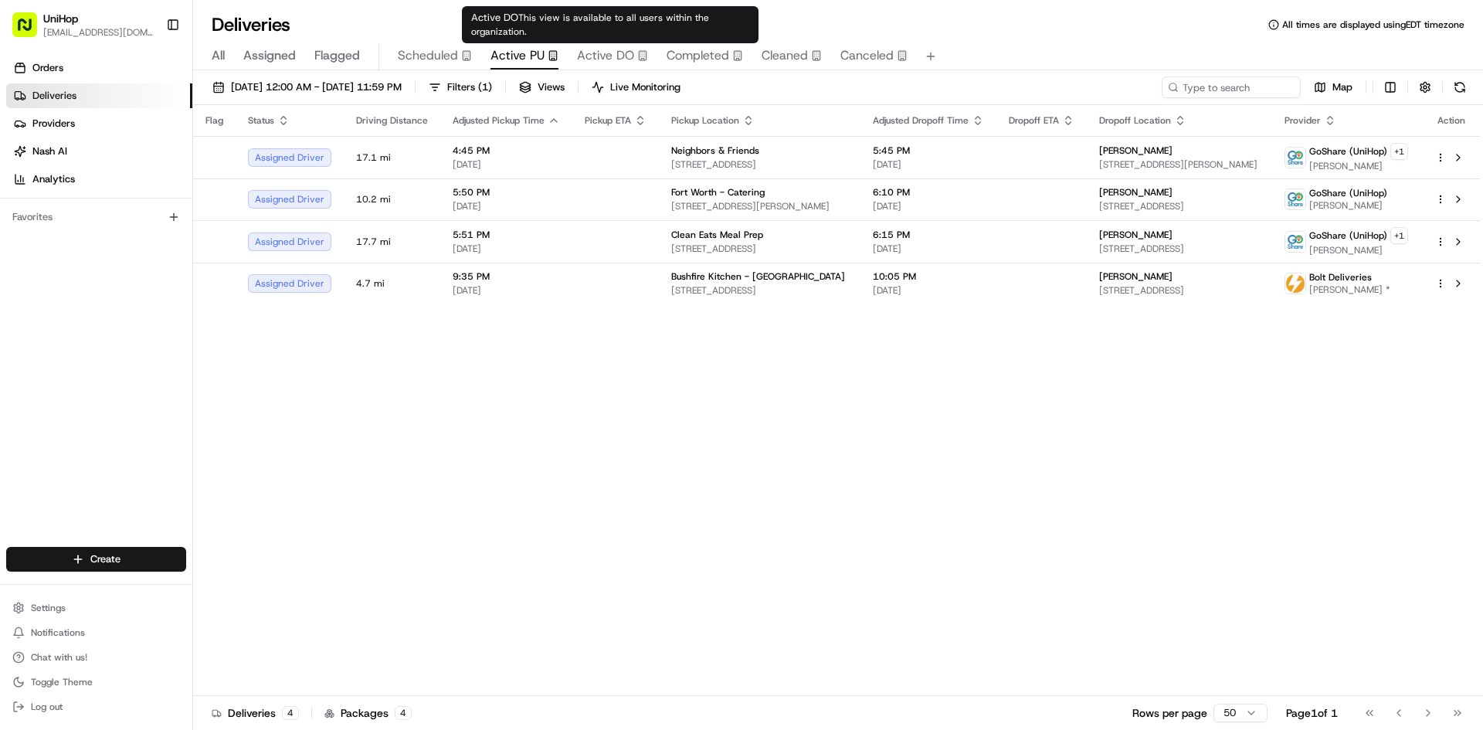
click at [593, 63] on span "Active DO" at bounding box center [605, 55] width 57 height 19
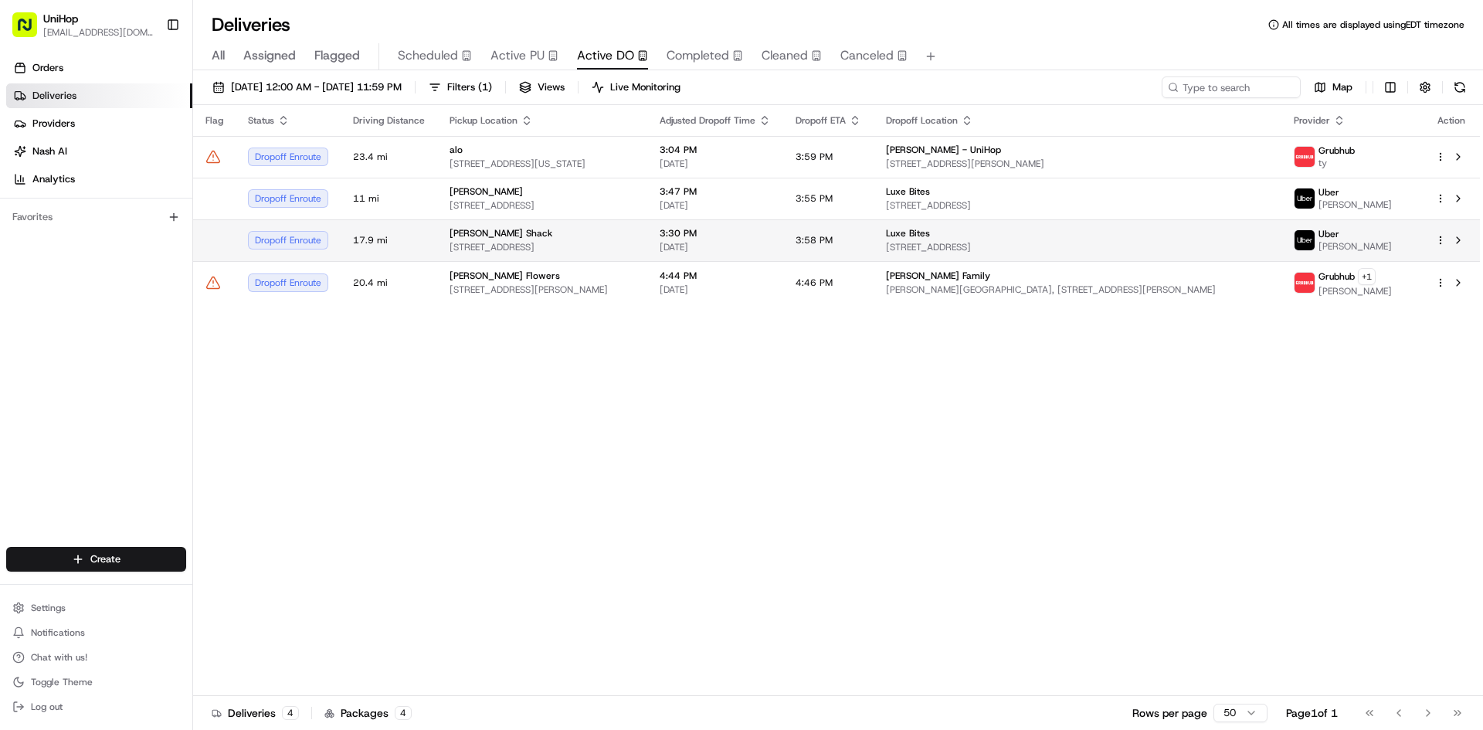
click at [944, 243] on td "Luxe Bites 3317 N Mission Rd, Los Angeles, CA 90031, USA" at bounding box center [1078, 240] width 408 height 42
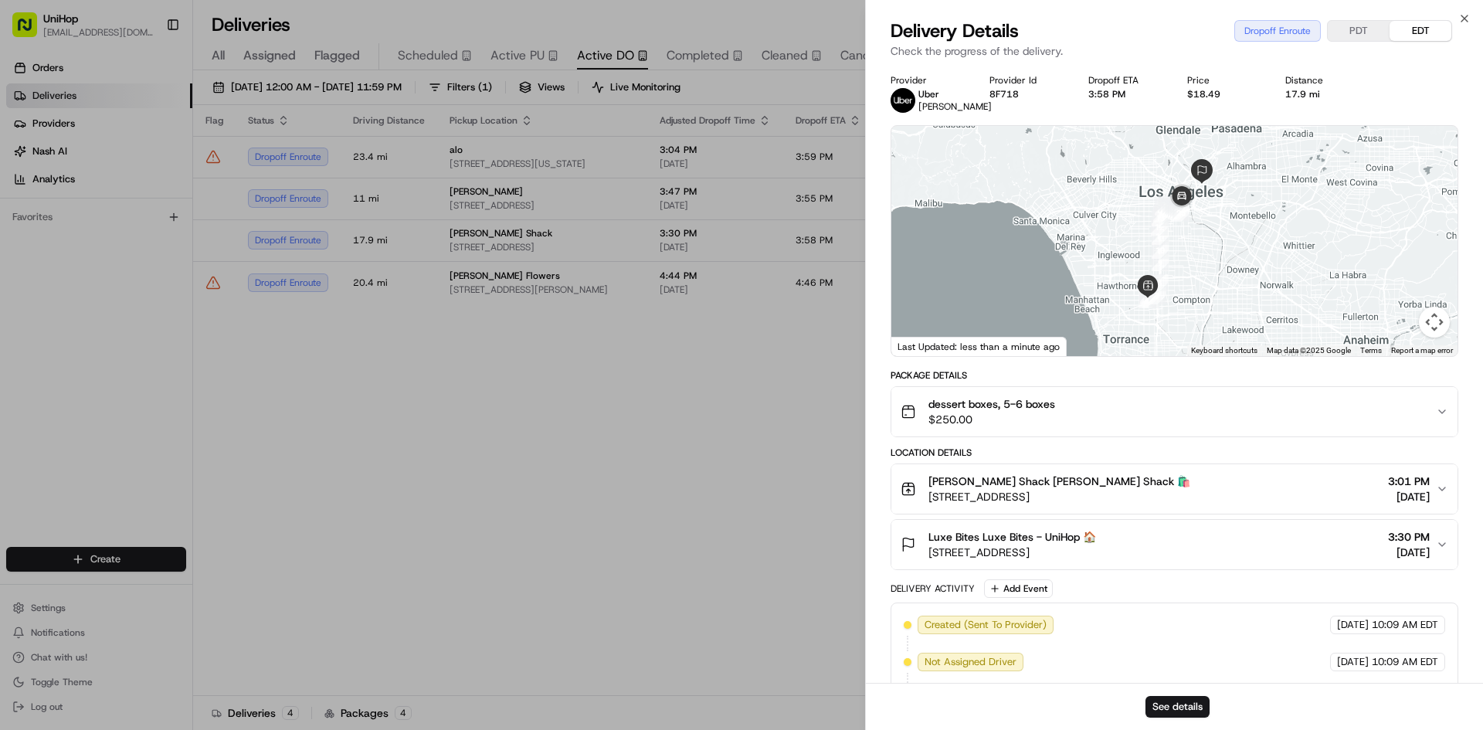
drag, startPoint x: 747, startPoint y: 348, endPoint x: 747, endPoint y: 239, distance: 109.7
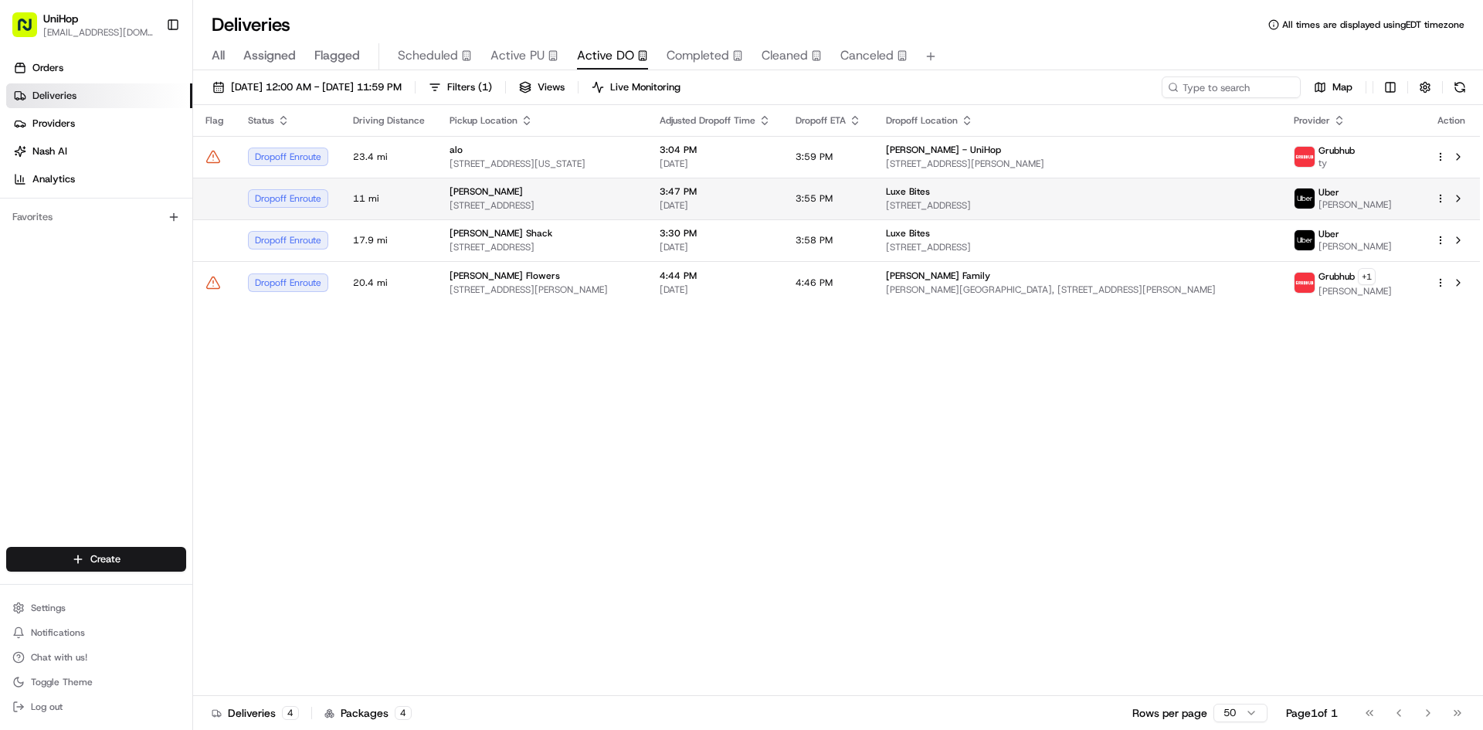
click at [746, 198] on div "3:47 PM Aug 23 2025" at bounding box center [715, 198] width 111 height 26
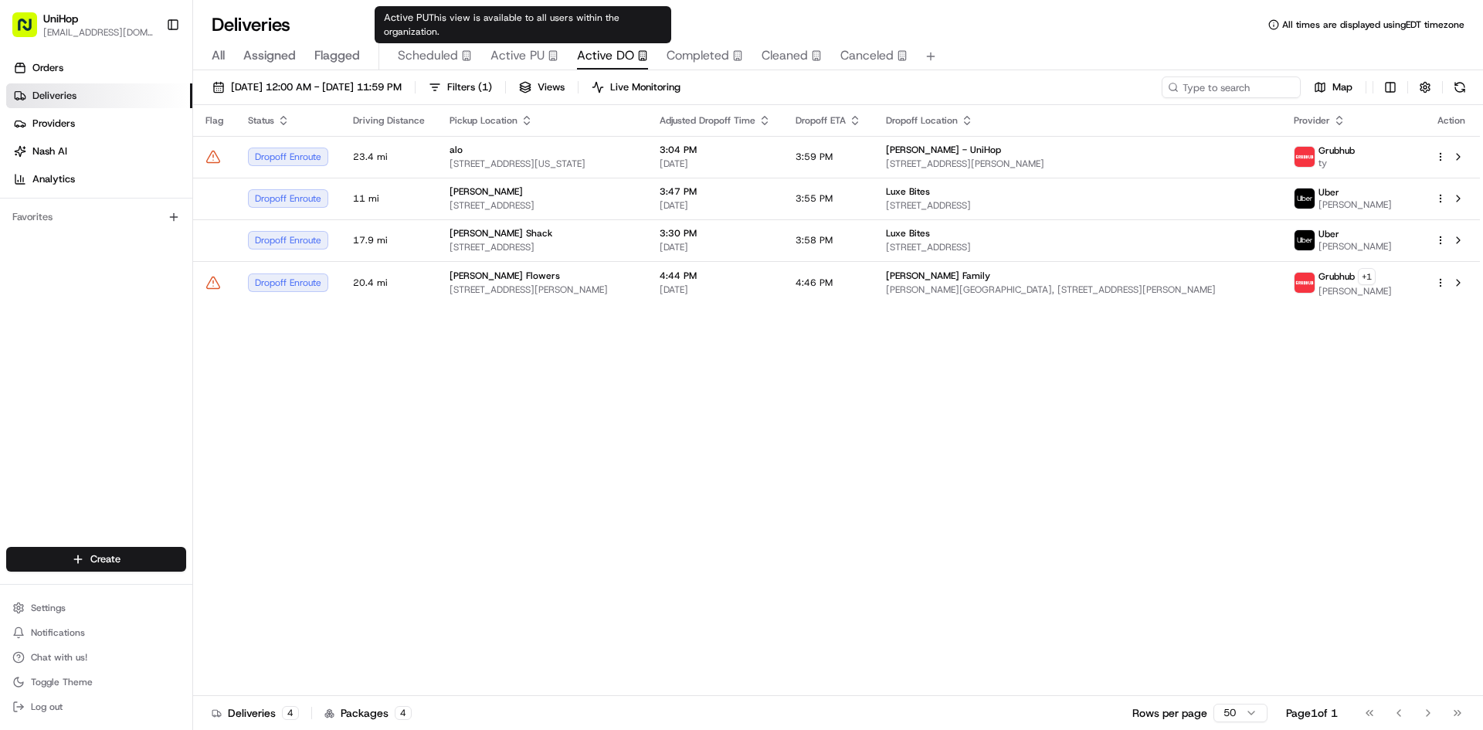
click at [539, 61] on span "Active PU" at bounding box center [518, 55] width 54 height 19
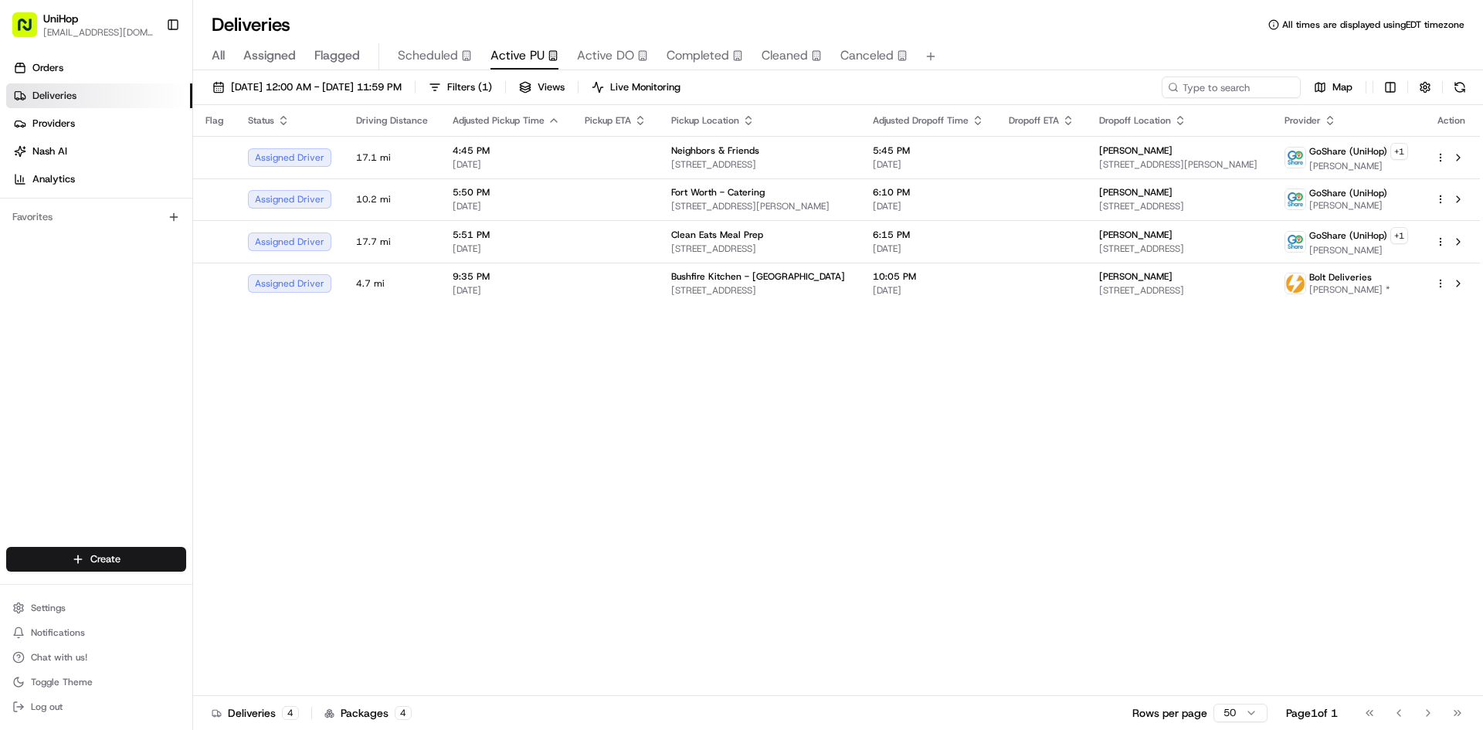
click at [390, 437] on div "Flag Status Driving Distance Adjusted Pickup Time Pickup ETA Pickup Location Ad…" at bounding box center [836, 400] width 1287 height 591
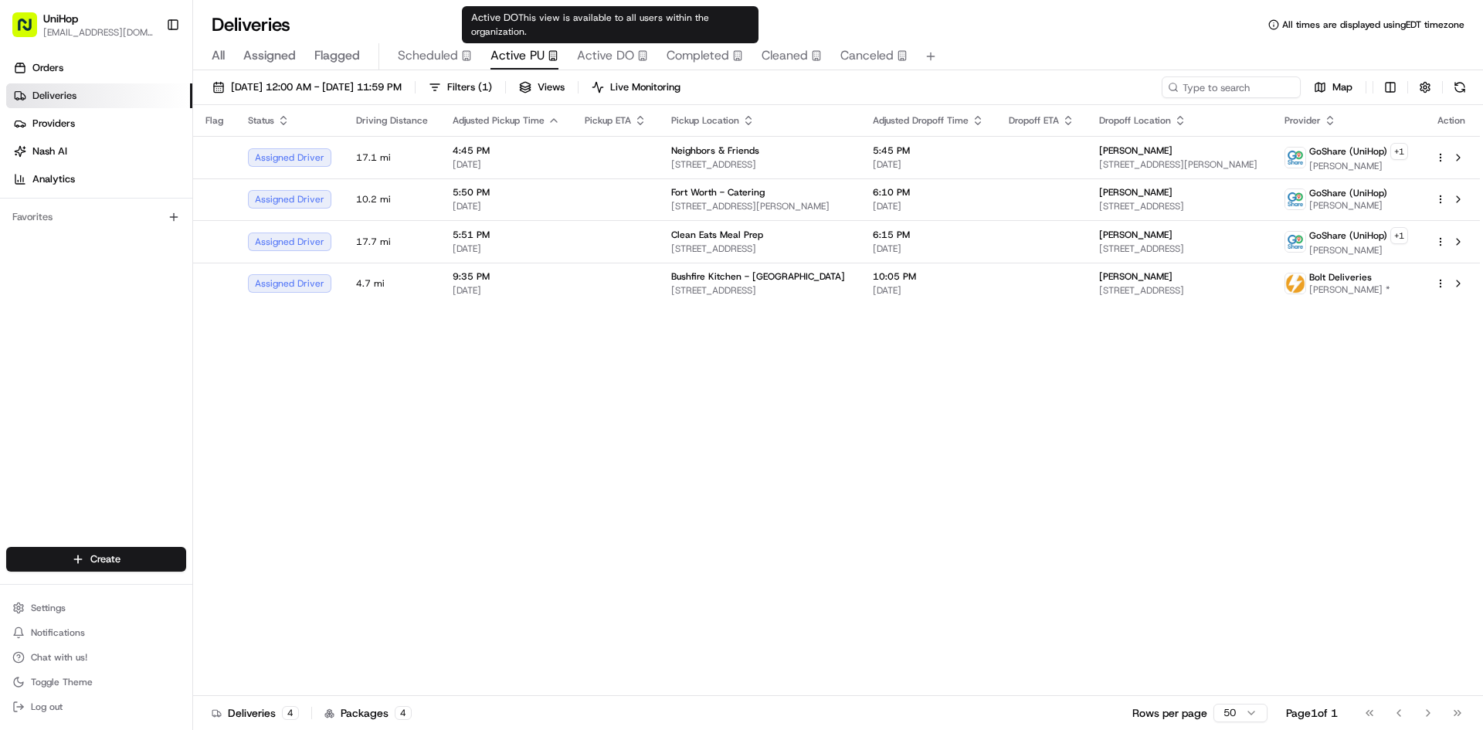
click at [605, 57] on span "Active DO" at bounding box center [605, 55] width 57 height 19
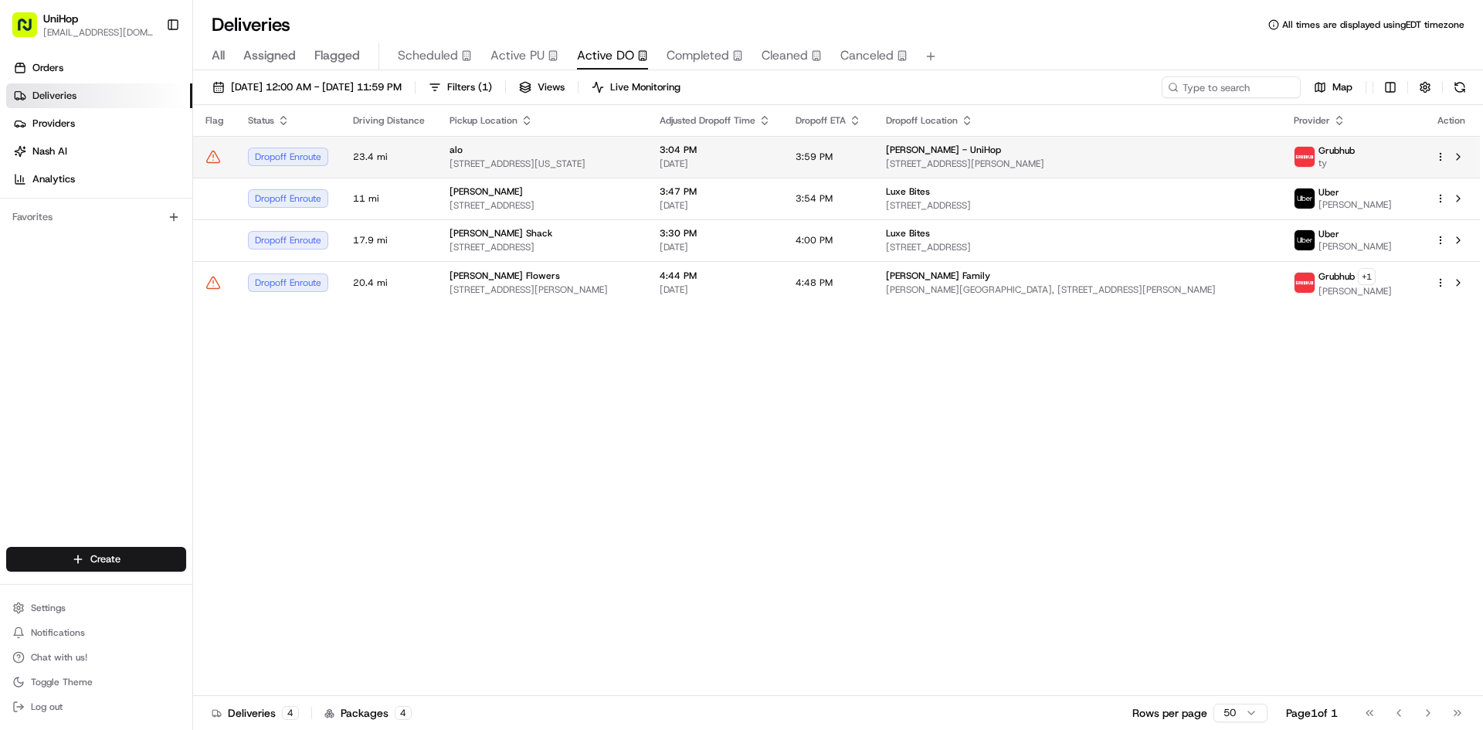
click at [635, 163] on span "3200 M St NW, Washington, DC 20007, USA" at bounding box center [542, 164] width 185 height 12
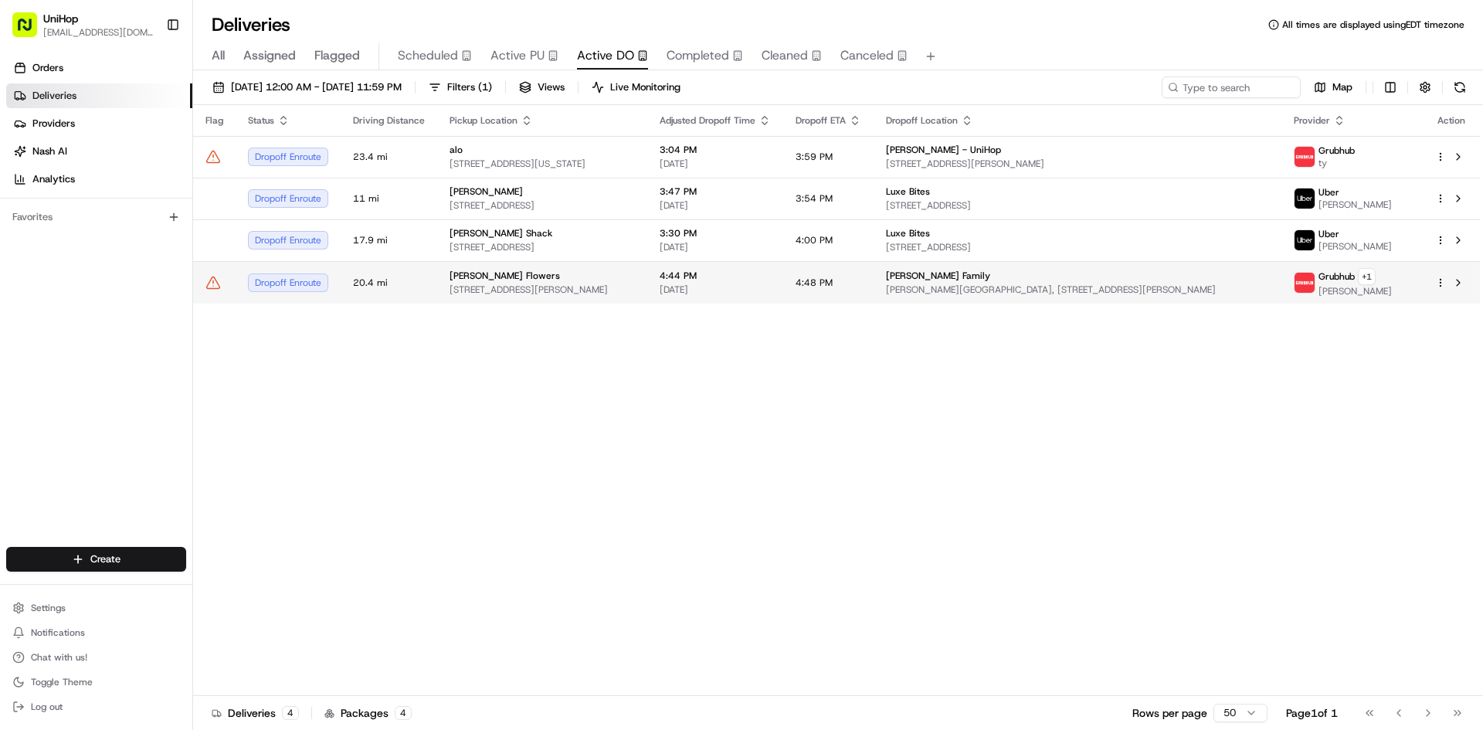
click at [750, 299] on td "4:44 PM Aug 23 2025" at bounding box center [715, 282] width 136 height 42
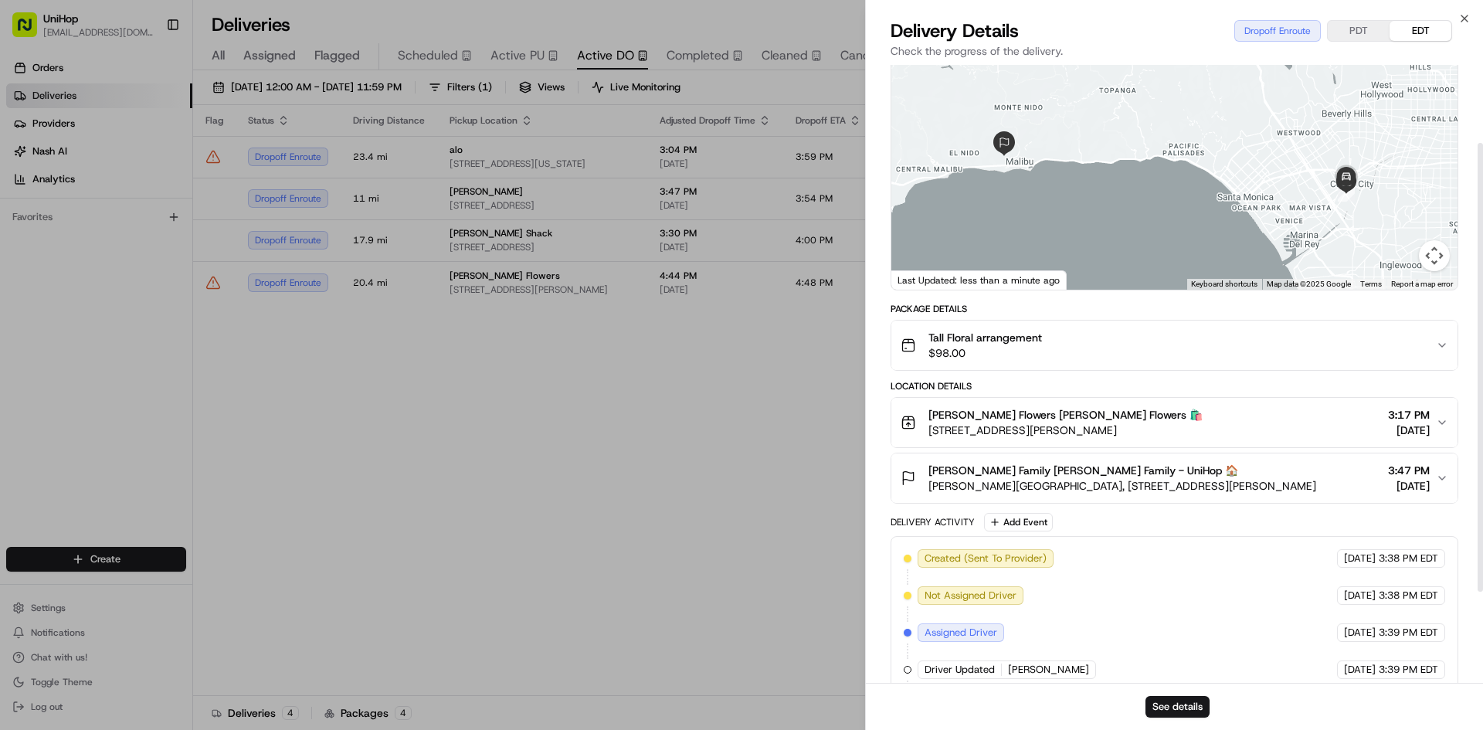
scroll to position [233, 0]
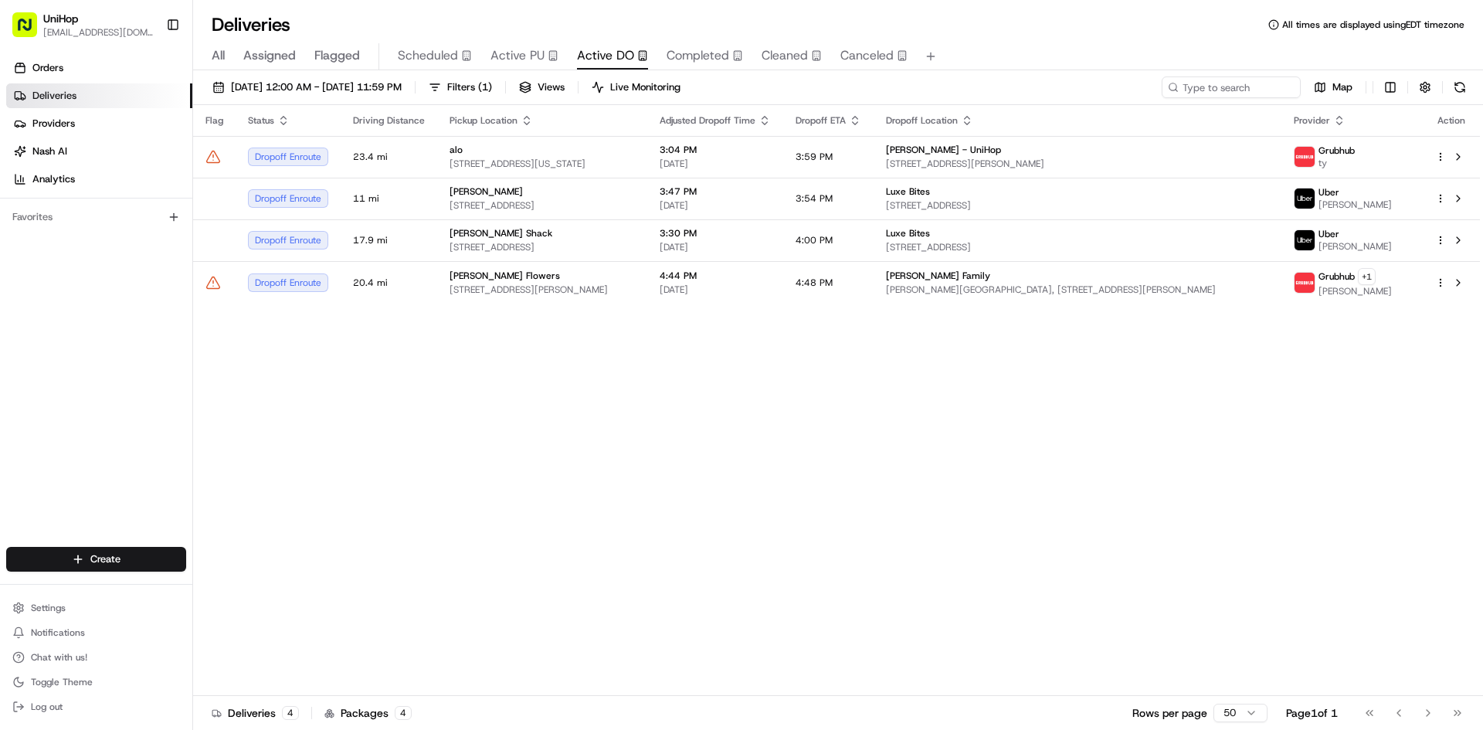
drag, startPoint x: 462, startPoint y: 504, endPoint x: 414, endPoint y: 625, distance: 130.4
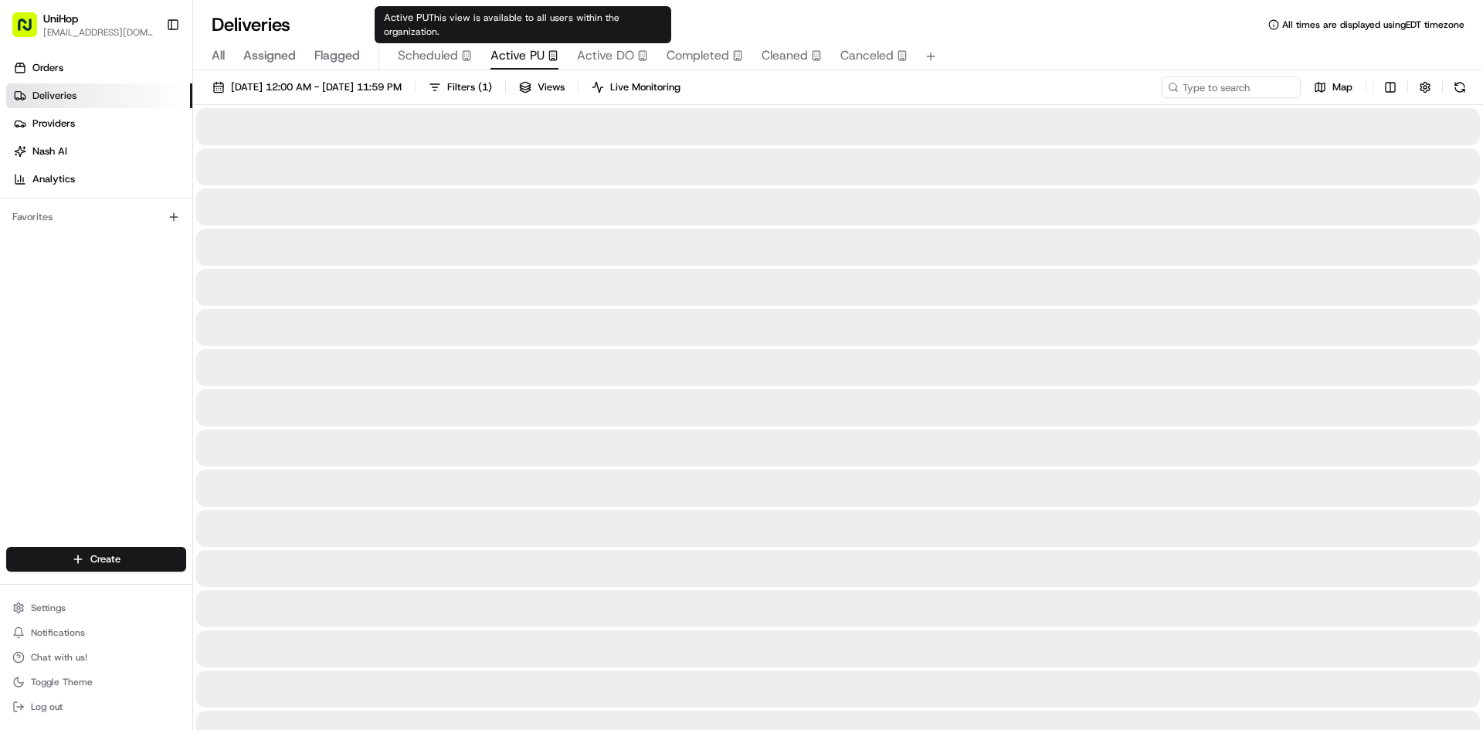
click at [510, 54] on span "Active PU" at bounding box center [518, 55] width 54 height 19
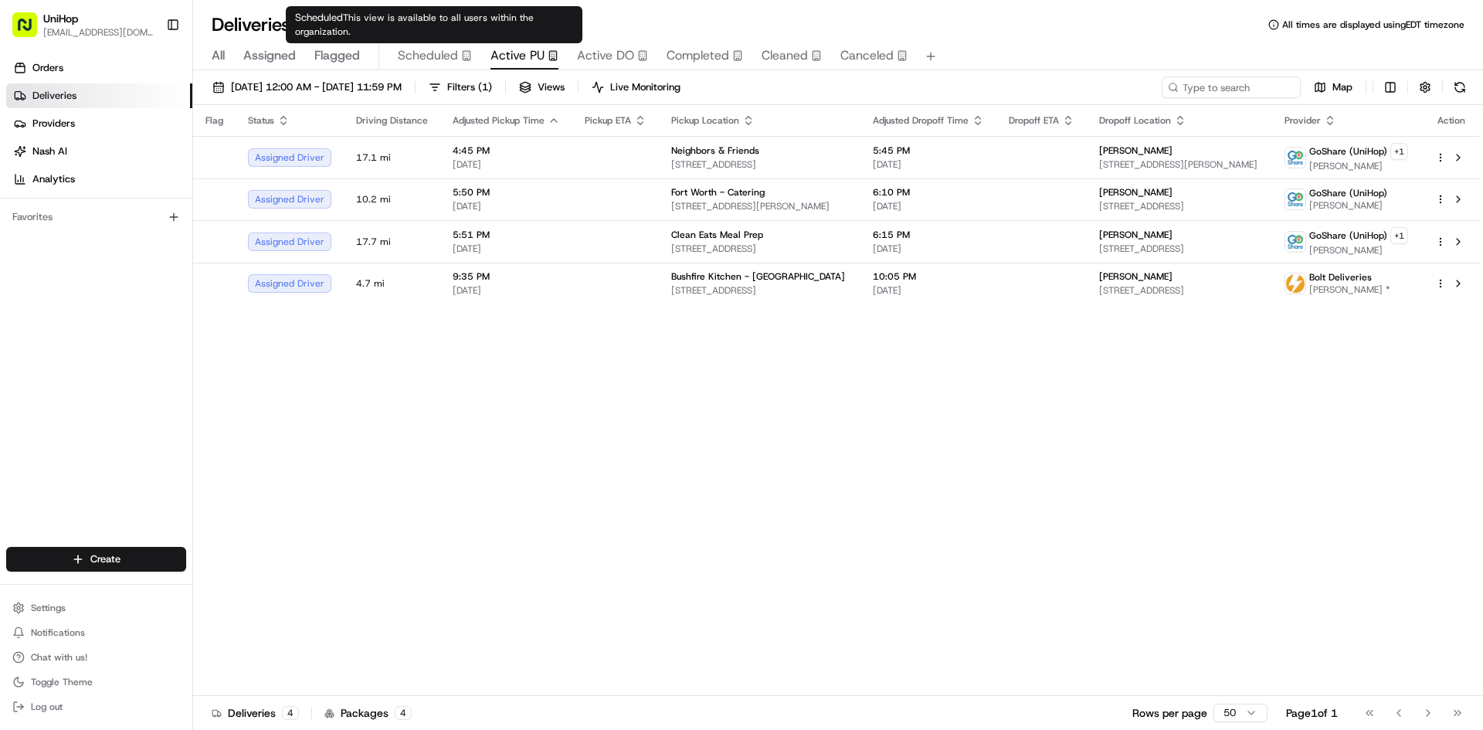
click at [461, 52] on icon "button" at bounding box center [466, 55] width 11 height 11
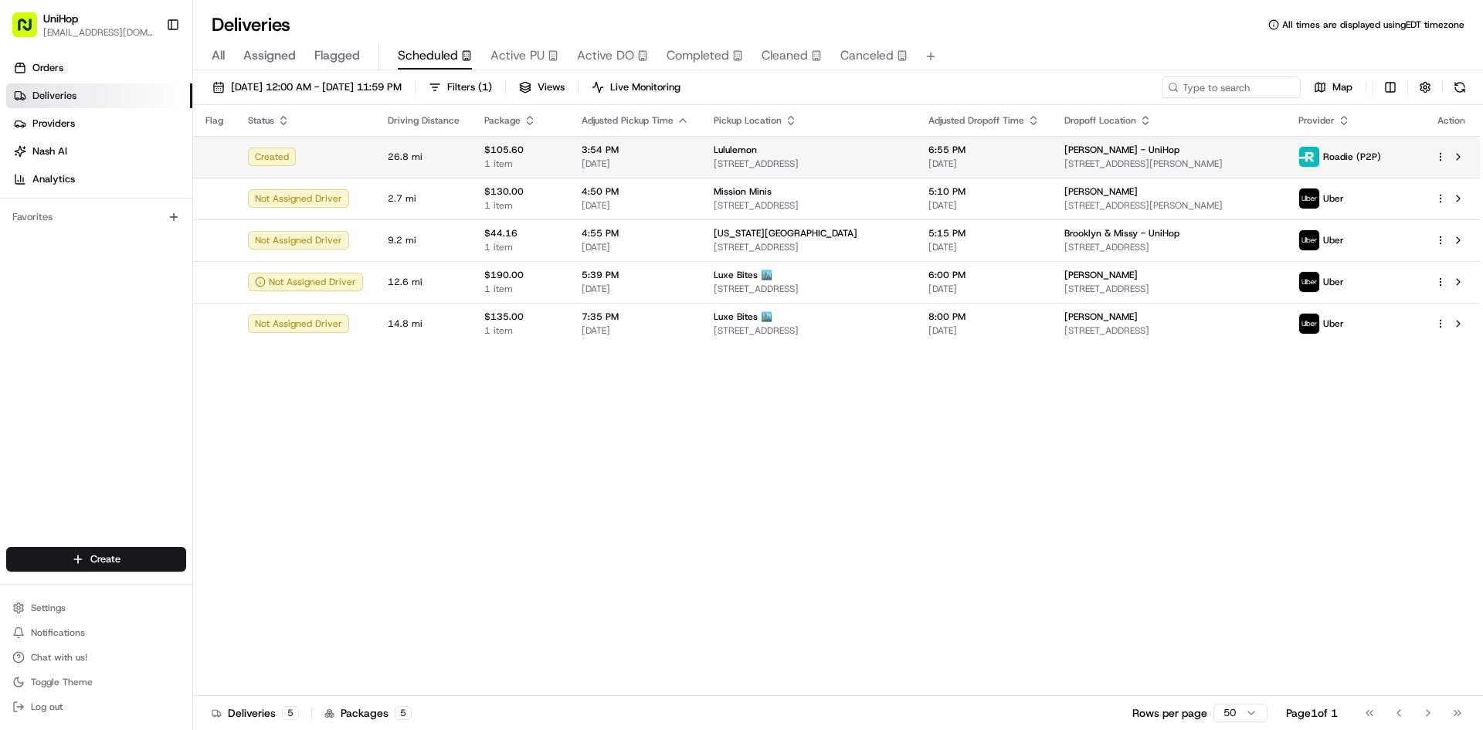
click at [582, 168] on span "Aug 23 2025" at bounding box center [635, 164] width 107 height 12
click at [1460, 158] on button at bounding box center [1458, 157] width 19 height 19
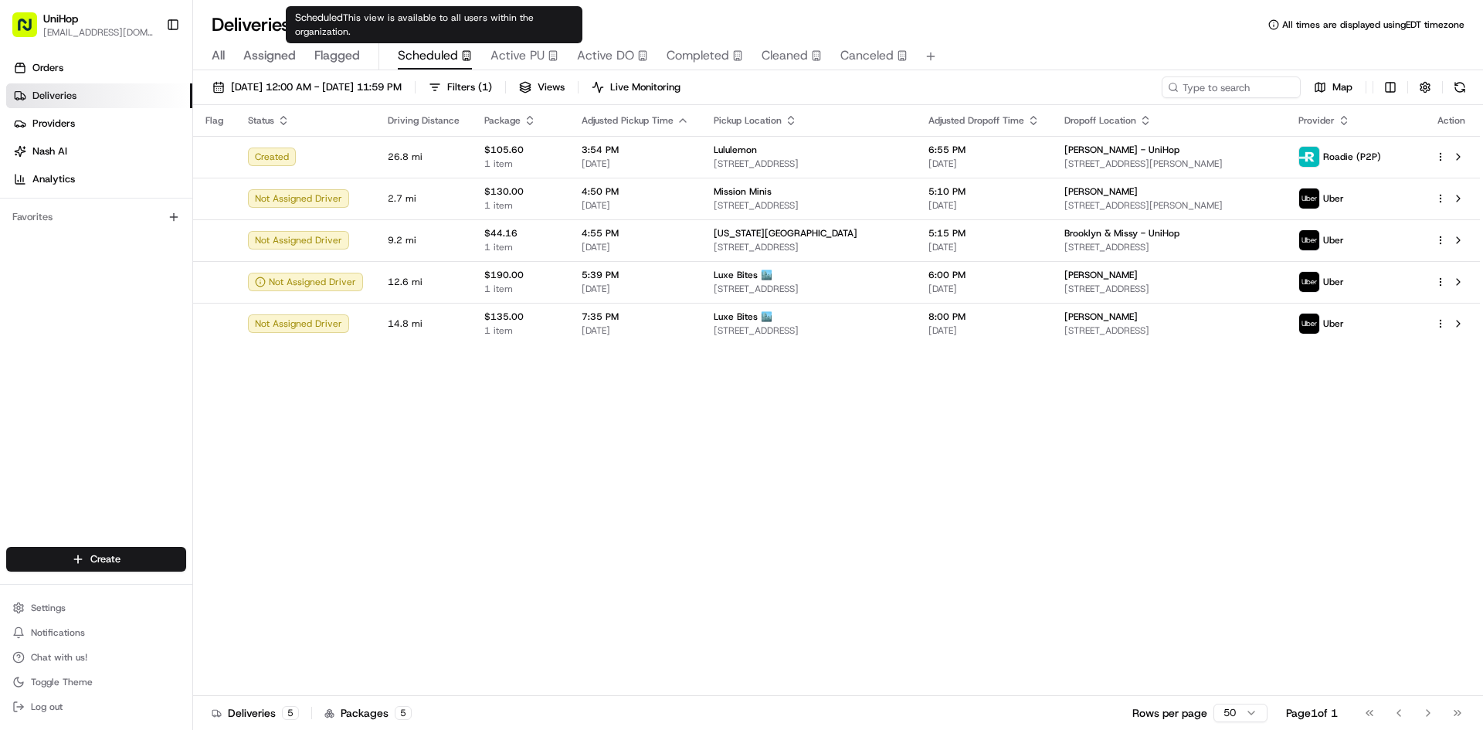
click at [498, 58] on span "Active PU" at bounding box center [518, 55] width 54 height 19
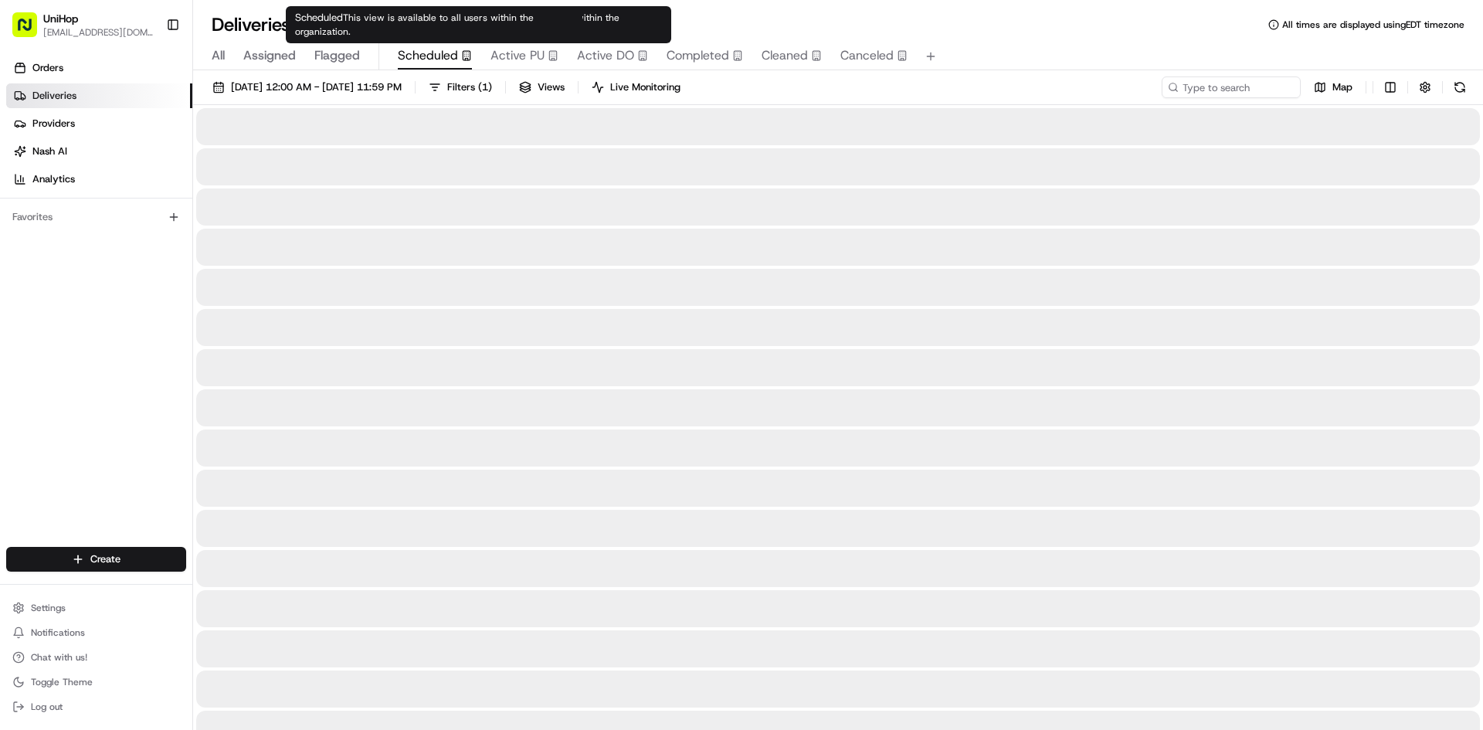
click at [468, 59] on rect "button" at bounding box center [466, 55] width 7 height 9
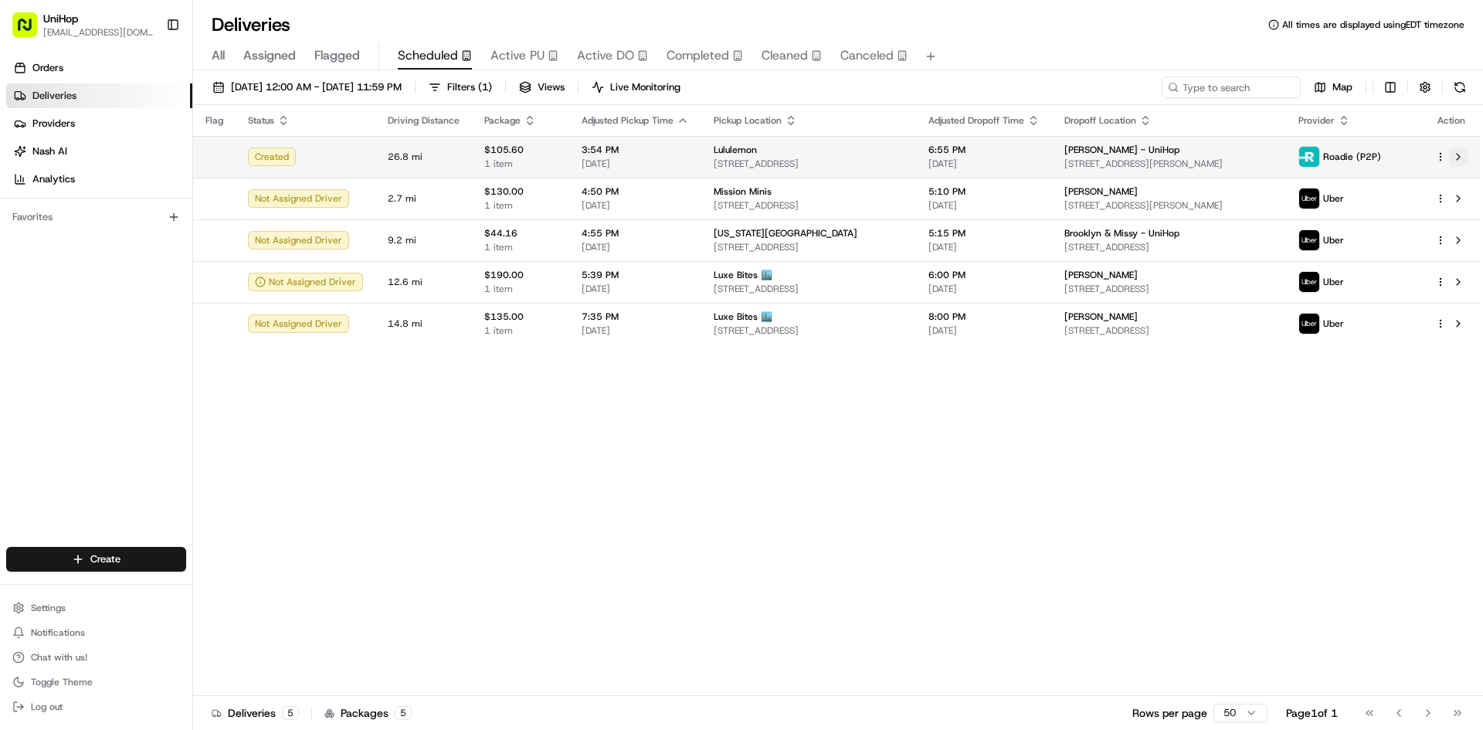
click at [1454, 161] on button at bounding box center [1458, 157] width 19 height 19
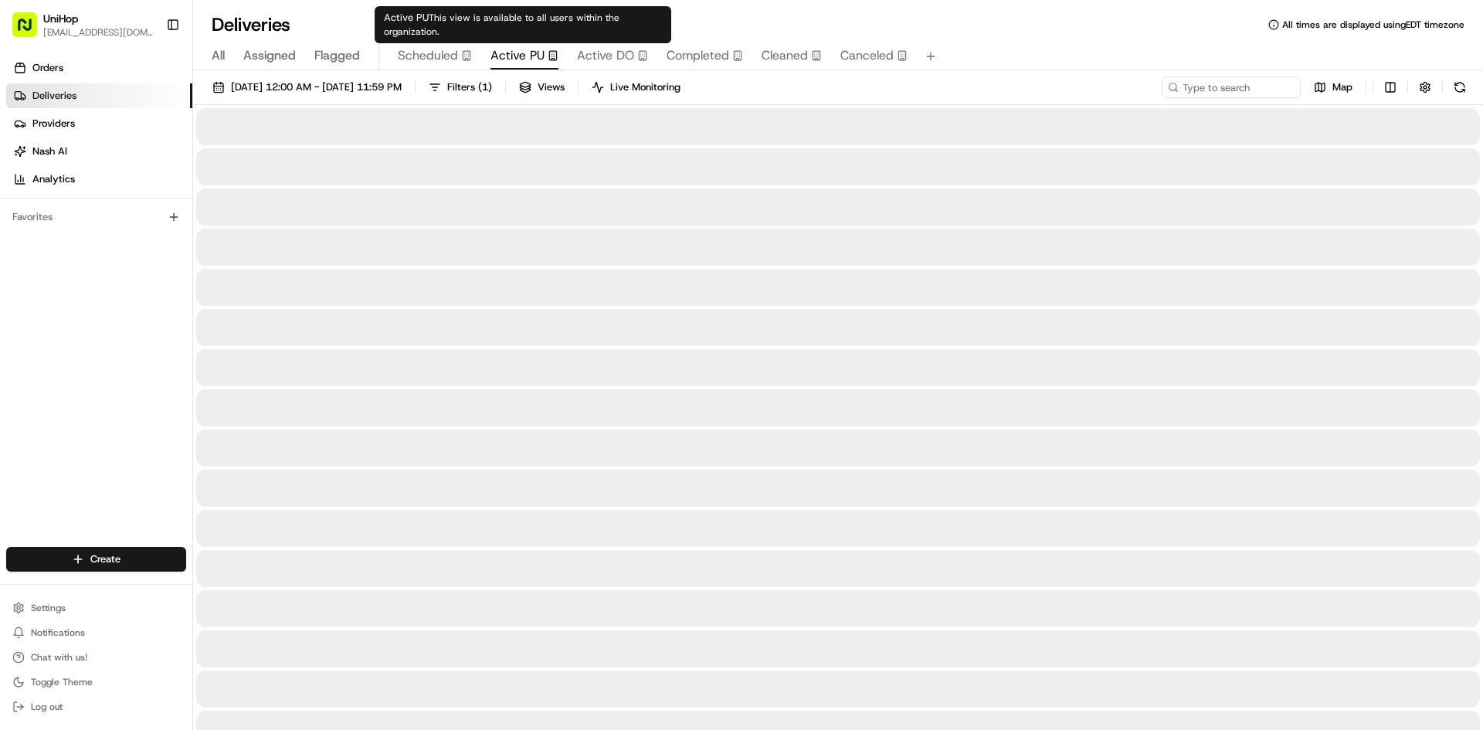
click at [528, 59] on span "Active PU" at bounding box center [518, 55] width 54 height 19
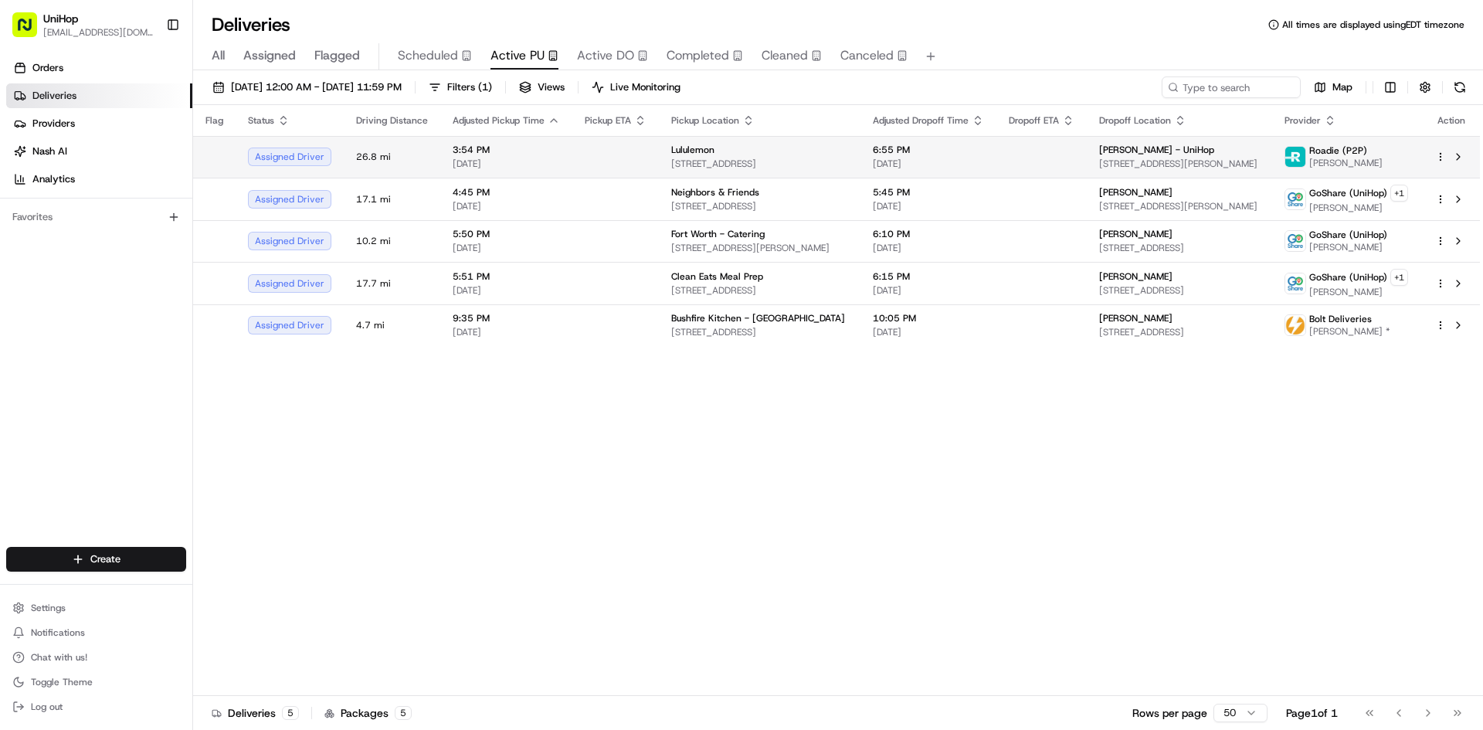
click at [746, 161] on span "12434 S Mainstreet Space #1350, Rancho Cucamonga, CA 91739, USA" at bounding box center [759, 164] width 177 height 12
click at [1463, 160] on button at bounding box center [1458, 157] width 19 height 19
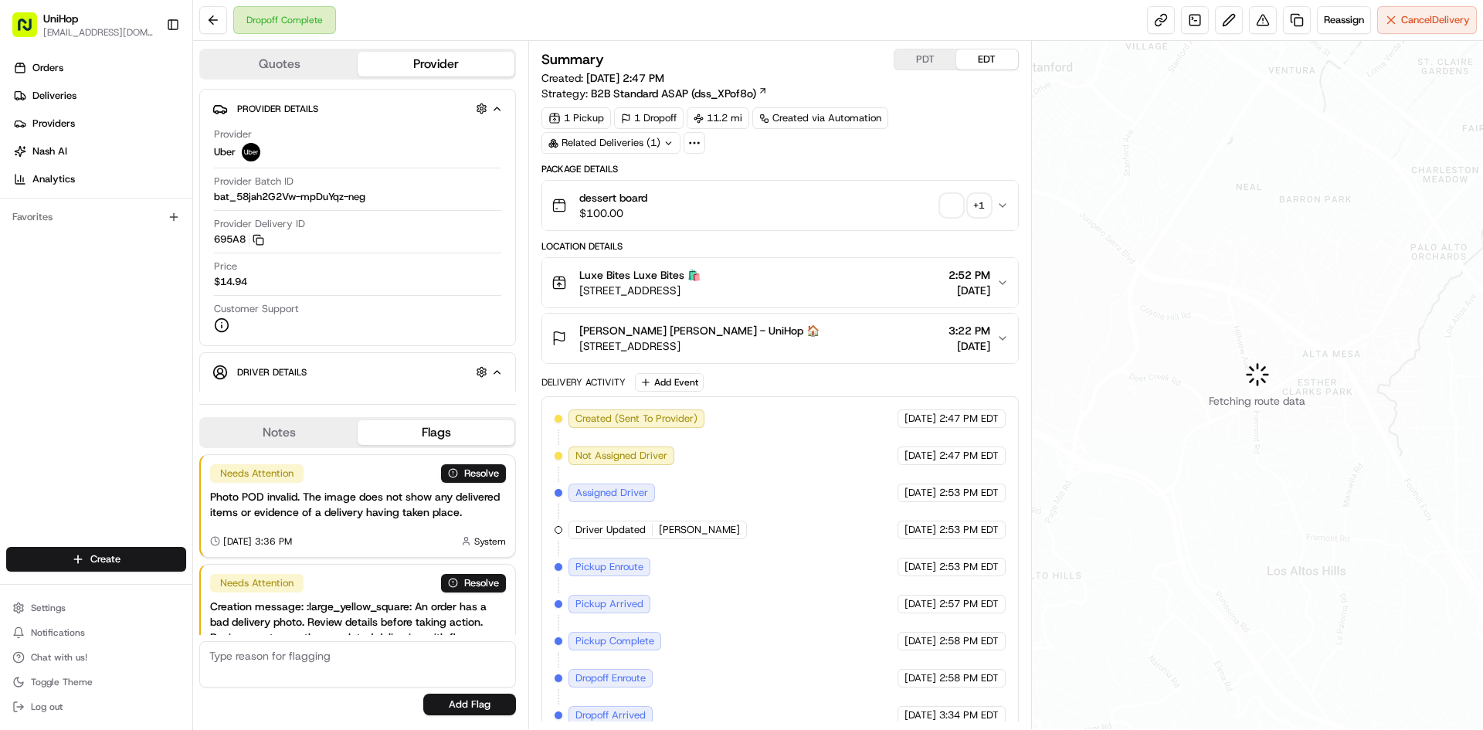
scroll to position [76, 0]
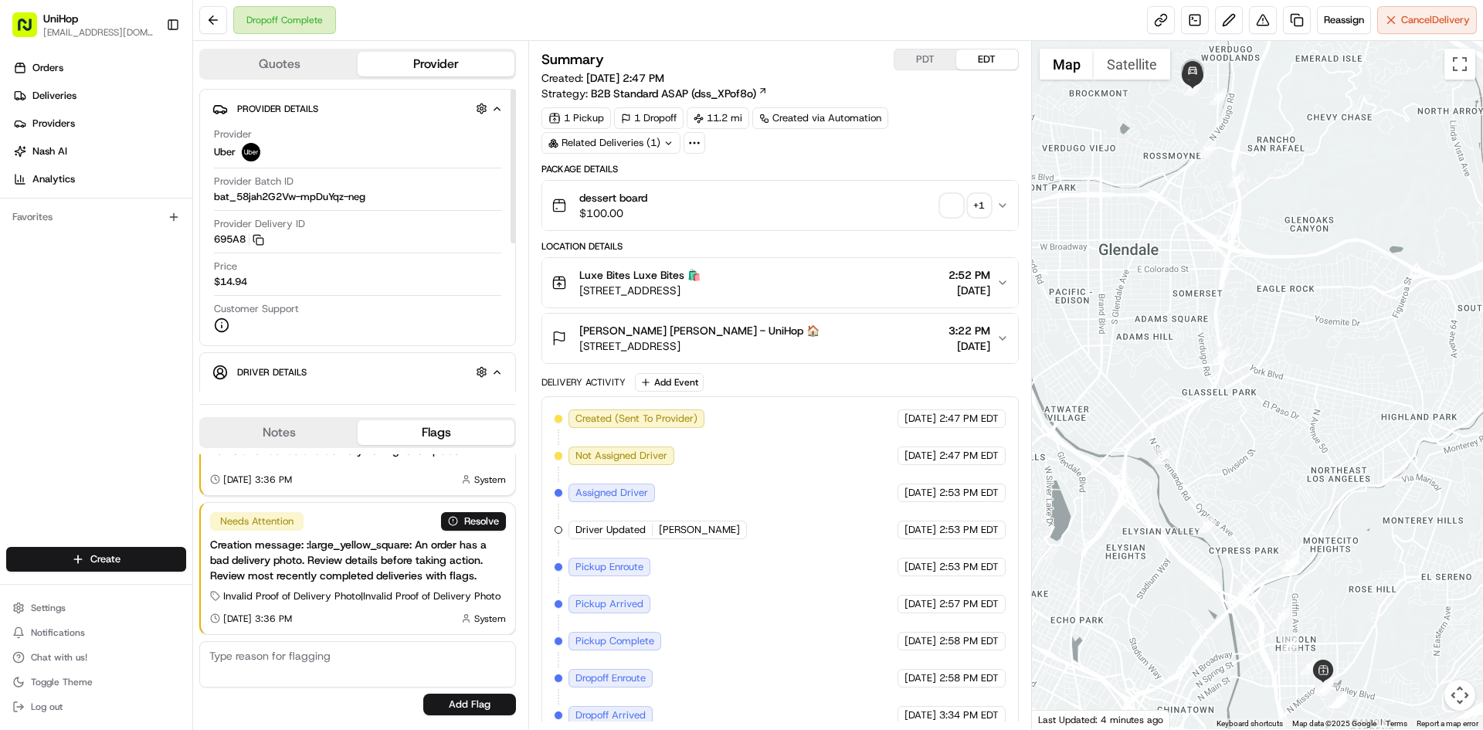
click at [290, 426] on button "Notes" at bounding box center [279, 432] width 157 height 25
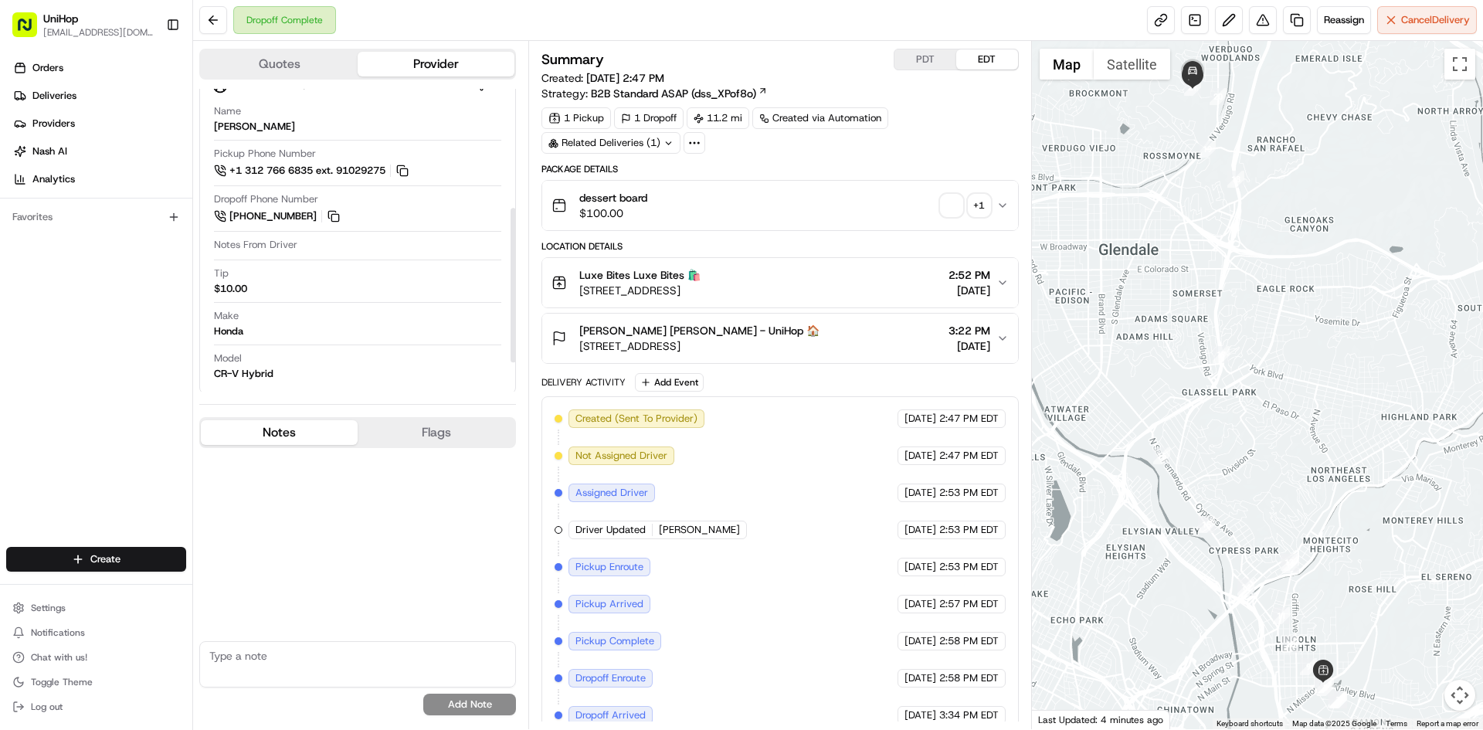
scroll to position [292, 0]
click at [960, 204] on img "button" at bounding box center [952, 206] width 22 height 22
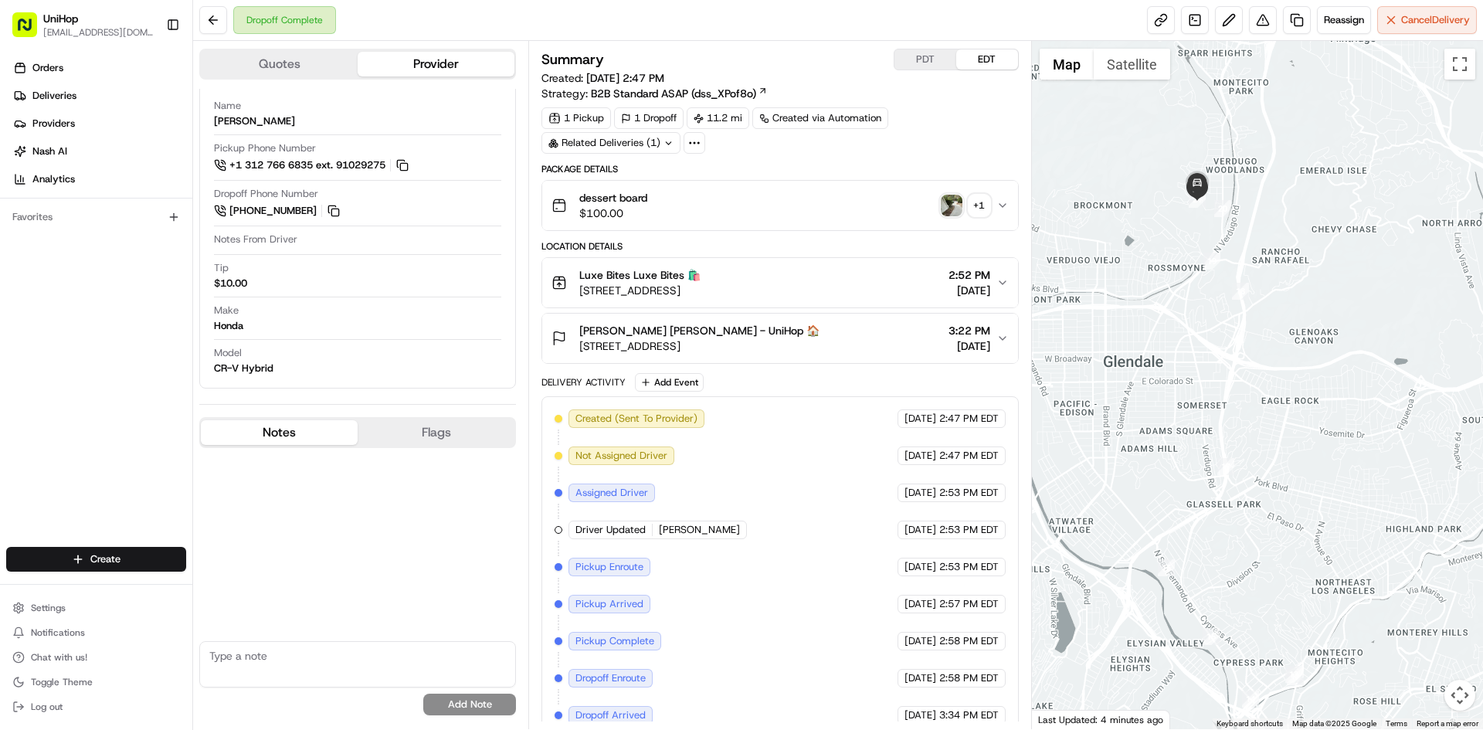
drag, startPoint x: 1211, startPoint y: 112, endPoint x: 1208, endPoint y: 219, distance: 106.7
click at [1215, 225] on div at bounding box center [1258, 385] width 452 height 688
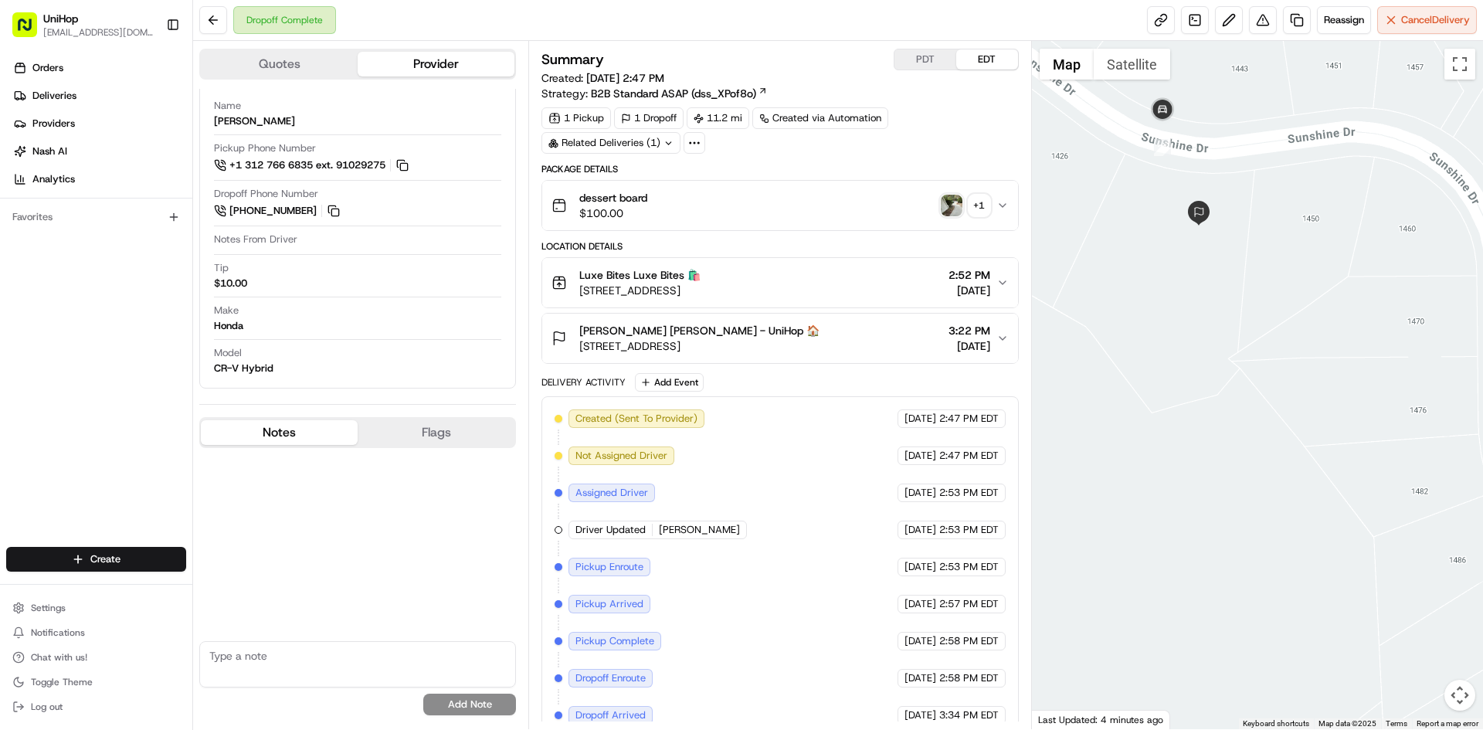
drag, startPoint x: 1252, startPoint y: 213, endPoint x: 1262, endPoint y: 224, distance: 14.8
click at [1262, 224] on div at bounding box center [1258, 385] width 452 height 688
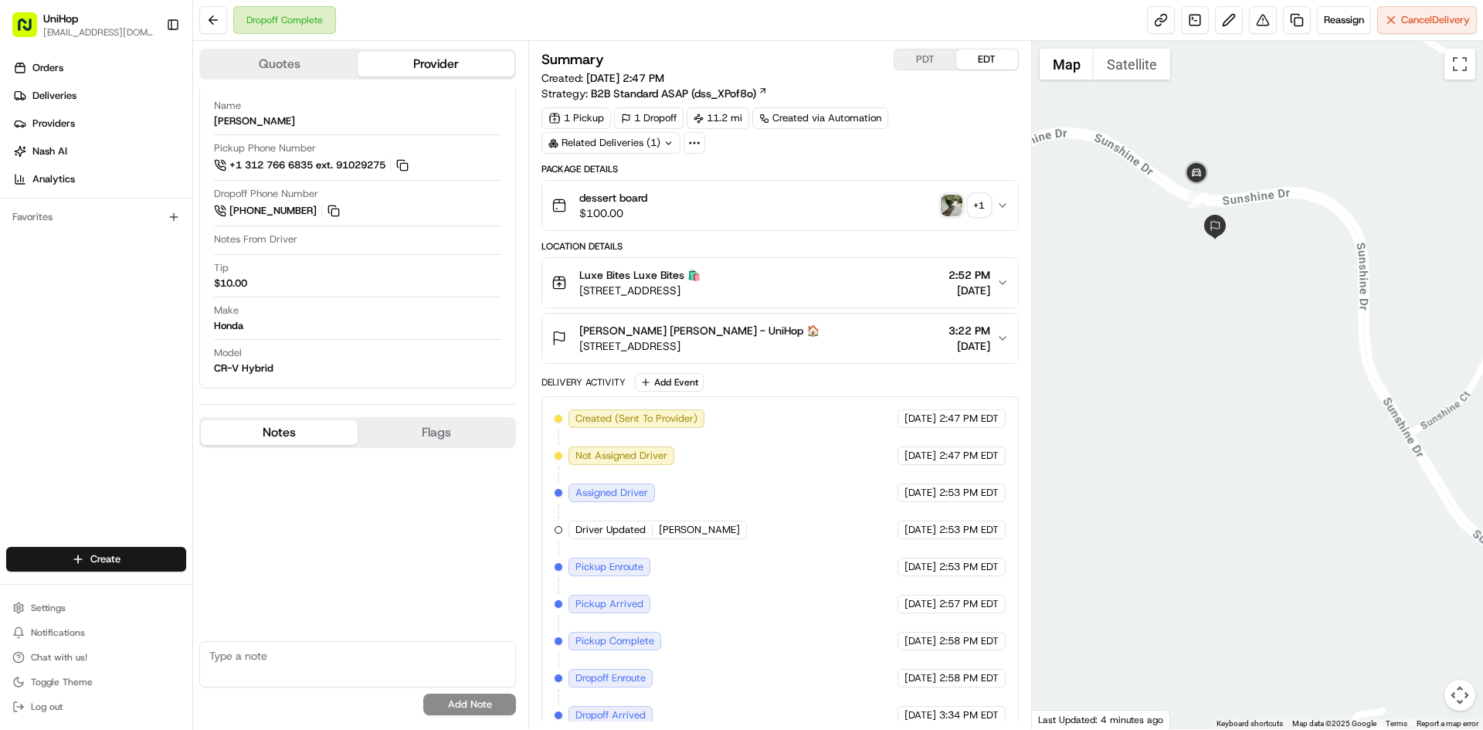
drag, startPoint x: 1205, startPoint y: 297, endPoint x: 1217, endPoint y: 314, distance: 20.4
click at [1217, 314] on div at bounding box center [1258, 385] width 452 height 688
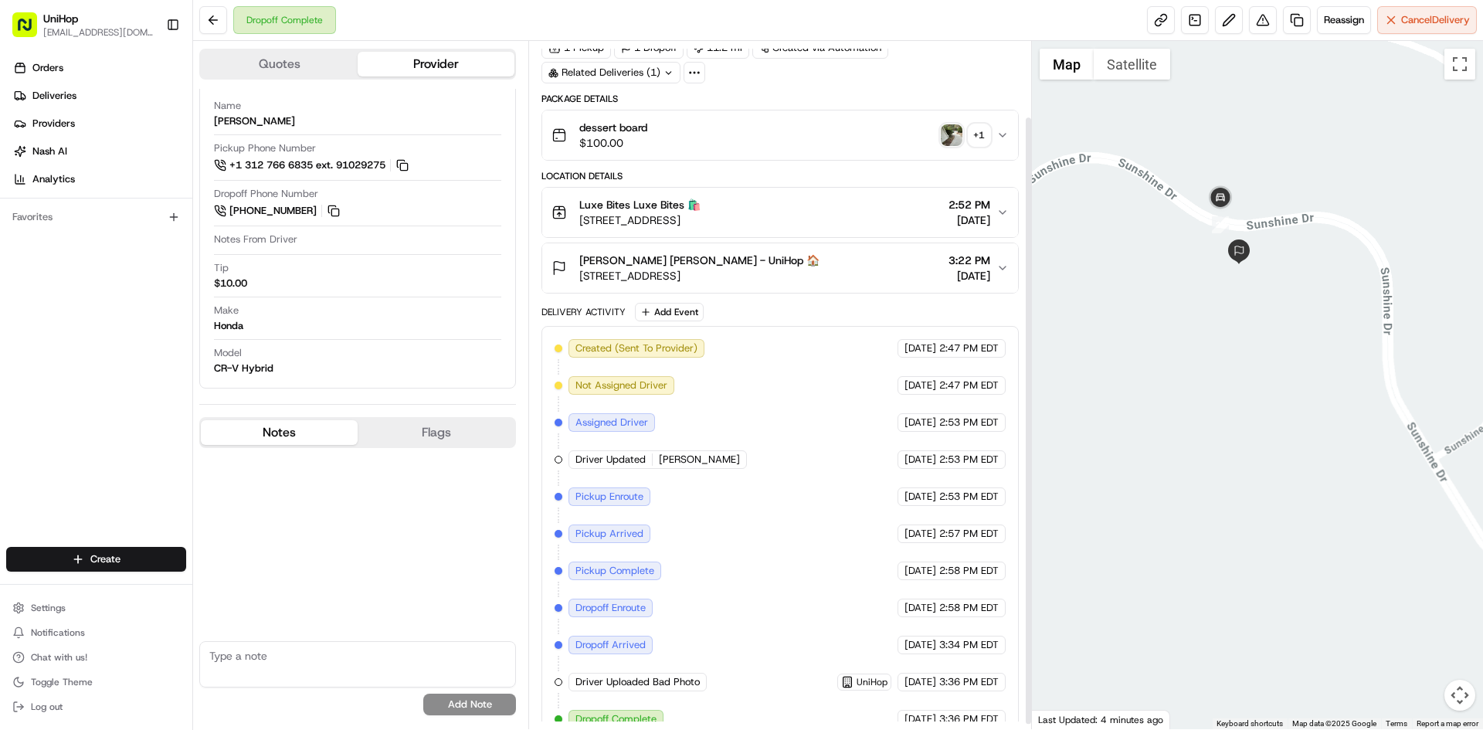
scroll to position [90, 0]
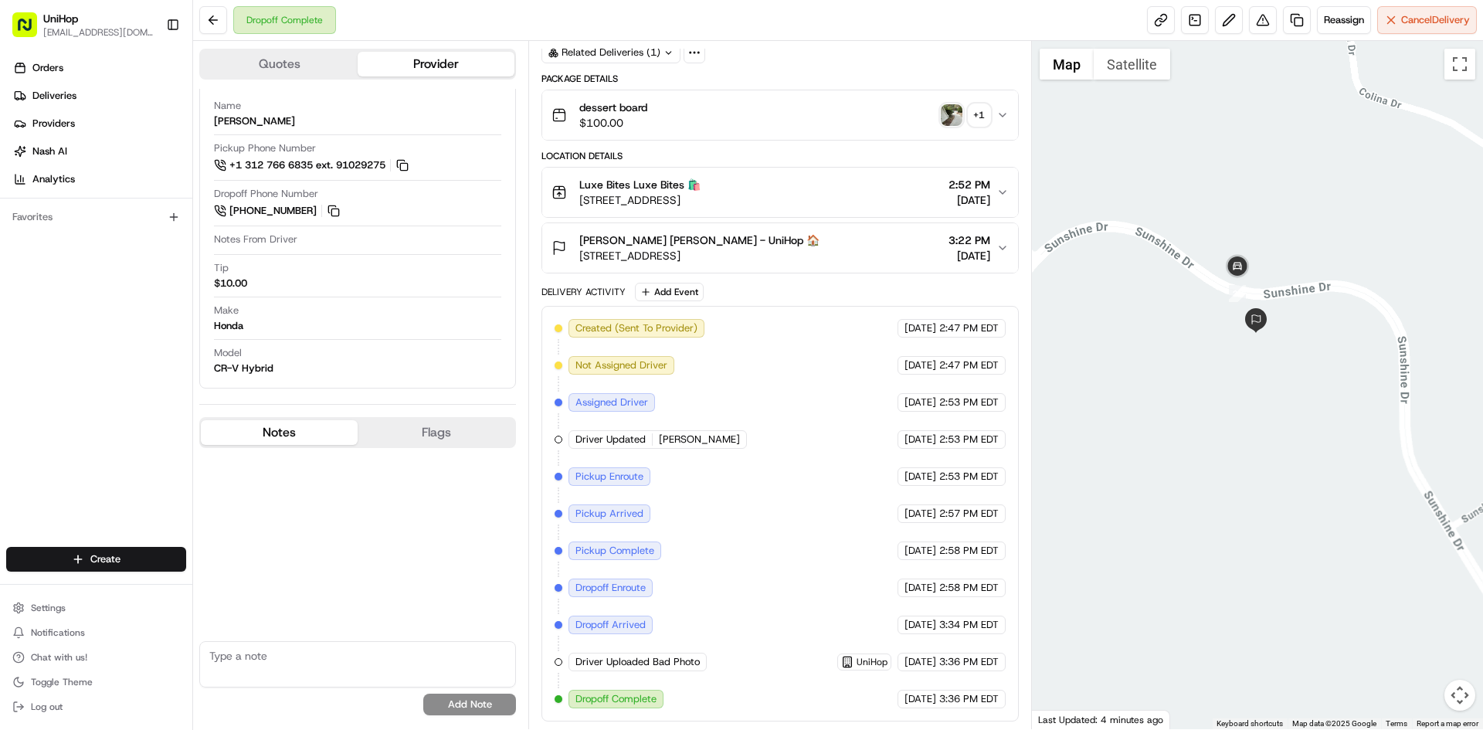
drag, startPoint x: 1184, startPoint y: 268, endPoint x: 1201, endPoint y: 335, distance: 69.3
click at [1201, 335] on div at bounding box center [1258, 385] width 452 height 688
drag, startPoint x: 1205, startPoint y: 323, endPoint x: 1218, endPoint y: 338, distance: 19.8
click at [1218, 338] on div at bounding box center [1258, 385] width 452 height 688
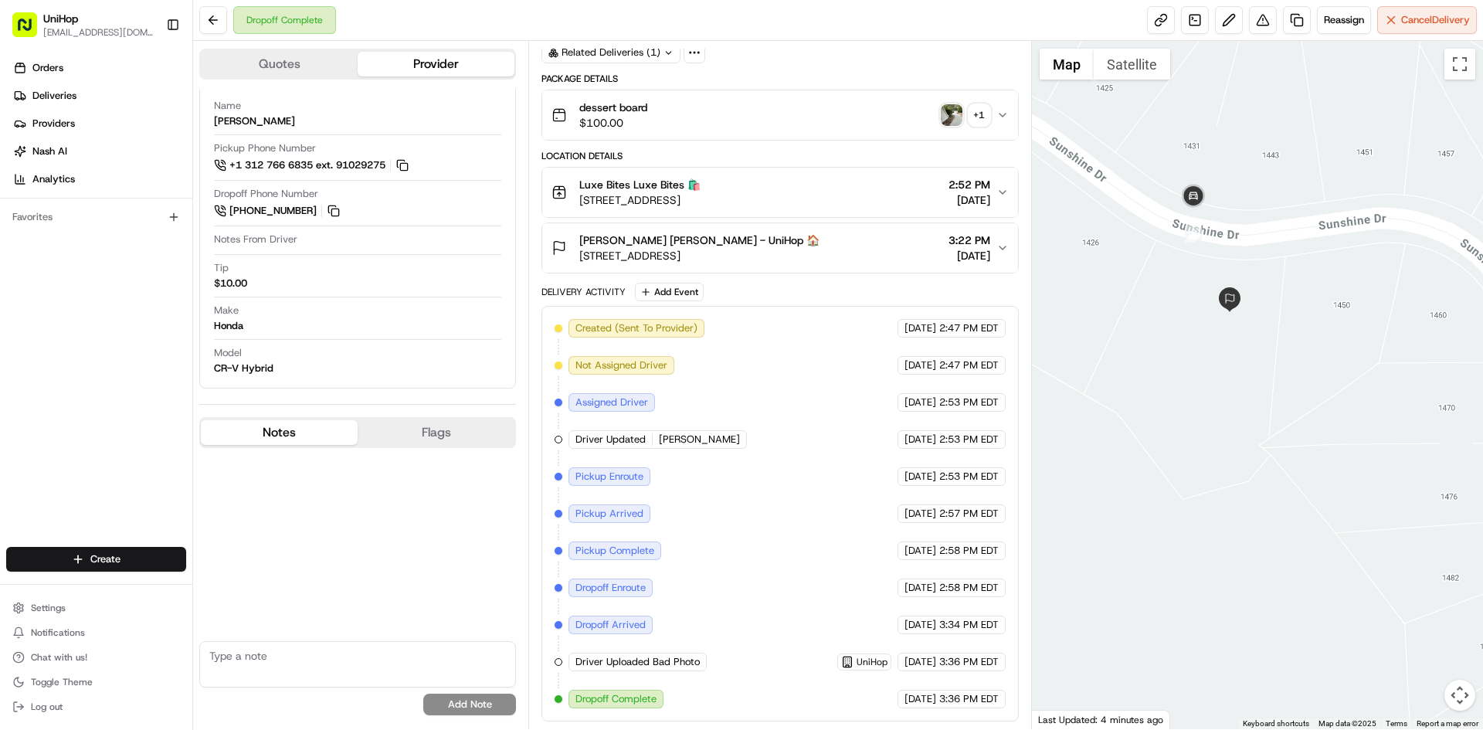
click at [0, 368] on div "Orders Deliveries Providers Nash AI Analytics Favorites" at bounding box center [96, 302] width 192 height 507
drag, startPoint x: 82, startPoint y: 335, endPoint x: 103, endPoint y: 103, distance: 233.5
click at [81, 335] on div "Orders Deliveries Providers Nash AI Analytics Favorites" at bounding box center [96, 302] width 192 height 507
click at [1190, 22] on link at bounding box center [1195, 20] width 28 height 28
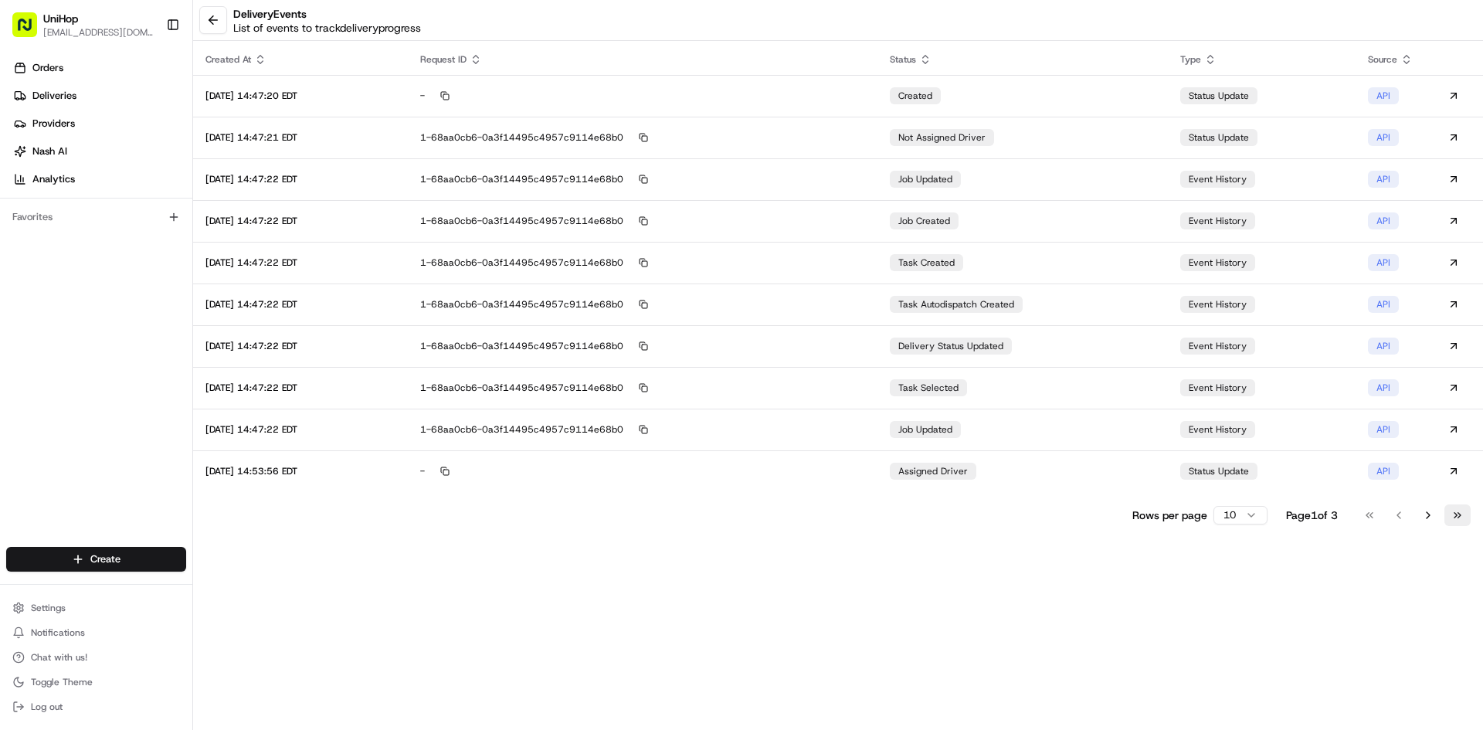
click at [1470, 509] on button "Go to last page" at bounding box center [1458, 516] width 26 height 22
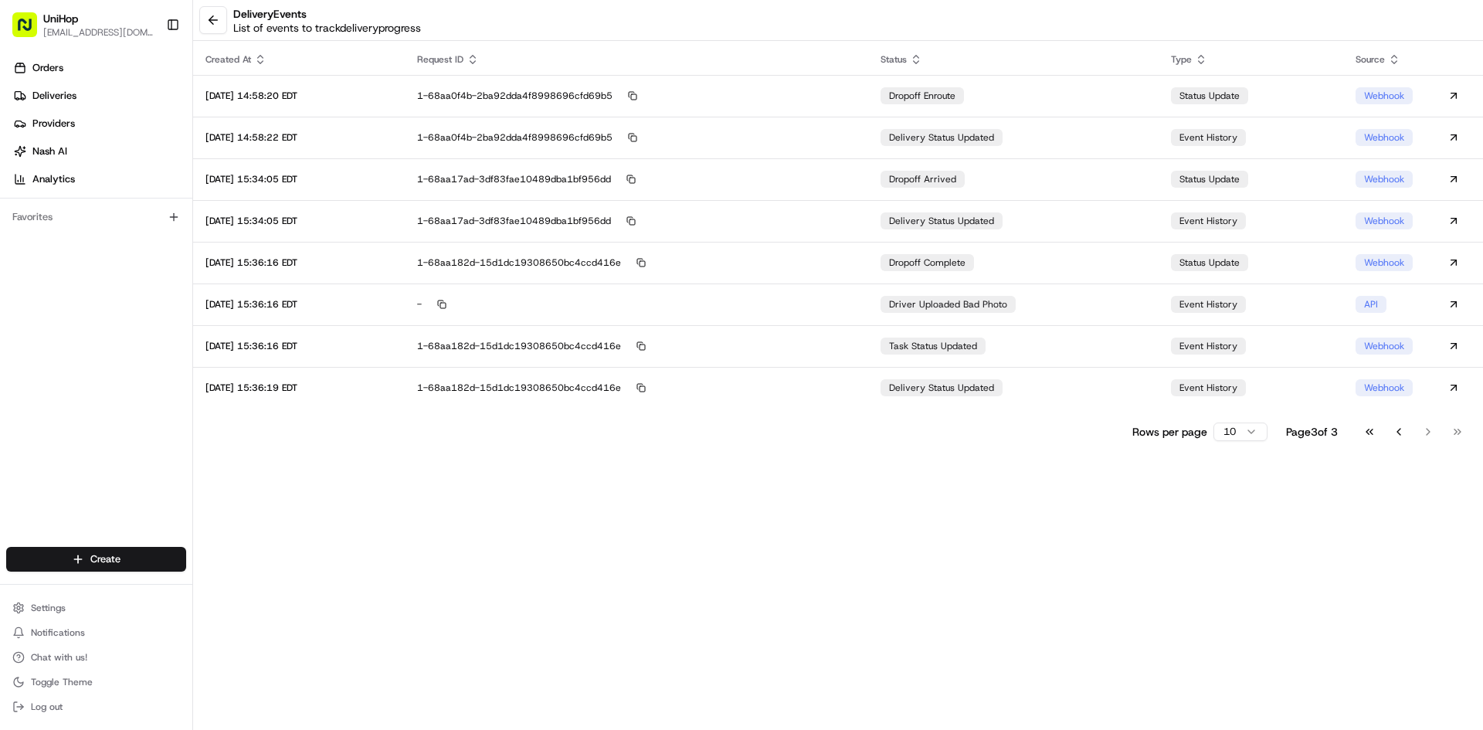
drag, startPoint x: 1042, startPoint y: 410, endPoint x: 1035, endPoint y: 406, distance: 8.0
click at [1042, 410] on div "Created At Request ID Status Type Source 2025-08-23 14:58:20 EDT 1-68aa0f4b-2ba…" at bounding box center [838, 243] width 1290 height 399
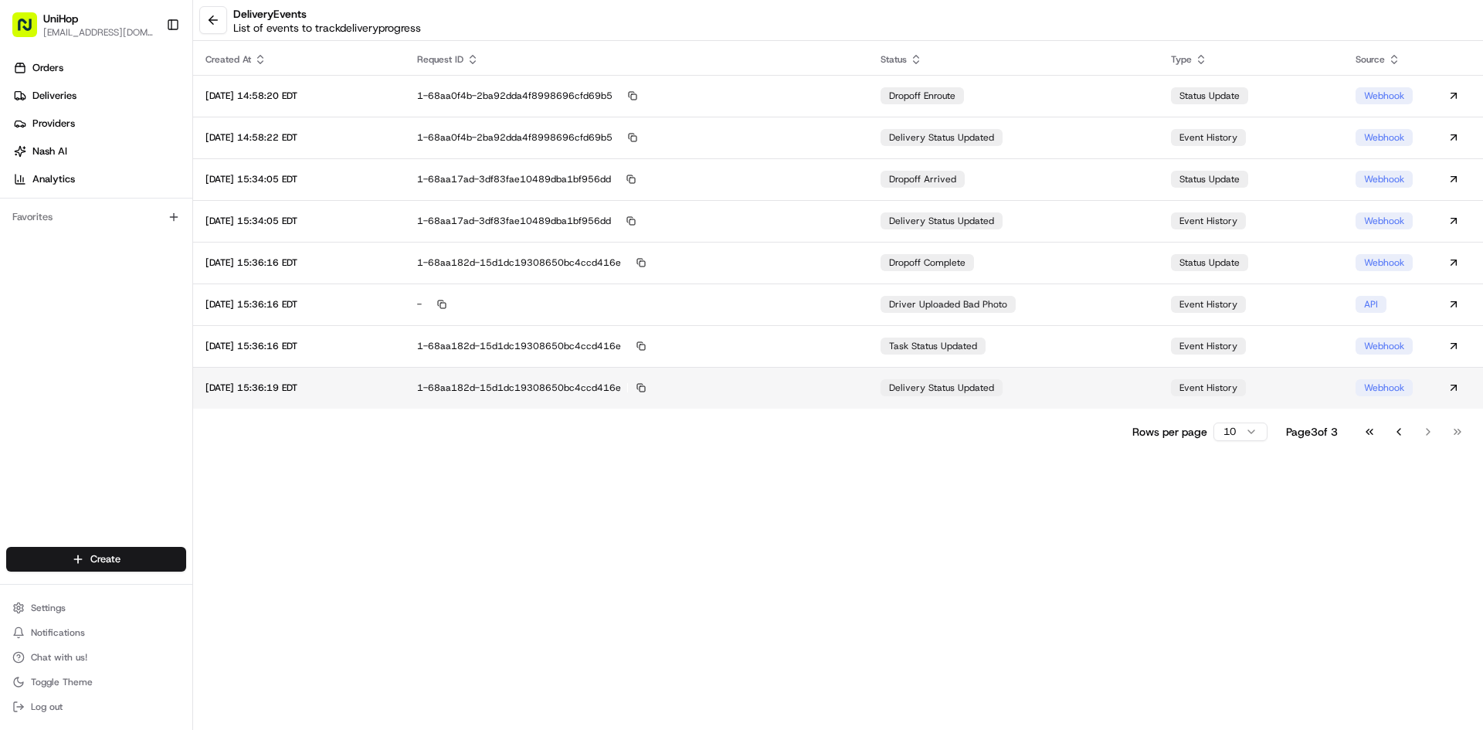
click at [1034, 403] on td "delivery status updated" at bounding box center [1013, 388] width 290 height 42
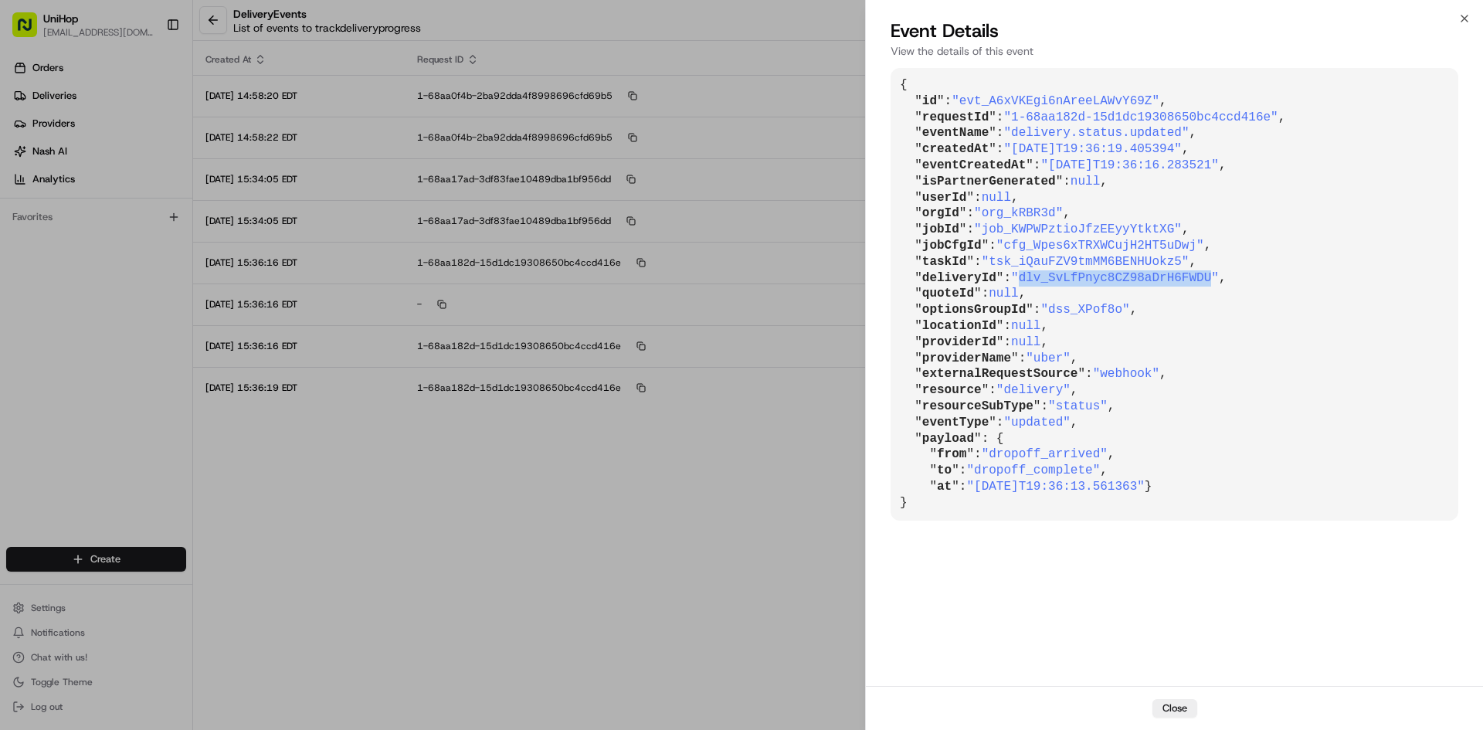
drag, startPoint x: 1015, startPoint y: 282, endPoint x: 1191, endPoint y: 277, distance: 176.2
click at [1191, 277] on span ""dlv_SvLfPnyc8CZ98aDrH6FWDU"" at bounding box center [1115, 278] width 208 height 14
copy span "dlv_SvLfPnyc8CZ98aDrH6FWDU"
